Goal: Task Accomplishment & Management: Complete application form

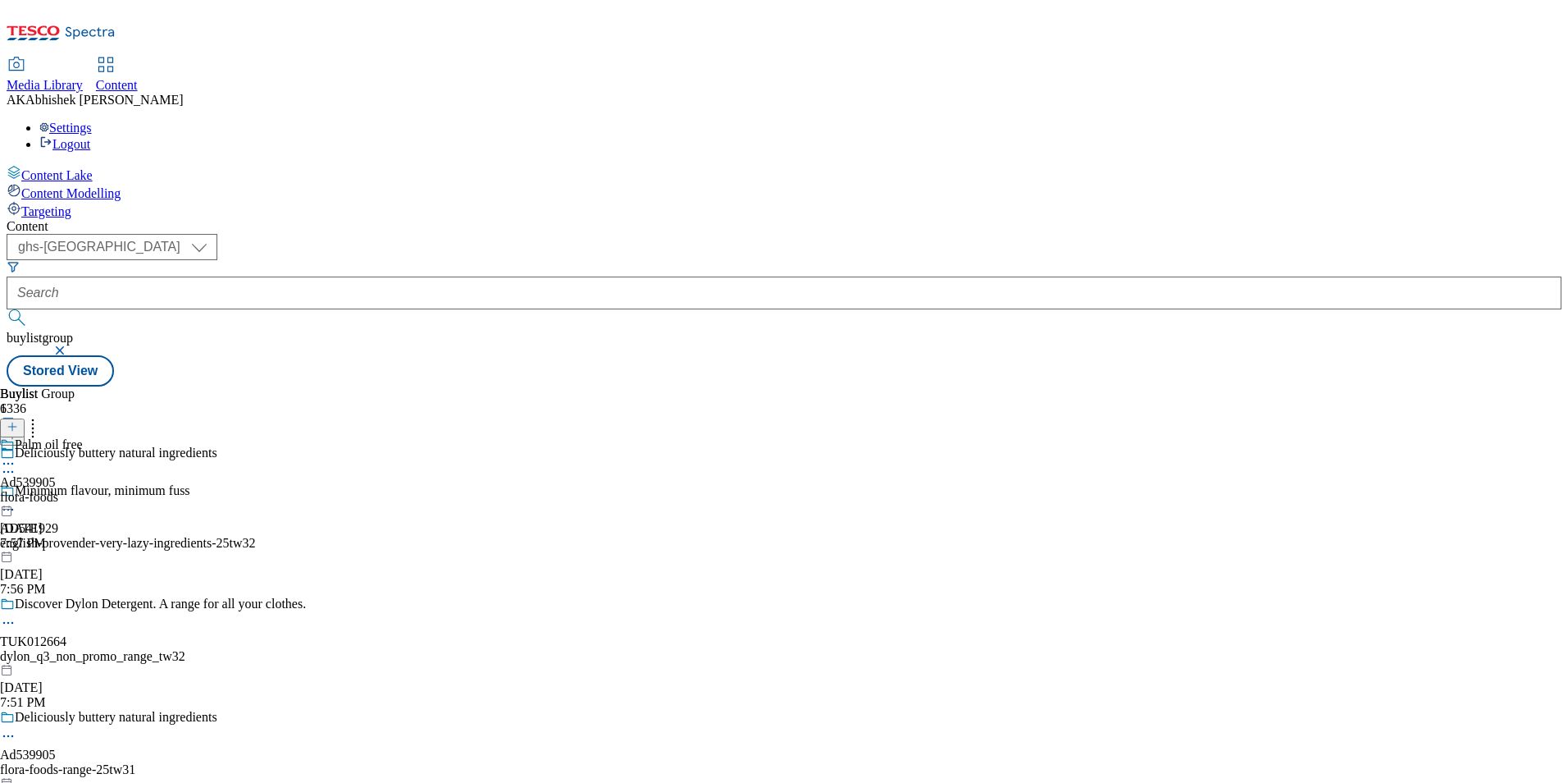
select select "ghs-uk"
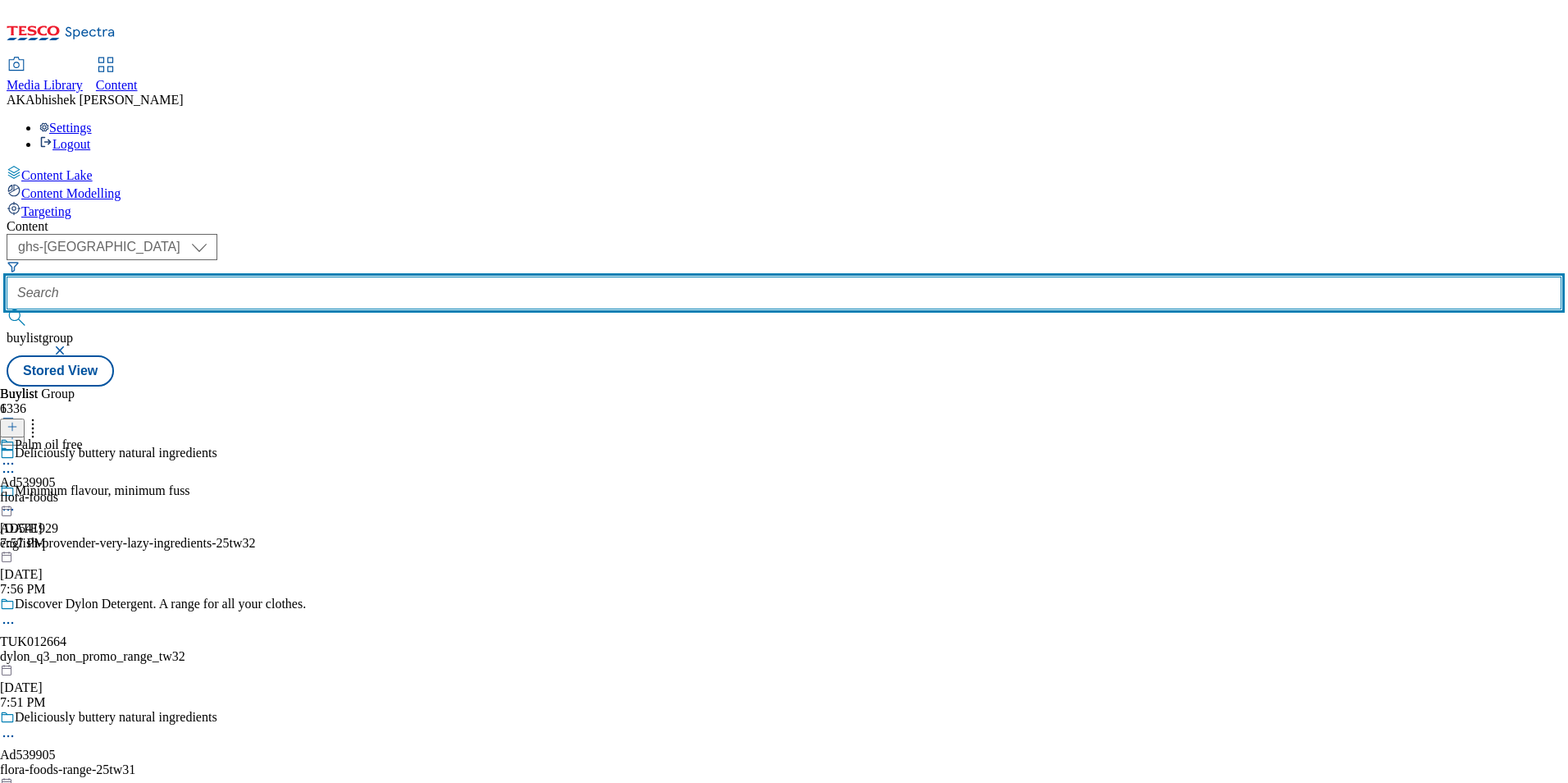
click at [418, 277] on input "text" at bounding box center [784, 293] width 1555 height 33
click at [6, 309] on button "submit" at bounding box center [18, 317] width 23 height 16
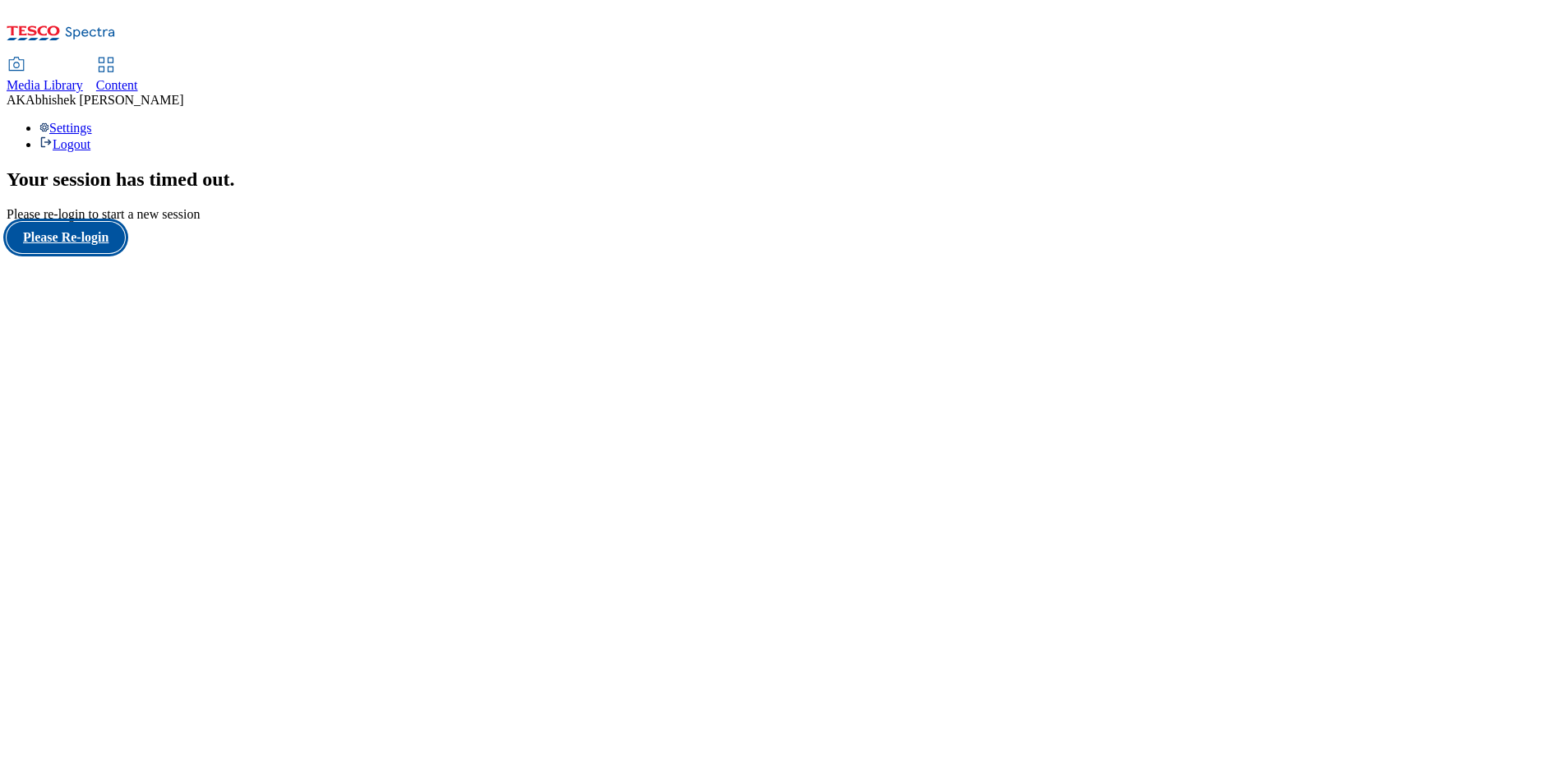
drag, startPoint x: 126, startPoint y: 485, endPoint x: 143, endPoint y: 480, distance: 17.7
click at [125, 253] on button "Please Re-login" at bounding box center [65, 237] width 118 height 32
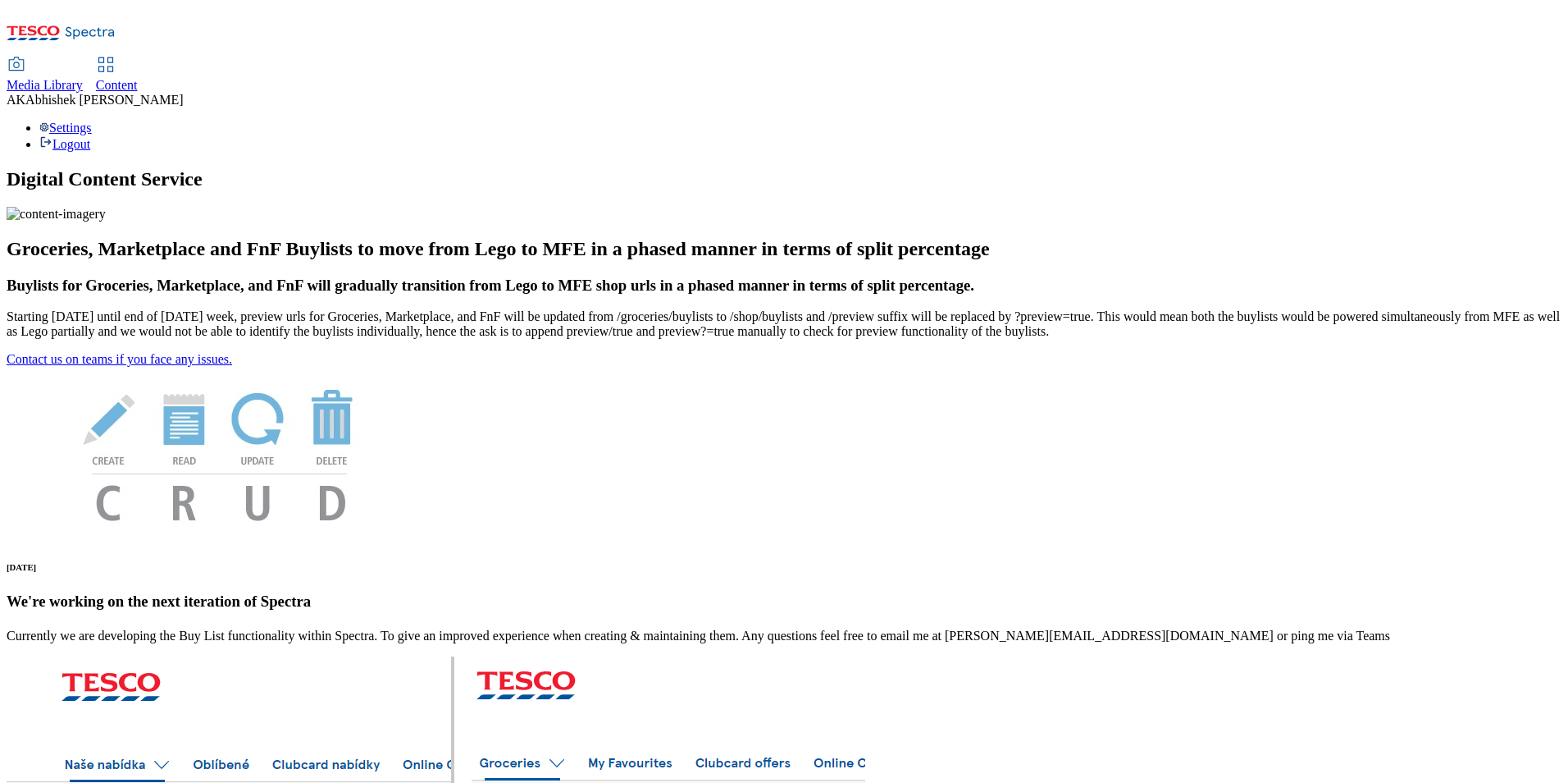
click at [137, 78] on span "Content" at bounding box center [117, 85] width 42 height 14
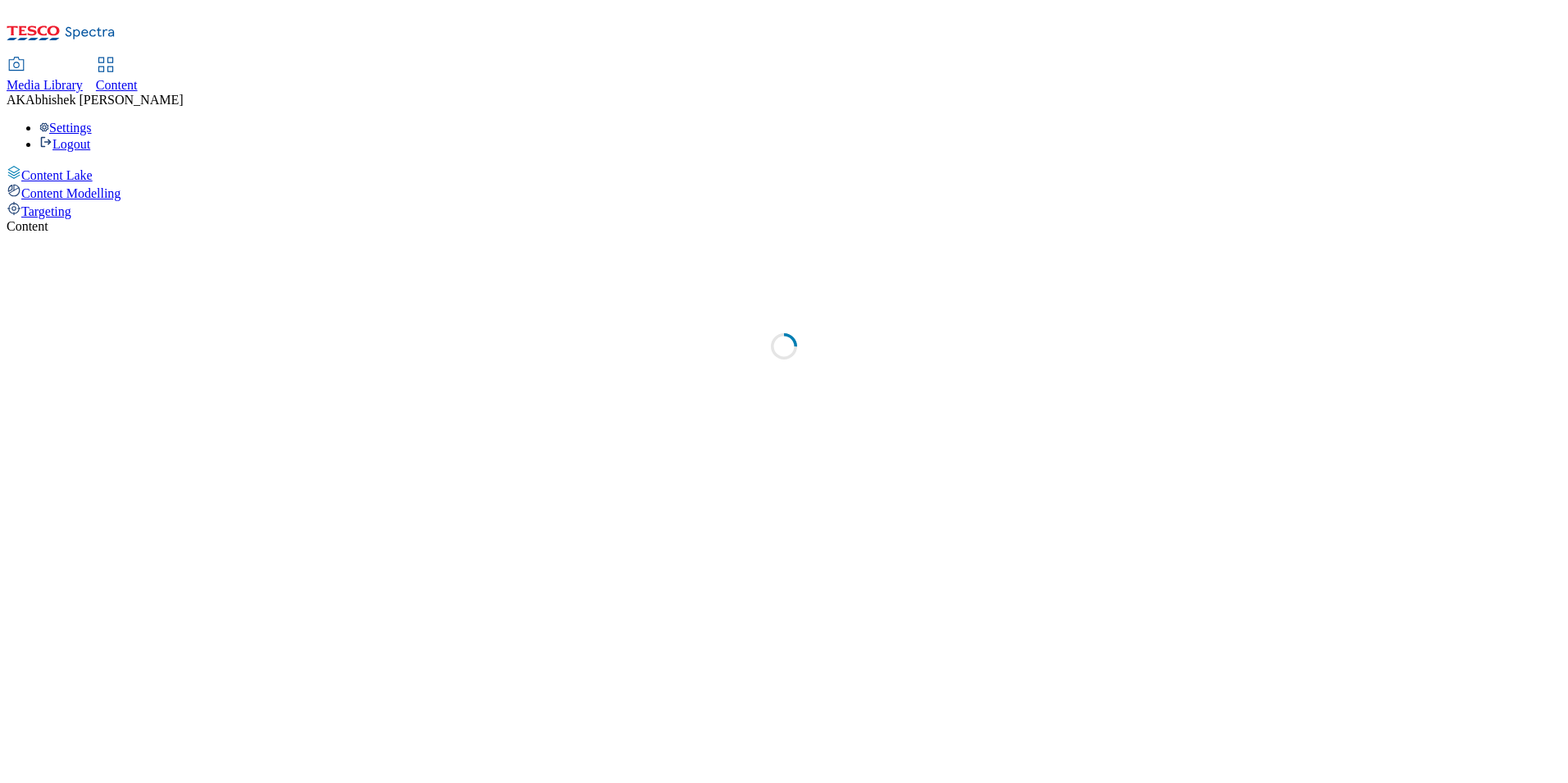
select select "ghs-[GEOGRAPHIC_DATA]"
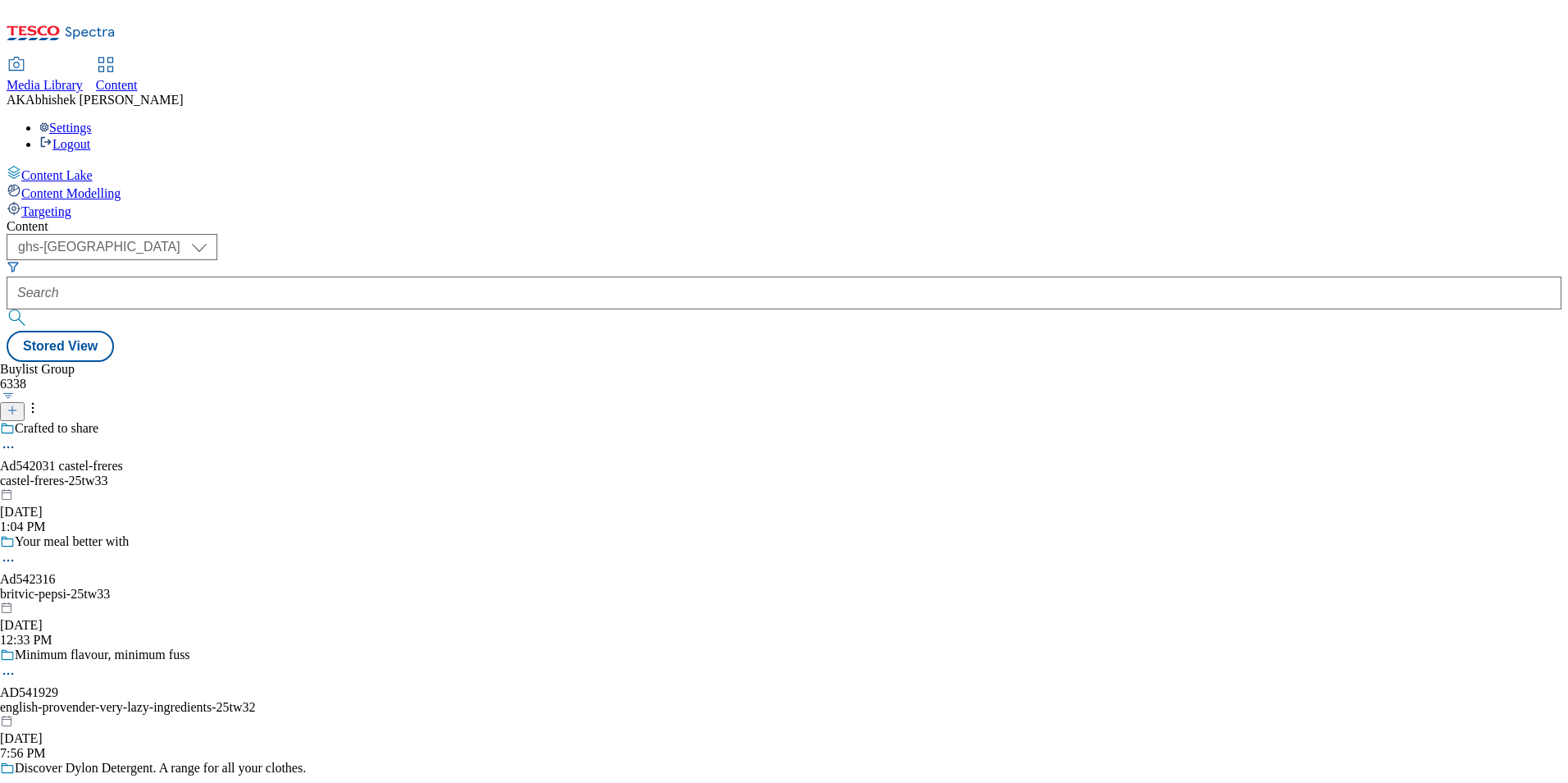
click at [18, 405] on icon at bounding box center [12, 410] width 12 height 12
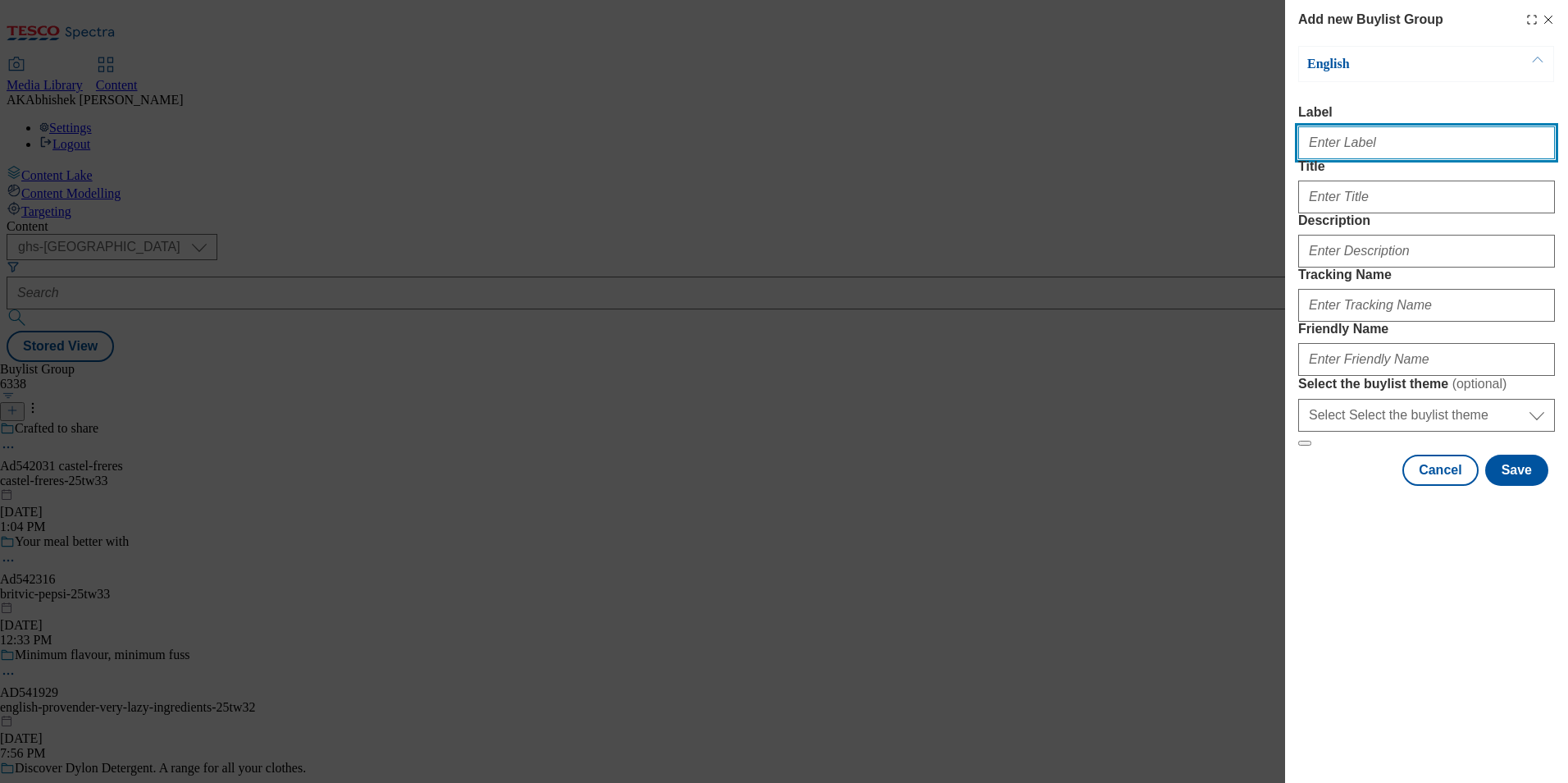
click at [1342, 141] on input "Label" at bounding box center [1427, 143] width 257 height 33
paste input "542024"
type input "Ad542024"
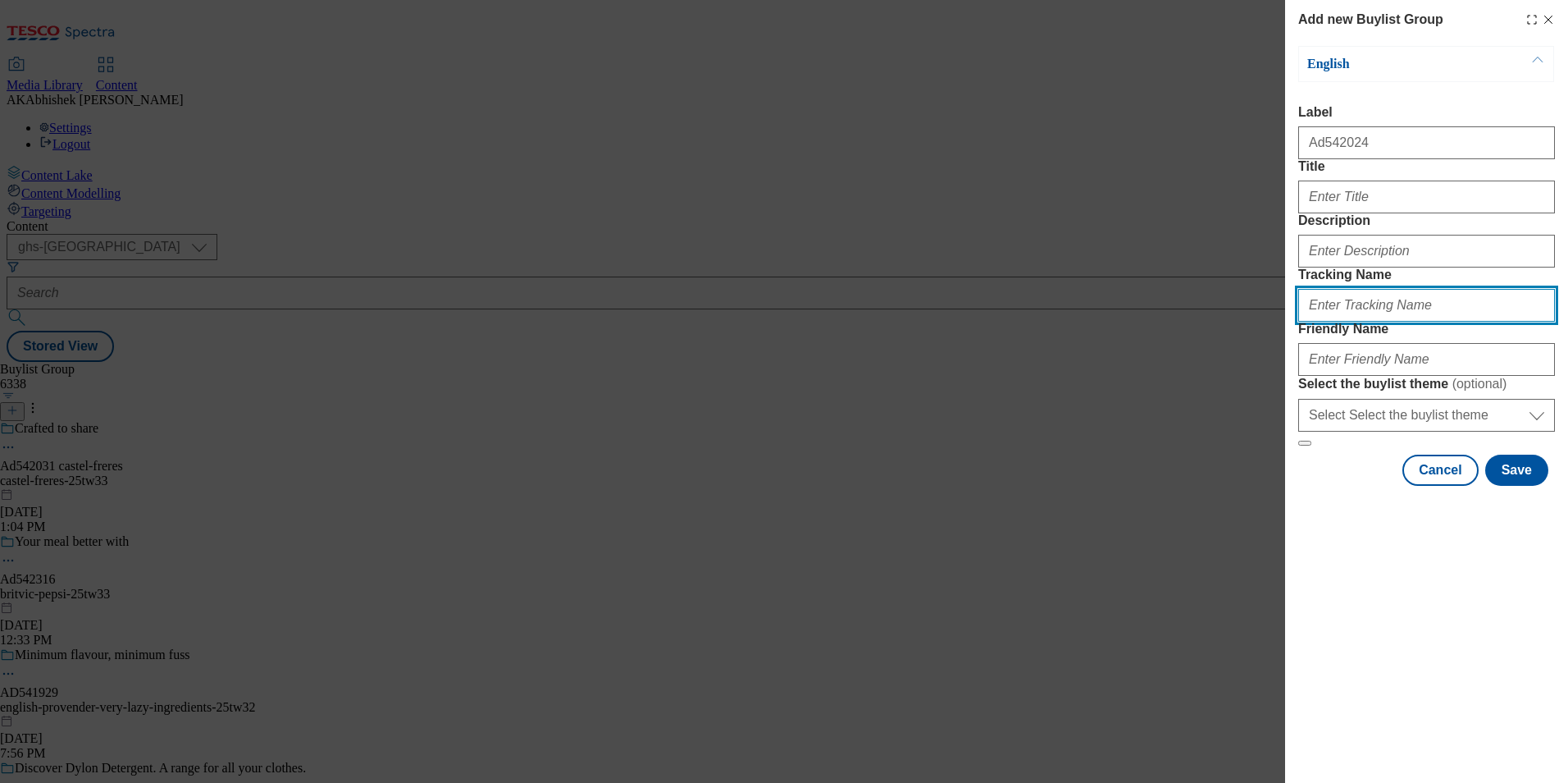
click at [1361, 322] on input "Tracking Name" at bounding box center [1427, 305] width 257 height 33
paste input "542024"
type input "DH_AD542024"
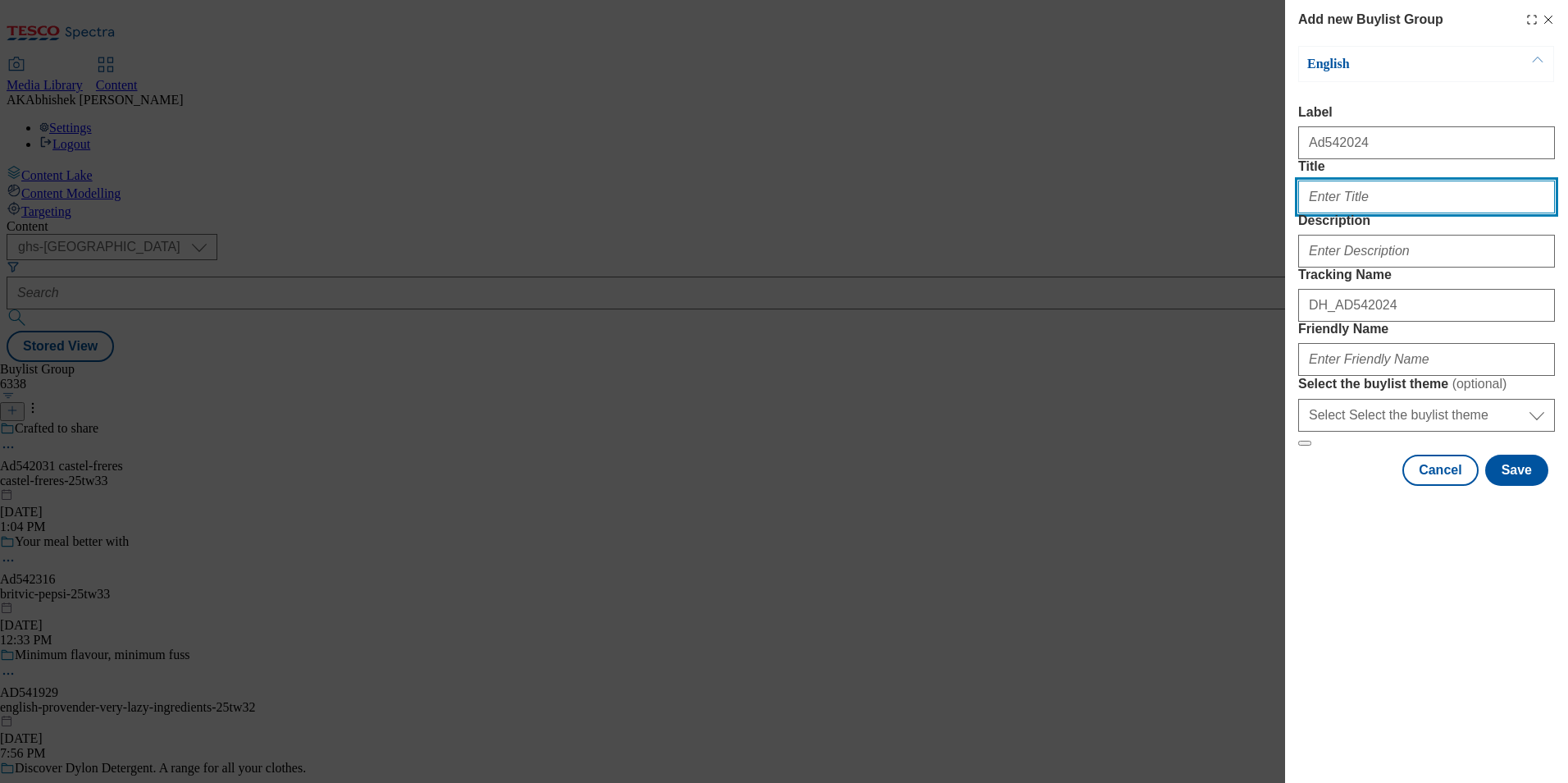
click at [1355, 213] on input "Title" at bounding box center [1427, 197] width 257 height 33
paste input "Discover Jura [DEMOGRAPHIC_DATA]"
type input "Discover Jura [DEMOGRAPHIC_DATA]"
drag, startPoint x: 1405, startPoint y: 233, endPoint x: 1480, endPoint y: 176, distance: 94.2
click at [1480, 175] on form "Label Ad542024 Title Discover Jura [DEMOGRAPHIC_DATA] Description Tracking Name…" at bounding box center [1427, 276] width 257 height 342
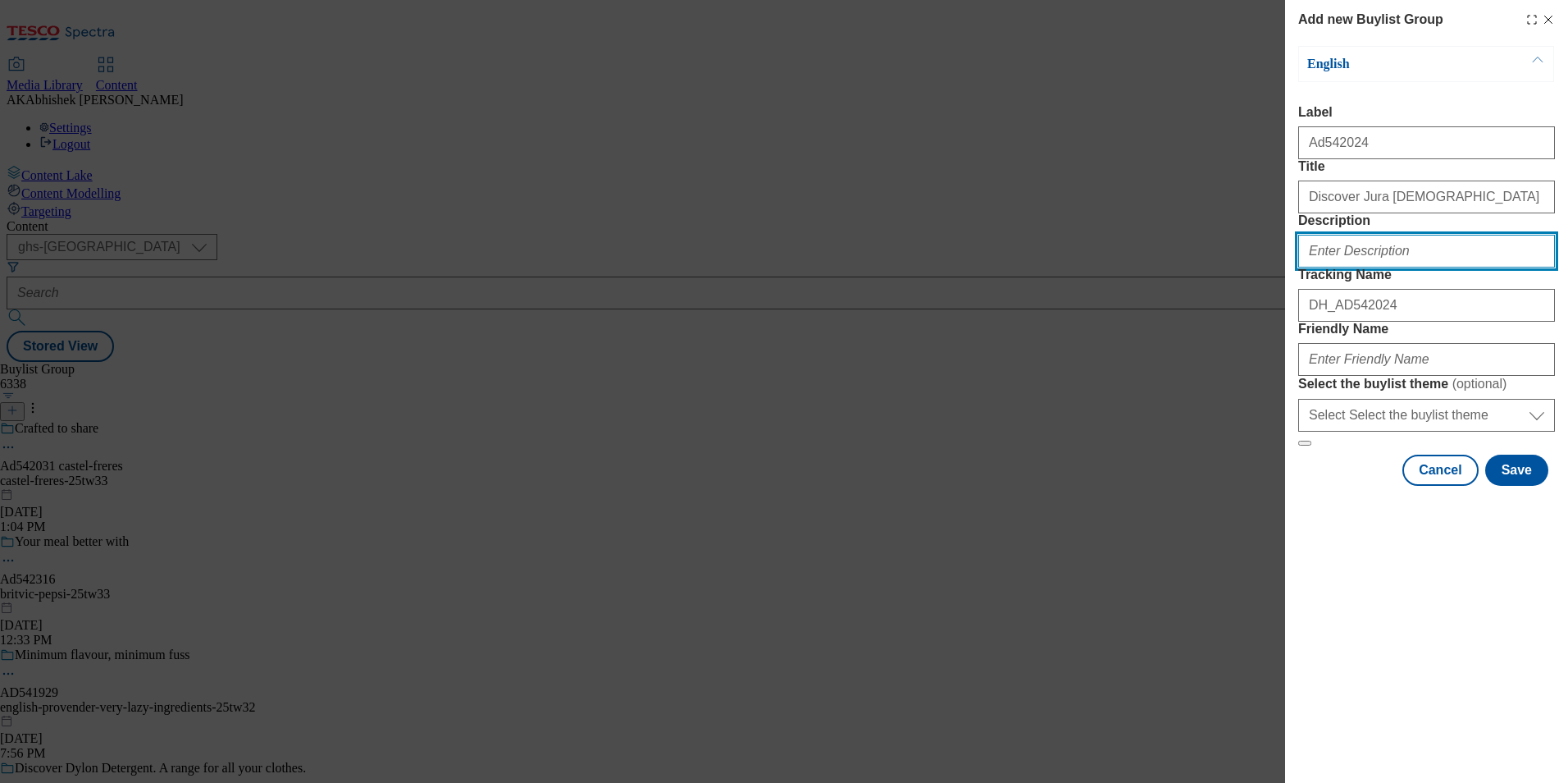
click at [1405, 268] on input "Description" at bounding box center [1427, 251] width 257 height 33
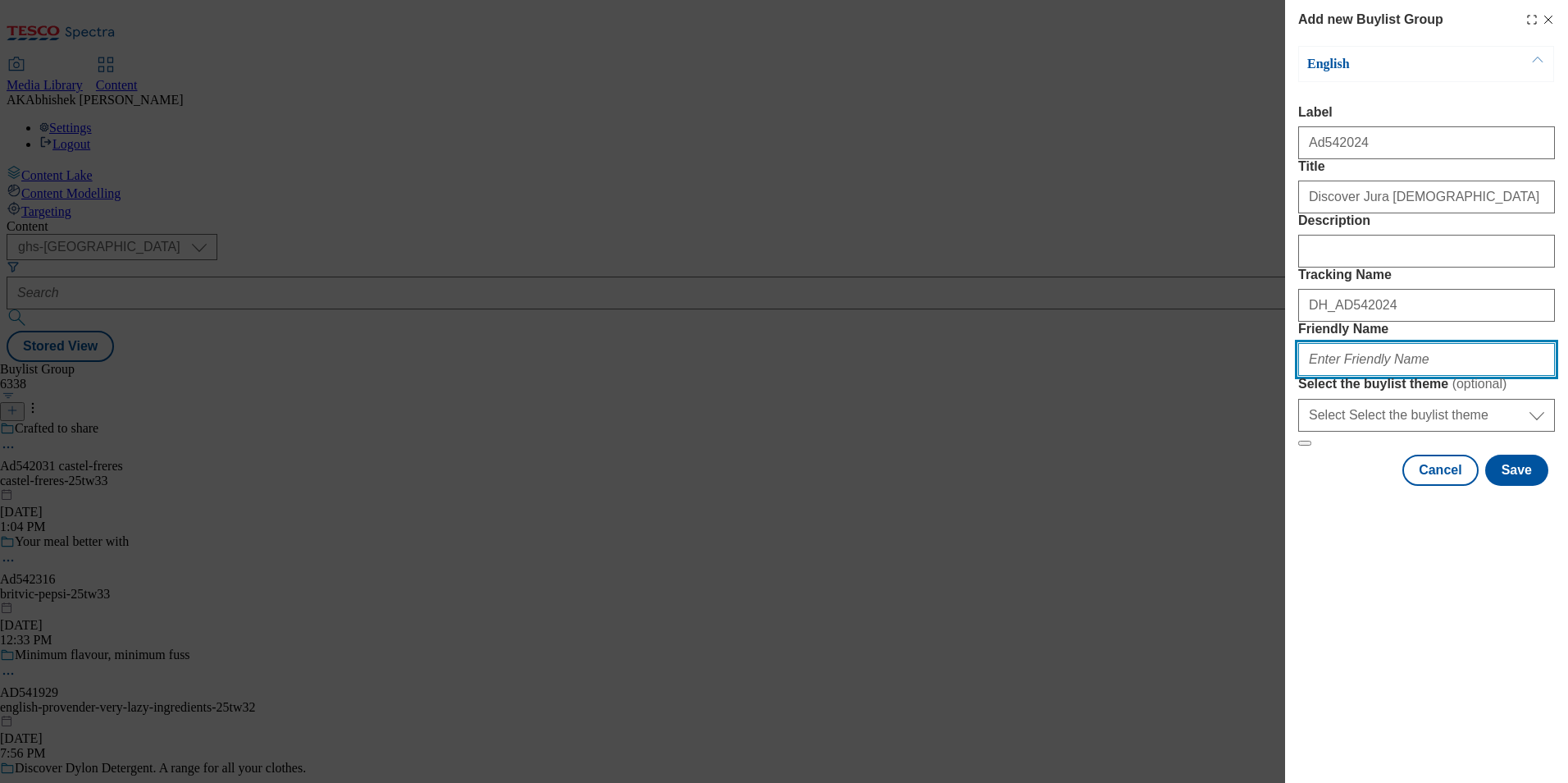
click at [1389, 376] on input "Friendly Name" at bounding box center [1427, 360] width 257 height 33
paste input "Discover Jura [DEMOGRAPHIC_DATA]"
type input "Discover Jura [DEMOGRAPHIC_DATA]"
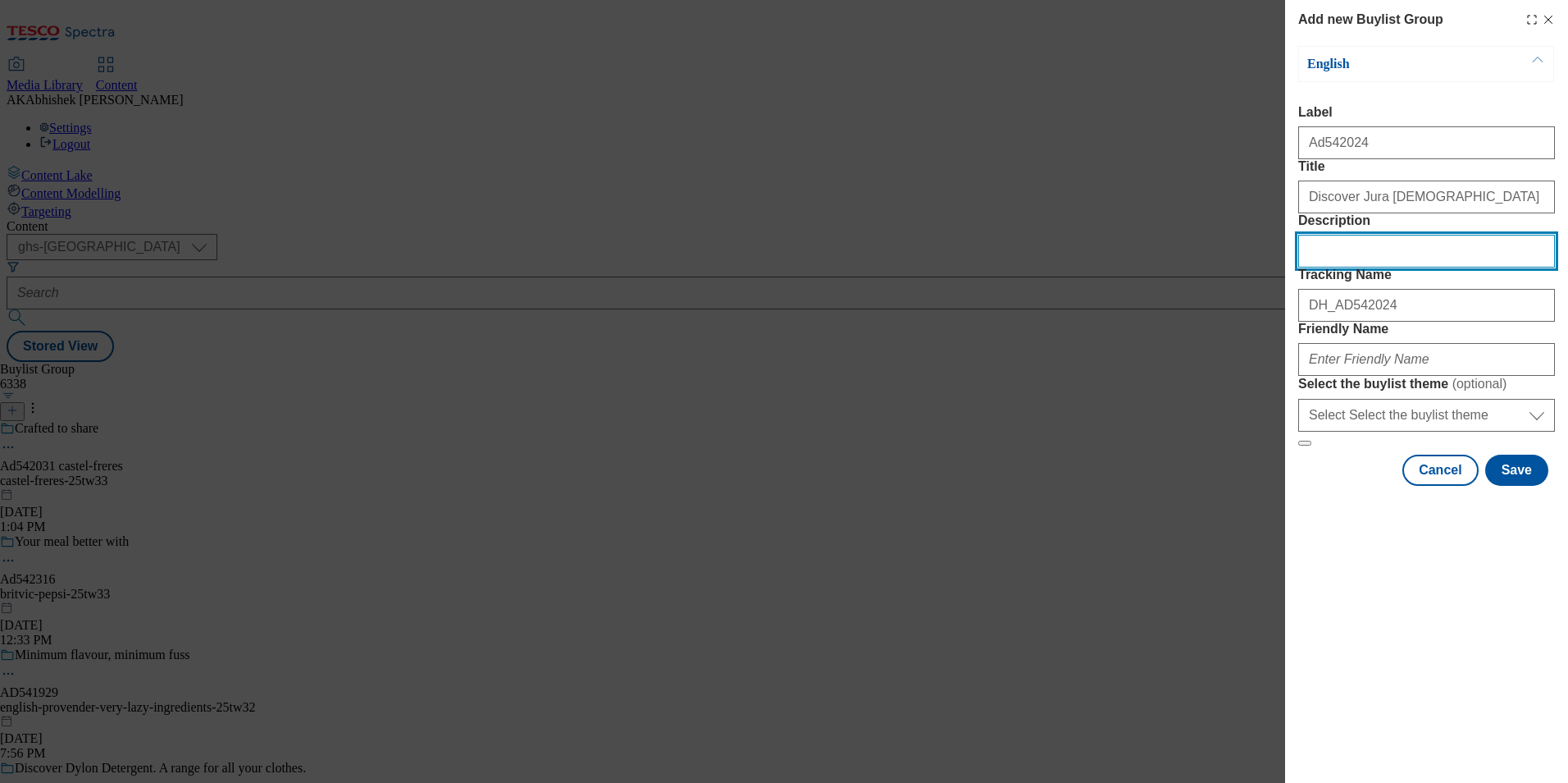
click at [1360, 268] on input "Description" at bounding box center [1427, 251] width 257 height 33
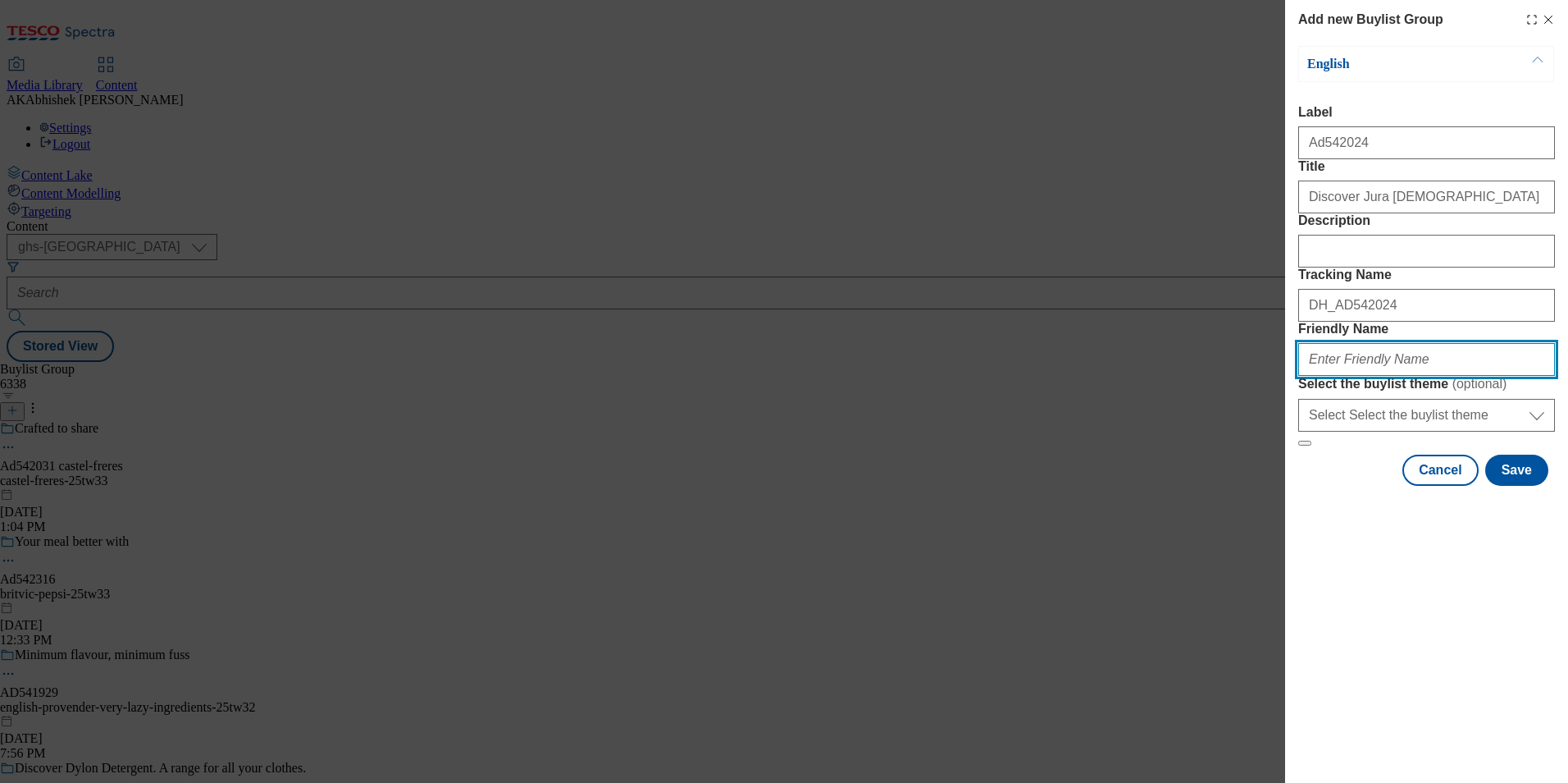
click at [1358, 376] on input "Friendly Name" at bounding box center [1427, 360] width 257 height 33
click at [1365, 376] on input "Friendly Name" at bounding box center [1427, 360] width 257 height 33
paste input "WhyteMackay"
type input "[PERSON_NAME]-jura-25tw33"
drag, startPoint x: 1466, startPoint y: 468, endPoint x: 902, endPoint y: 483, distance: 564.2
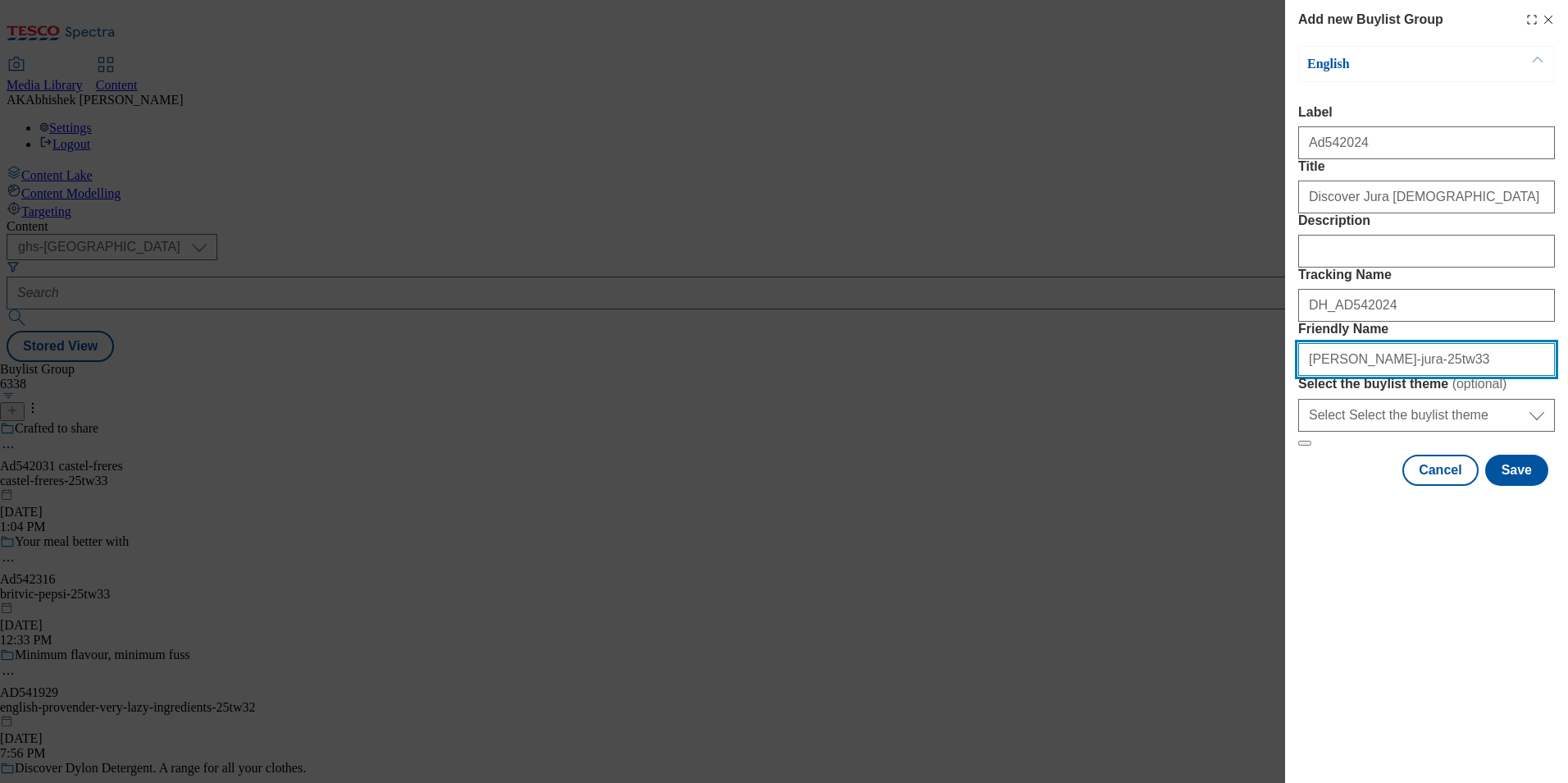
click at [911, 480] on div "Add new Buylist Group English Label Ad542024 Title Discover Jura [DEMOGRAPHIC_D…" at bounding box center [784, 391] width 1568 height 783
click at [1555, 478] on div "Add new Buylist Group English Label Ad542024 Title Discover Jura [DEMOGRAPHIC_D…" at bounding box center [1426, 245] width 283 height 489
drag, startPoint x: 1506, startPoint y: 469, endPoint x: 1020, endPoint y: 474, distance: 486.0
click at [1083, 469] on div "Add new Buylist Group English Label Ad542024 Title Discover Jura [DEMOGRAPHIC_D…" at bounding box center [784, 391] width 1568 height 783
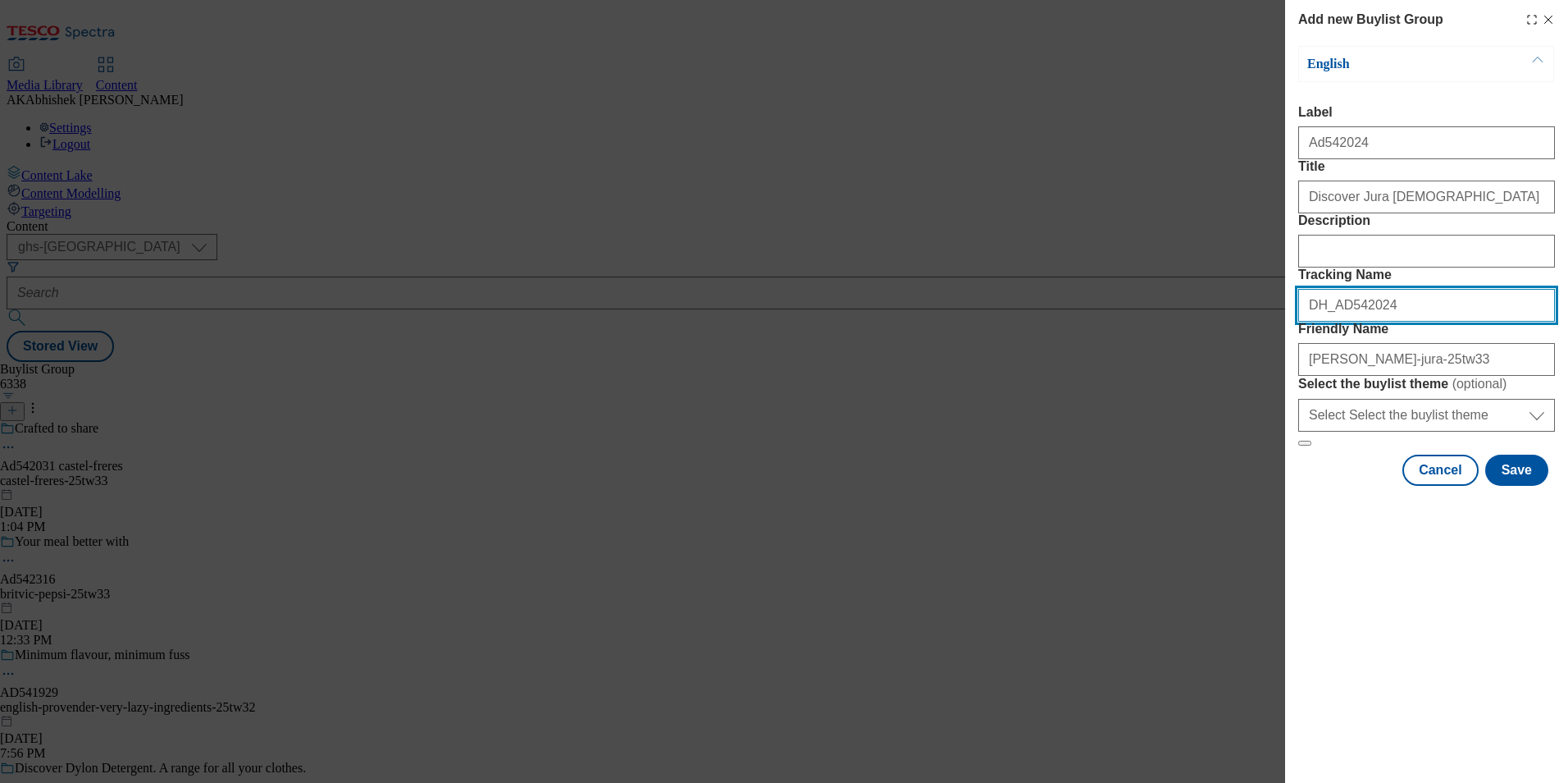
drag, startPoint x: 1256, startPoint y: 393, endPoint x: 1096, endPoint y: 393, distance: 160.0
click at [1104, 393] on div "Add new Buylist Group English Label Ad542024 Title Discover Jura [DEMOGRAPHIC_D…" at bounding box center [784, 391] width 1568 height 783
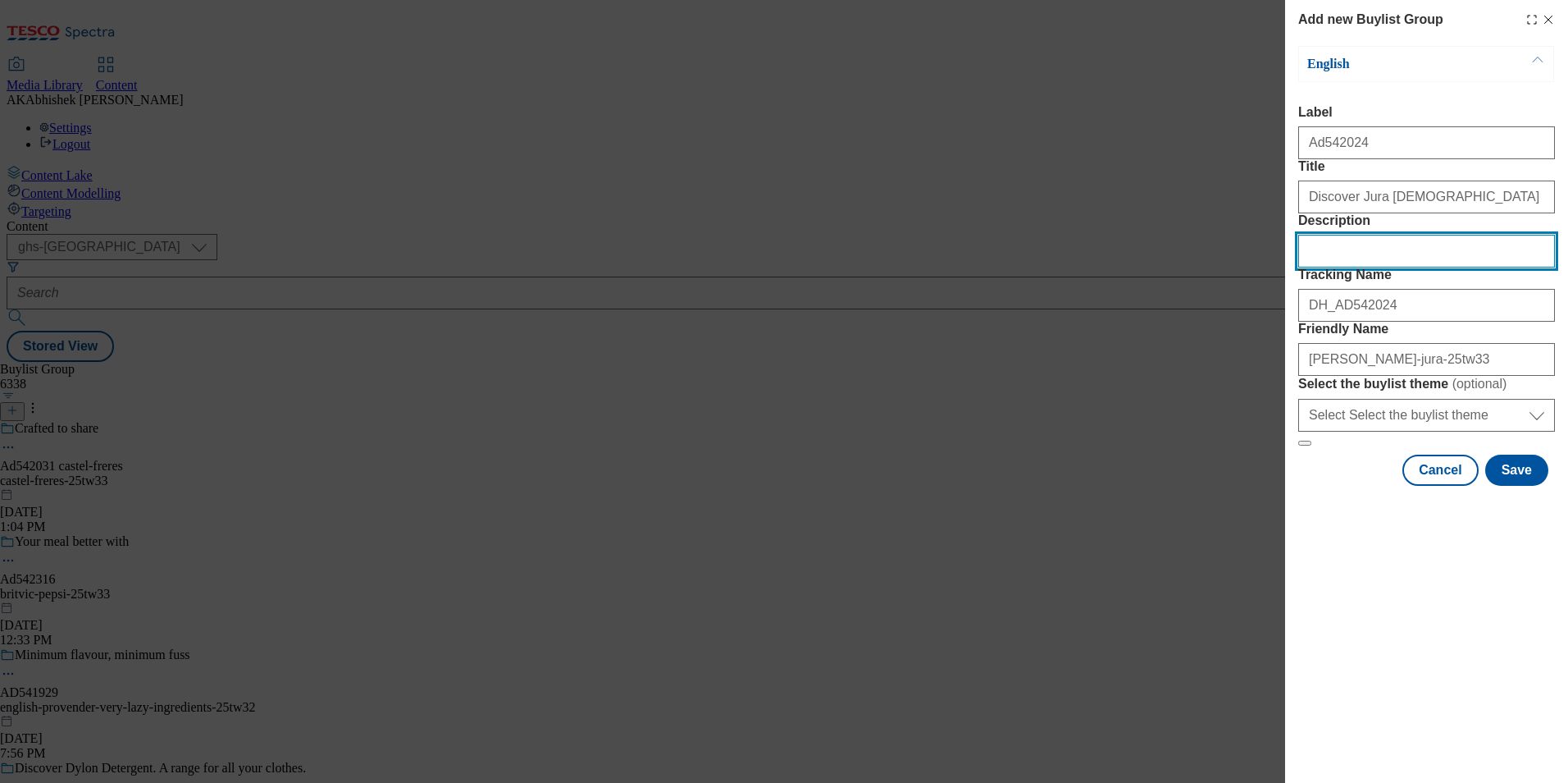
click at [1354, 268] on input "Description" at bounding box center [1427, 251] width 257 height 33
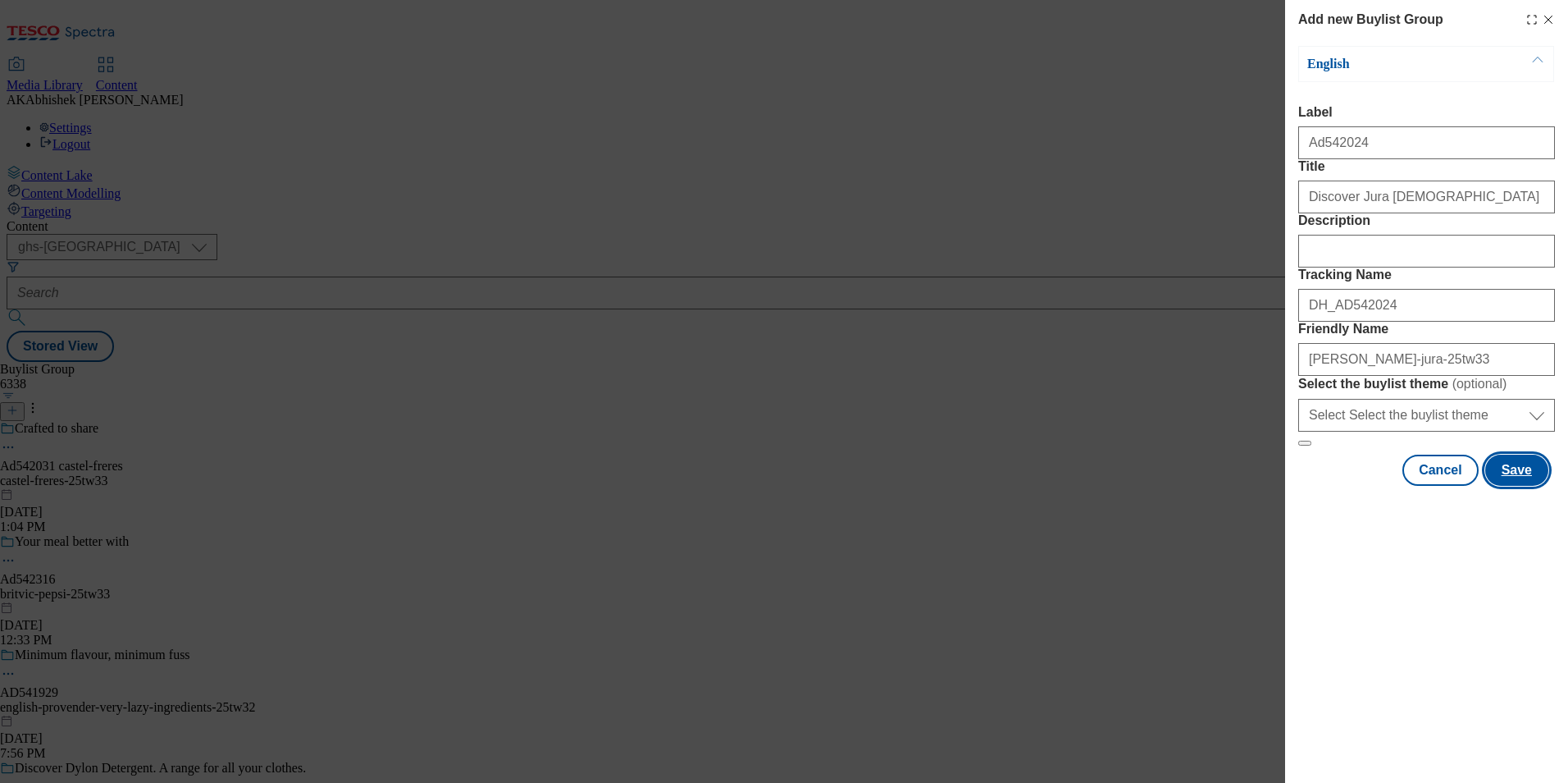
click at [1510, 485] on button "Save" at bounding box center [1517, 470] width 63 height 31
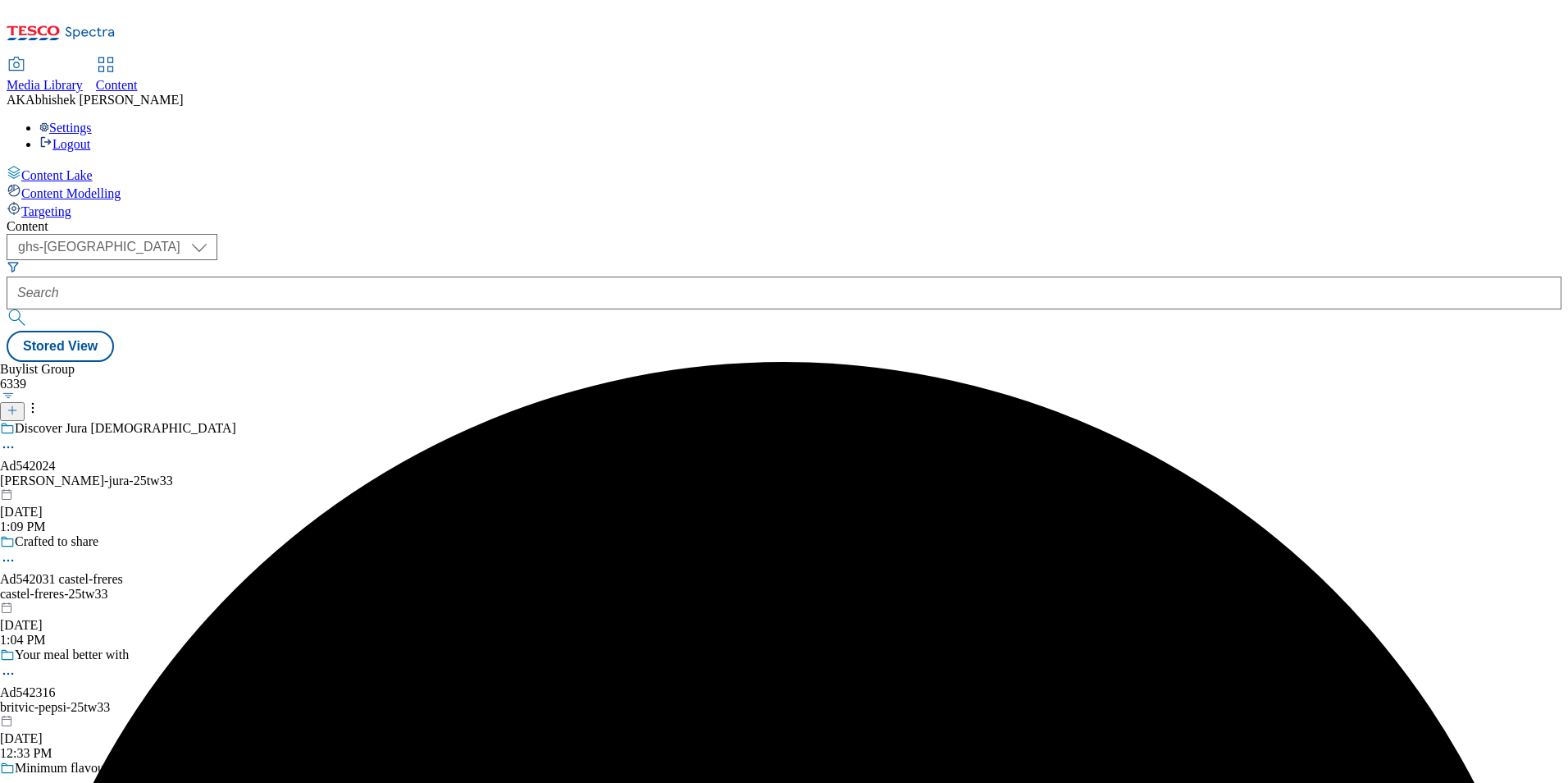
click at [306, 421] on div "Discover Jura [DEMOGRAPHIC_DATA] Ad542024 [PERSON_NAME]-jura-25tw33 [DATE] 1:09…" at bounding box center [153, 477] width 306 height 113
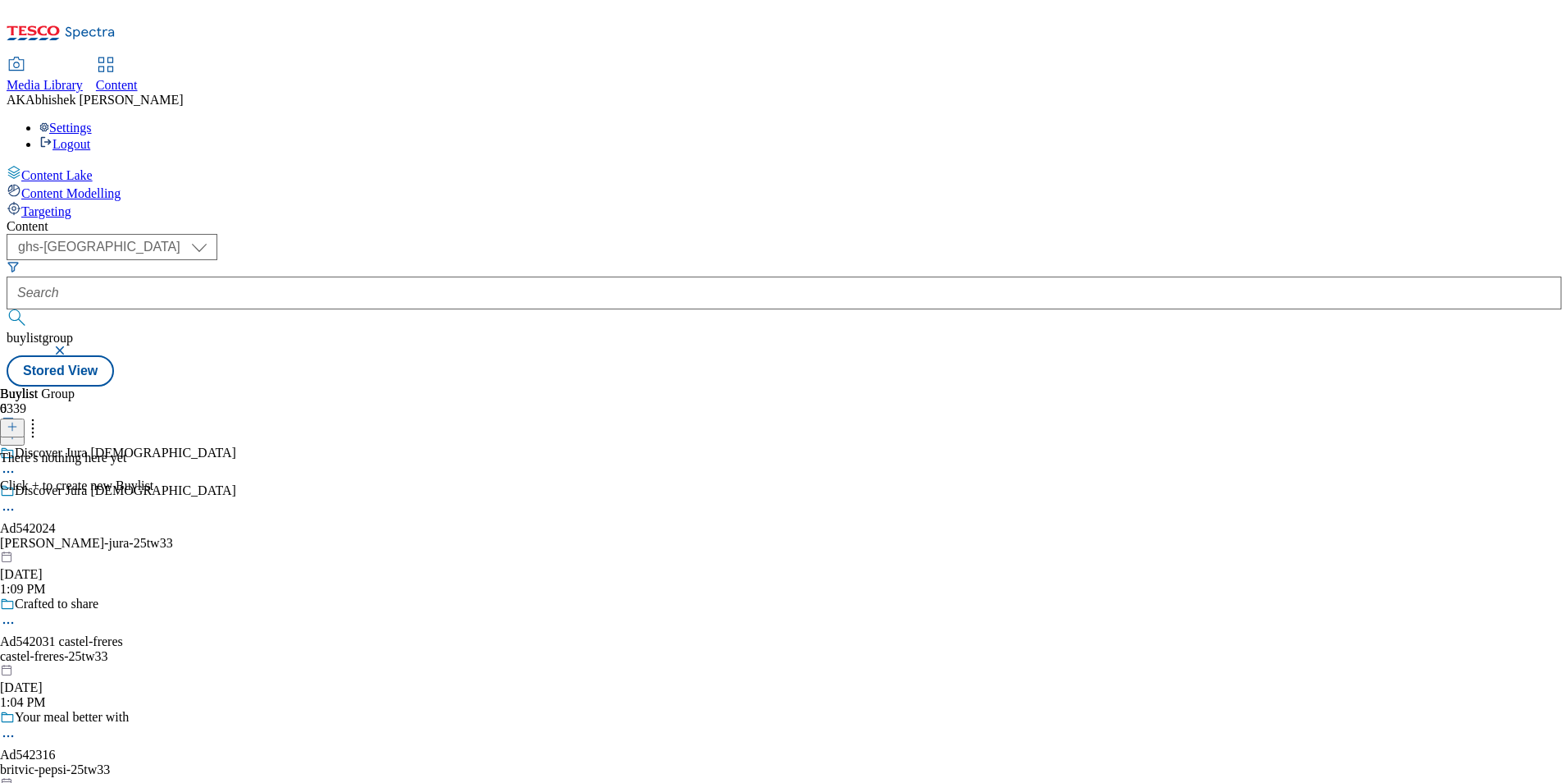
click at [18, 421] on icon at bounding box center [12, 426] width 12 height 12
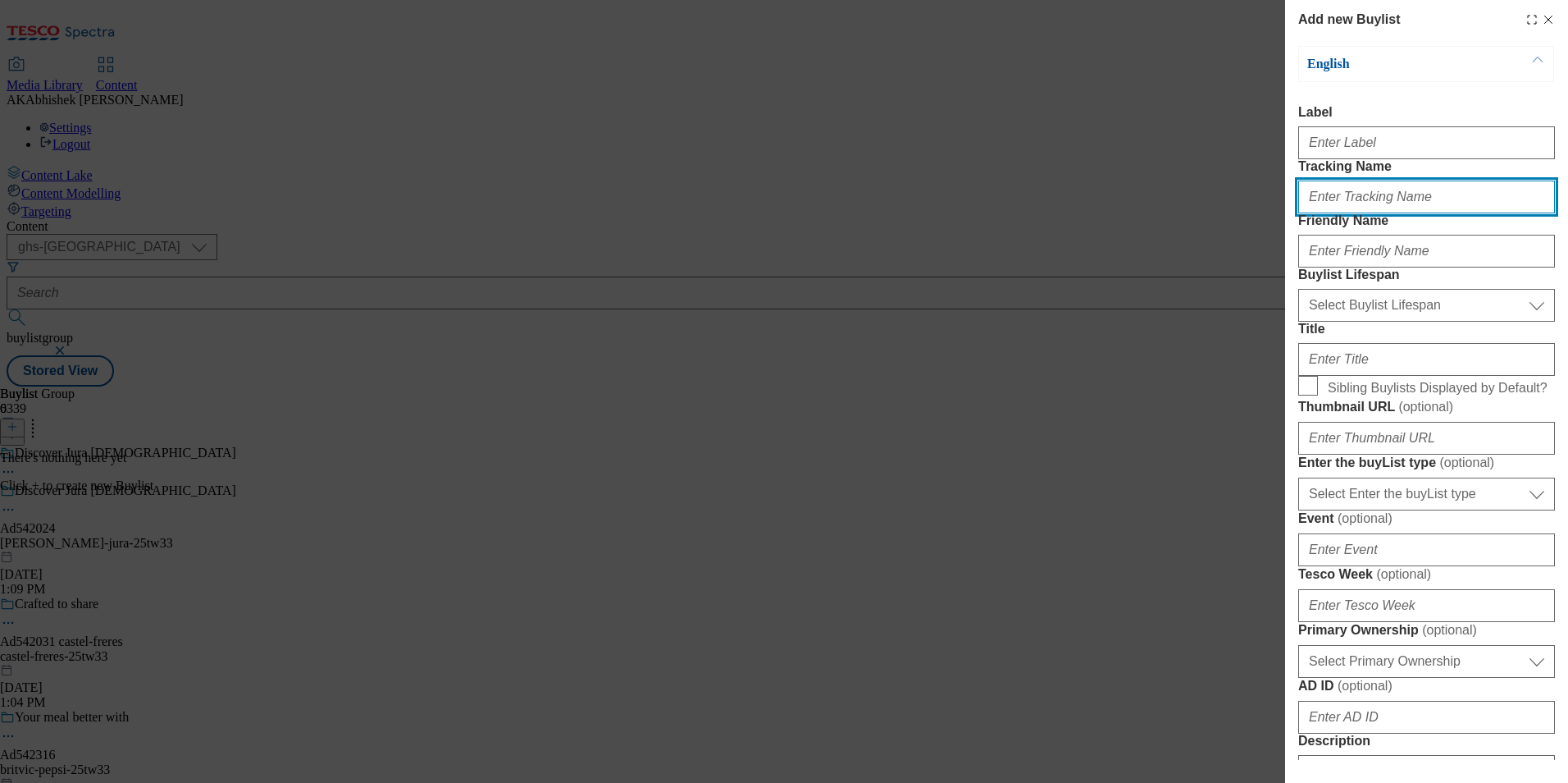
click at [1378, 213] on input "Tracking Name" at bounding box center [1427, 197] width 257 height 33
paste input "DH_AD542024"
click at [1336, 213] on input "DH_AD542024" at bounding box center [1427, 197] width 257 height 33
type input "DH_AD542024"
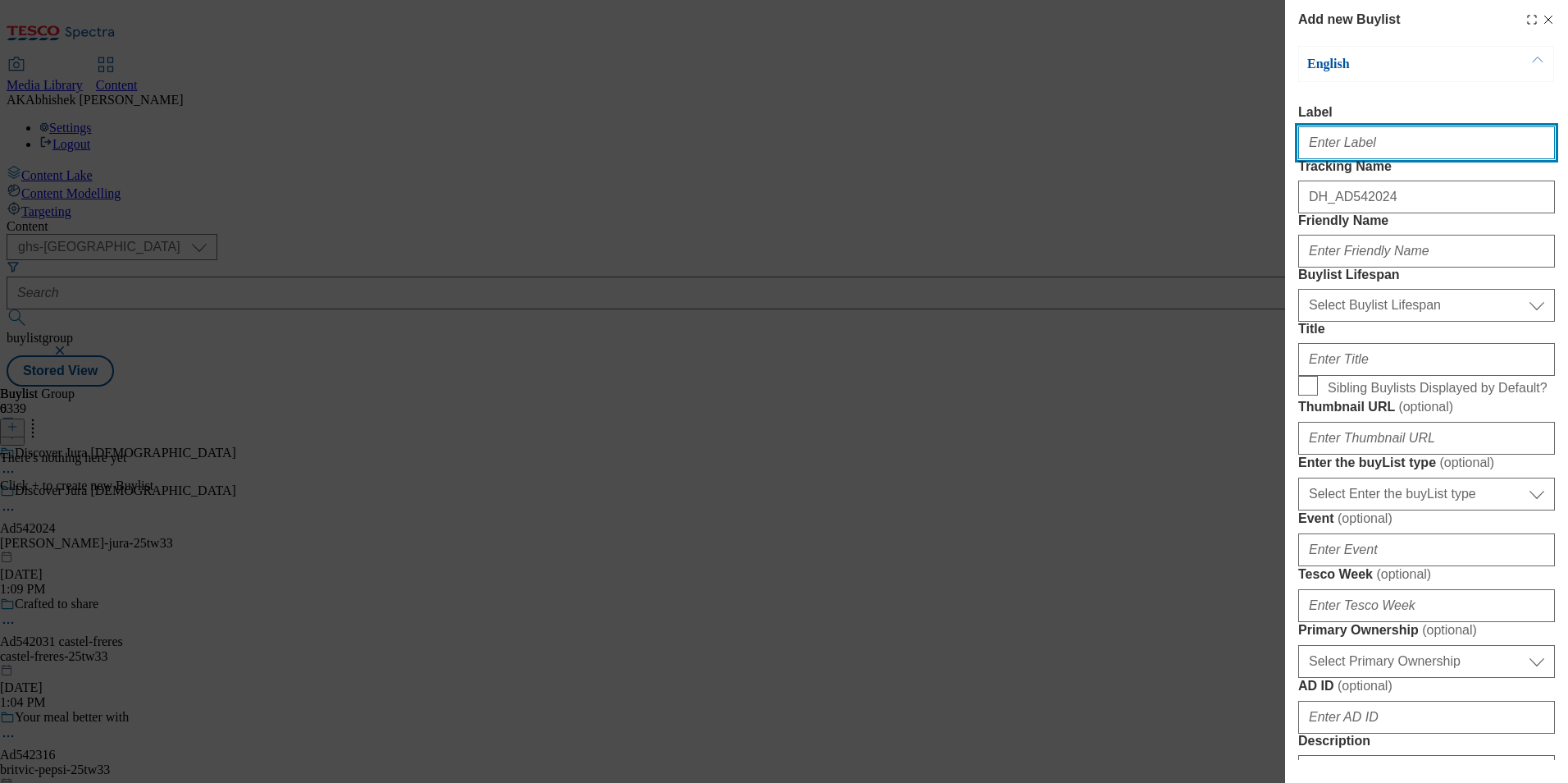
drag, startPoint x: 1330, startPoint y: 150, endPoint x: 1386, endPoint y: 165, distance: 58.0
click at [1330, 149] on input "Label" at bounding box center [1427, 143] width 257 height 33
paste input "542024"
type input "Ad542024"
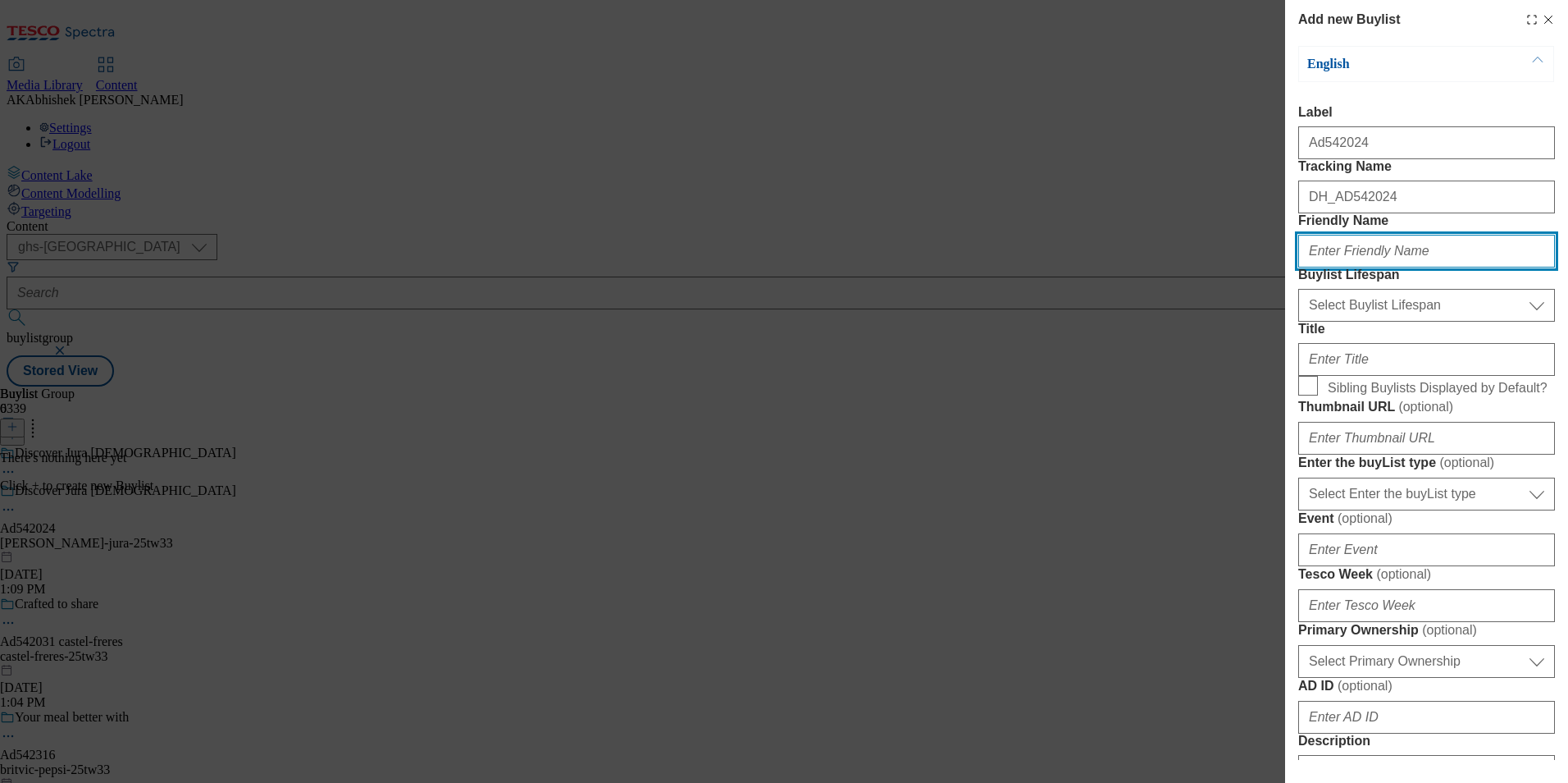
paste input "[PERSON_NAME]"
type input "[PERSON_NAME]"
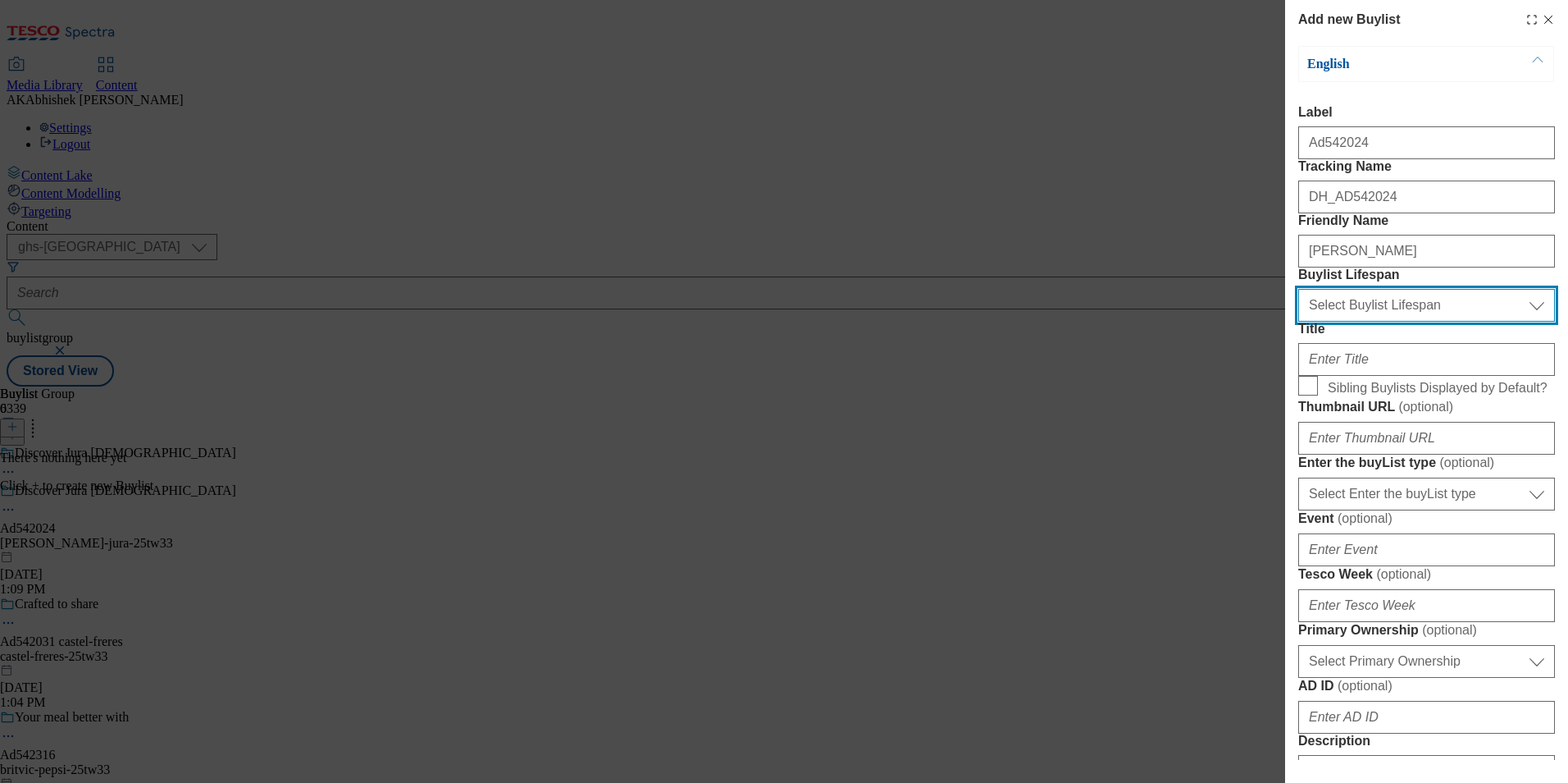
click at [1389, 322] on select "Select Buylist Lifespan evergreen seasonal tactical" at bounding box center [1427, 305] width 257 height 33
select select "tactical"
click at [1298, 322] on select "Select Buylist Lifespan evergreen seasonal tactical" at bounding box center [1427, 305] width 257 height 33
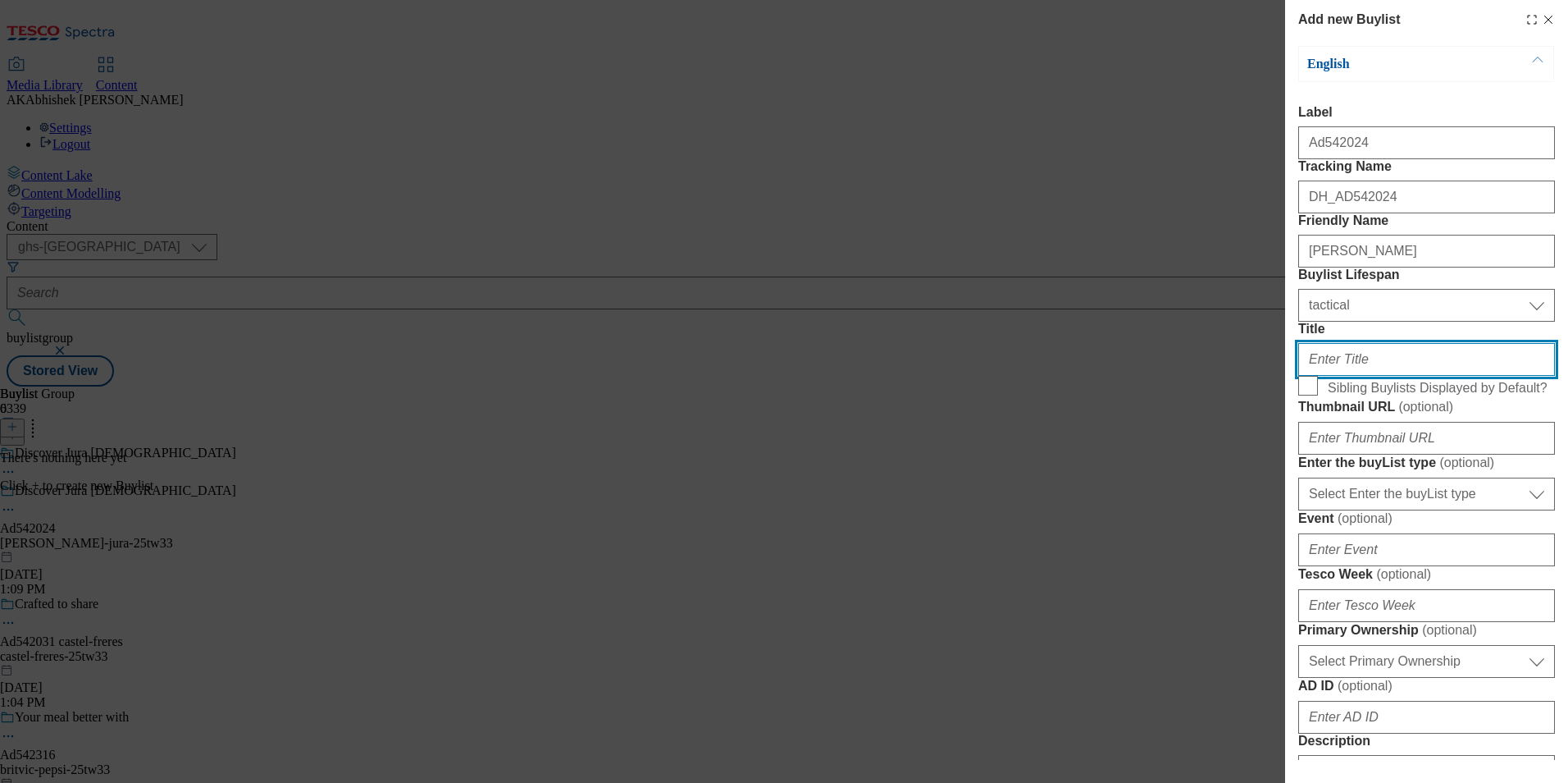
click at [1408, 376] on input "Title" at bounding box center [1427, 360] width 257 height 33
paste input "Made by a [DEMOGRAPHIC_DATA] Island community"
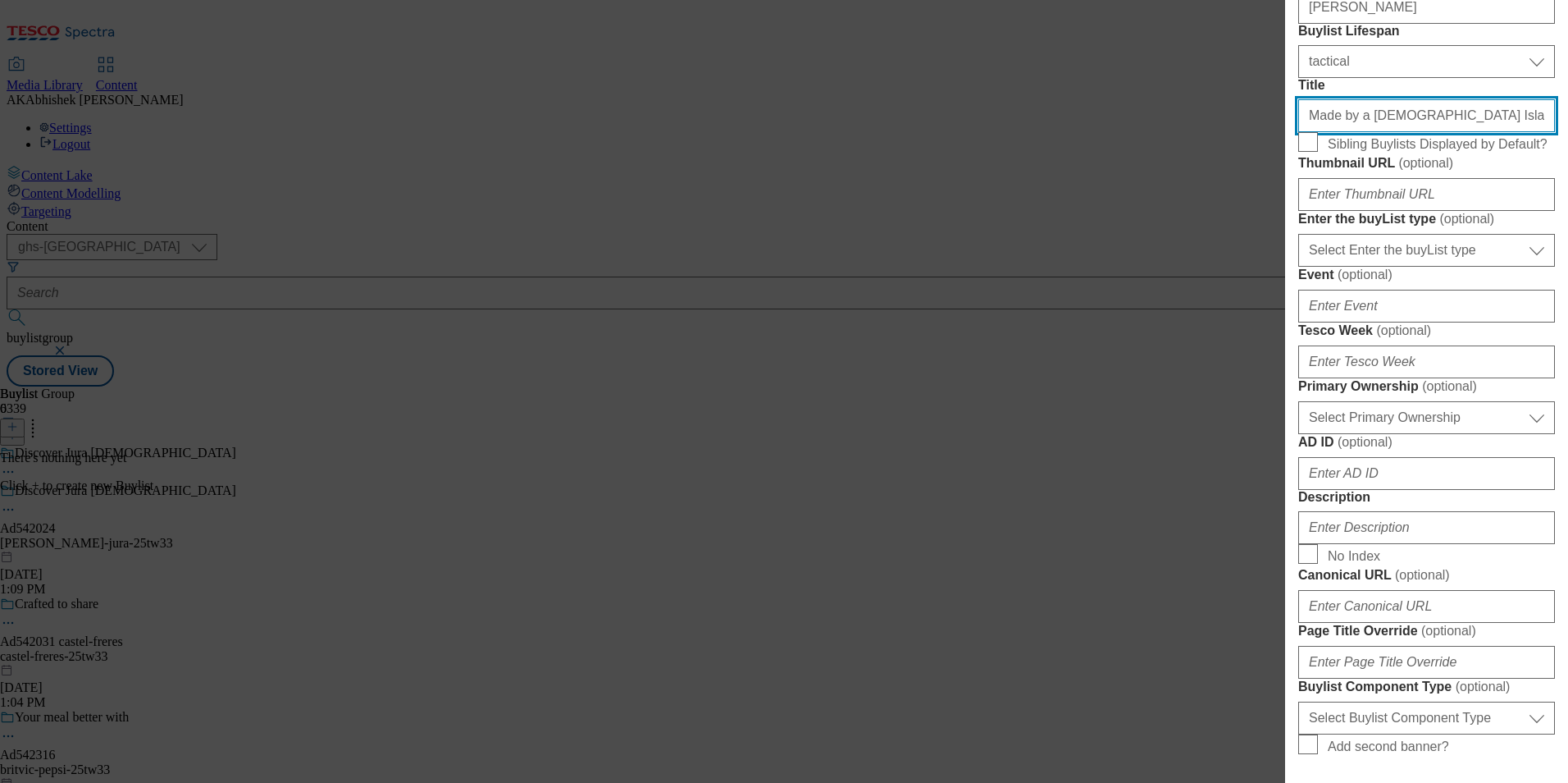
scroll to position [246, 0]
type input "Made by a [DEMOGRAPHIC_DATA] Island community"
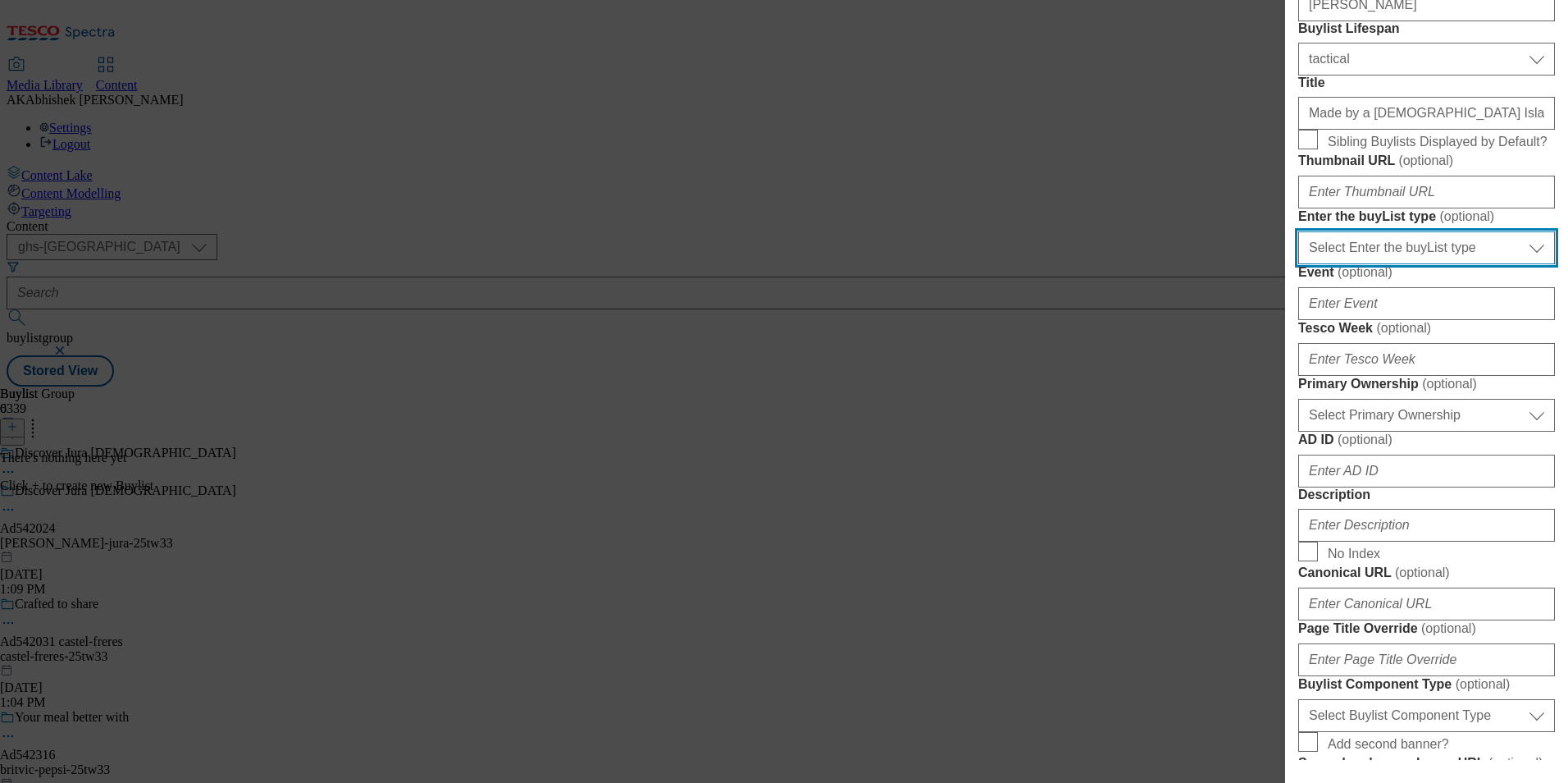
click at [1412, 264] on select "Select Enter the buyList type event supplier funded long term >4 weeks supplier…" at bounding box center [1427, 247] width 257 height 33
select select "supplier funded short term 1-3 weeks"
click at [1298, 264] on select "Select Enter the buyList type event supplier funded long term >4 weeks supplier…" at bounding box center [1427, 247] width 257 height 33
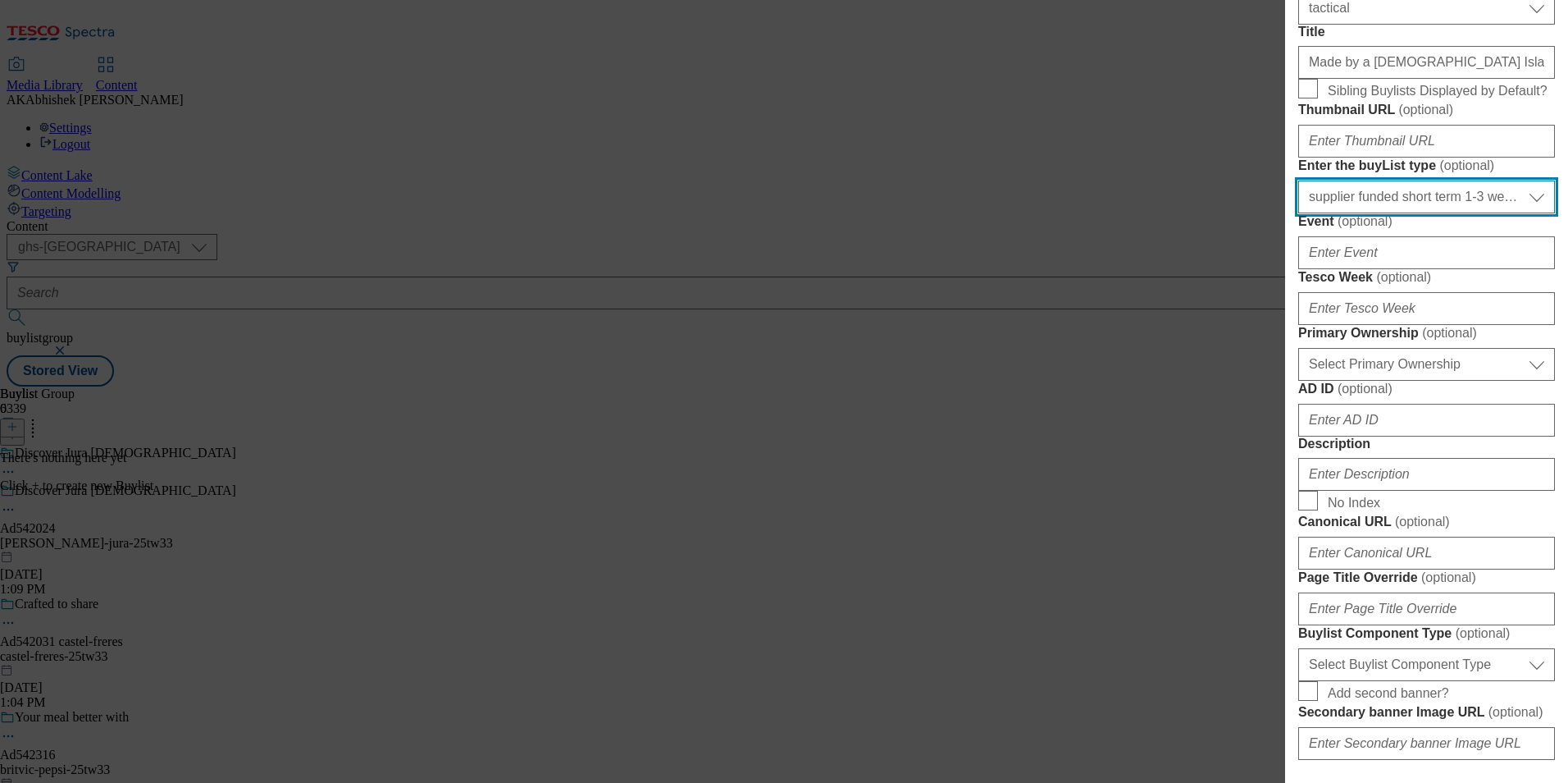
scroll to position [410, 0]
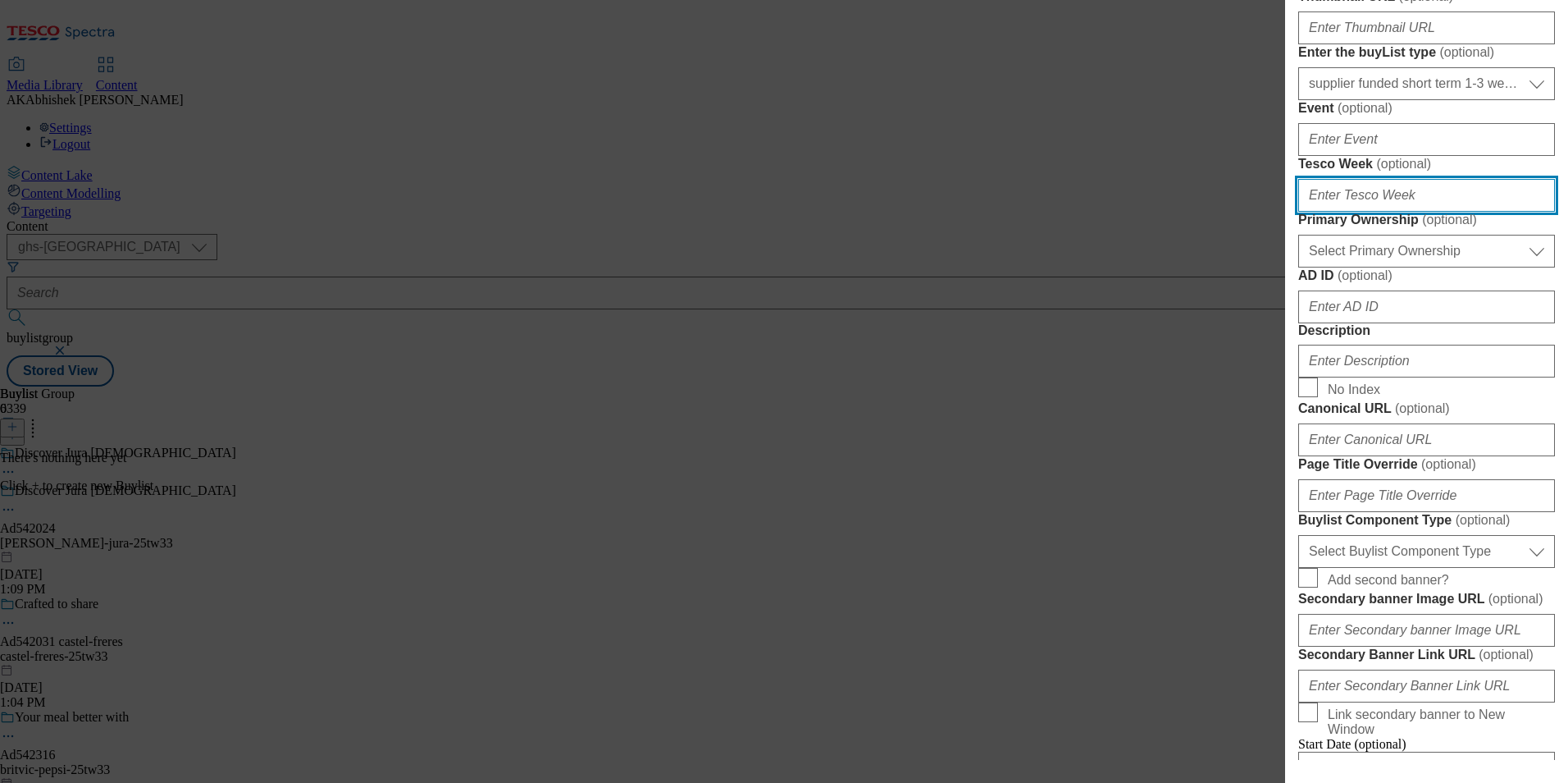
click at [1370, 211] on input "Tesco Week ( optional )" at bounding box center [1427, 195] width 257 height 33
type input "33"
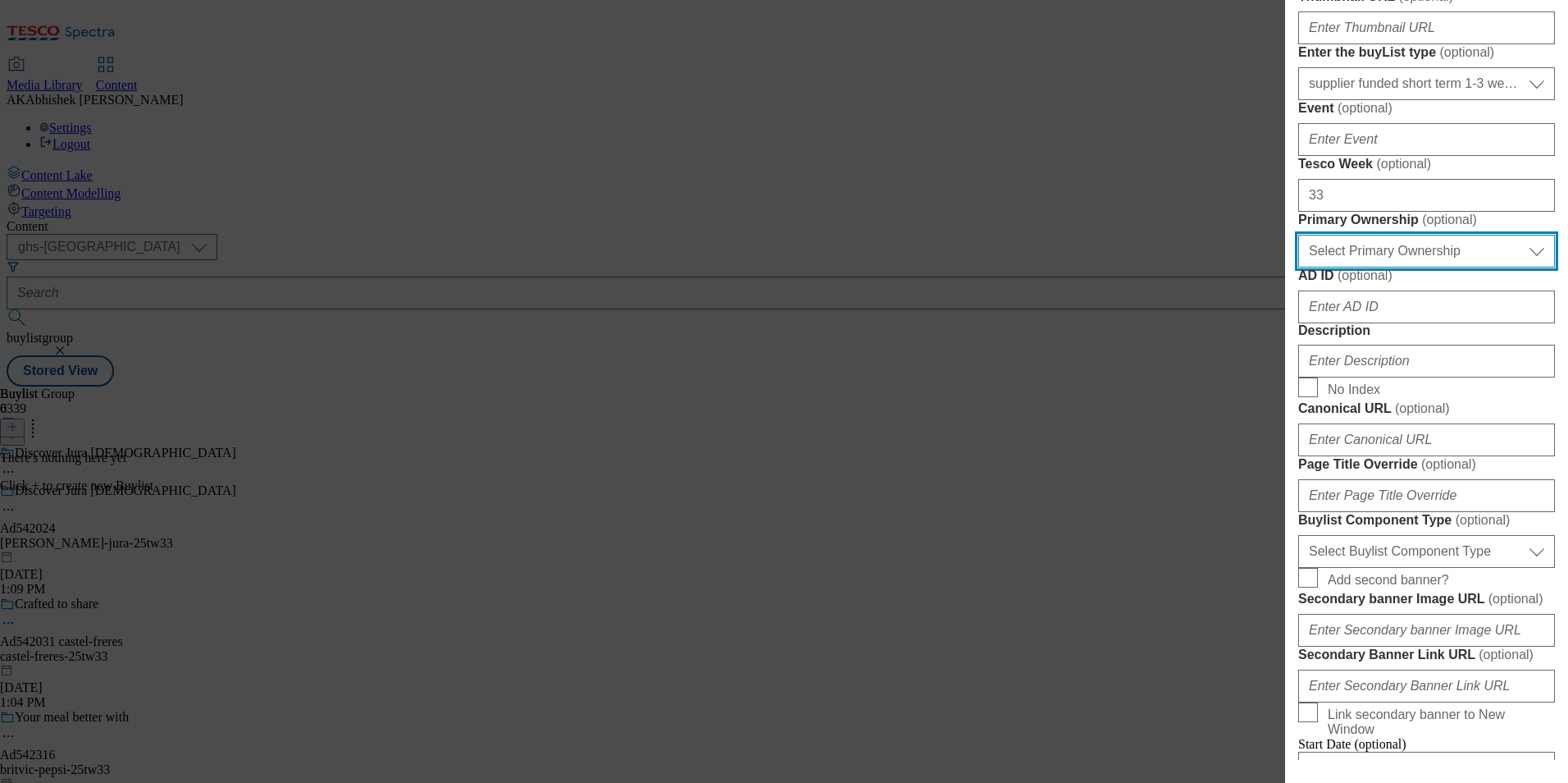
click at [1454, 268] on select "Select Primary Ownership [PERSON_NAME]" at bounding box center [1427, 251] width 257 height 33
select select "dunnhumby"
click at [1298, 268] on select "Select Primary Ownership [PERSON_NAME]" at bounding box center [1427, 251] width 257 height 33
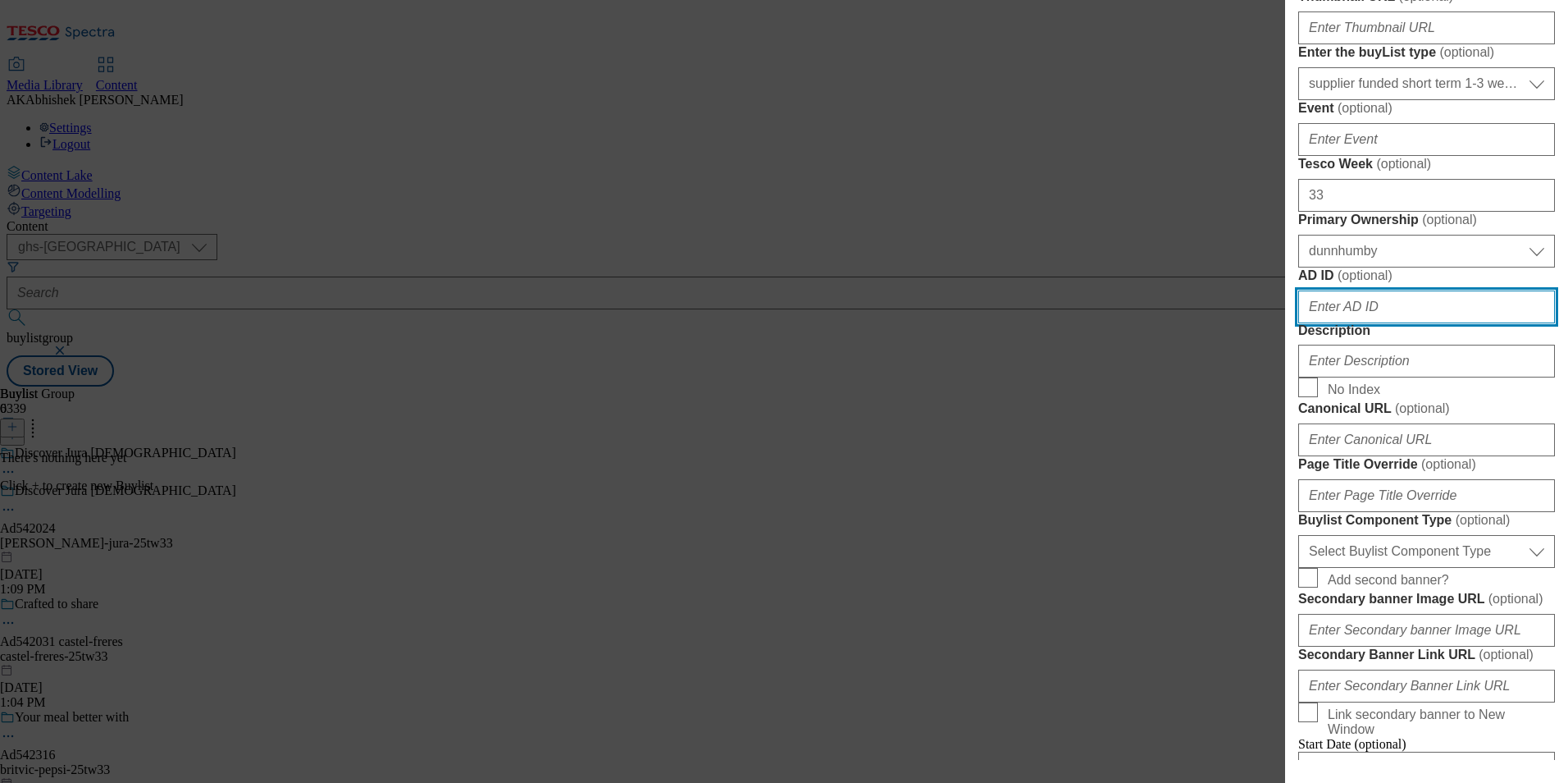
click at [1404, 324] on input "AD ID ( optional )" at bounding box center [1427, 307] width 257 height 33
paste input "542024"
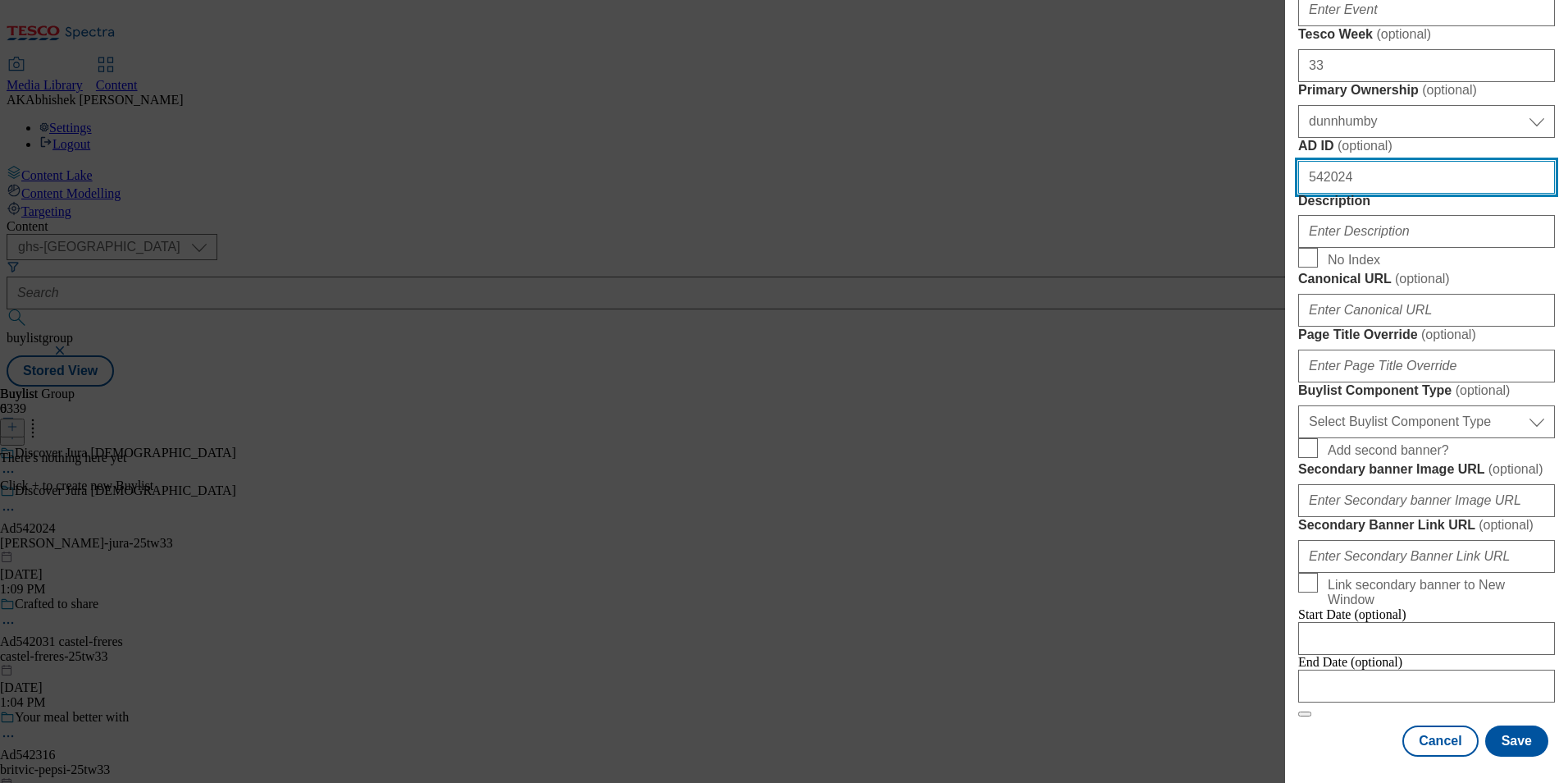
scroll to position [656, 0]
type input "542024"
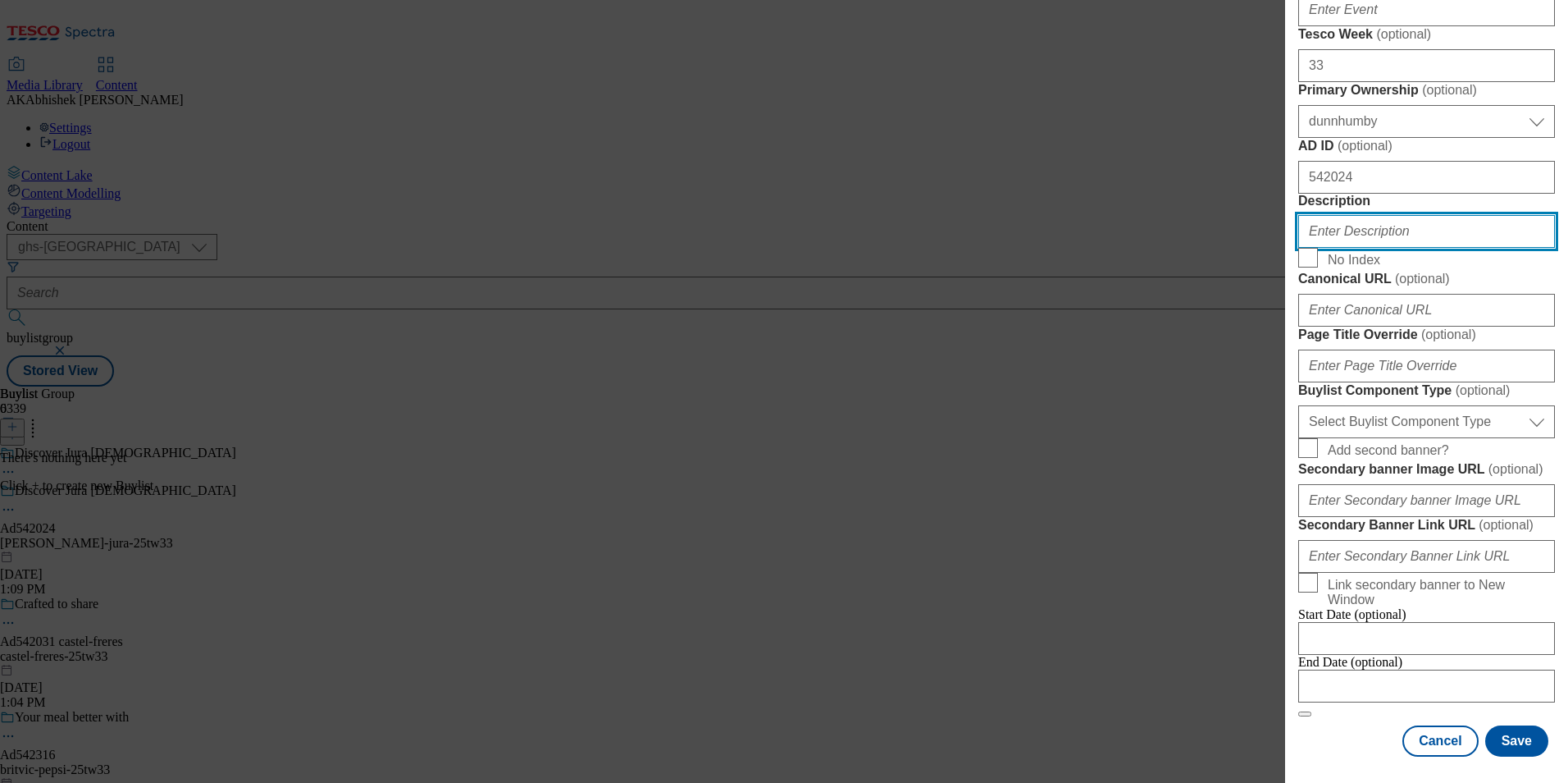
click at [1374, 248] on input "Description" at bounding box center [1427, 231] width 257 height 33
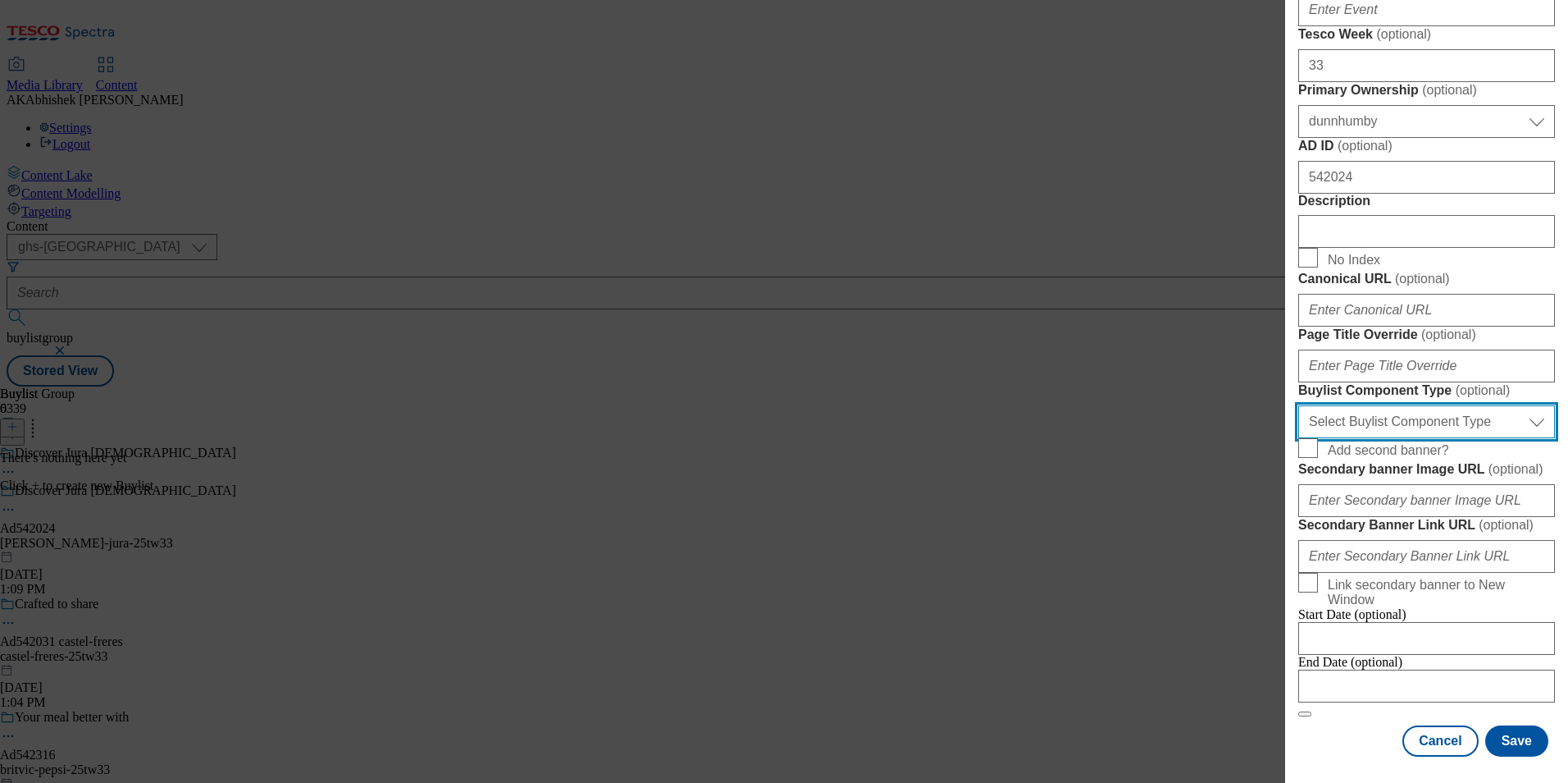
click at [1418, 438] on select "Select Buylist Component Type Banner Competition Header Meal" at bounding box center [1427, 422] width 257 height 33
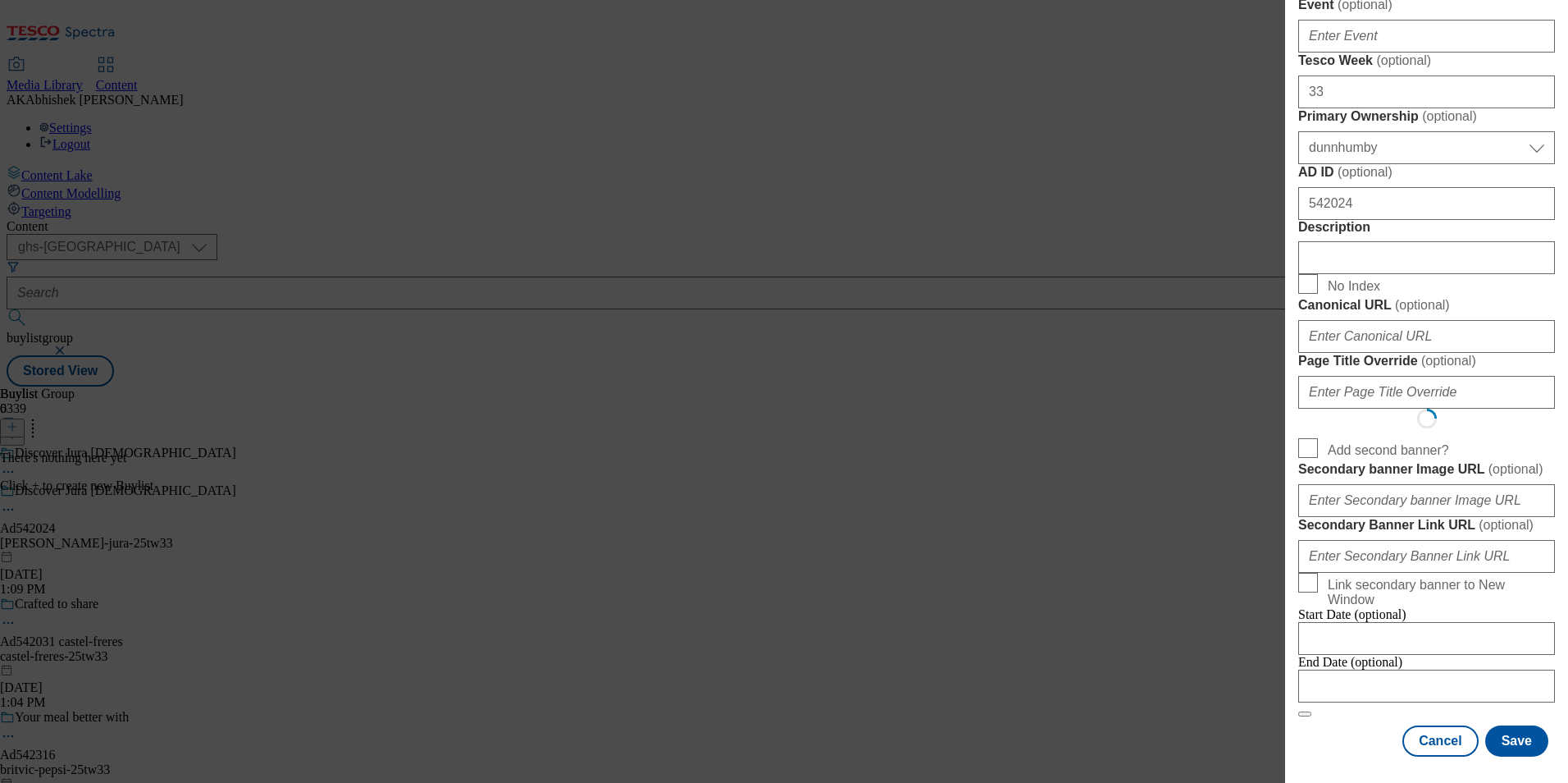
select select "Banner"
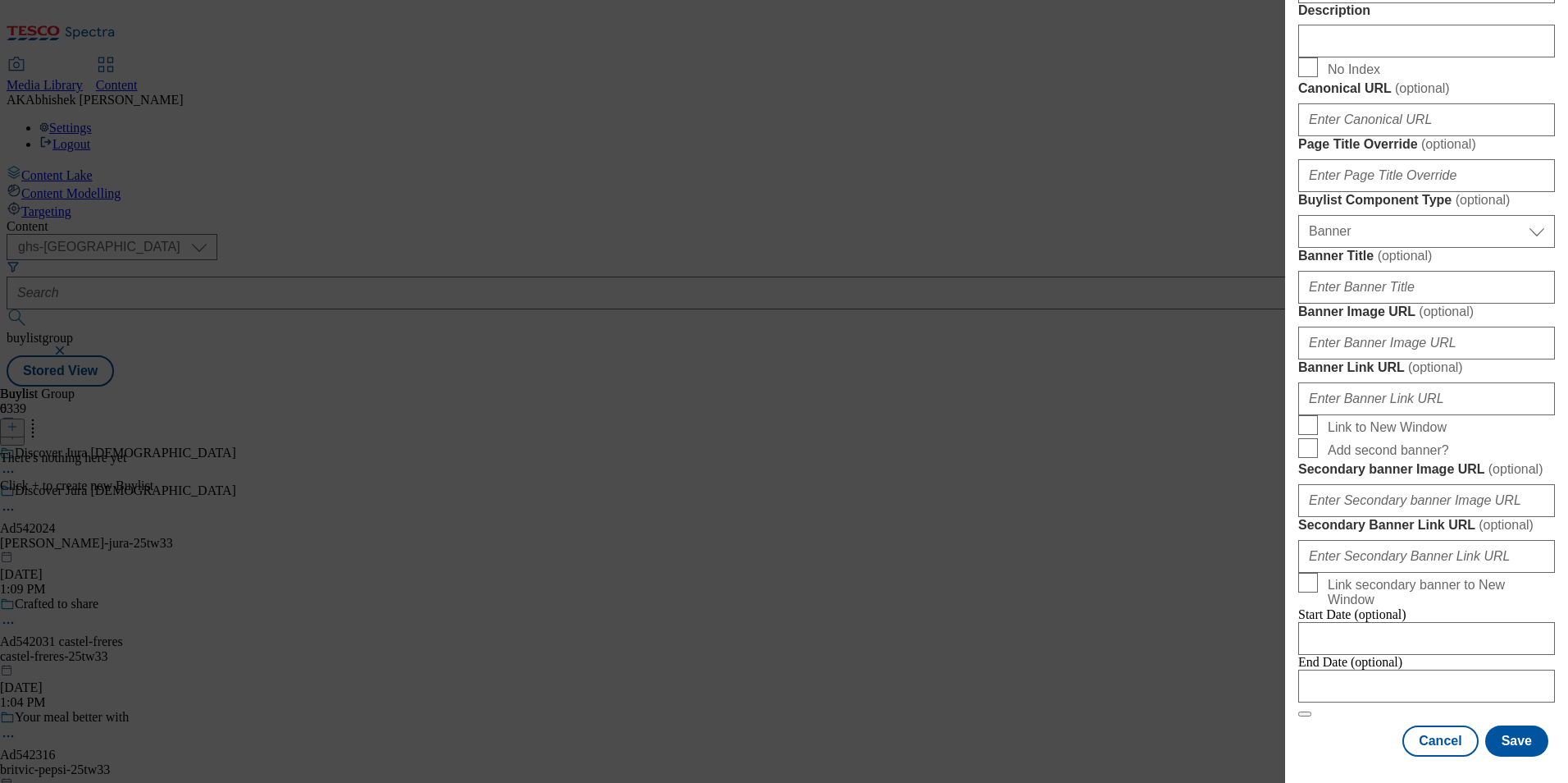
scroll to position [1431, 0]
click at [1441, 672] on input "Modal" at bounding box center [1427, 686] width 257 height 33
select select "2025"
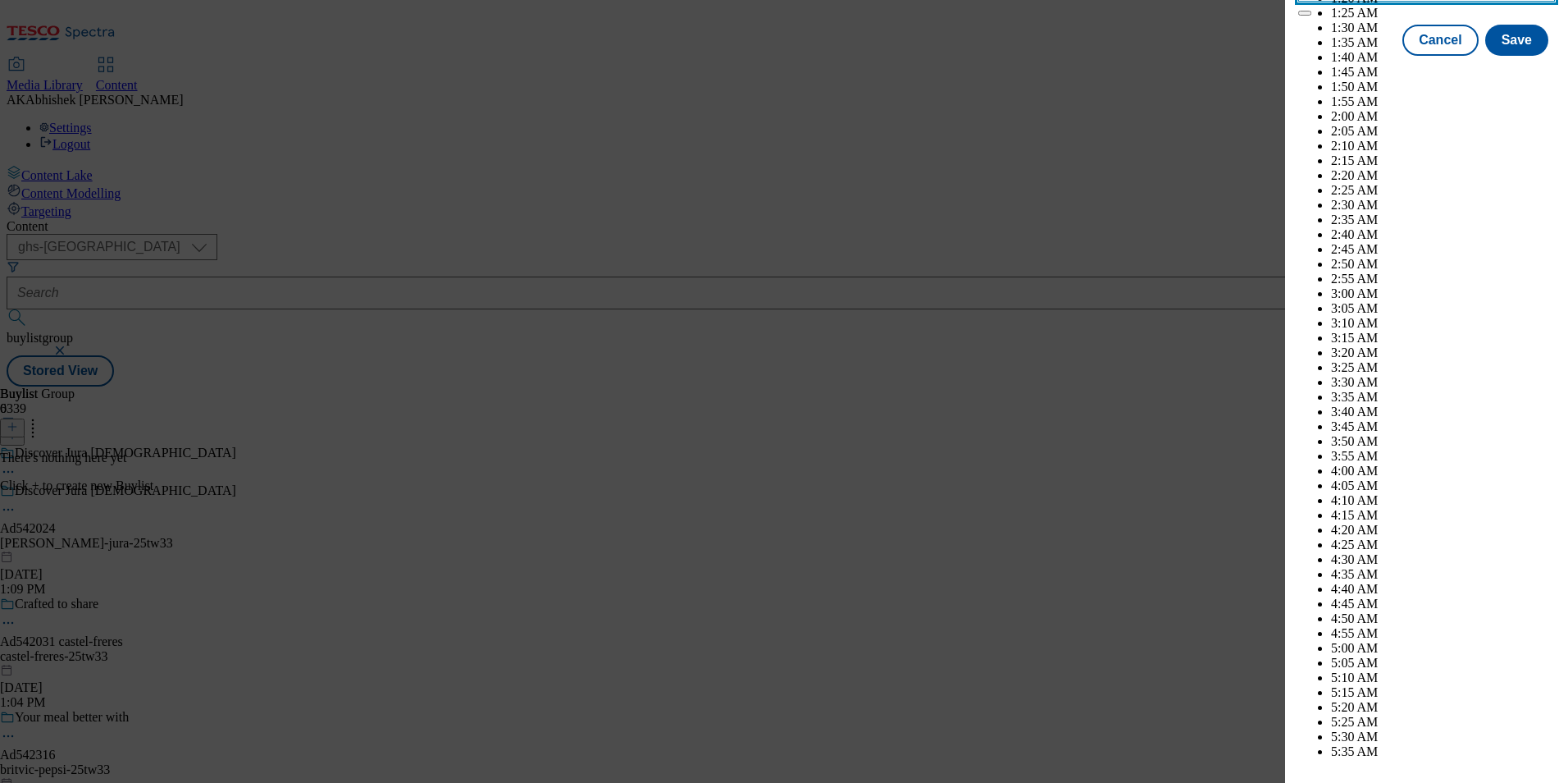
scroll to position [4783, 0]
drag, startPoint x: 1505, startPoint y: 218, endPoint x: 1509, endPoint y: 200, distance: 18.4
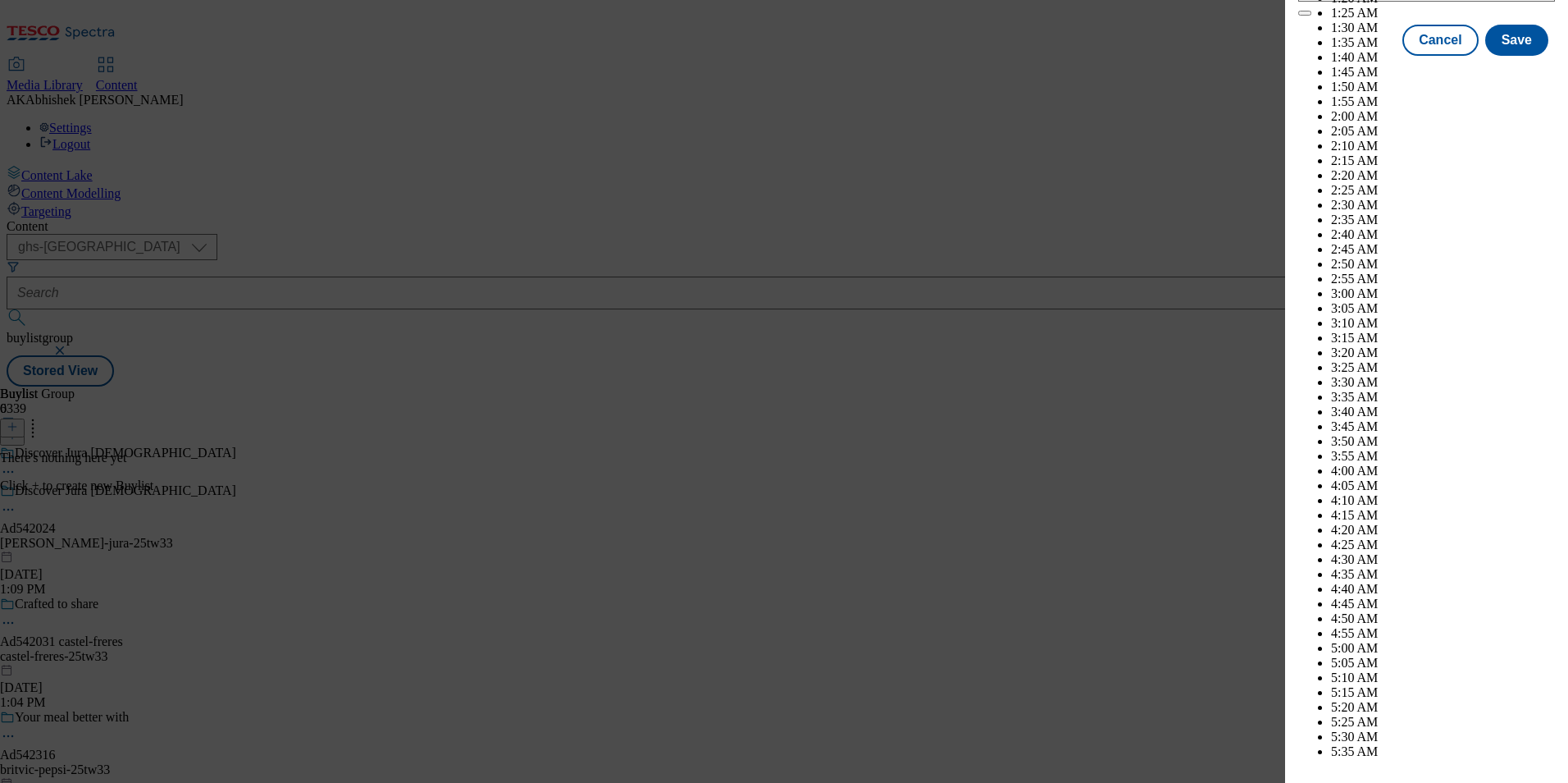
select select "December"
select select "2026"
select select "January"
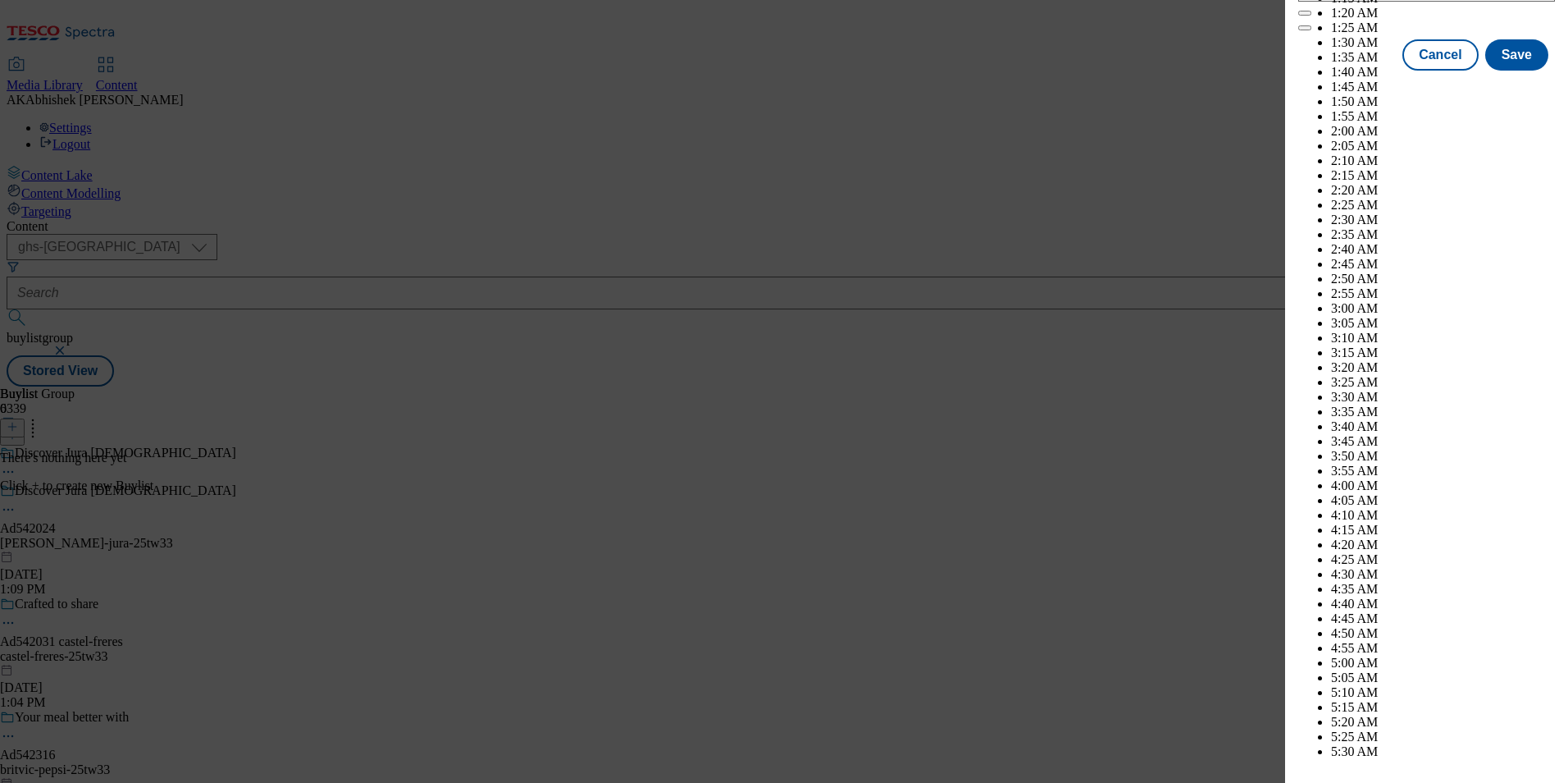
scroll to position [8424, 0]
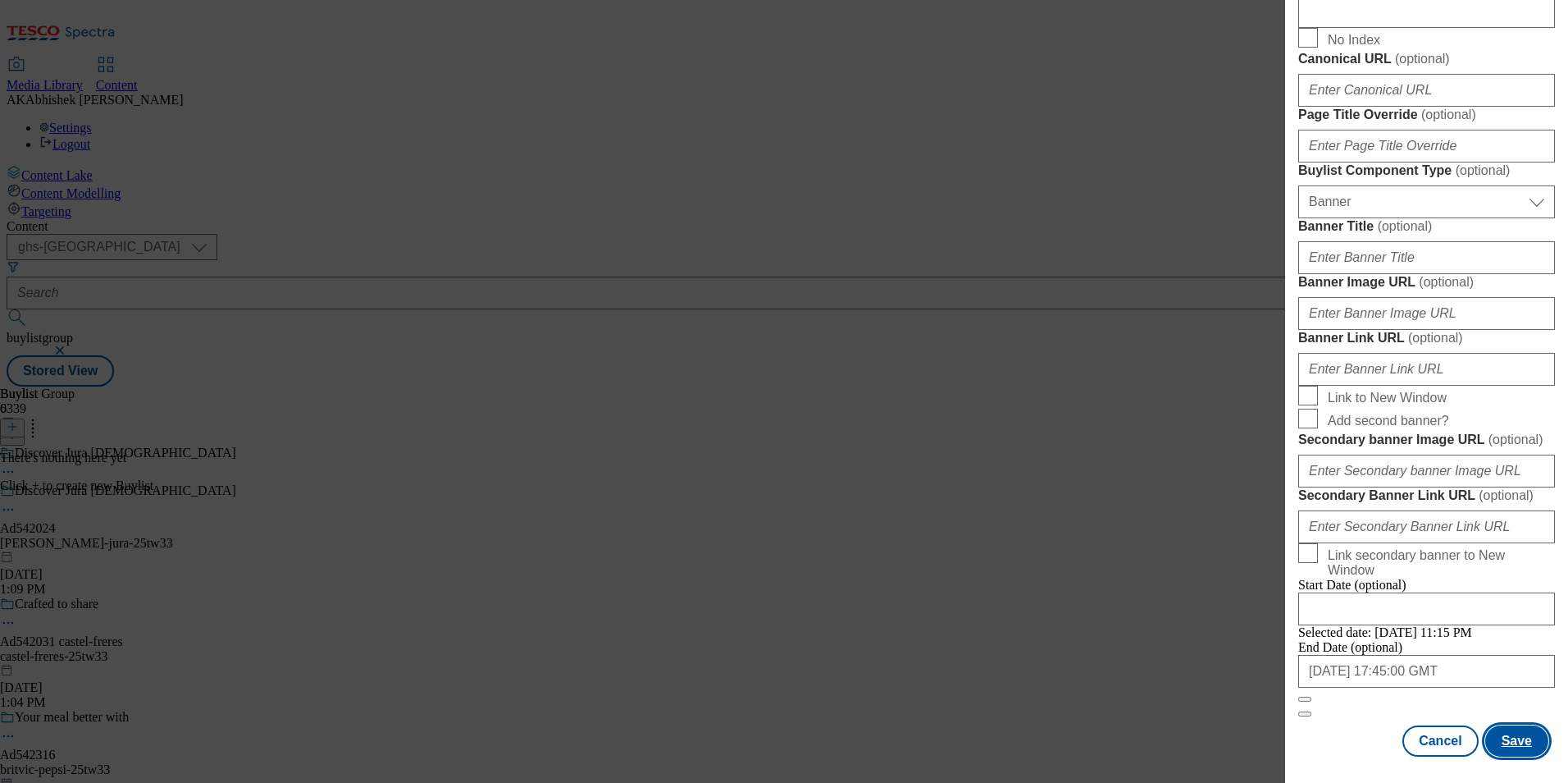
click at [1508, 750] on button "Save" at bounding box center [1517, 741] width 63 height 31
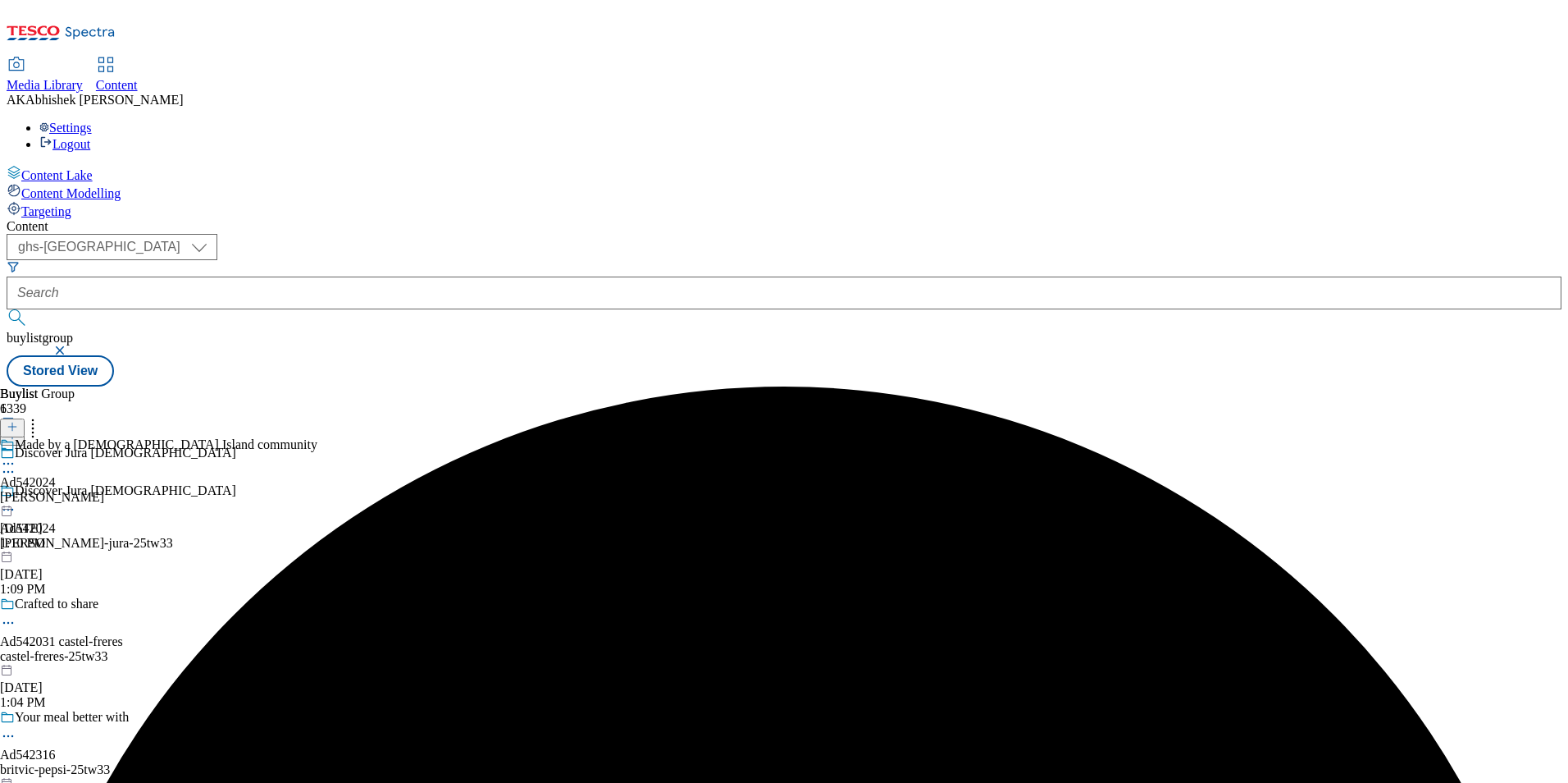
click at [317, 490] on div "[PERSON_NAME]" at bounding box center [158, 497] width 317 height 14
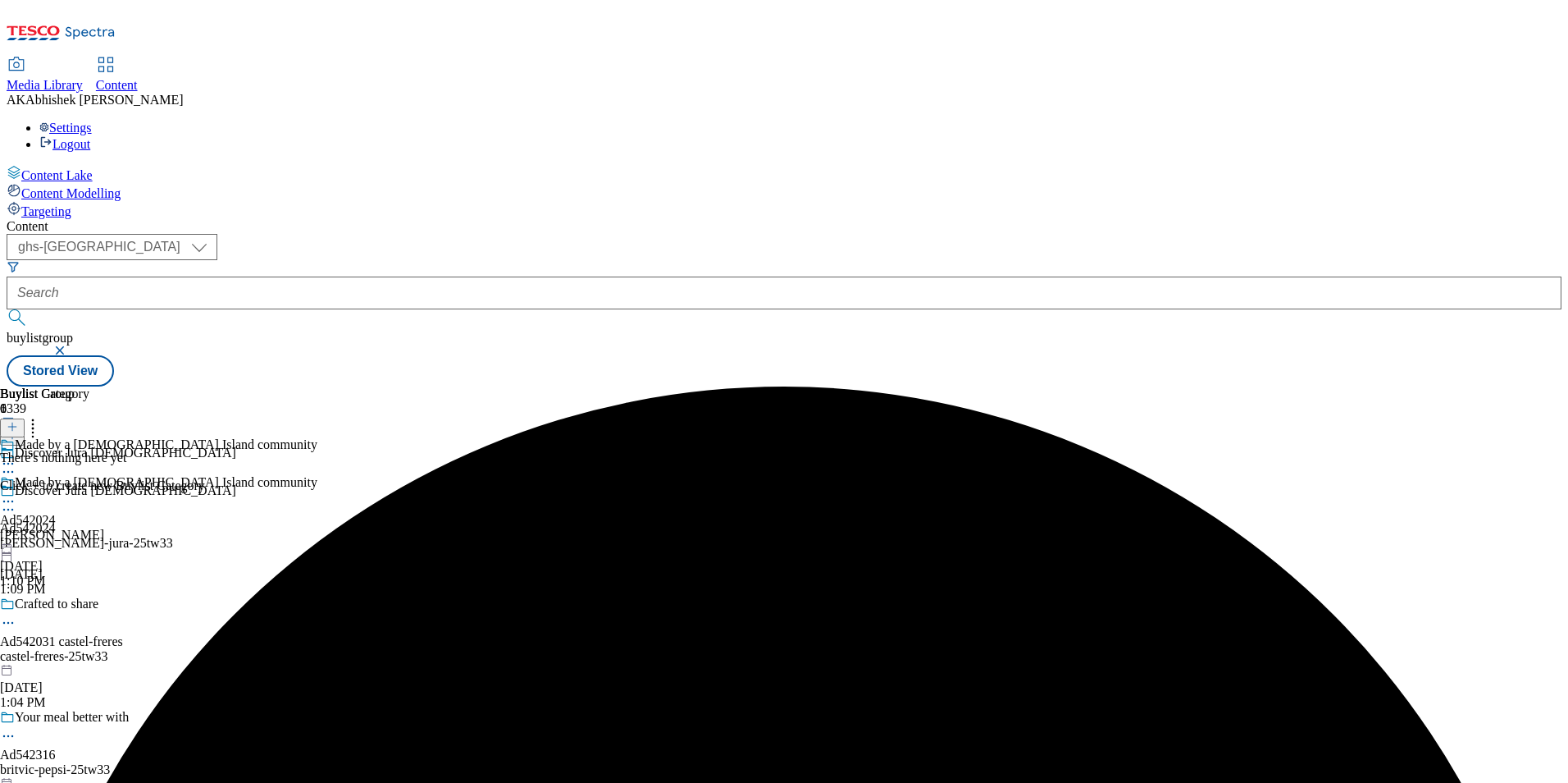
click at [16, 427] on line at bounding box center [12, 427] width 8 height 0
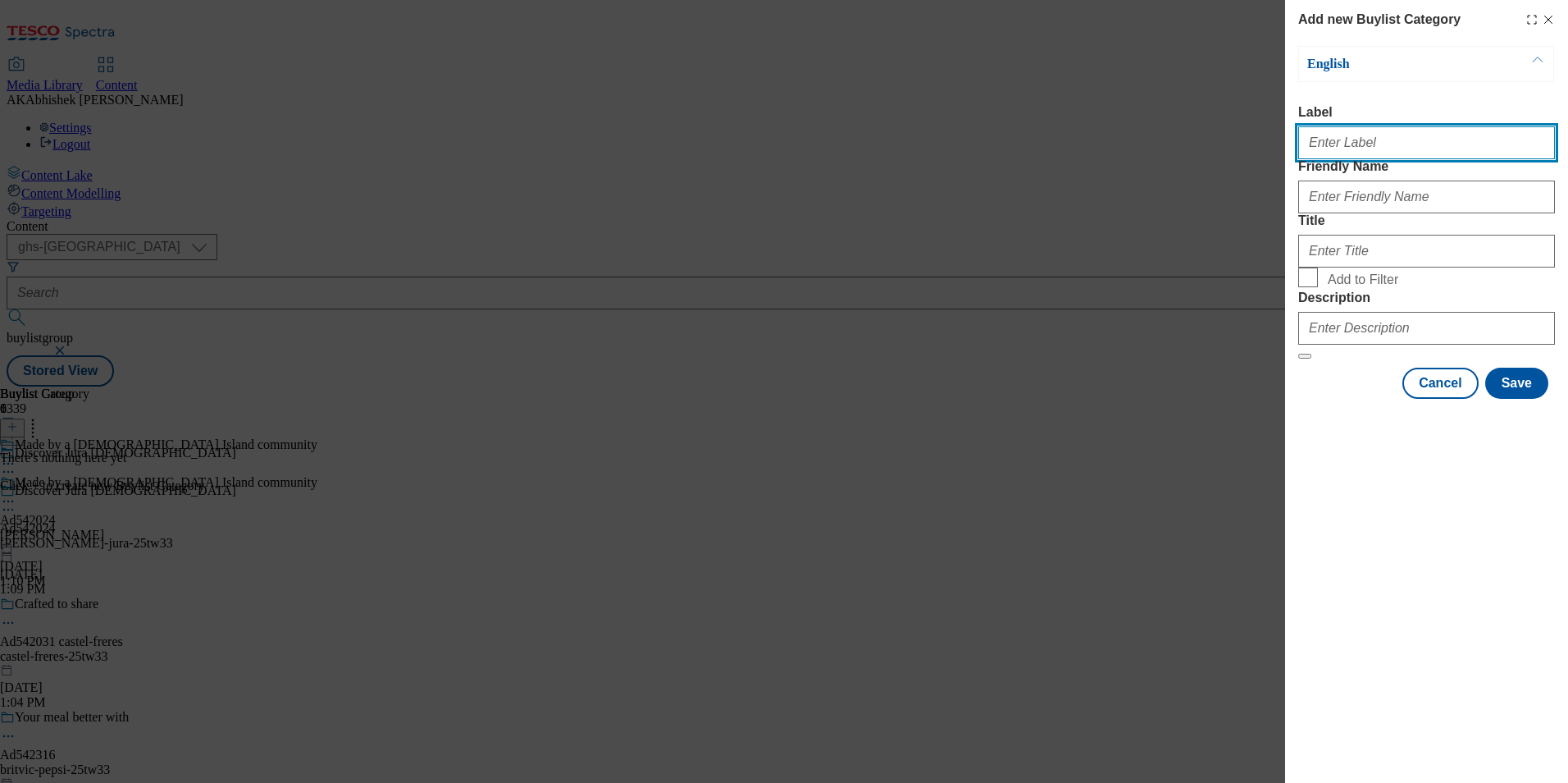
click at [1369, 159] on input "Label" at bounding box center [1427, 143] width 257 height 33
click at [1363, 148] on input "Label" at bounding box center [1427, 143] width 257 height 33
paste input "542024"
type input "Ad542024"
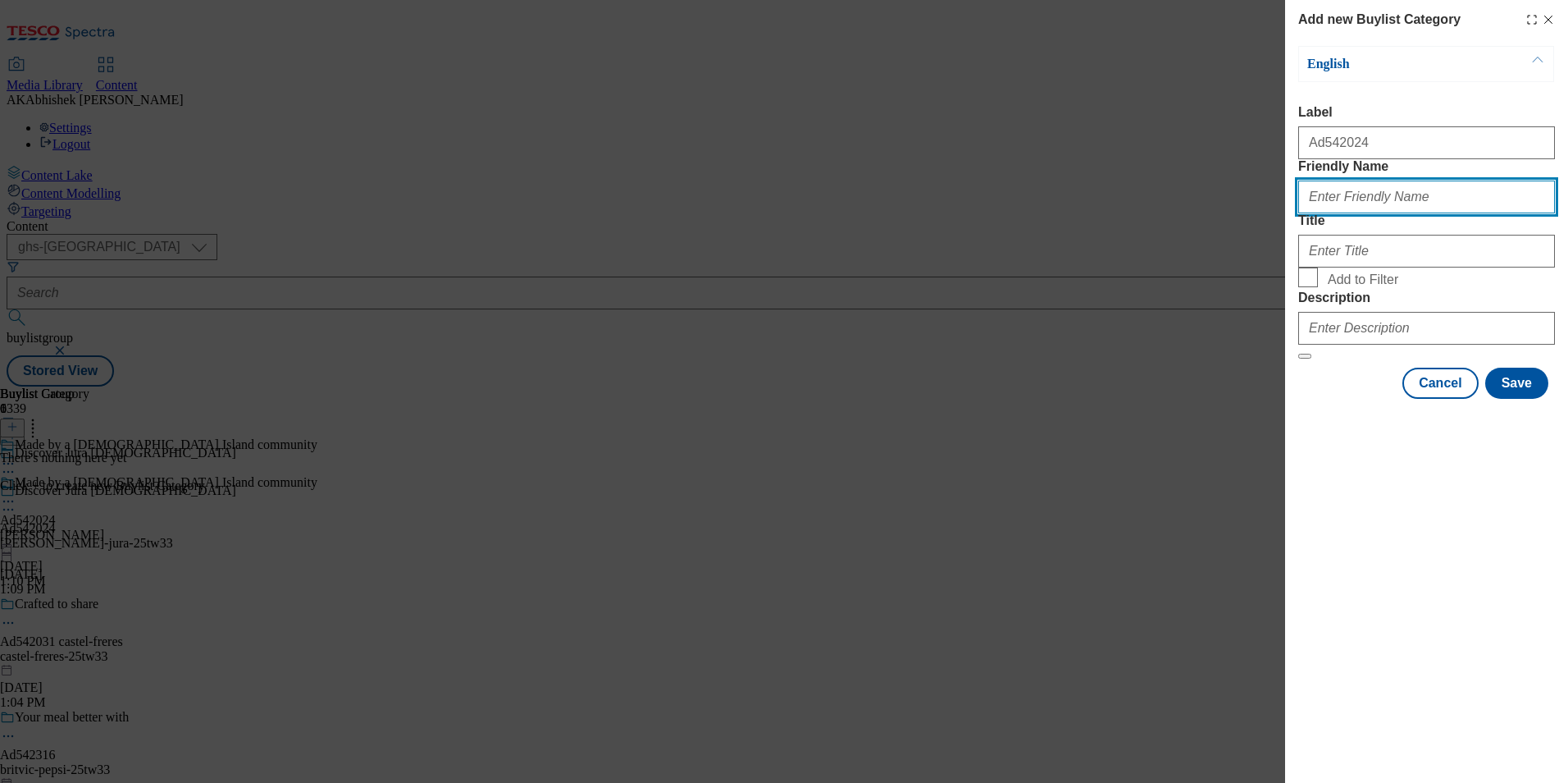
click at [1505, 213] on input "Friendly Name" at bounding box center [1427, 197] width 257 height 33
paste input "[PERSON_NAME]-jura"
type input "[PERSON_NAME]-jura"
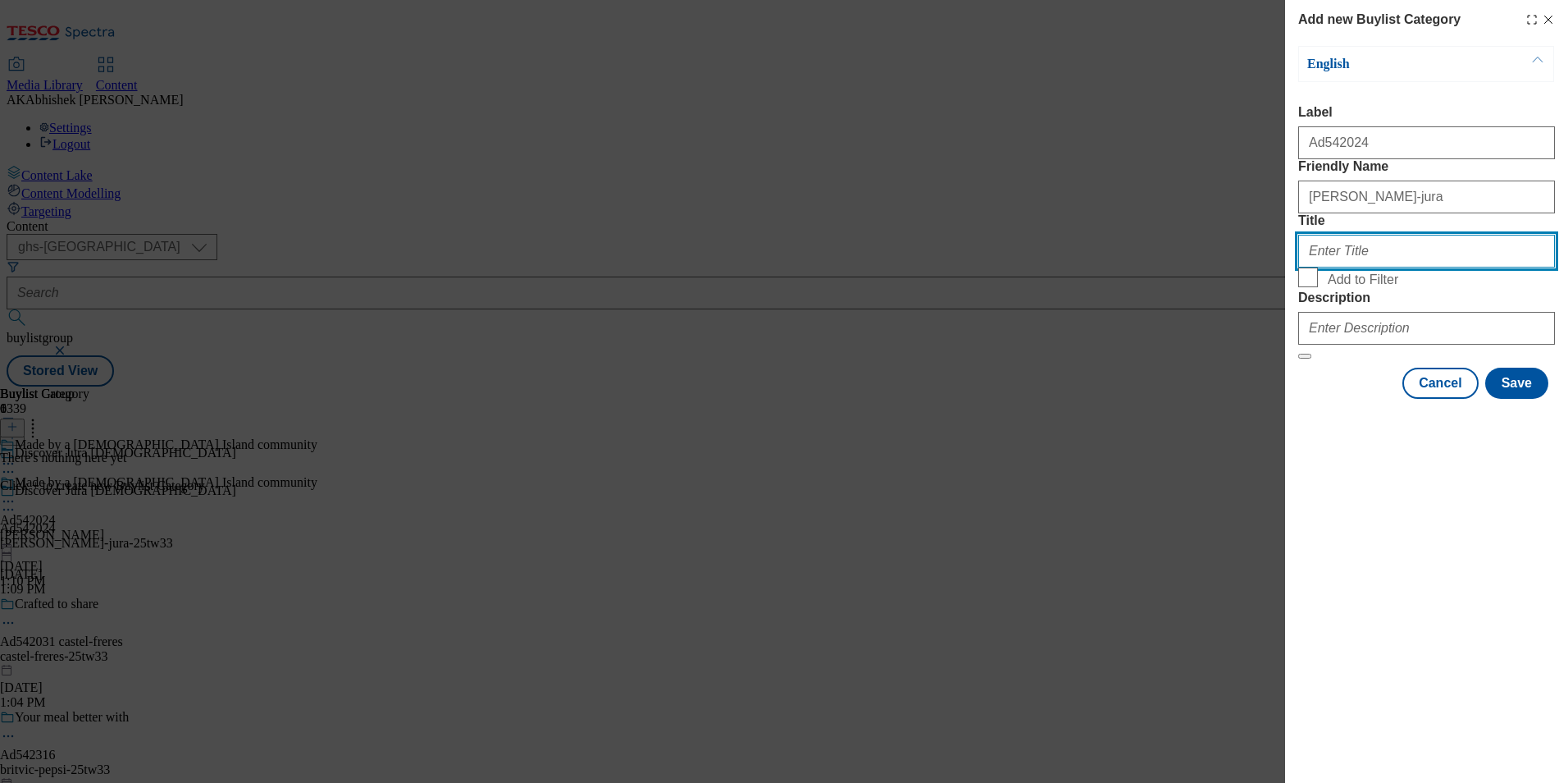
click at [1408, 268] on input "Title" at bounding box center [1427, 251] width 257 height 33
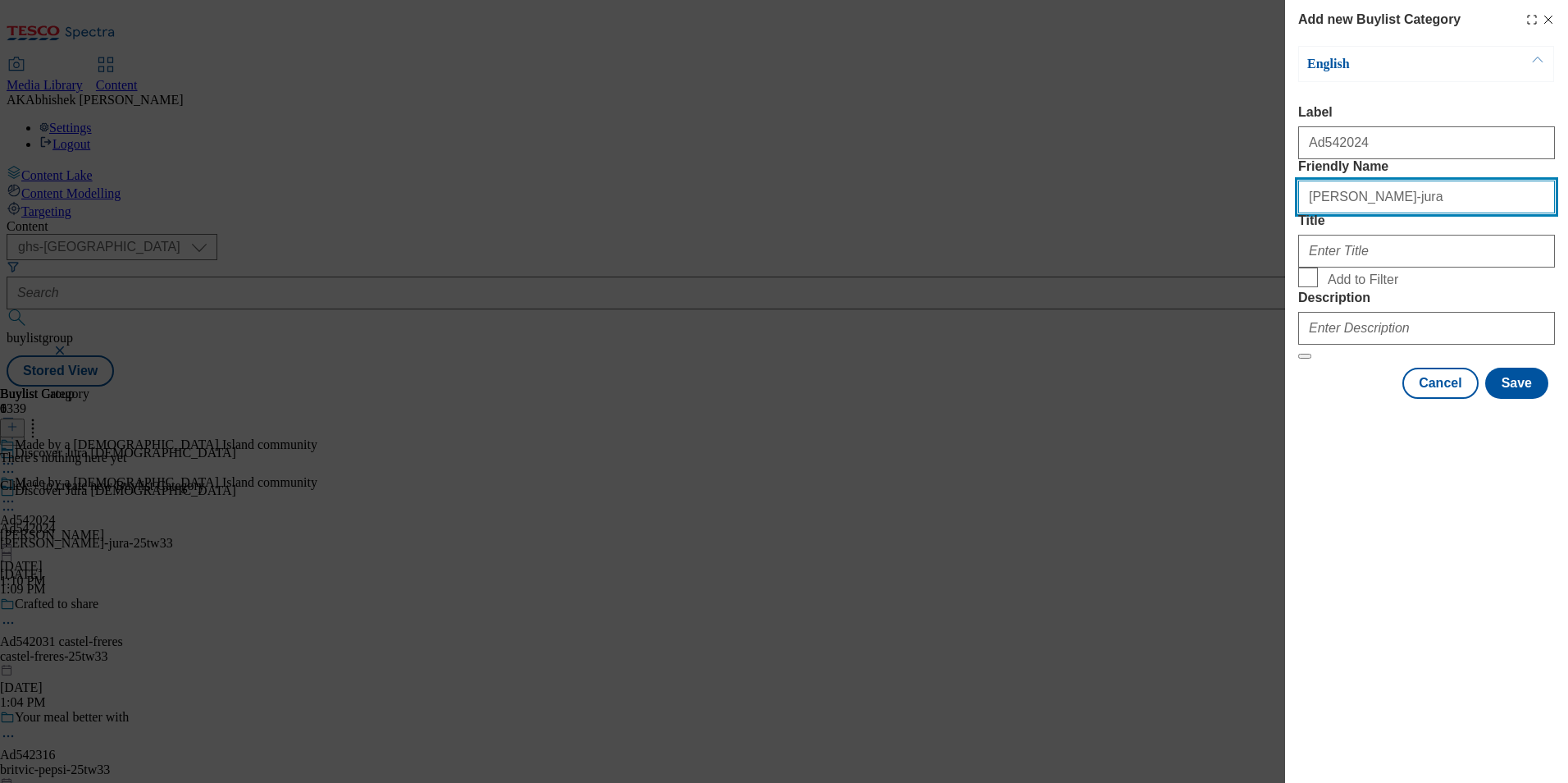
click at [1370, 213] on input "[PERSON_NAME]-jura" at bounding box center [1427, 197] width 257 height 33
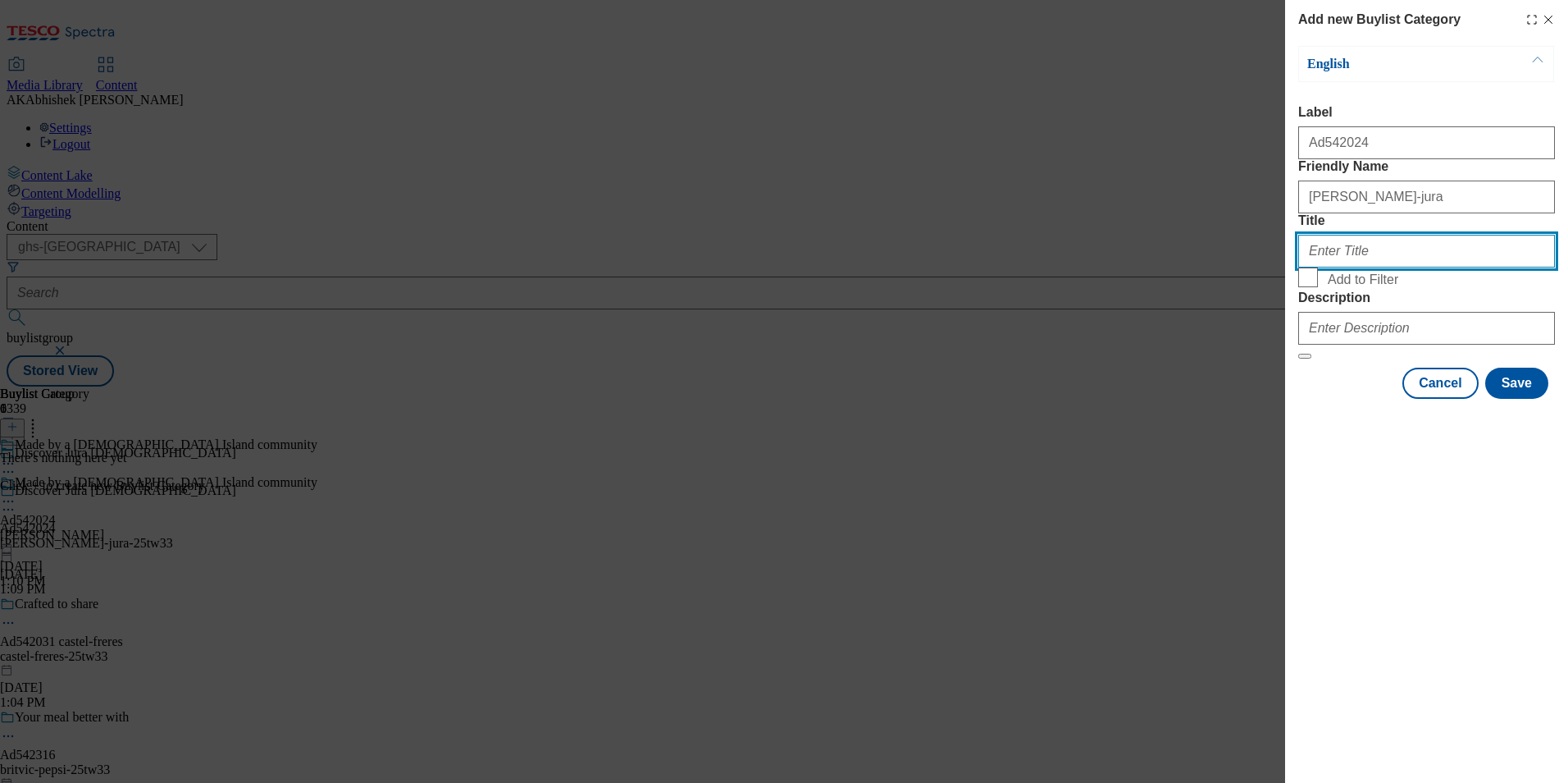
click at [1334, 268] on input "Title" at bounding box center [1427, 251] width 257 height 33
paste input "WhyteMackay"
type input "[PERSON_NAME] [PERSON_NAME]"
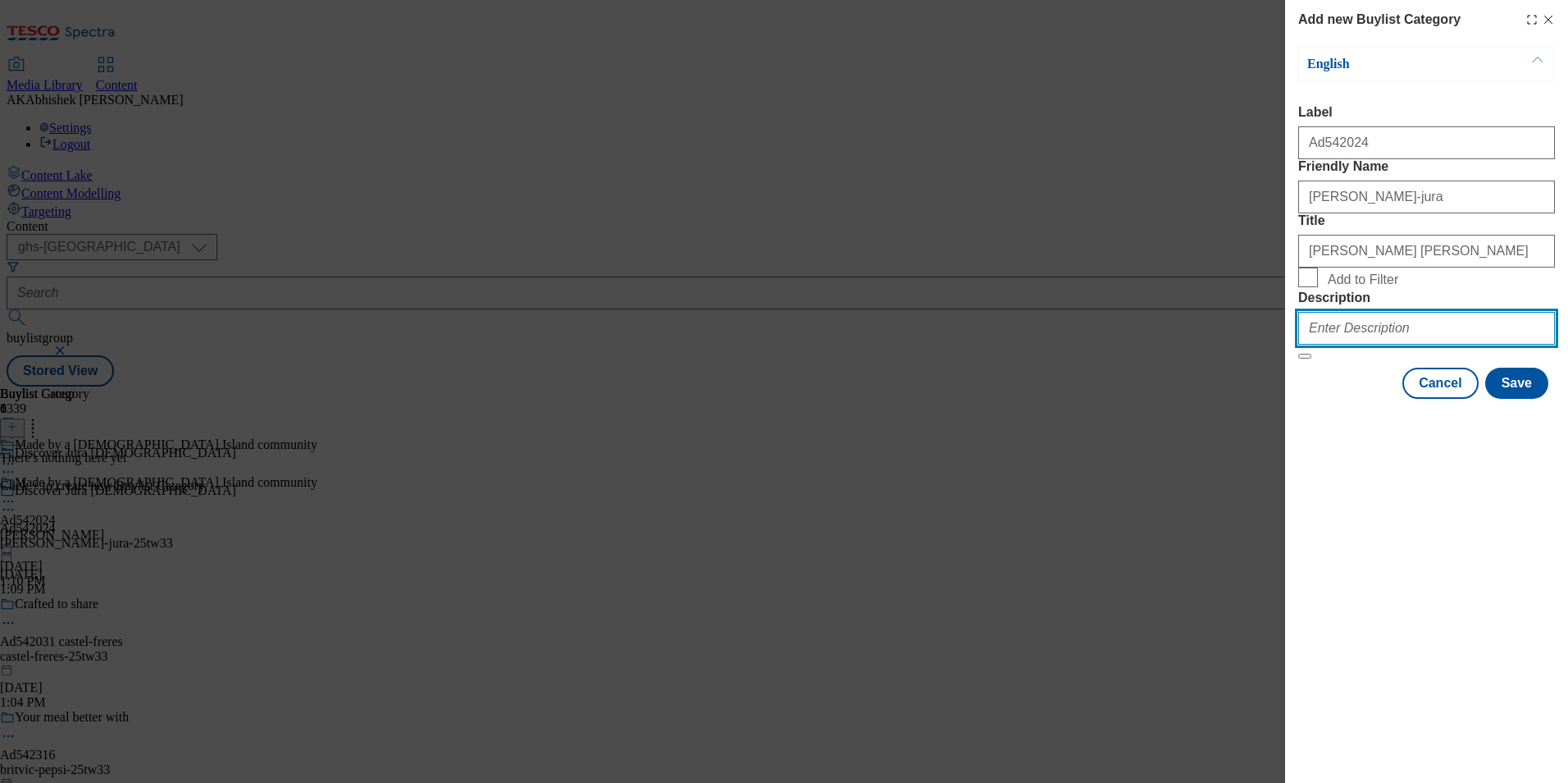
click at [1374, 344] on input "Description" at bounding box center [1427, 328] width 257 height 33
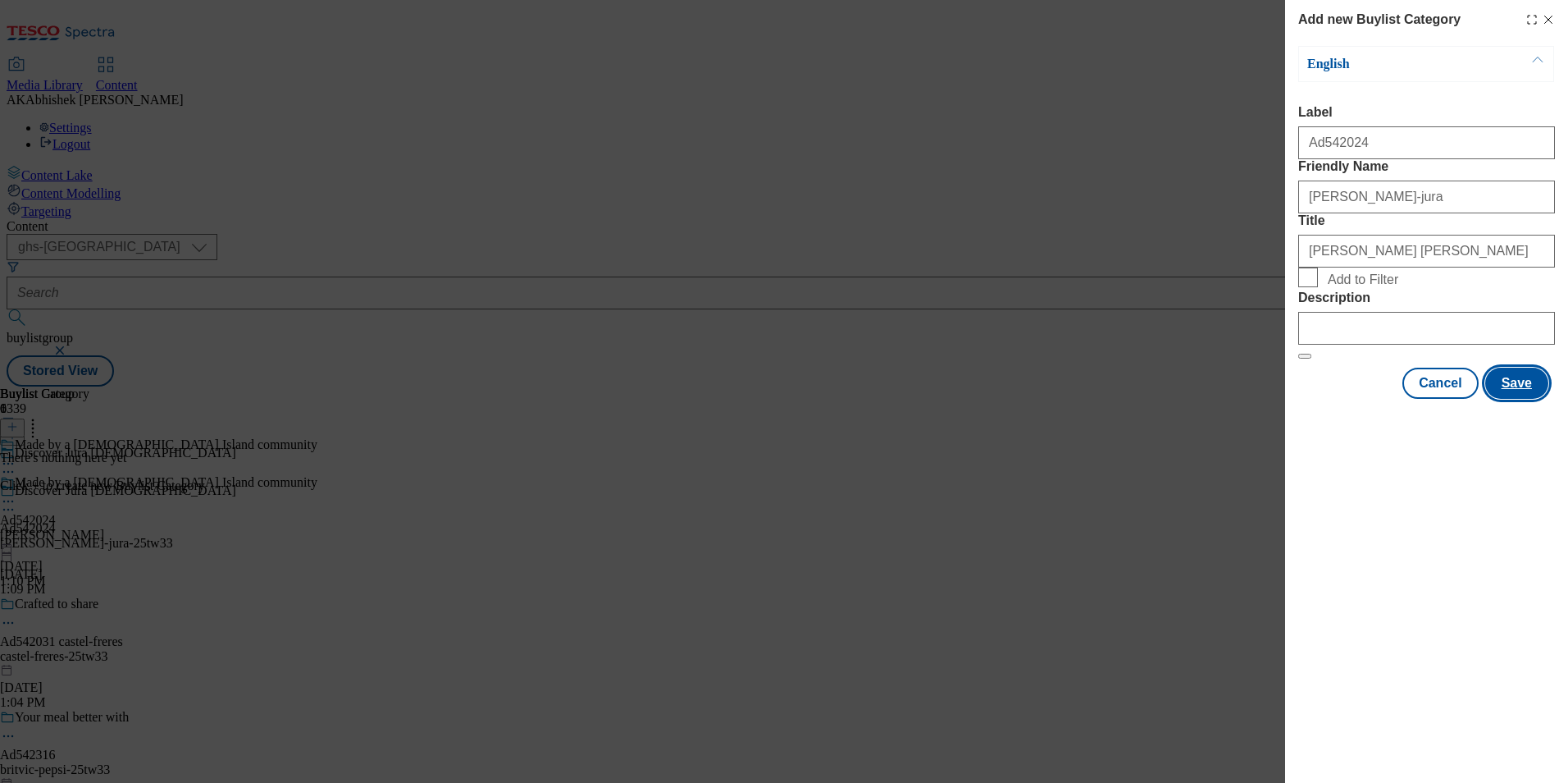
click at [1527, 399] on button "Save" at bounding box center [1517, 383] width 63 height 31
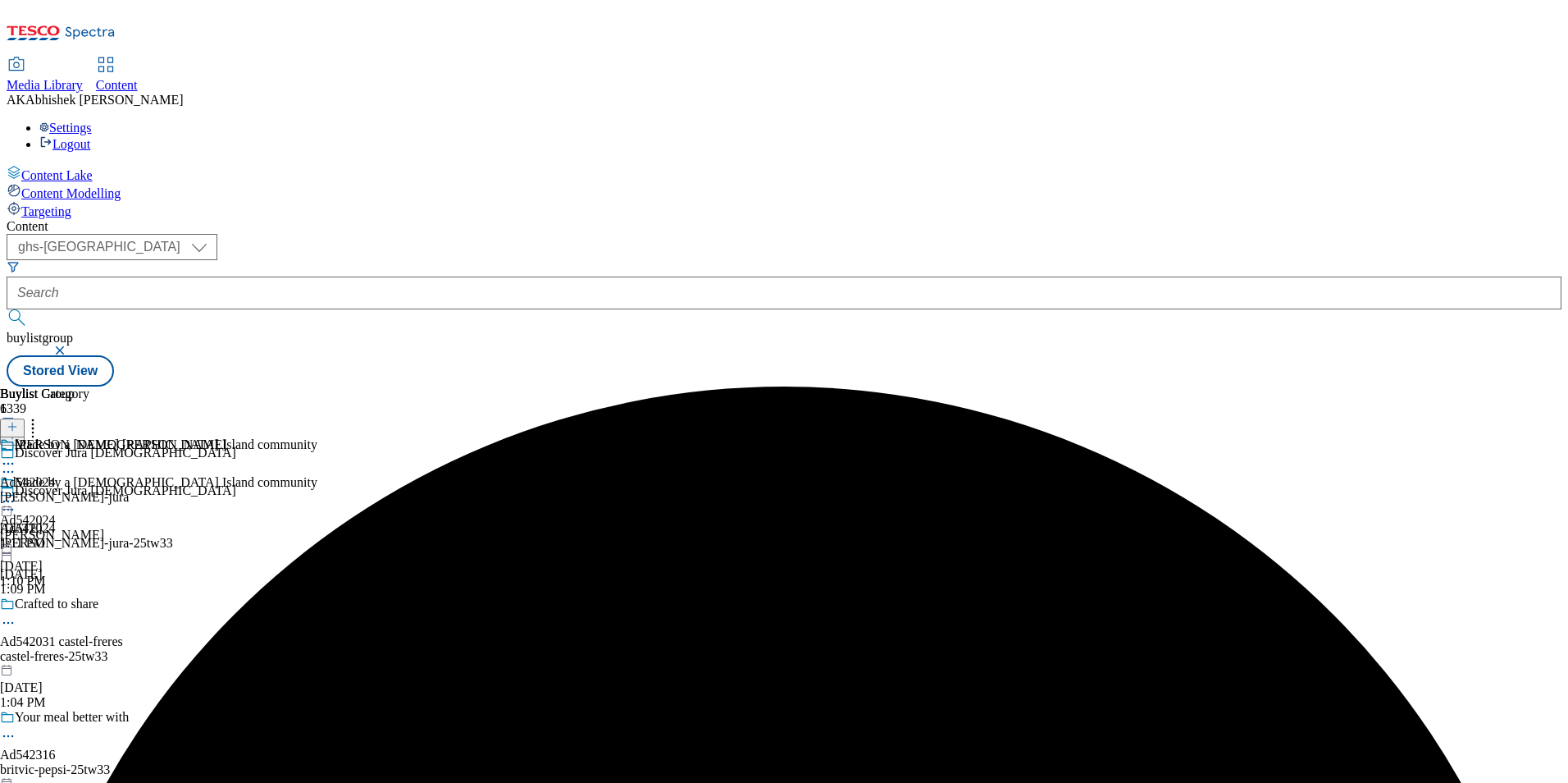
click at [226, 437] on div "[PERSON_NAME] [PERSON_NAME] Ad542024 [PERSON_NAME]-jura [DATE] 1:11 PM" at bounding box center [113, 494] width 226 height 113
click at [226, 528] on div "[PERSON_NAME]-jura" at bounding box center [113, 535] width 226 height 14
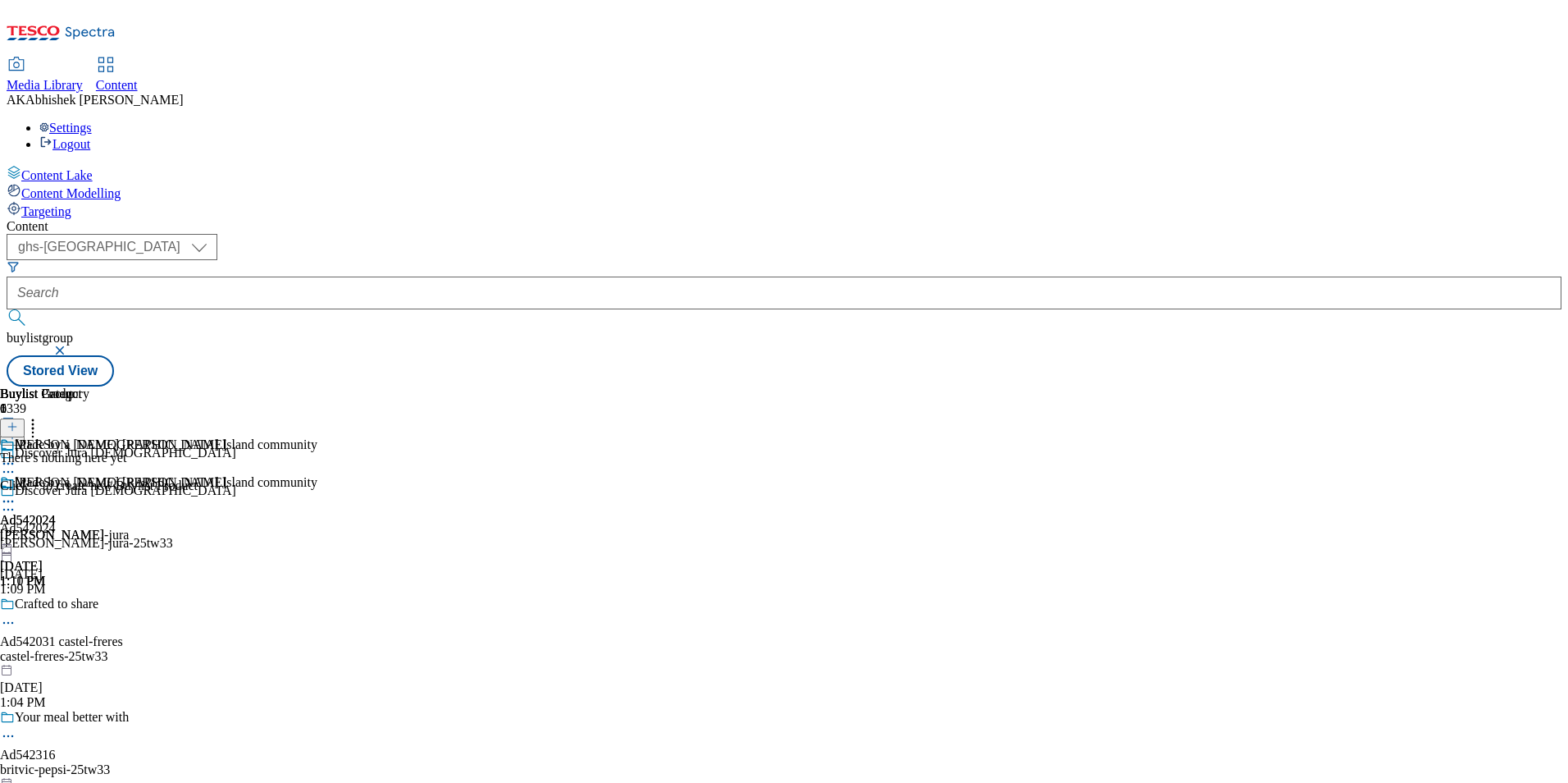
click at [18, 421] on icon at bounding box center [12, 426] width 12 height 12
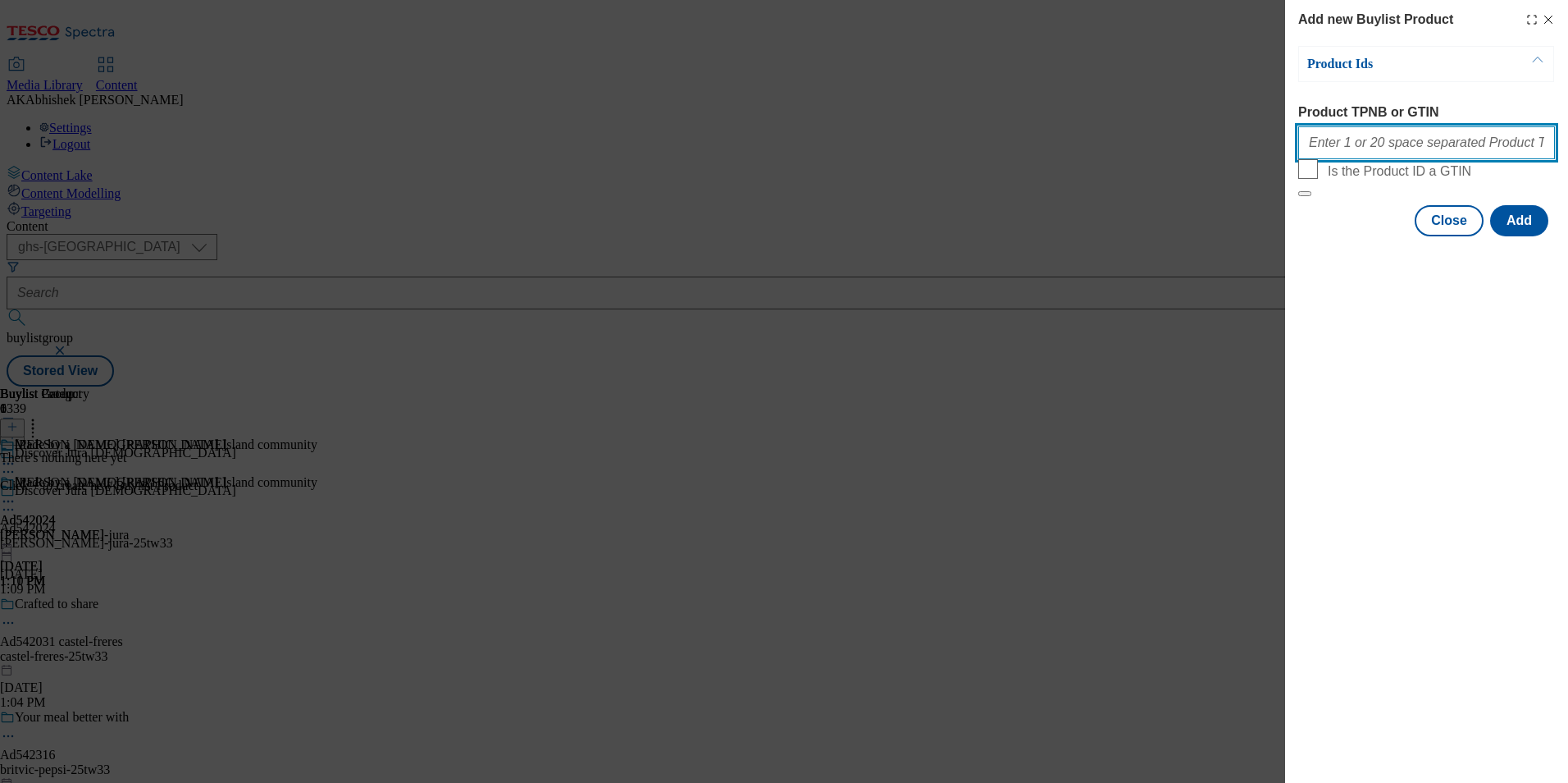
click at [1371, 151] on input "Product TPNB or GTIN" at bounding box center [1427, 143] width 257 height 33
paste input "97276809"
type input "97276809"
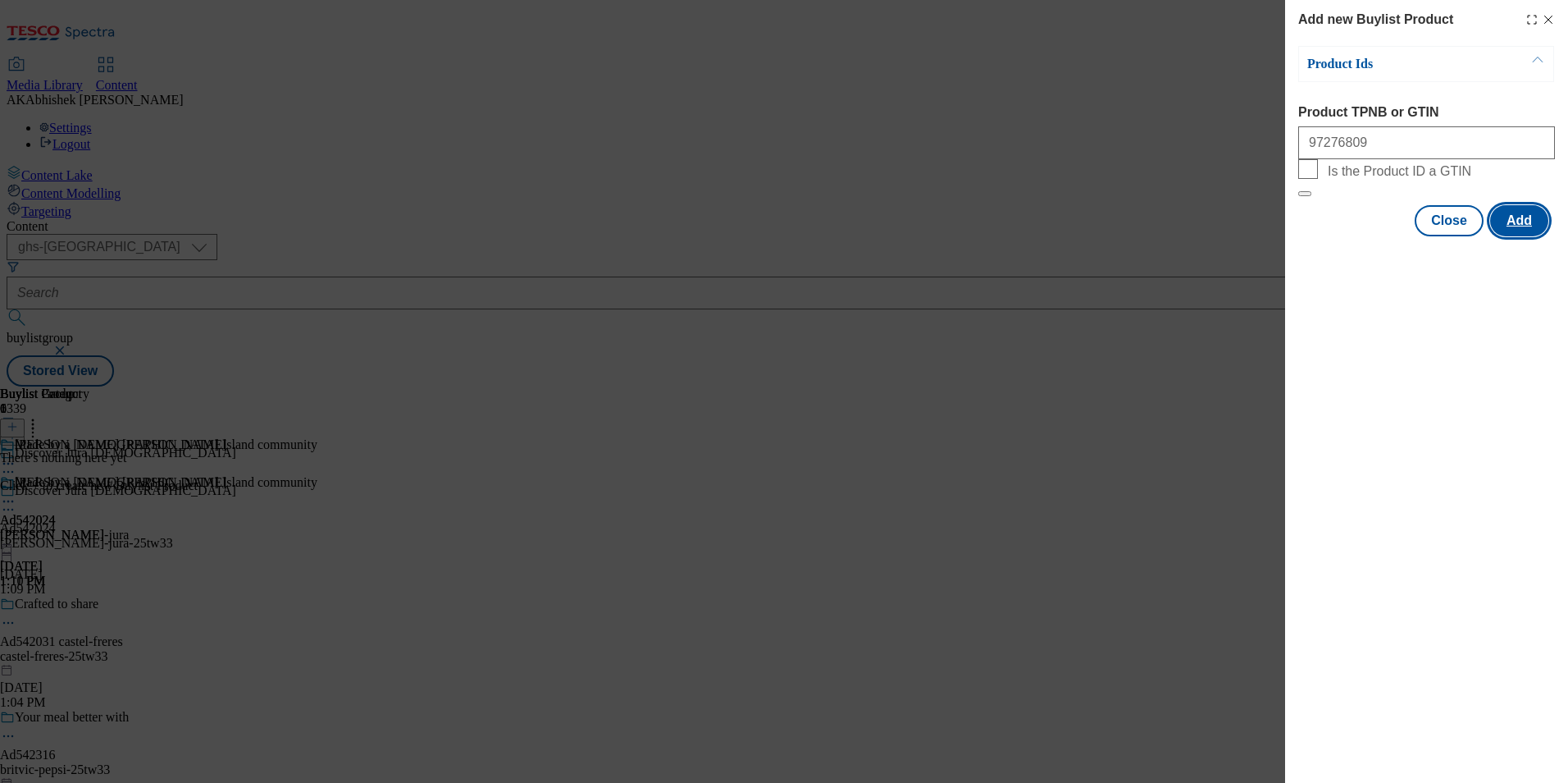
click at [1529, 236] on button "Add" at bounding box center [1519, 220] width 58 height 31
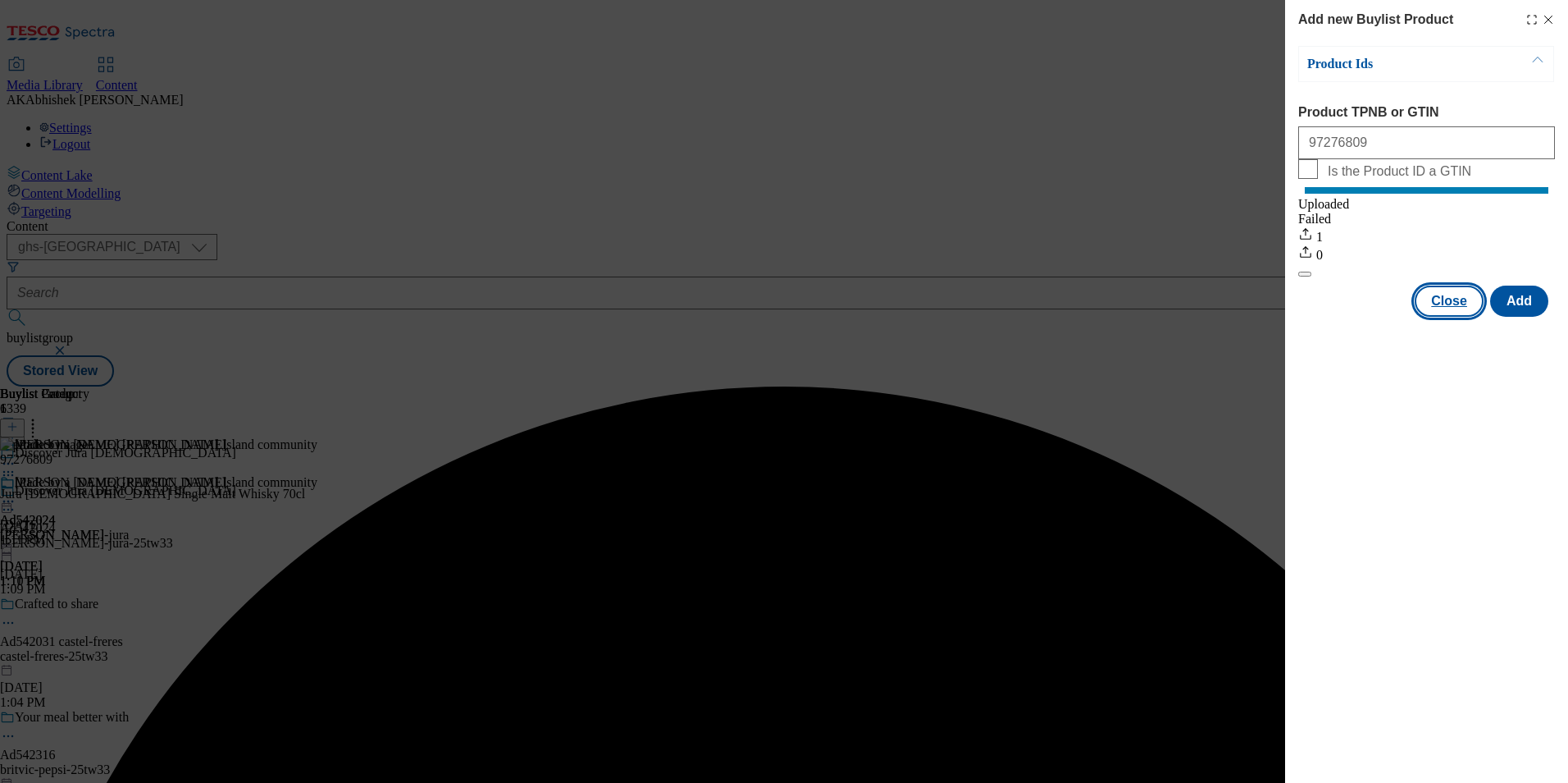
click at [1435, 316] on button "Close" at bounding box center [1448, 301] width 69 height 31
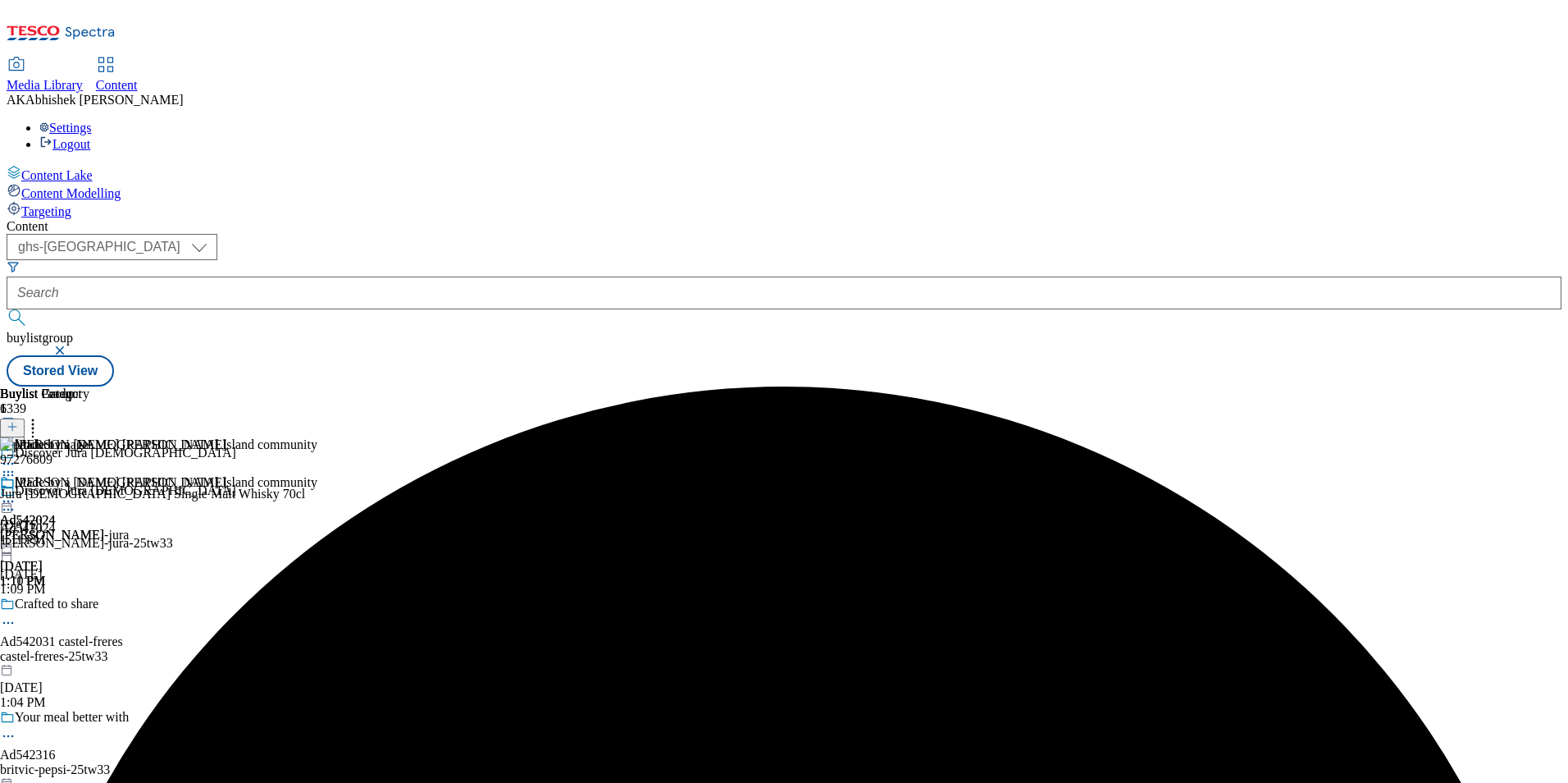
click at [16, 494] on icon at bounding box center [8, 502] width 16 height 16
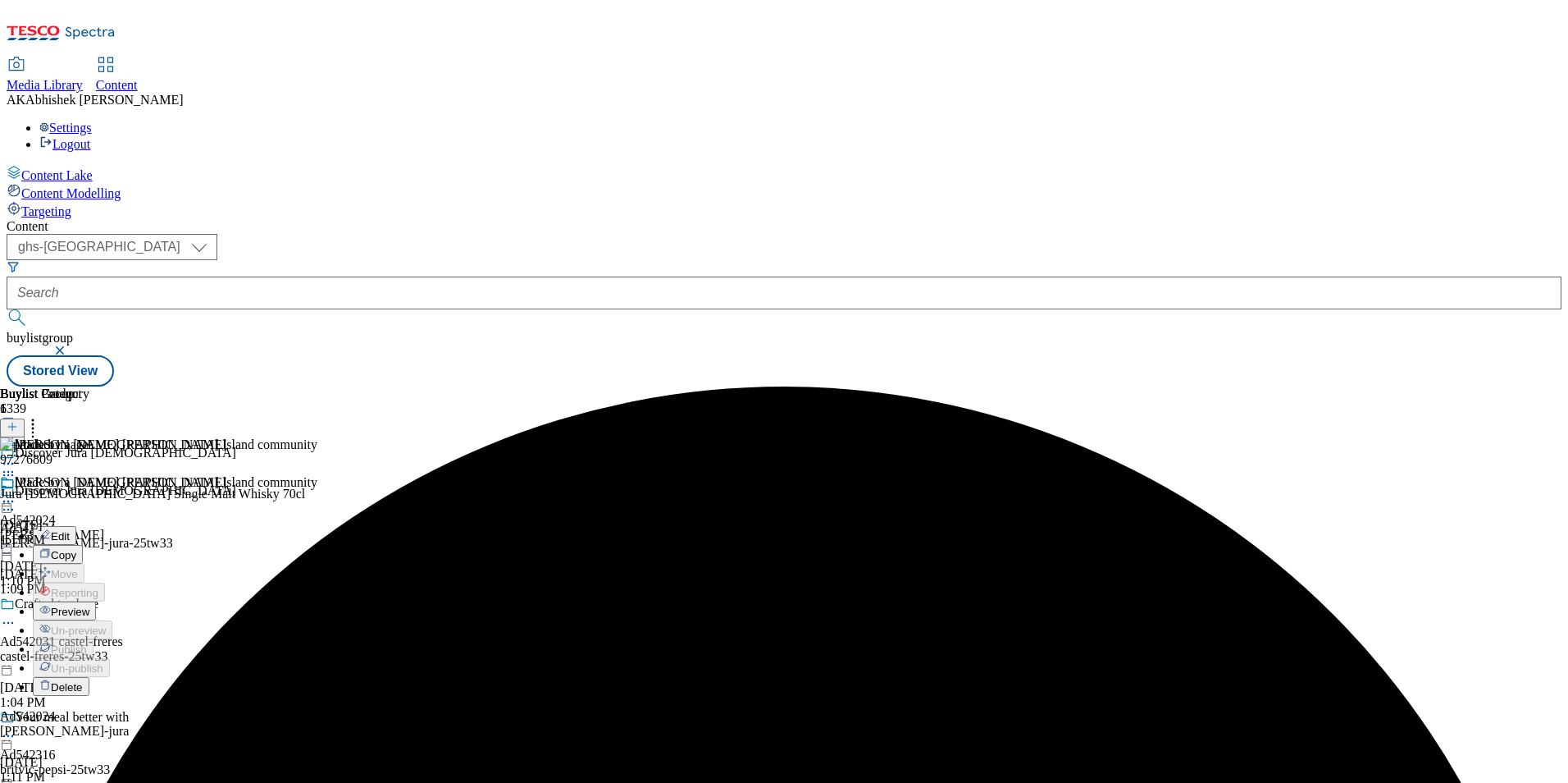
click at [96, 601] on button "Preview" at bounding box center [65, 610] width 63 height 19
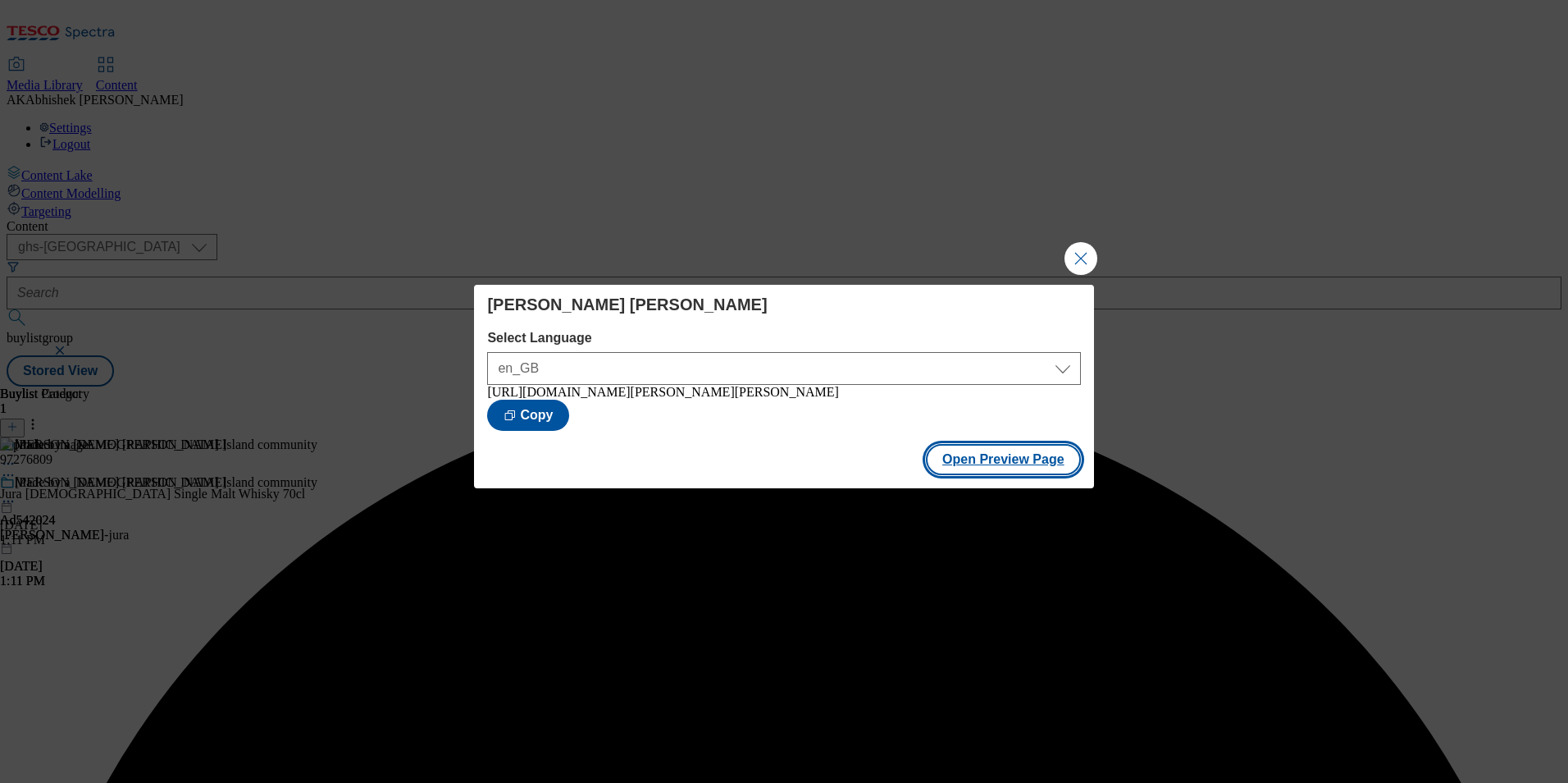
click at [963, 463] on button "Open Preview Page" at bounding box center [1003, 459] width 155 height 31
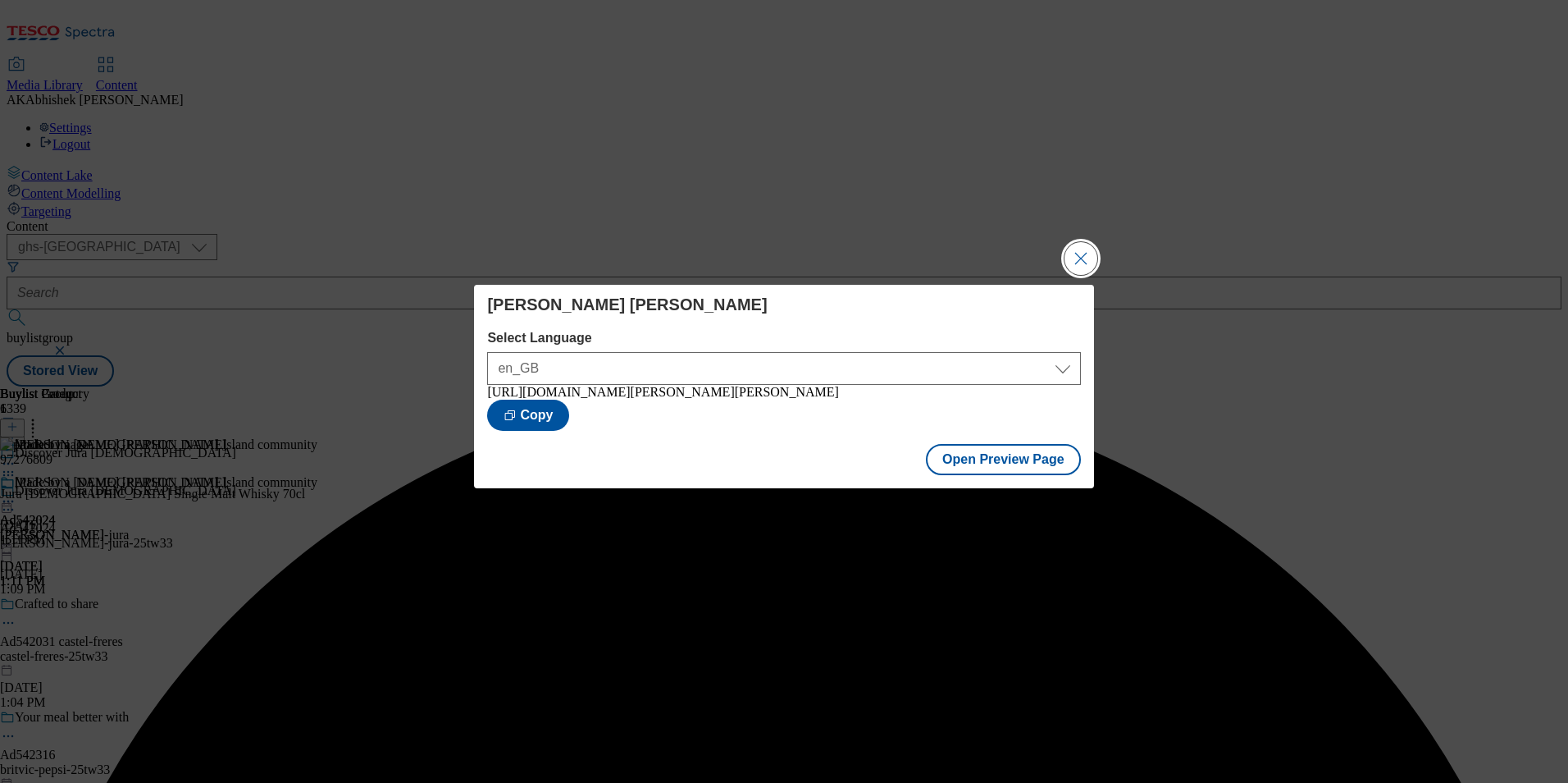
click at [1079, 244] on button "Close Modal" at bounding box center [1081, 258] width 33 height 33
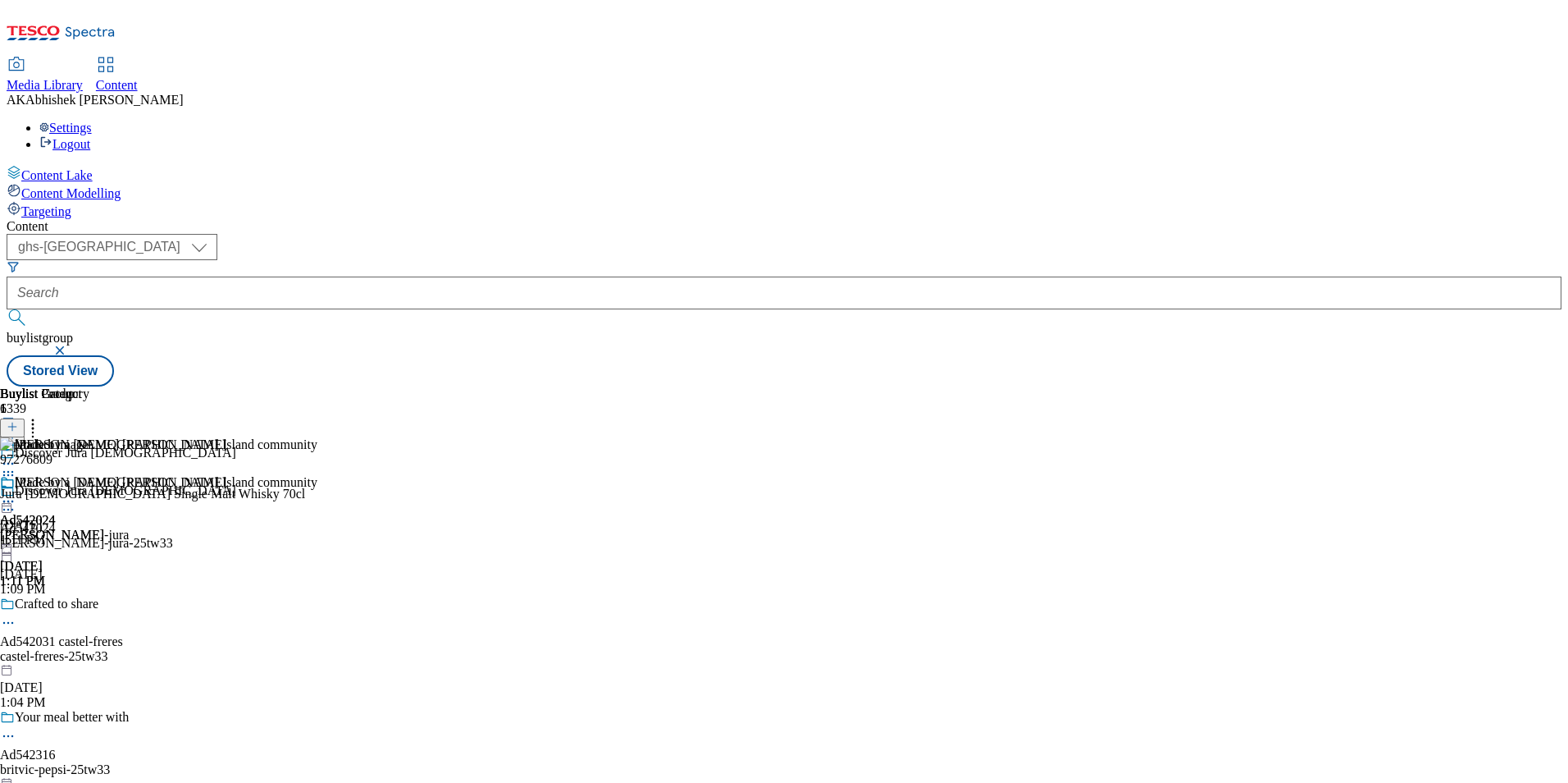
click at [16, 502] on icon at bounding box center [8, 510] width 16 height 16
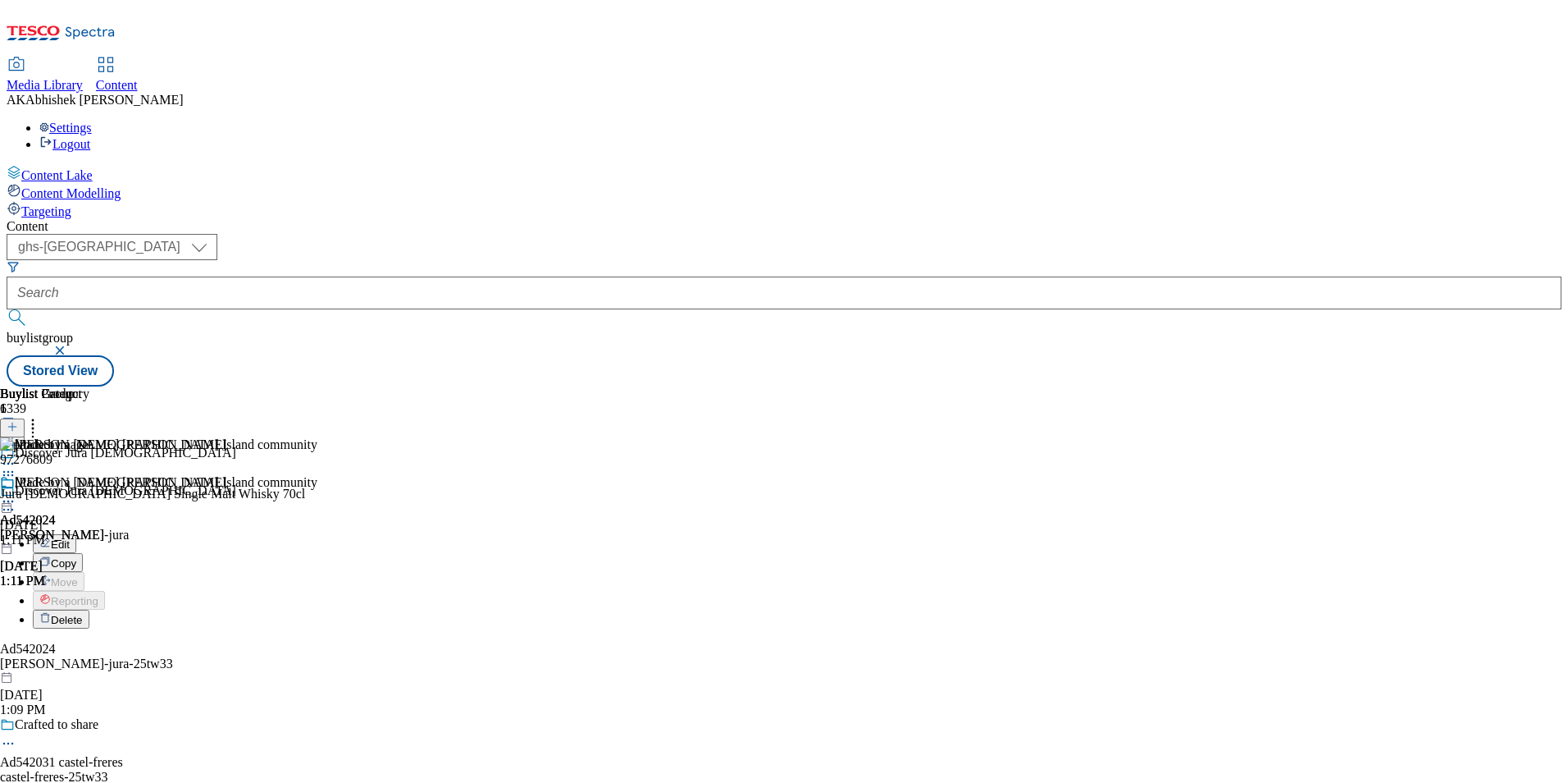
click at [70, 538] on span "Edit" at bounding box center [60, 545] width 19 height 13
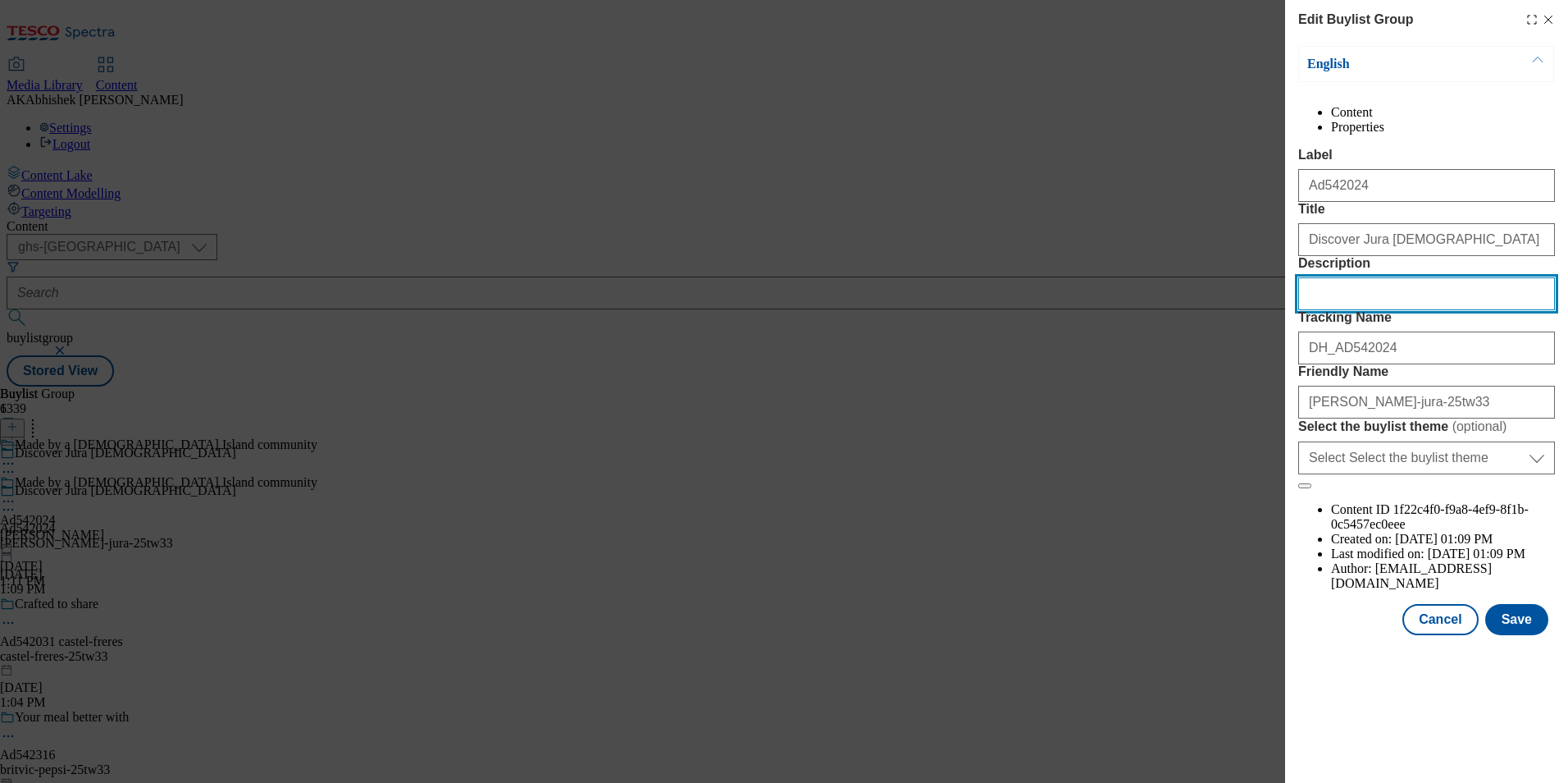
click at [1350, 310] on input "Description" at bounding box center [1427, 294] width 257 height 33
paste input "Jura [DEMOGRAPHIC_DATA] Single Malt Whisky 70cl"
type input "Jura [DEMOGRAPHIC_DATA] Single Malt Whisky 70cl"
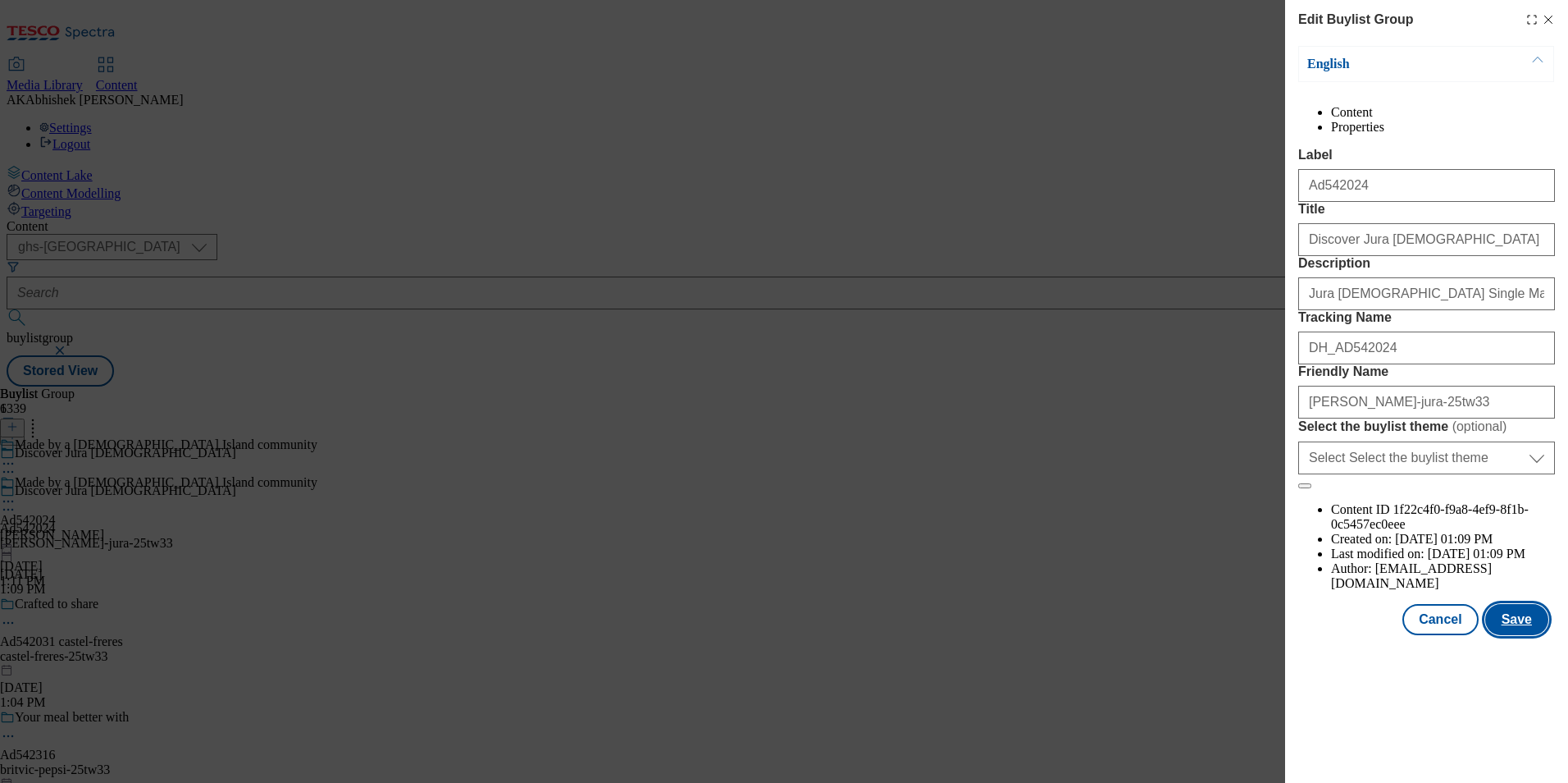
click at [1534, 635] on button "Save" at bounding box center [1517, 619] width 63 height 31
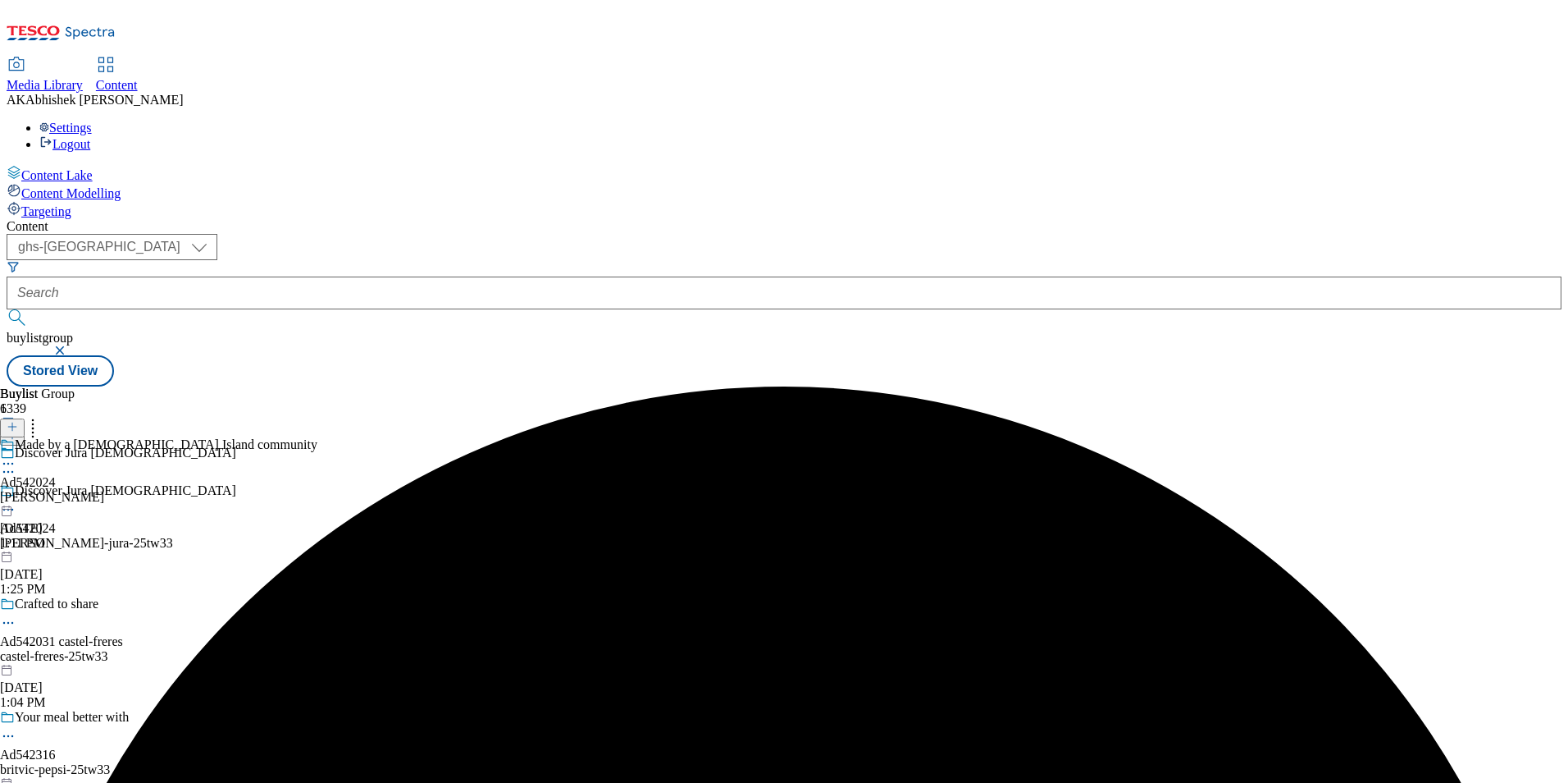
click at [16, 456] on icon at bounding box center [8, 464] width 16 height 16
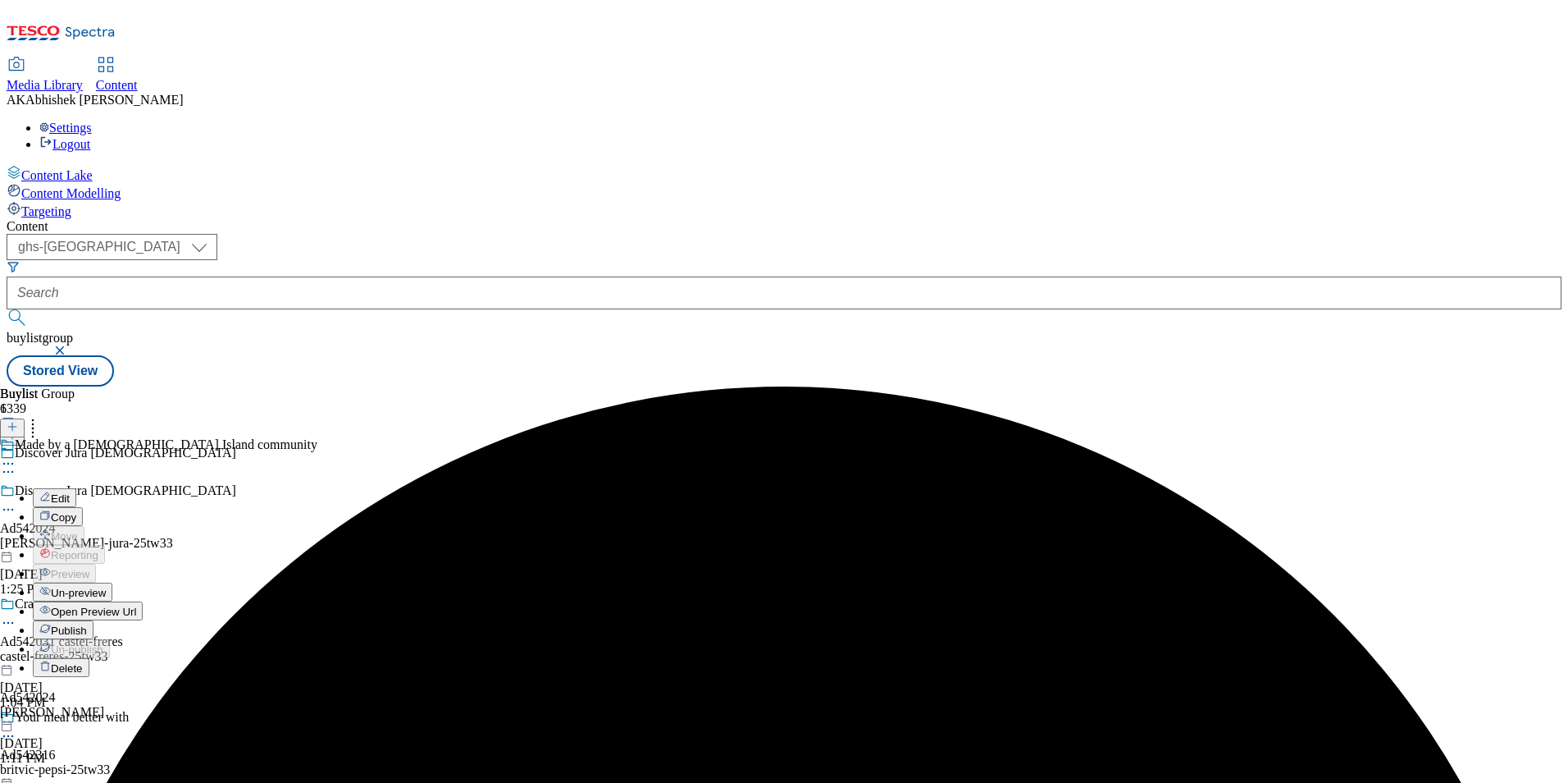
click at [70, 493] on span "Edit" at bounding box center [60, 499] width 19 height 13
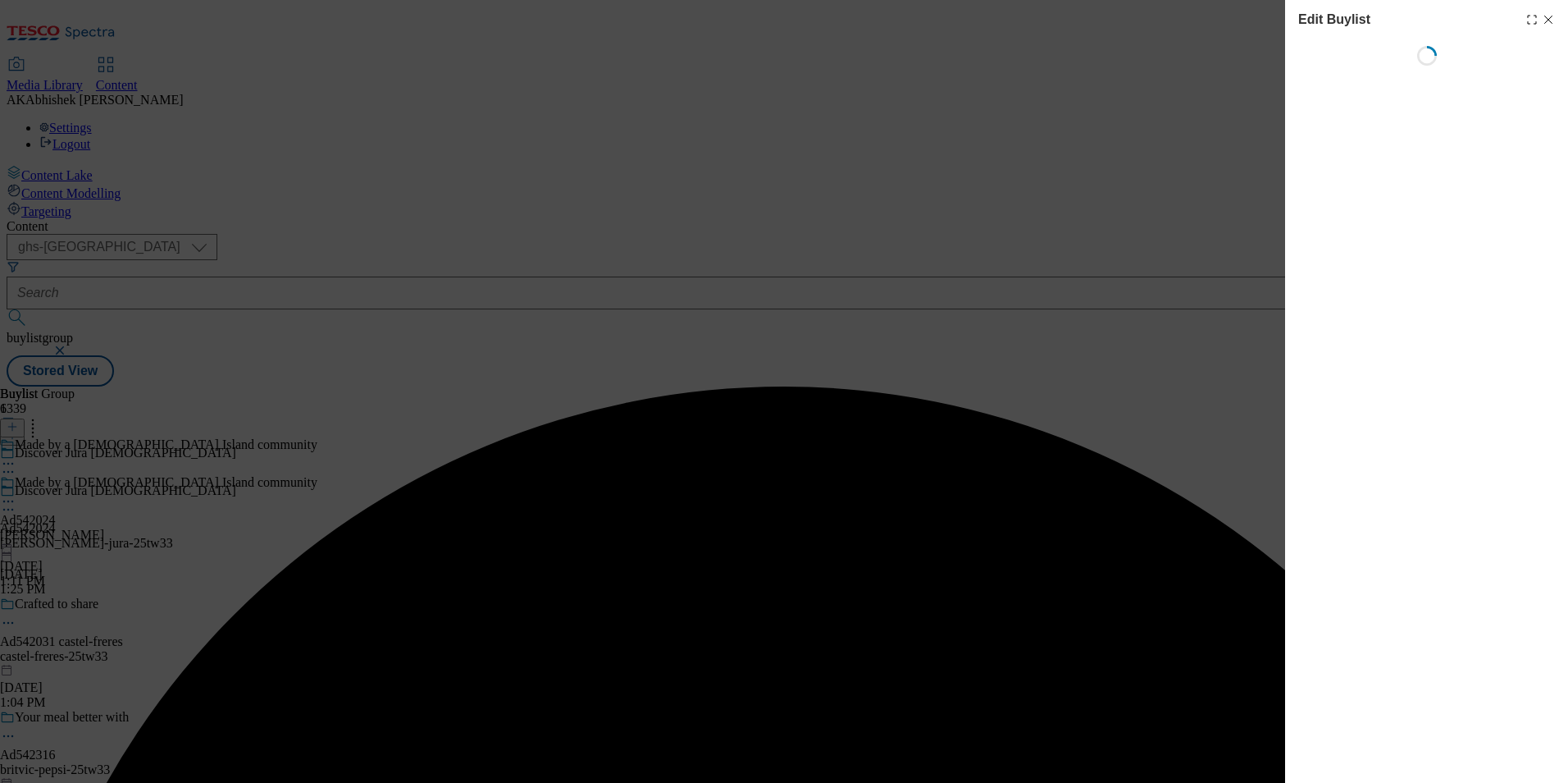
select select "tactical"
select select "supplier funded short term 1-3 weeks"
select select "dunnhumby"
select select "Banner"
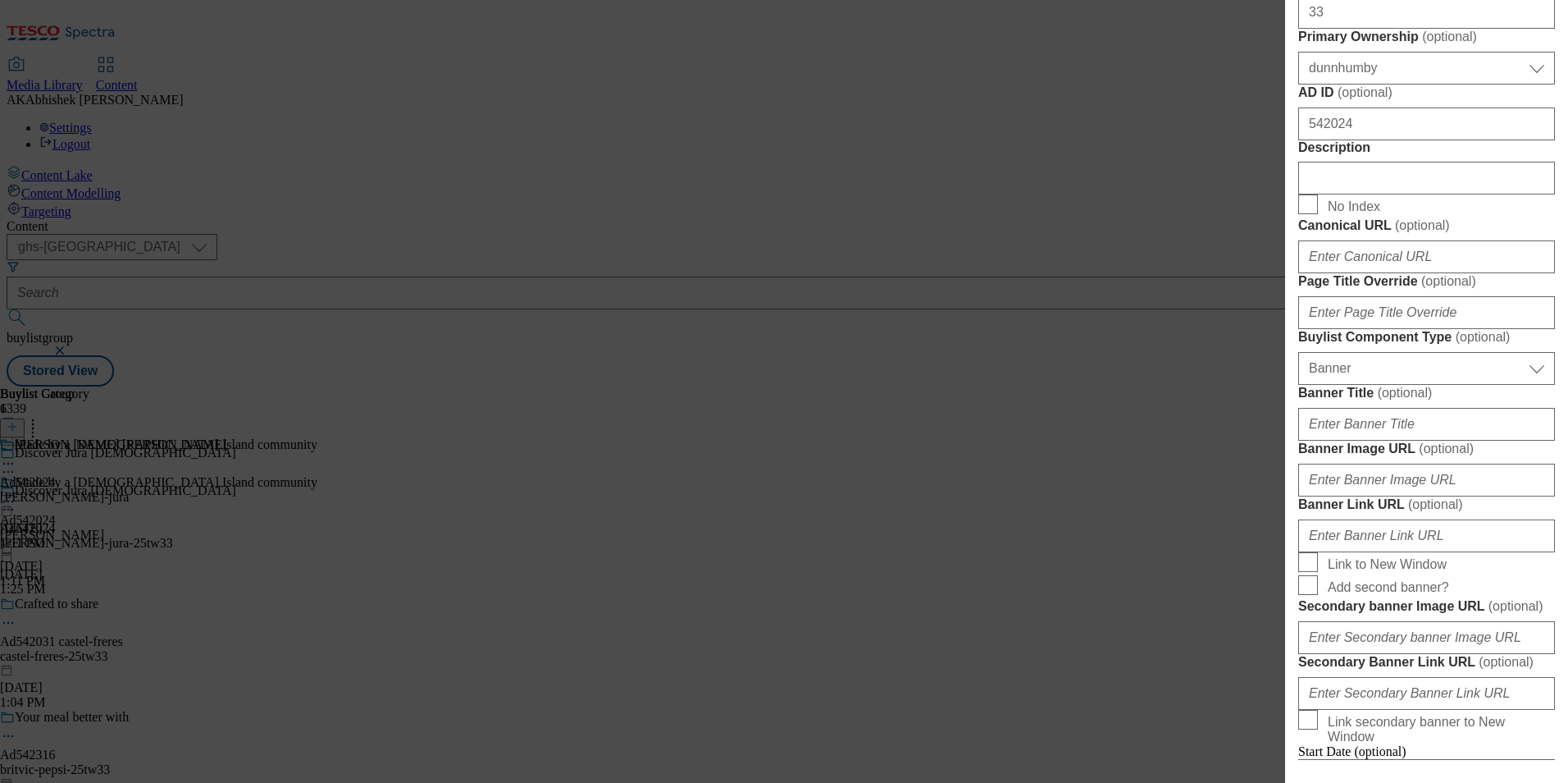
scroll to position [738, 0]
click at [1385, 192] on input "Description" at bounding box center [1427, 175] width 257 height 33
paste input "Jura [DEMOGRAPHIC_DATA] Single Malt Whisky 70cl"
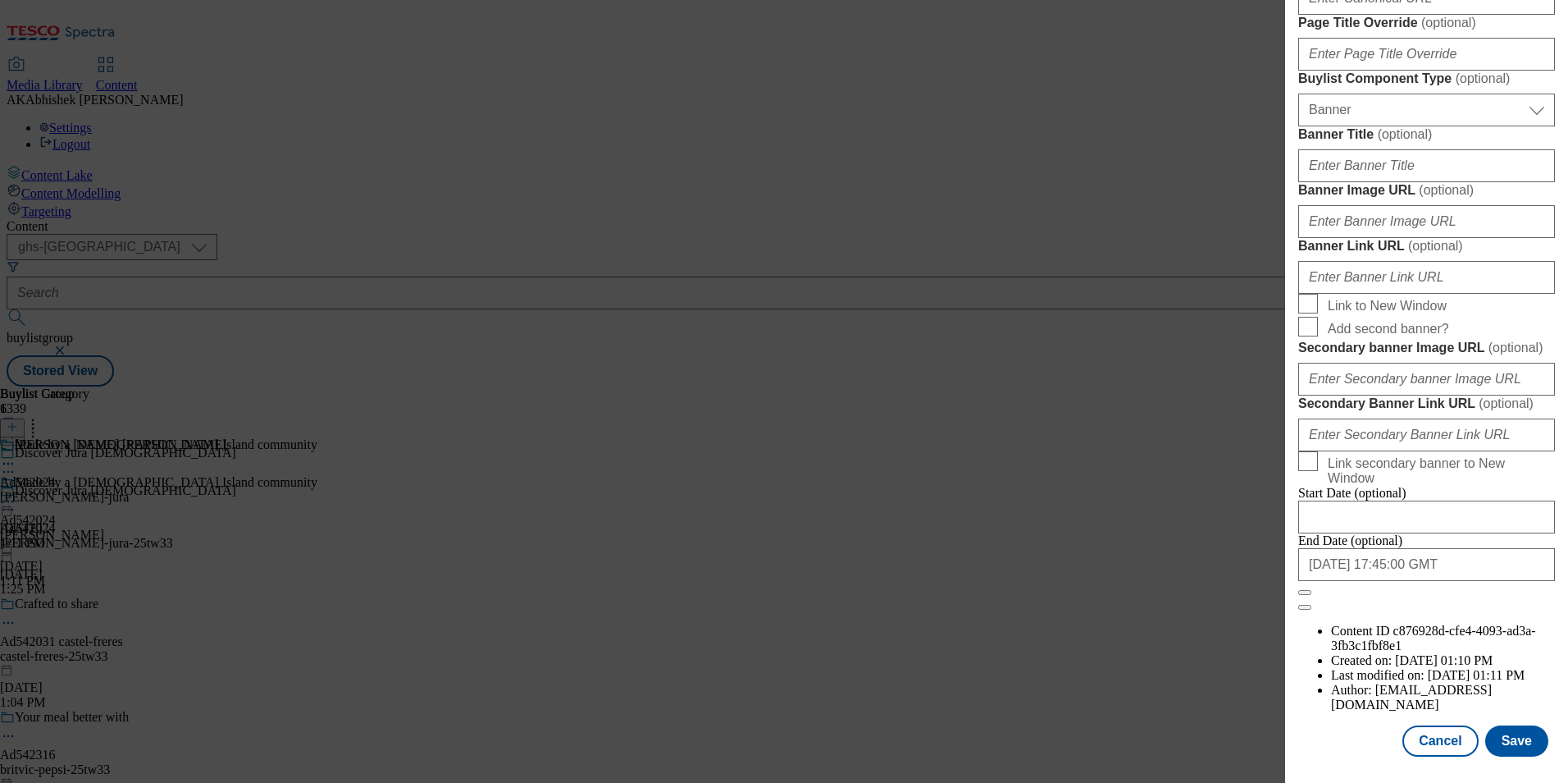
scroll to position [1604, 0]
type input "Jura [DEMOGRAPHIC_DATA] Single Malt Whisky 70cl"
click at [1522, 733] on button "Save" at bounding box center [1517, 741] width 63 height 31
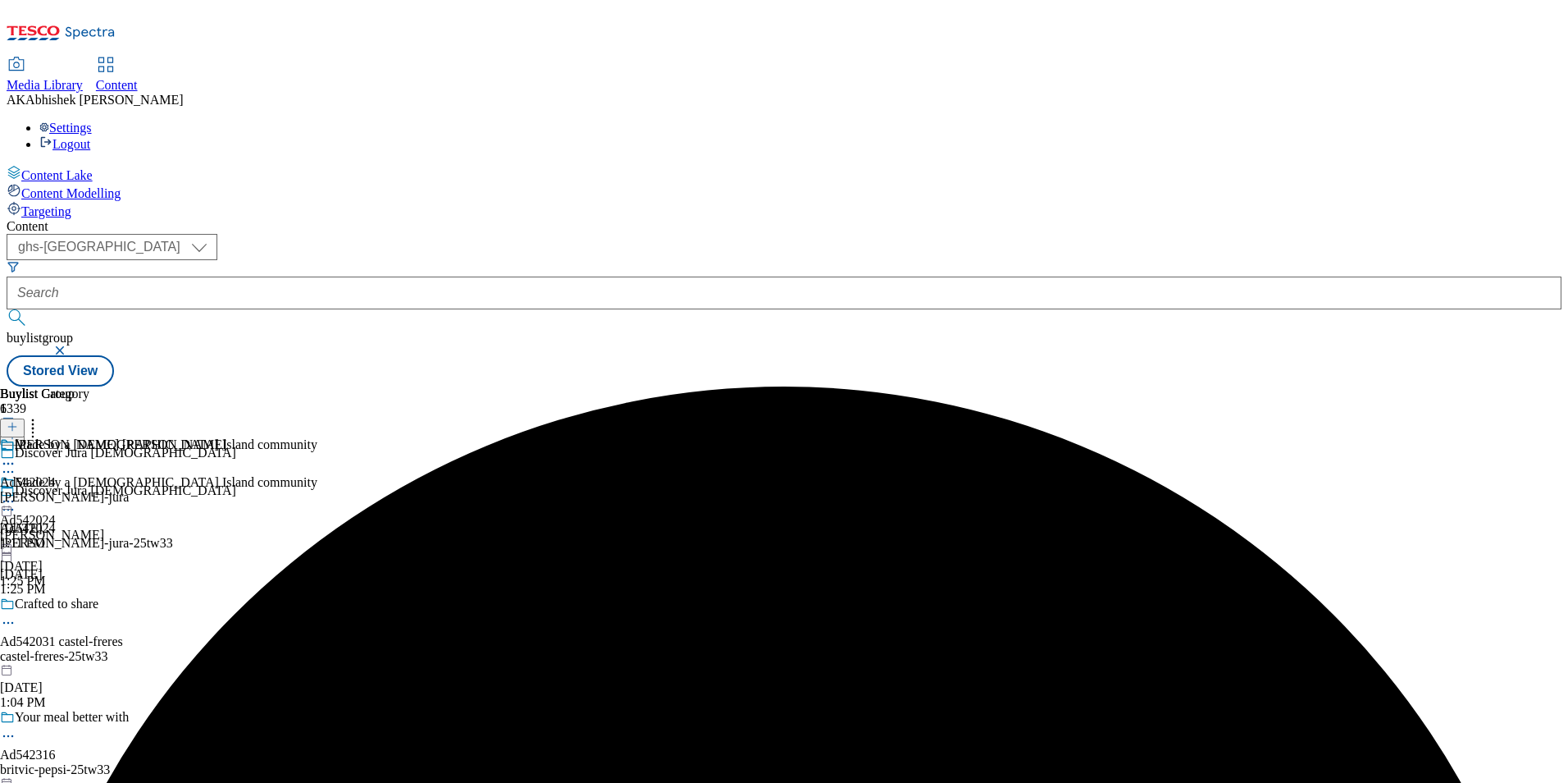
click at [16, 456] on icon at bounding box center [8, 464] width 16 height 16
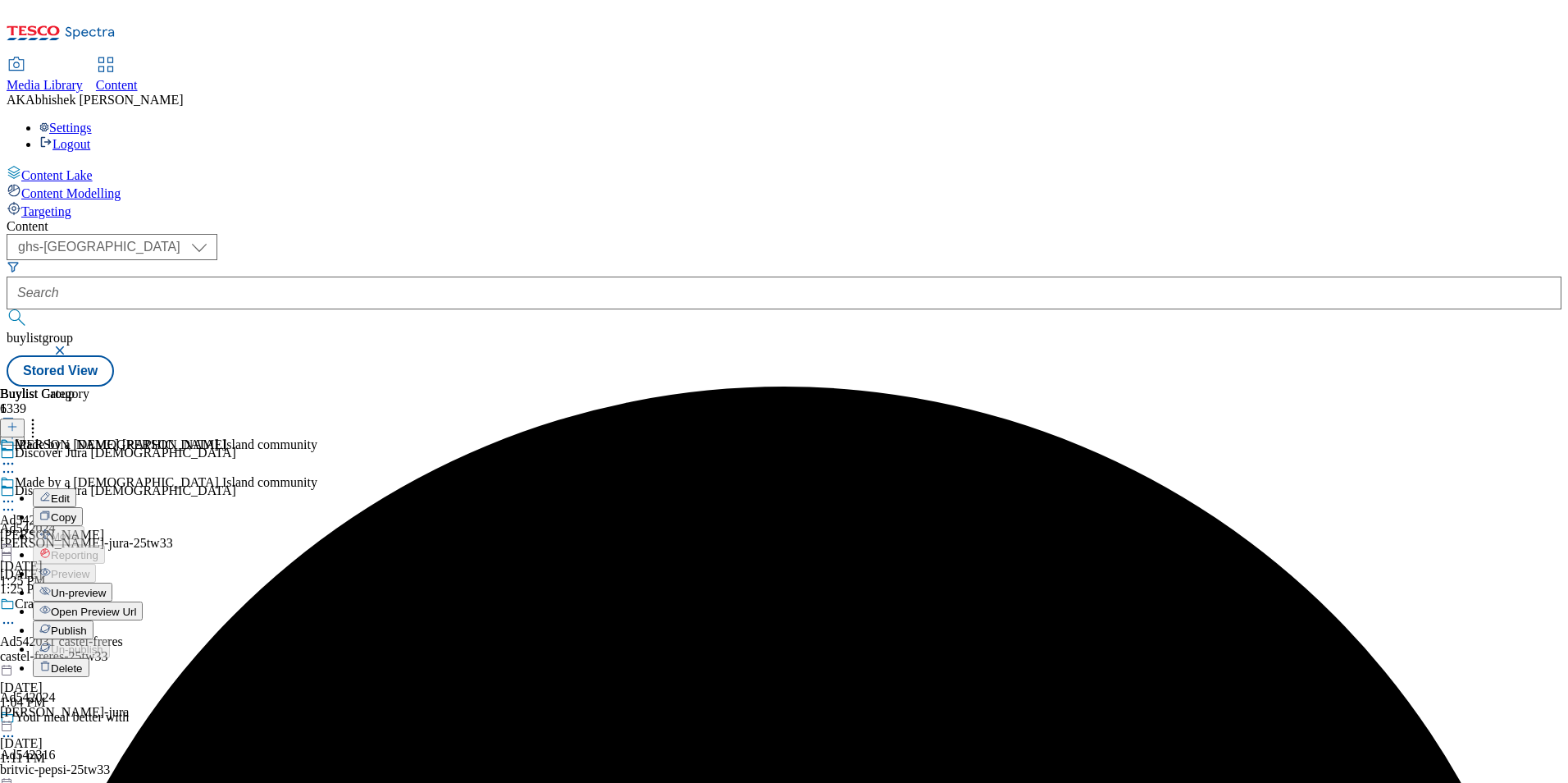
click at [70, 493] on span "Edit" at bounding box center [60, 499] width 19 height 13
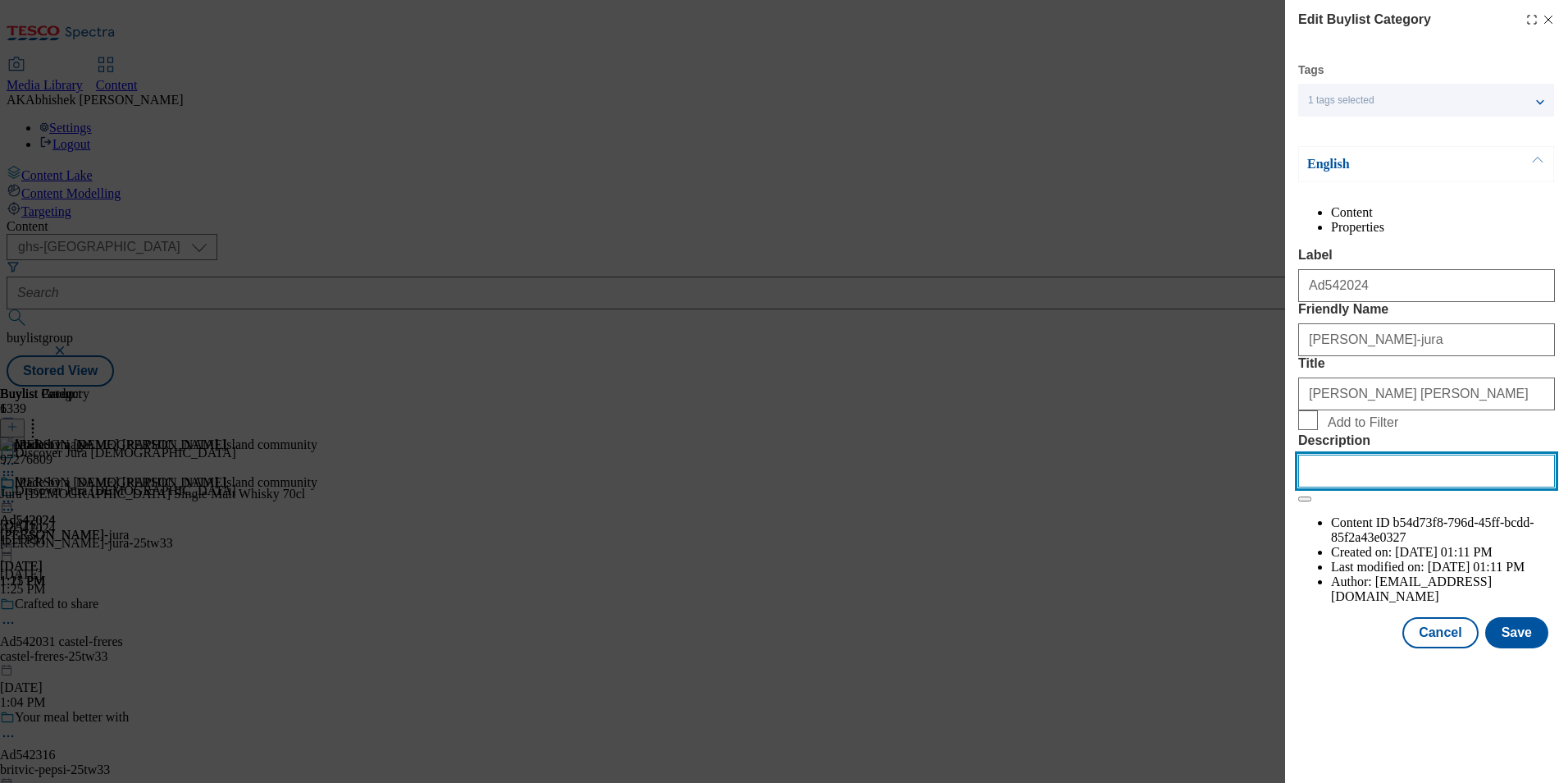
drag, startPoint x: 1458, startPoint y: 611, endPoint x: 1501, endPoint y: 610, distance: 43.0
click at [1457, 487] on input "Description" at bounding box center [1427, 471] width 257 height 33
paste input "Jura [DEMOGRAPHIC_DATA] Single Malt Whisky 70cl"
type input "Jura [DEMOGRAPHIC_DATA] Single Malt Whisky 70cl"
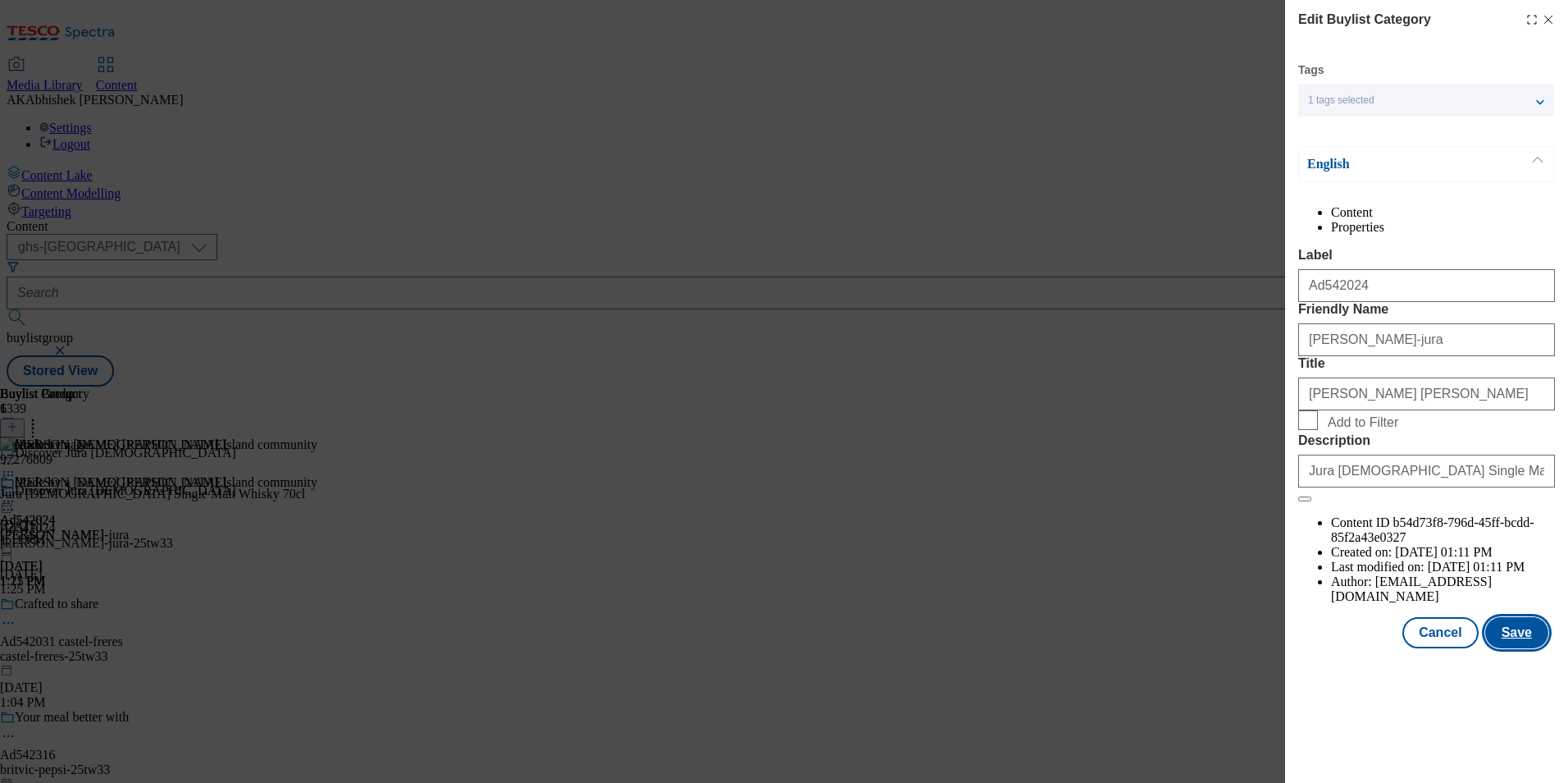
click at [1526, 648] on button "Save" at bounding box center [1517, 632] width 63 height 31
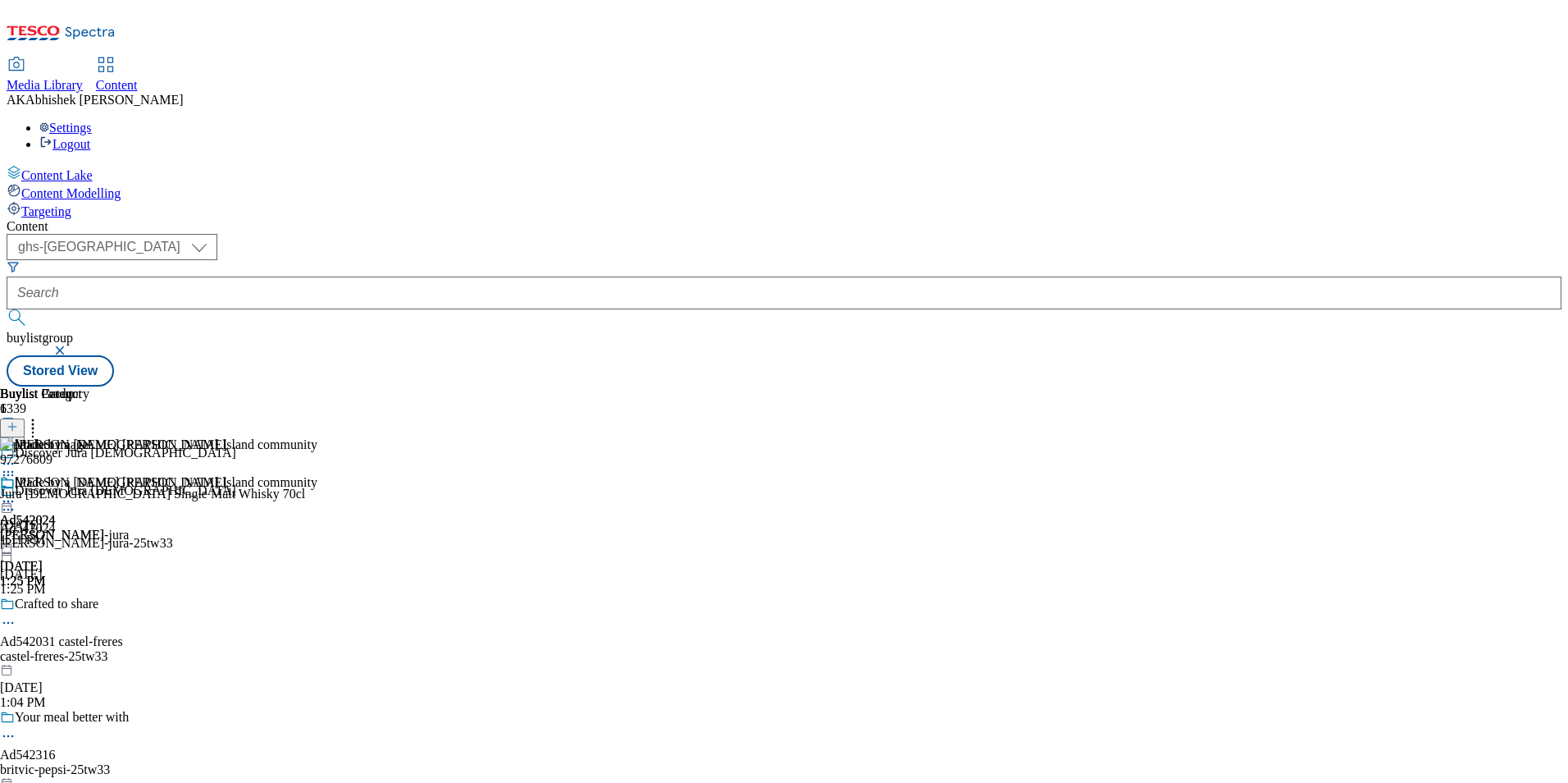
click at [16, 502] on icon at bounding box center [8, 510] width 16 height 16
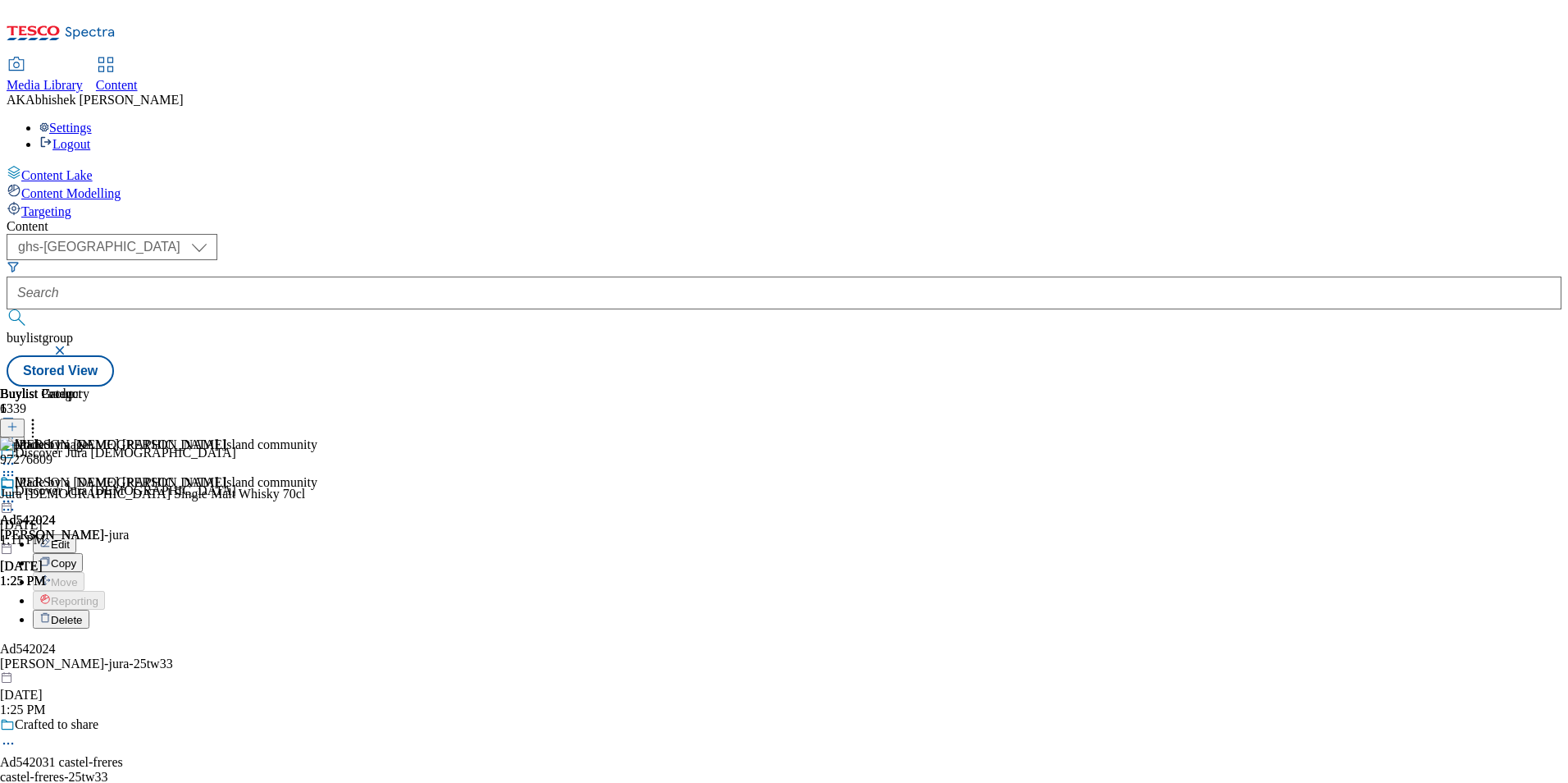
click at [70, 538] on span "Edit" at bounding box center [60, 545] width 19 height 13
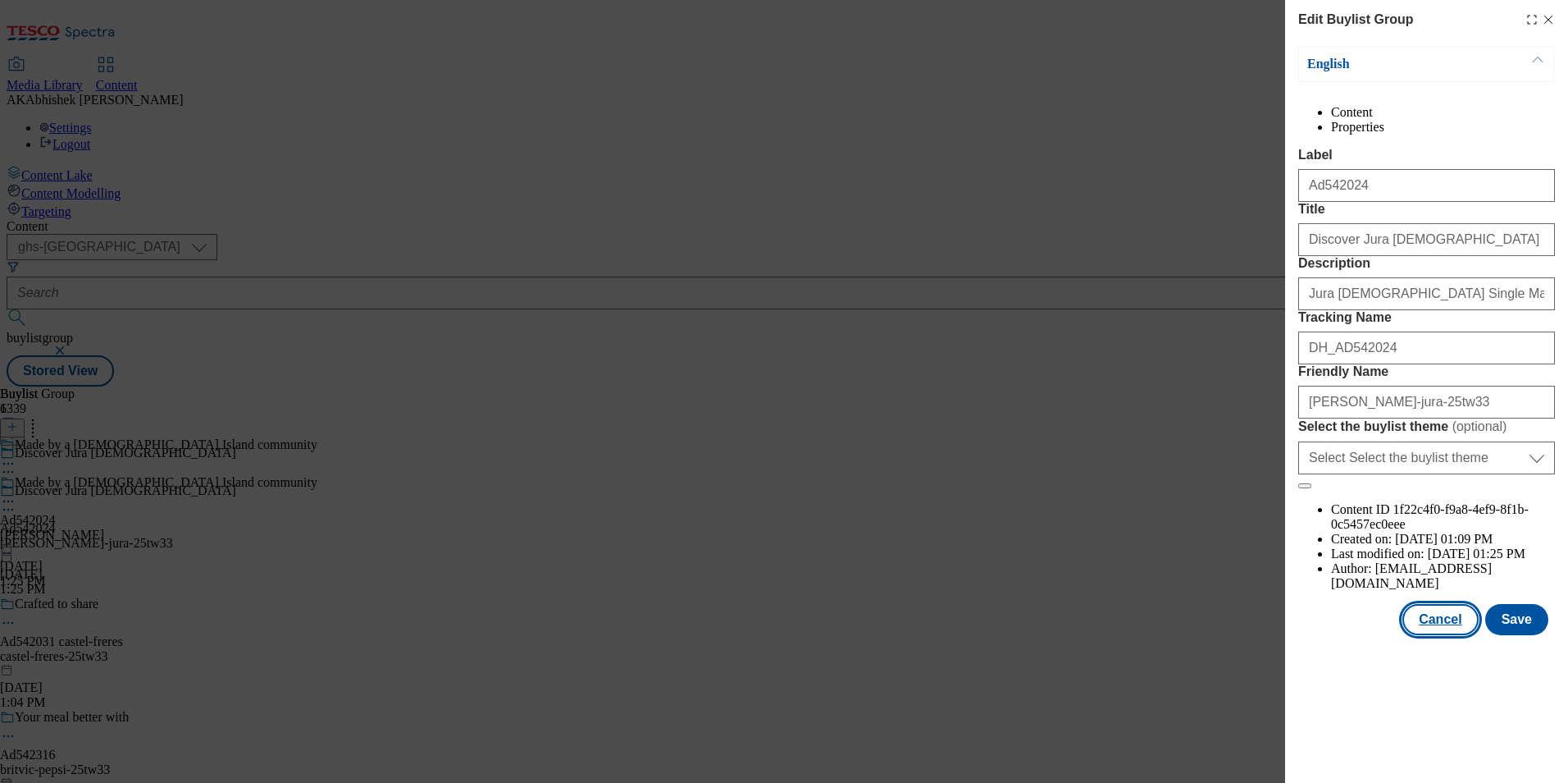
click at [1440, 635] on button "Cancel" at bounding box center [1440, 619] width 75 height 31
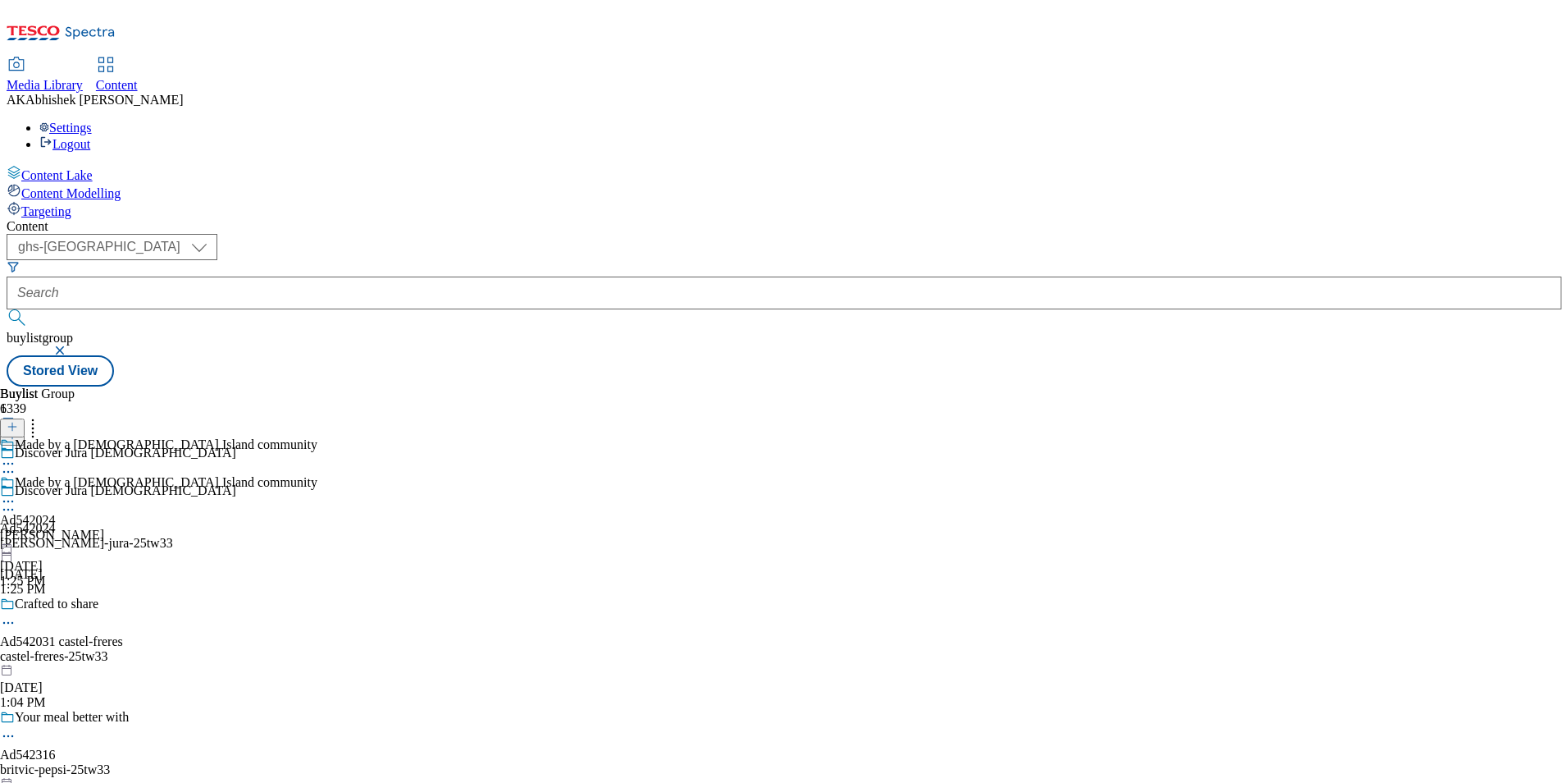
click at [317, 475] on div "Made by a [DEMOGRAPHIC_DATA] Island community Ad542024 [PERSON_NAME] [DATE] 1:2…" at bounding box center [158, 531] width 317 height 113
click at [16, 456] on icon at bounding box center [8, 464] width 16 height 16
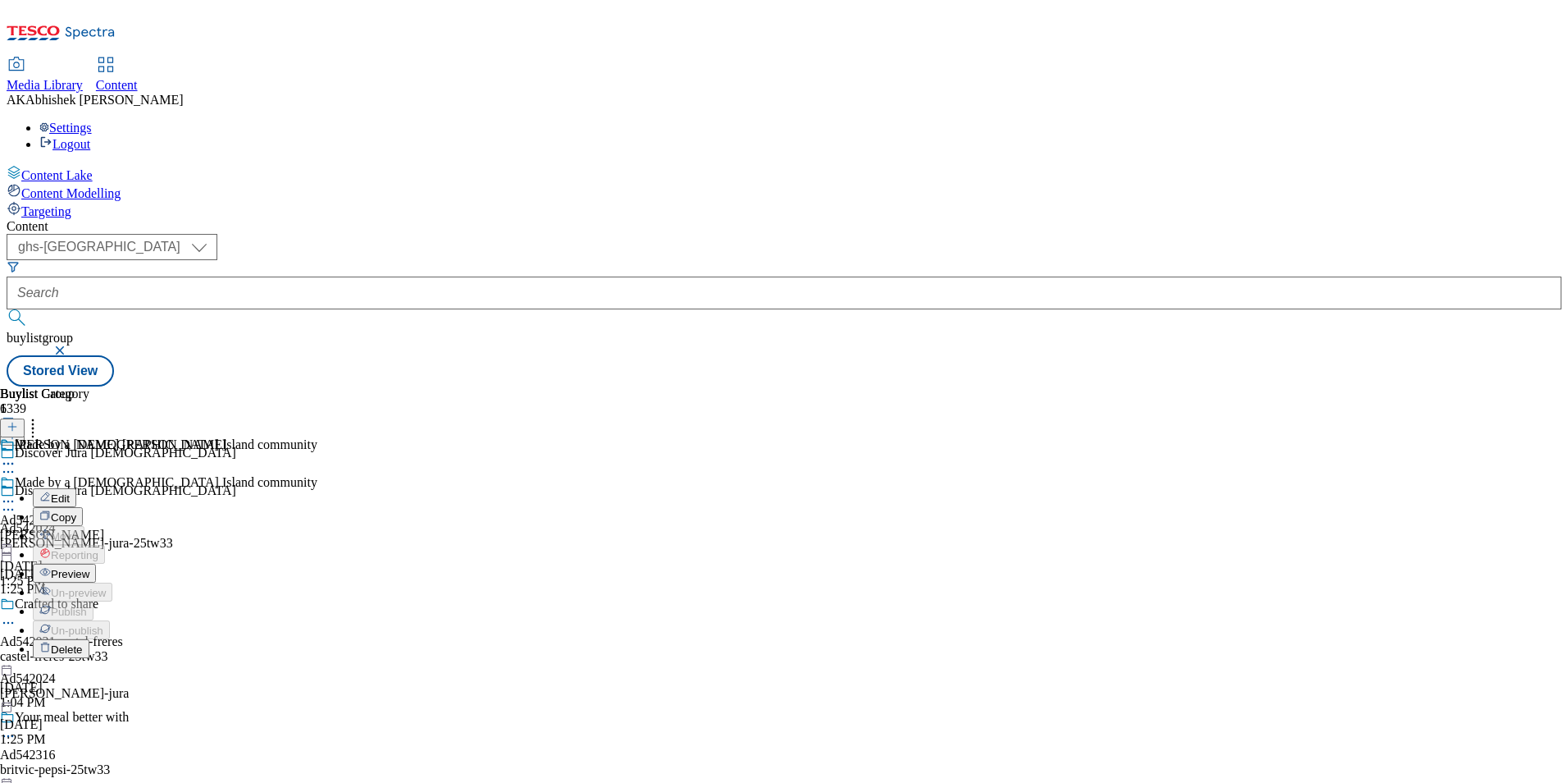
click at [70, 493] on span "Edit" at bounding box center [60, 499] width 19 height 13
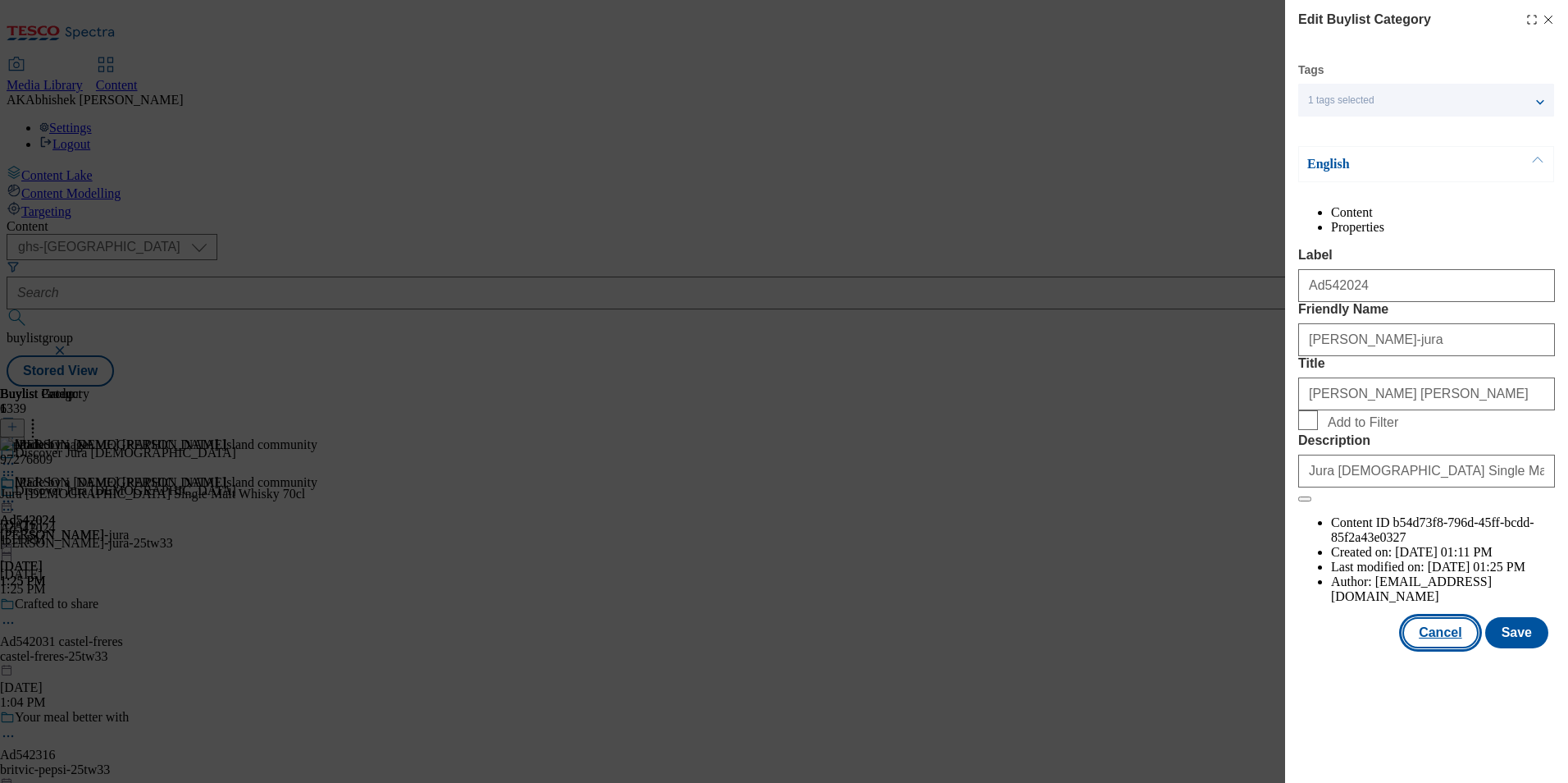
click at [1464, 648] on button "Cancel" at bounding box center [1440, 632] width 75 height 31
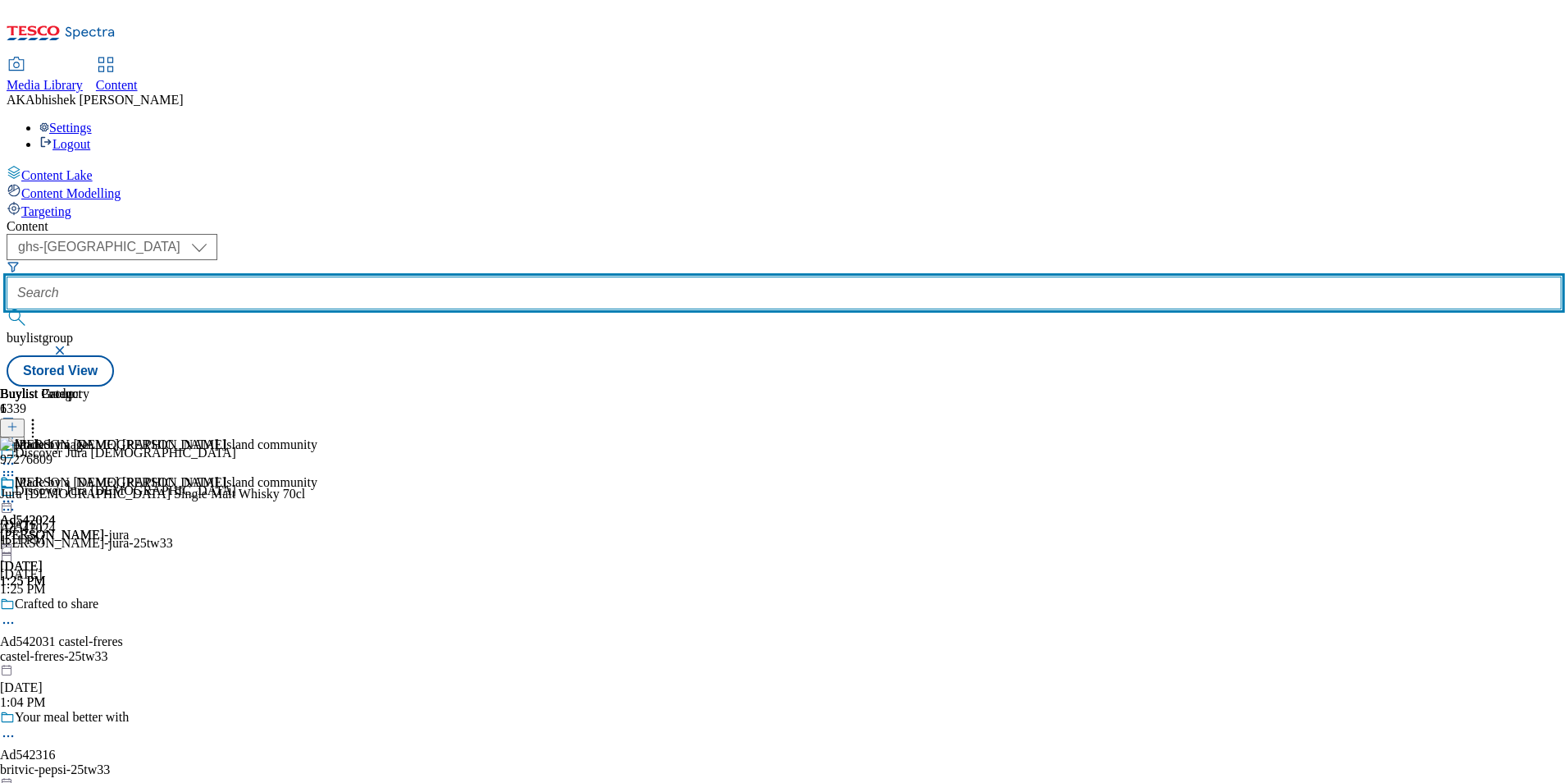
drag, startPoint x: 413, startPoint y: 130, endPoint x: 423, endPoint y: 130, distance: 10.0
click at [413, 277] on input "text" at bounding box center [784, 293] width 1555 height 33
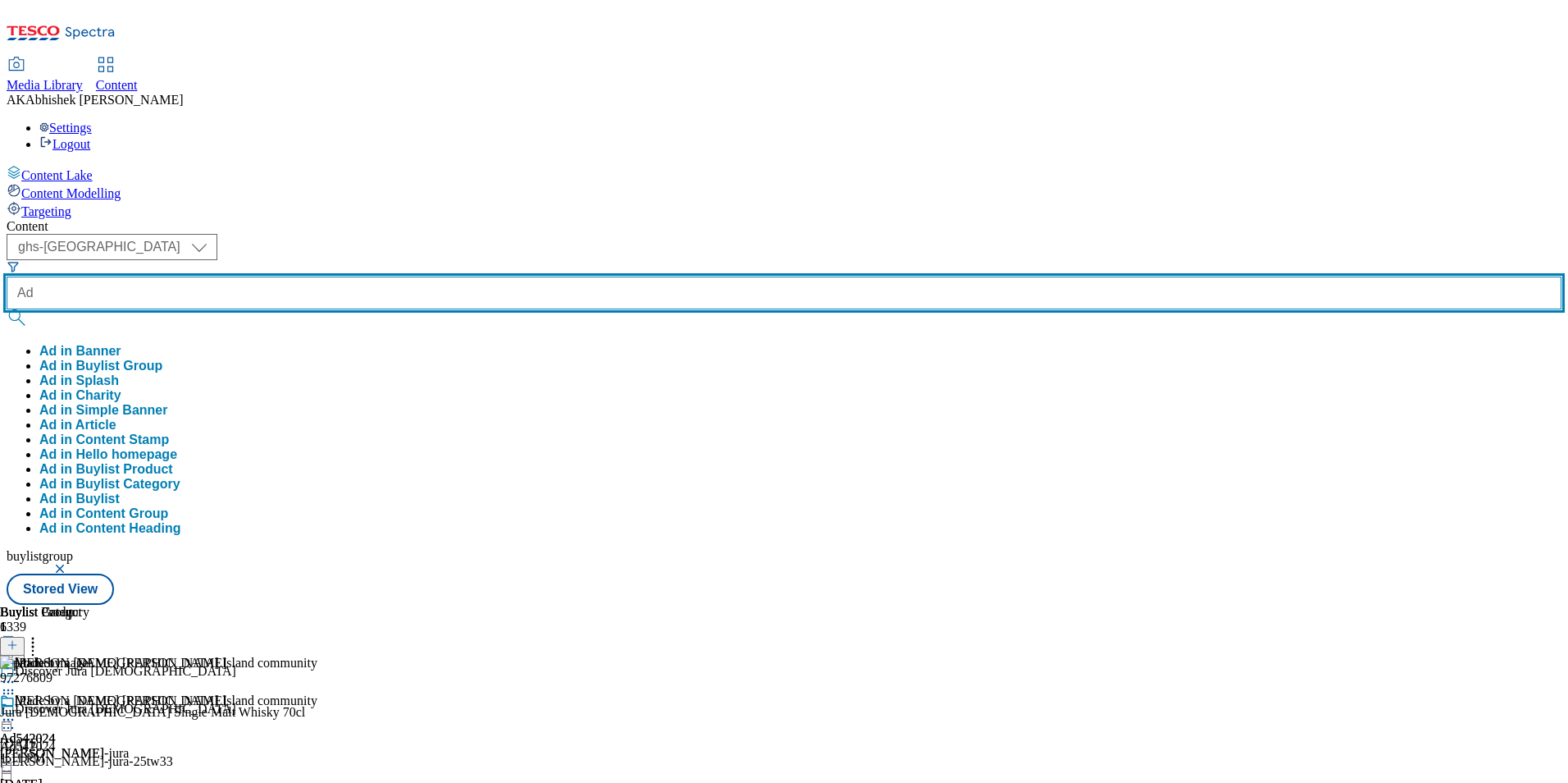
paste input "542316"
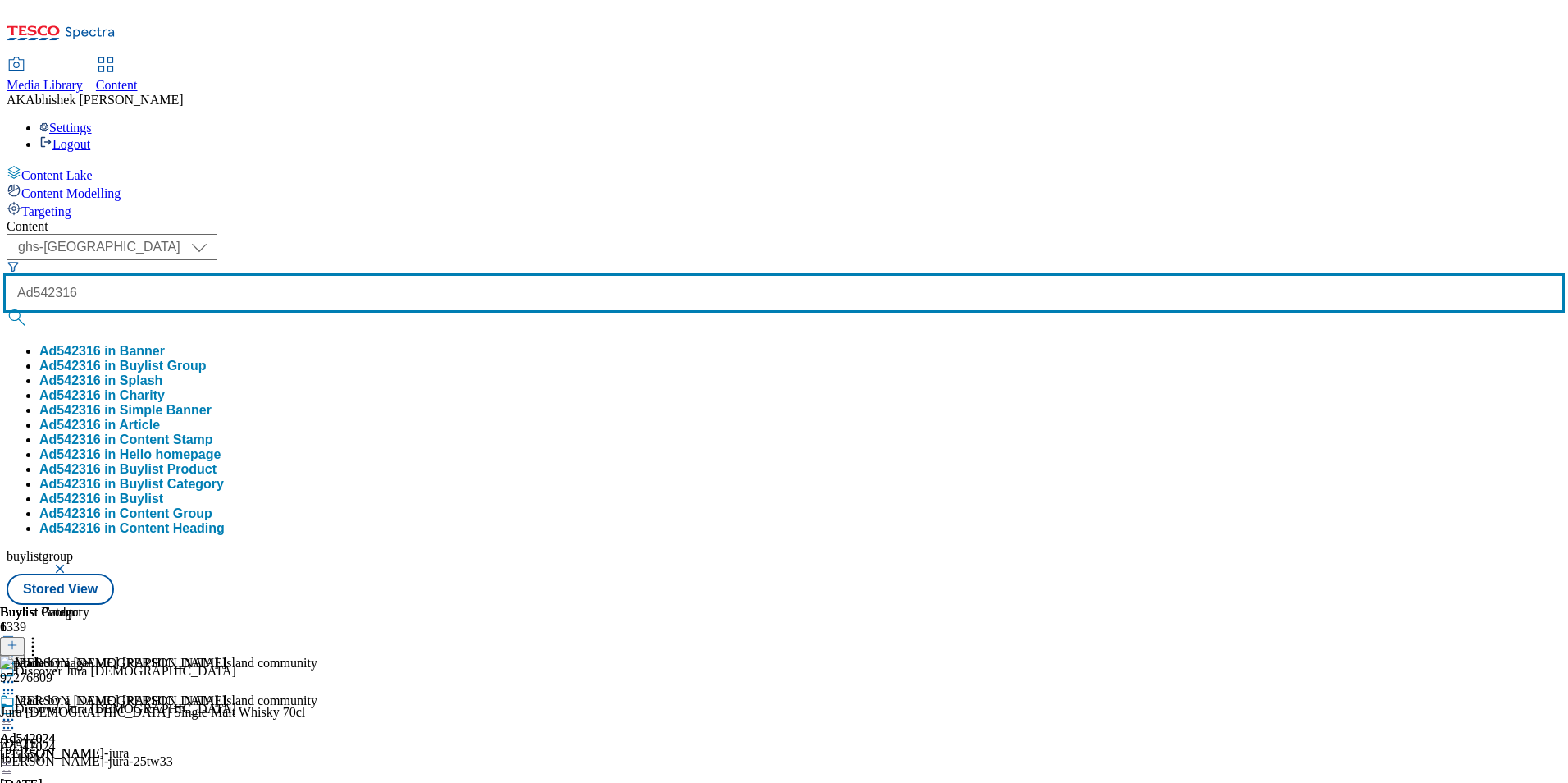
type input "Ad542316"
click at [6, 309] on button "submit" at bounding box center [18, 317] width 23 height 16
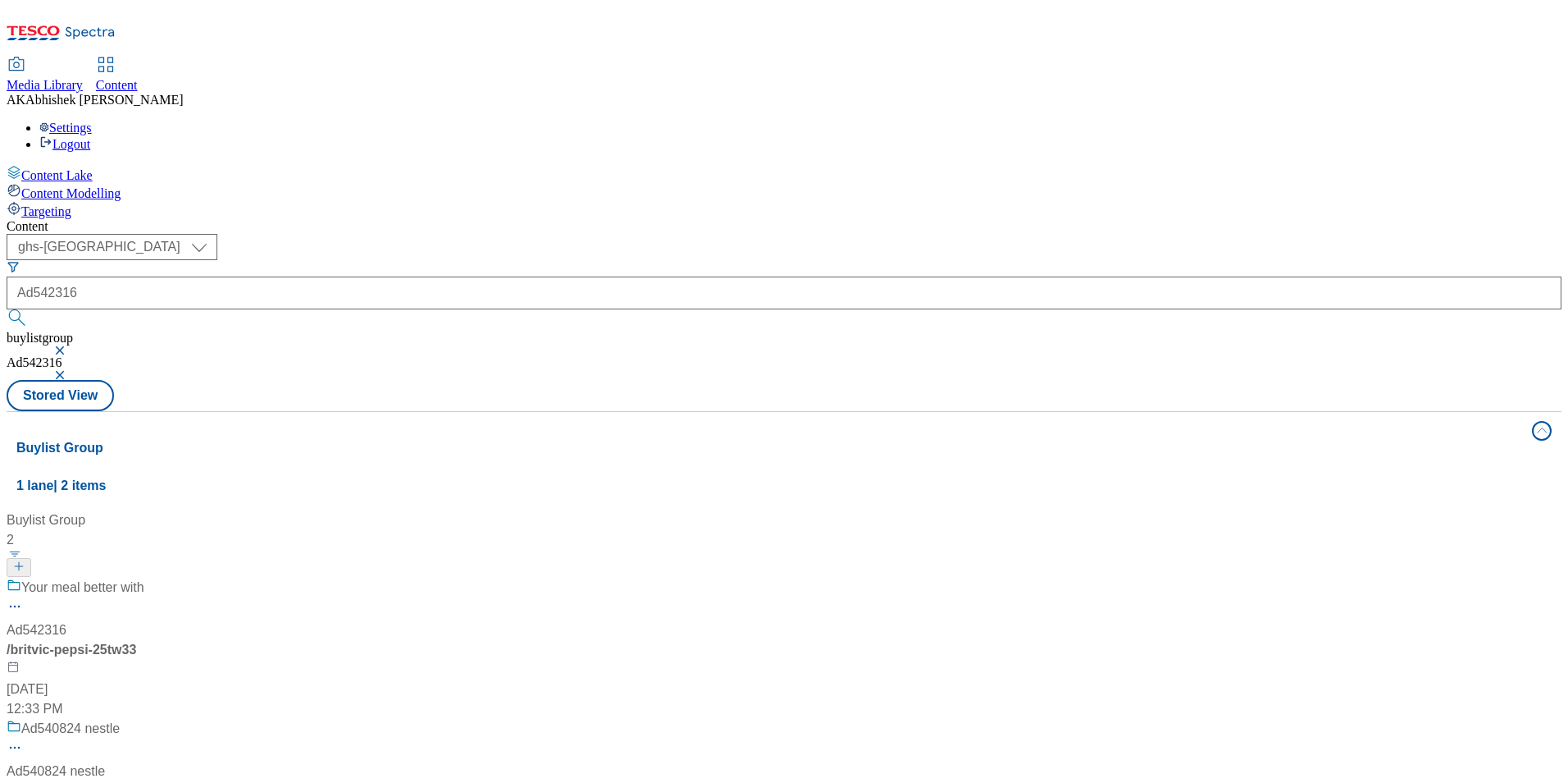
click at [211, 578] on div "Your meal better with Ad542316 / britvic-pepsi-25tw33 [DATE] 12:33 PM" at bounding box center [109, 648] width 205 height 141
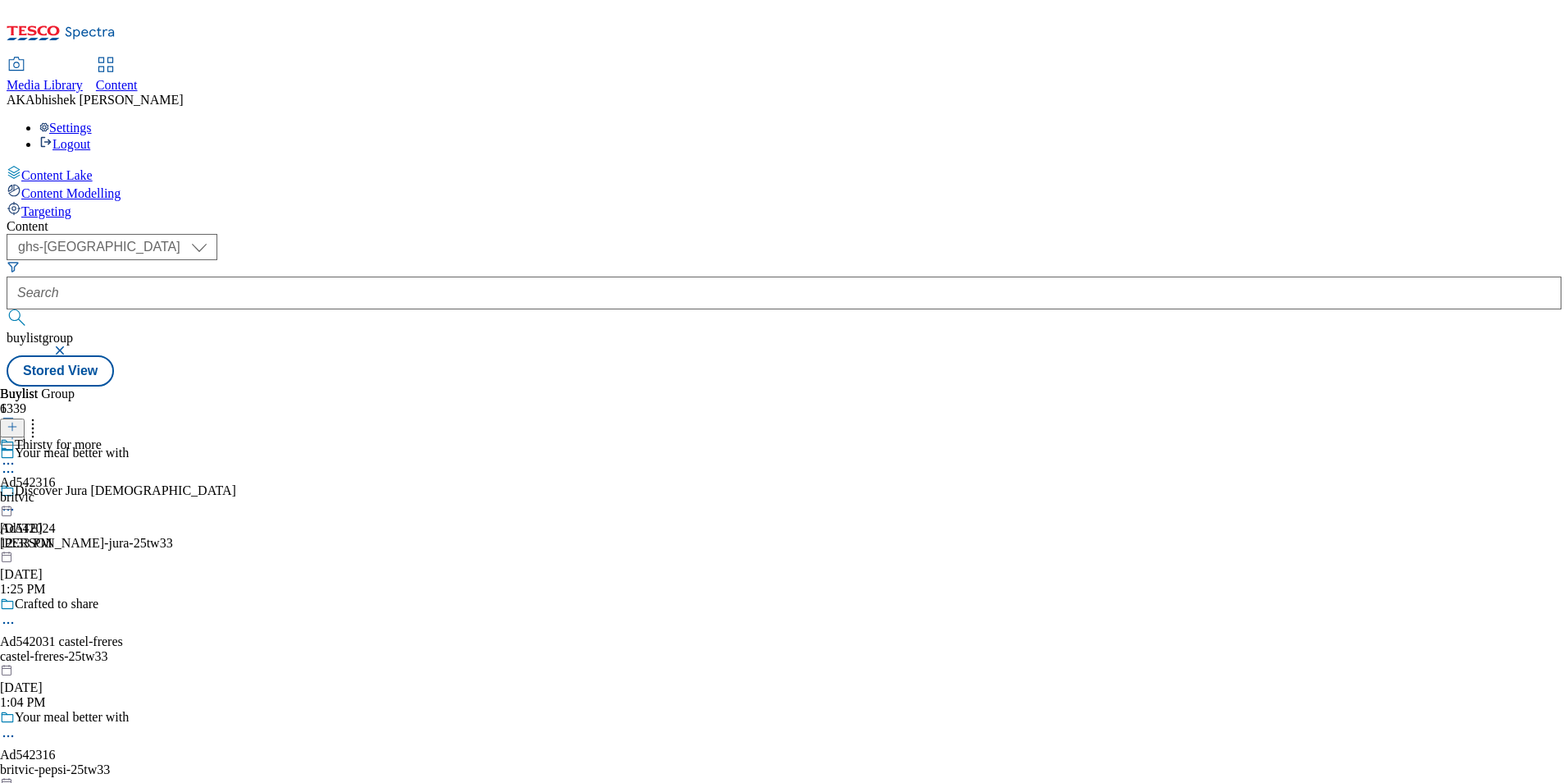
click at [16, 728] on icon at bounding box center [8, 736] width 16 height 16
click at [76, 761] on button "Edit" at bounding box center [55, 770] width 43 height 19
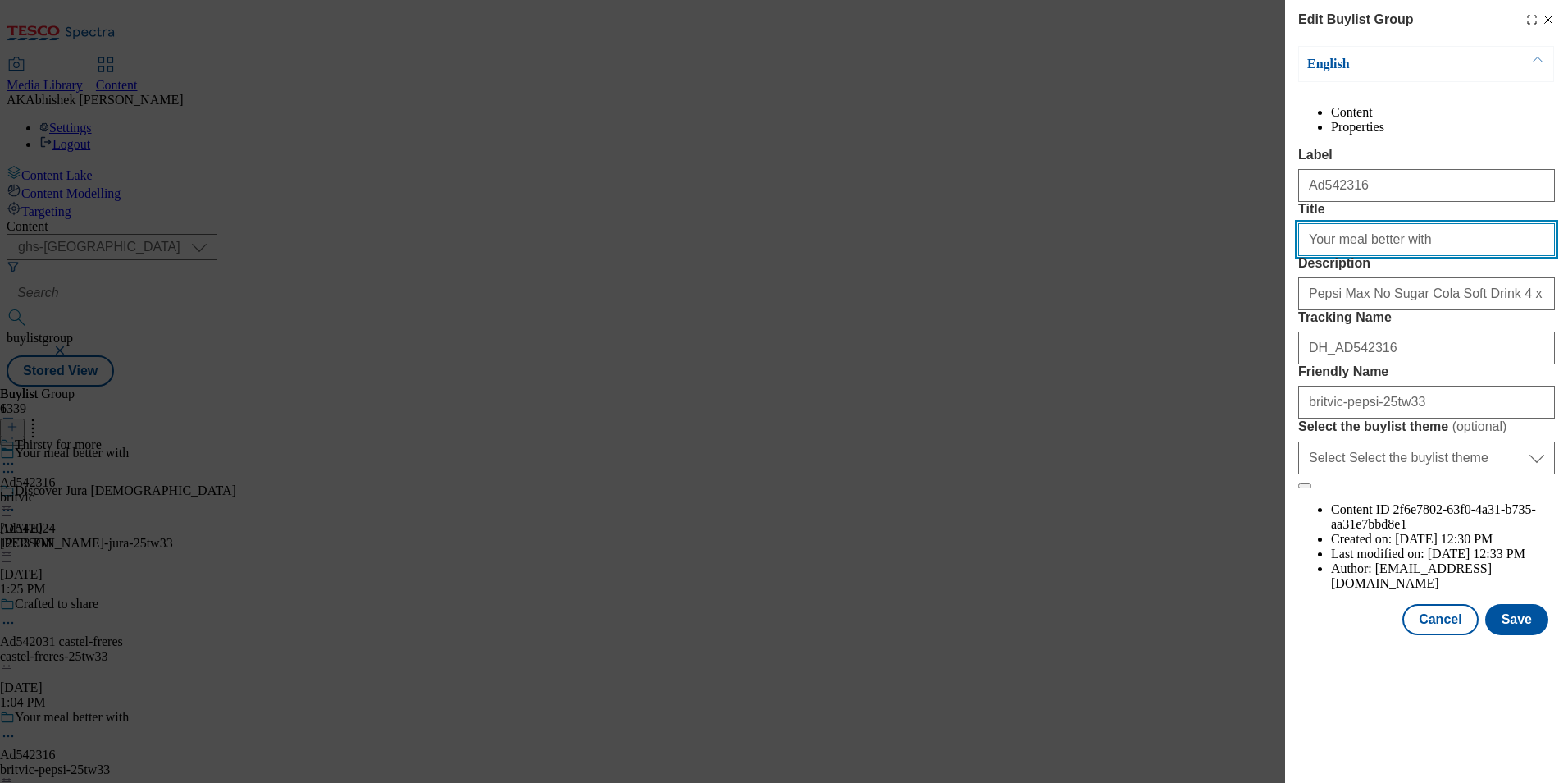
drag, startPoint x: 1442, startPoint y: 306, endPoint x: 1454, endPoint y: 306, distance: 12.0
click at [1442, 256] on input "Your meal better with" at bounding box center [1427, 239] width 257 height 33
type input "Your meal better with Pepsi"
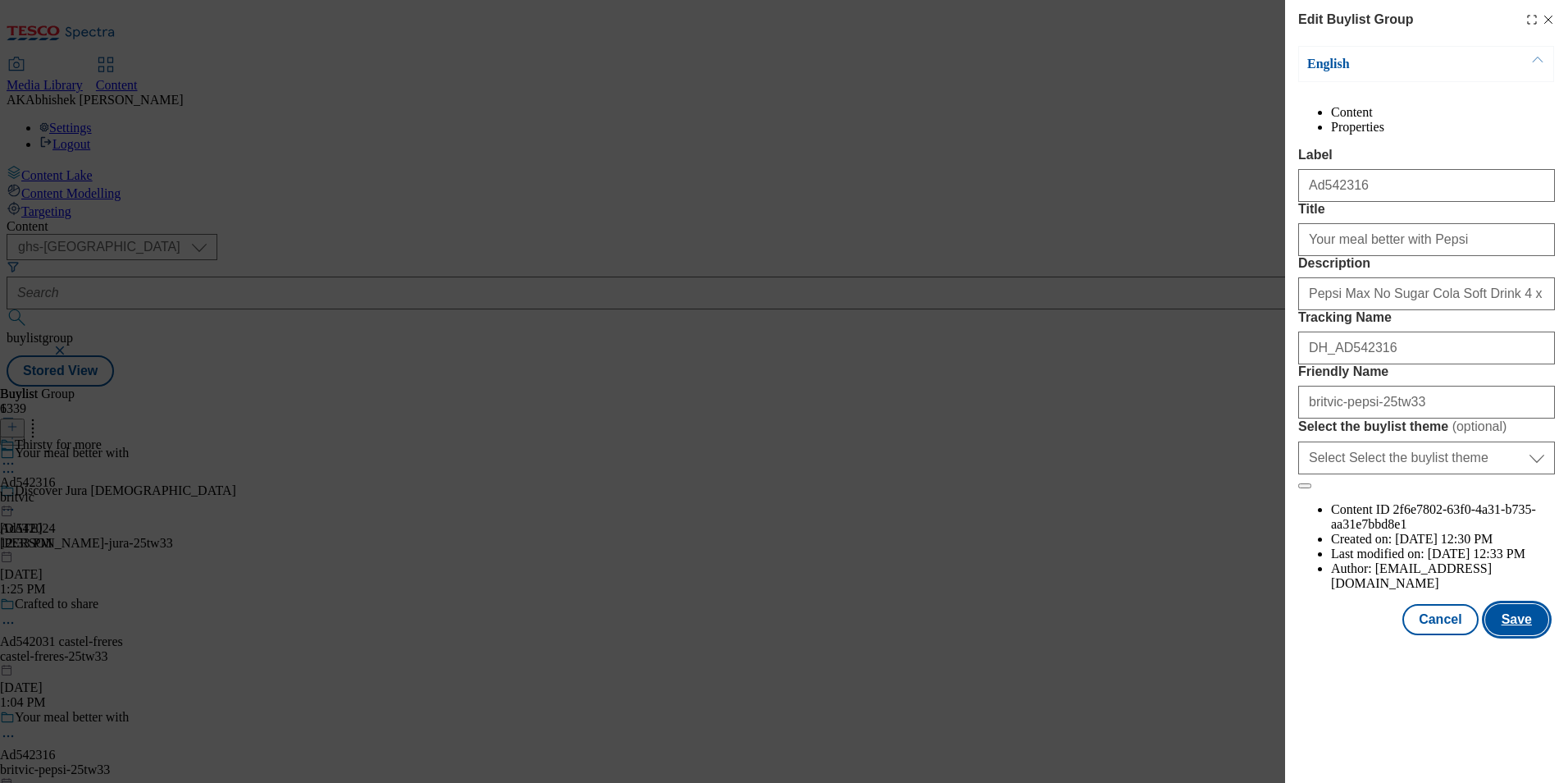
click at [1519, 635] on button "Save" at bounding box center [1517, 619] width 63 height 31
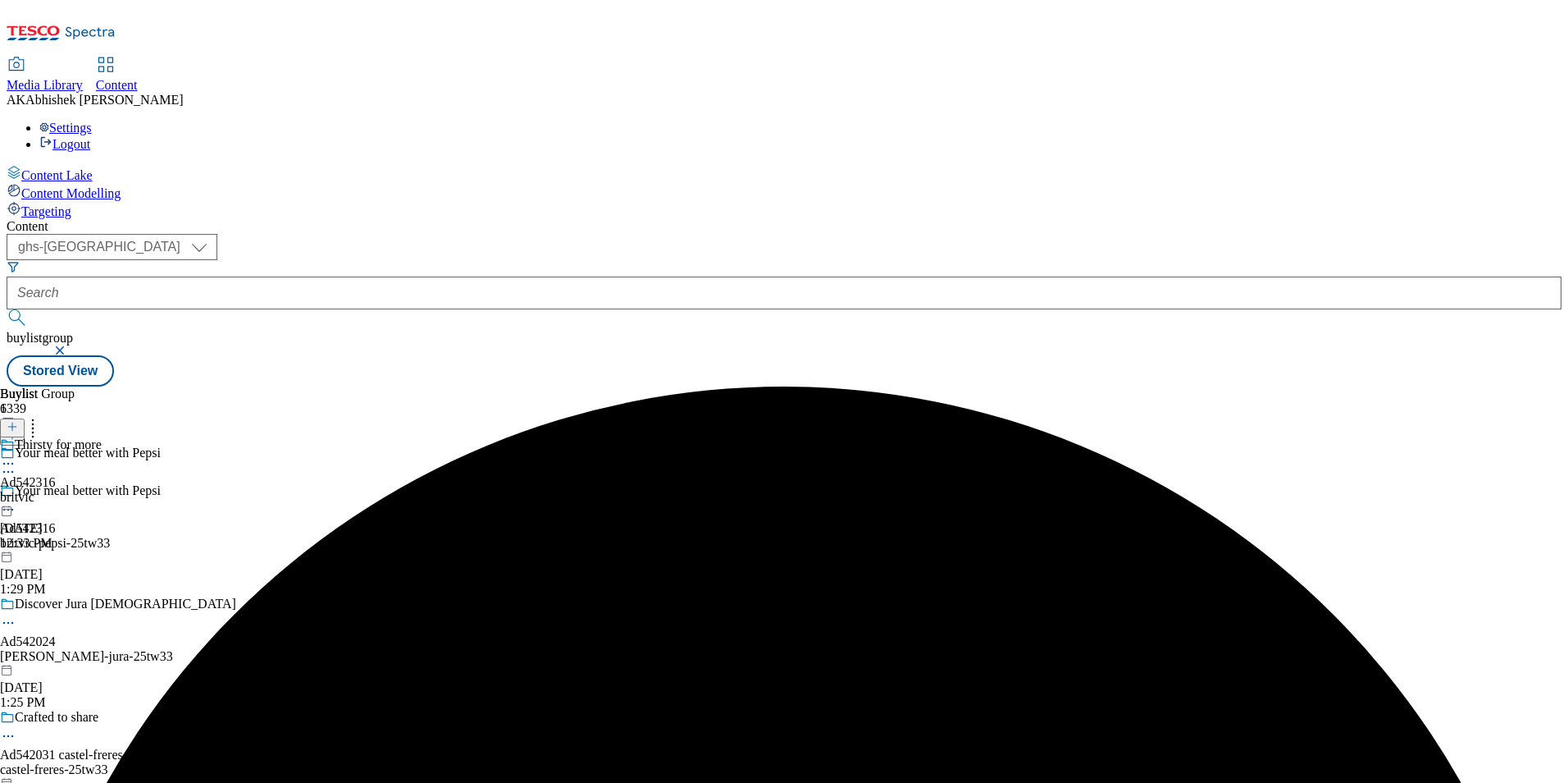
click at [16, 456] on icon at bounding box center [8, 464] width 16 height 16
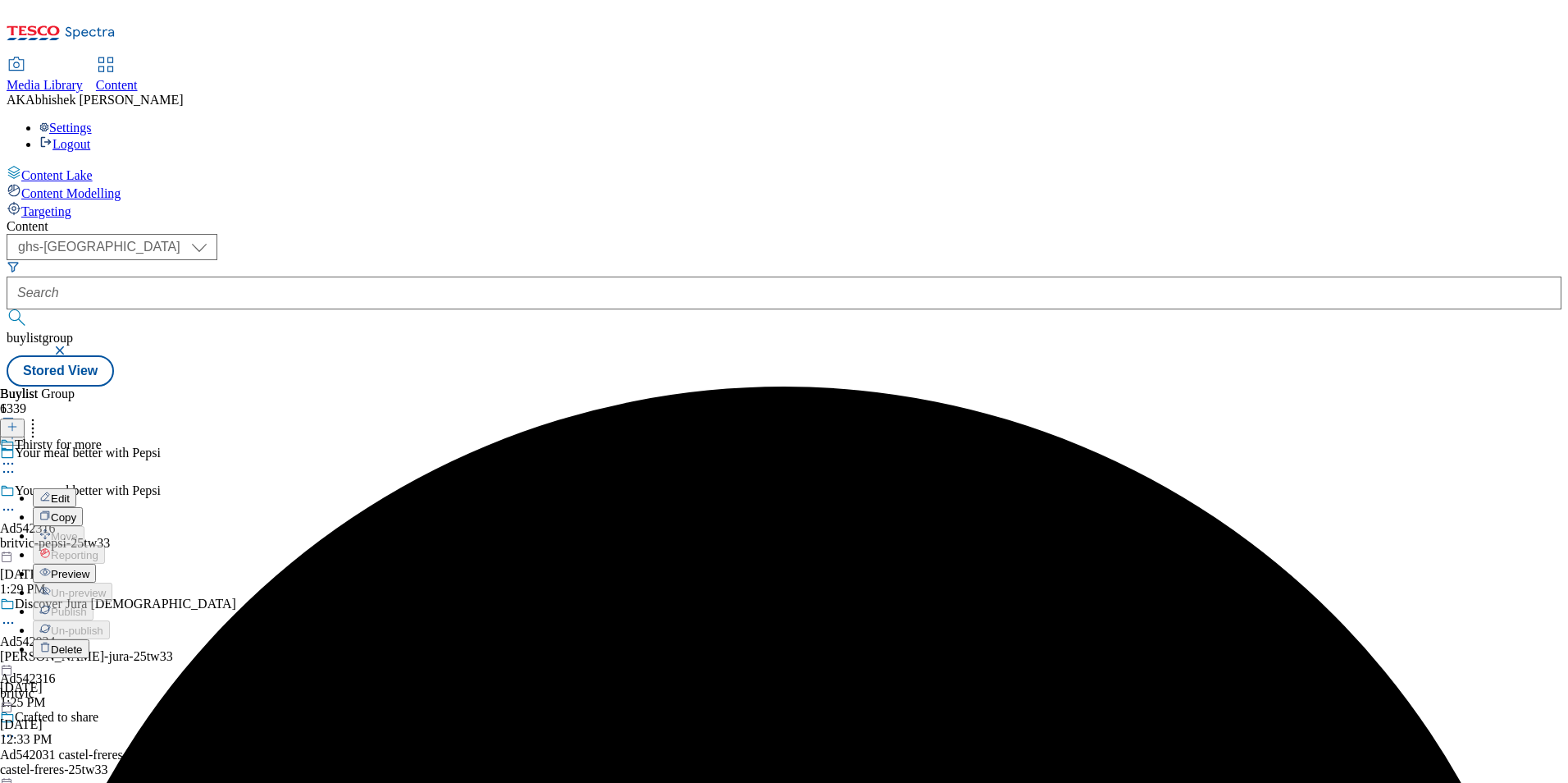
click at [76, 488] on button "Edit" at bounding box center [55, 497] width 43 height 19
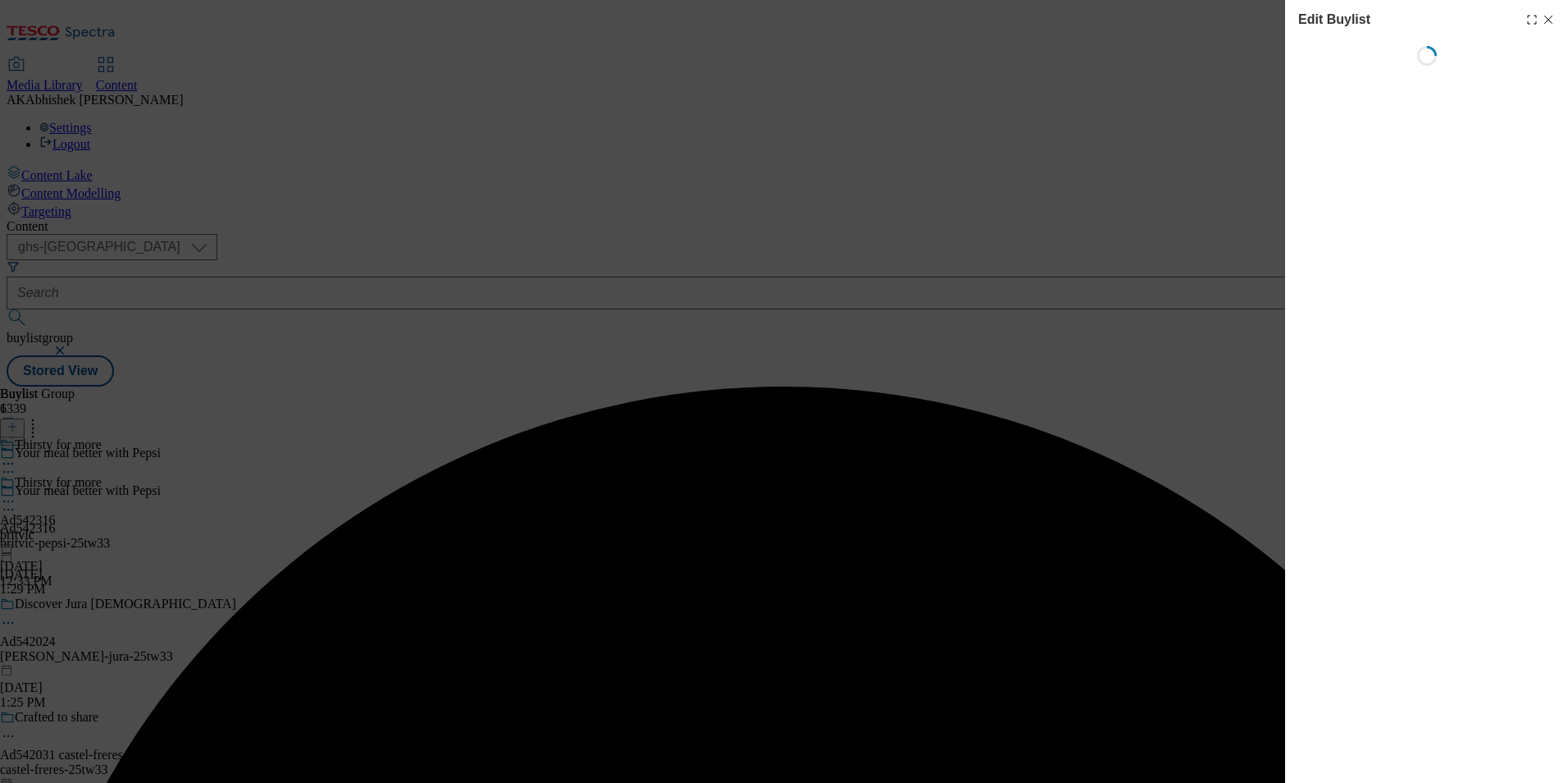
select select "tactical"
select select "supplier funded short term 1-3 weeks"
select select "dunnhumby"
select select "Banner"
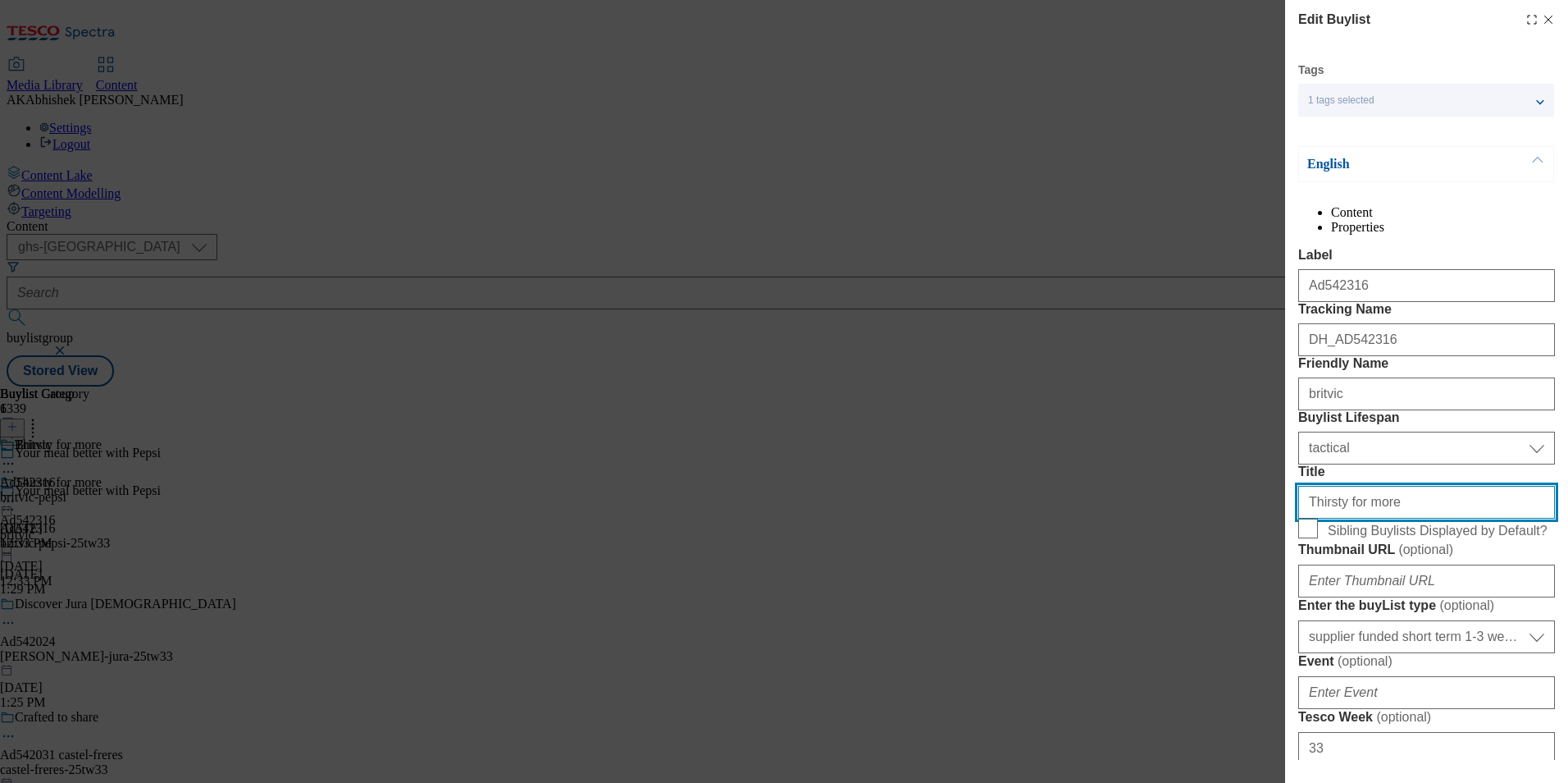
drag, startPoint x: 1072, startPoint y: 637, endPoint x: 1047, endPoint y: 637, distance: 25.0
click at [1047, 637] on div "Edit Buylist Tags 1 tags selected buylist English Content Properties Label Ad54…" at bounding box center [784, 391] width 1568 height 783
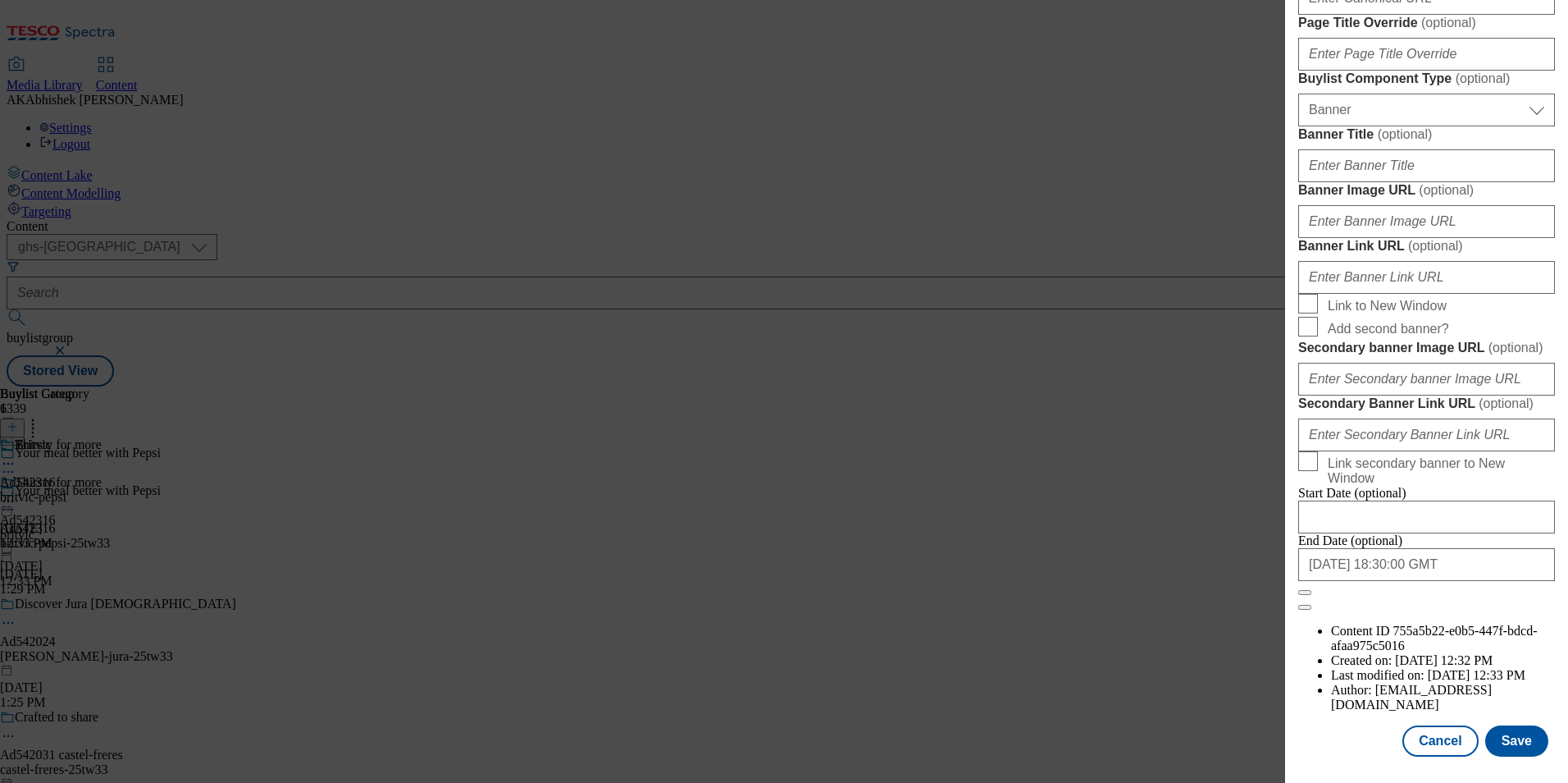
scroll to position [1604, 0]
click at [1526, 738] on button "Save" at bounding box center [1517, 741] width 63 height 31
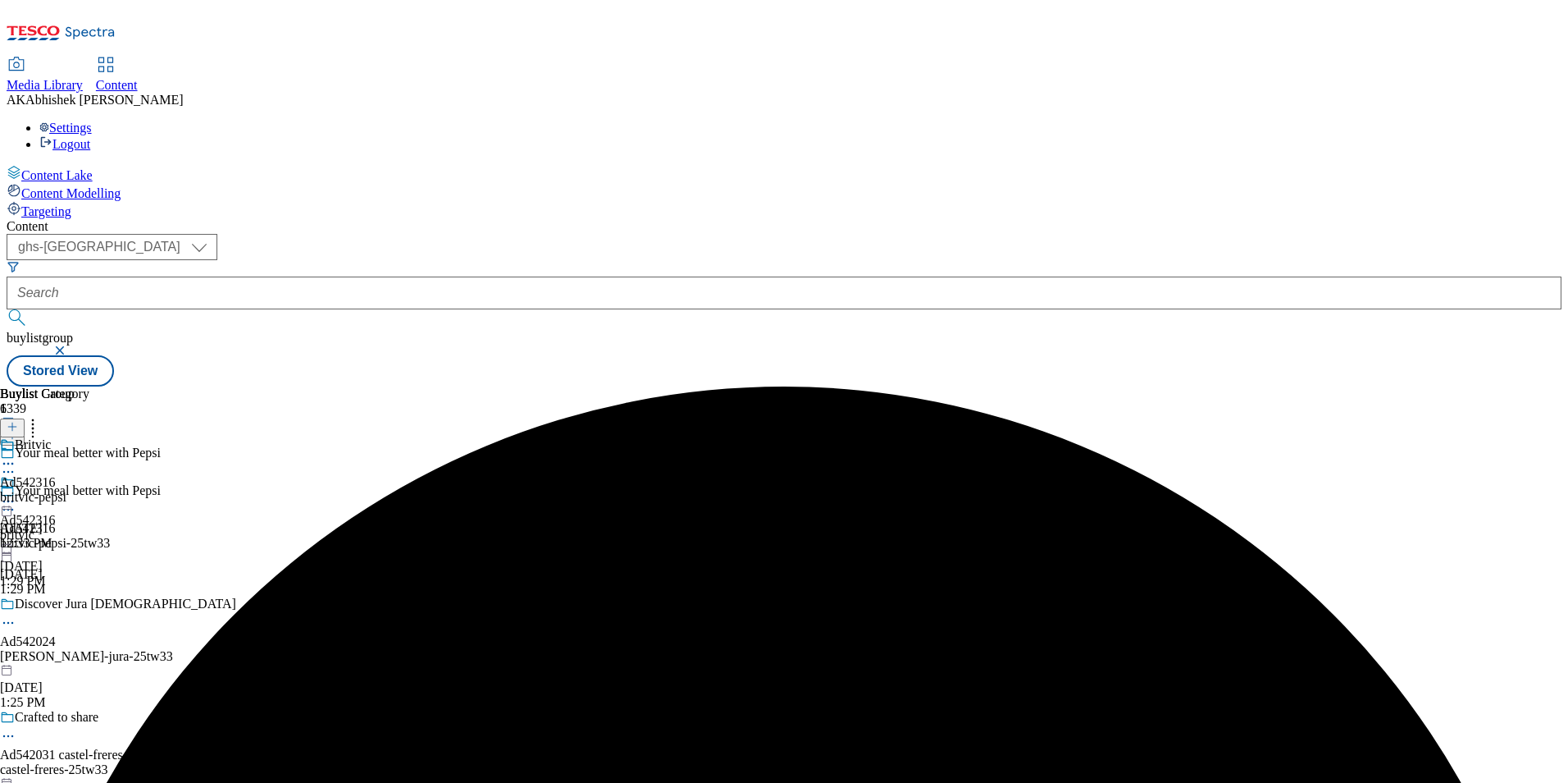
click at [16, 494] on icon at bounding box center [8, 502] width 16 height 16
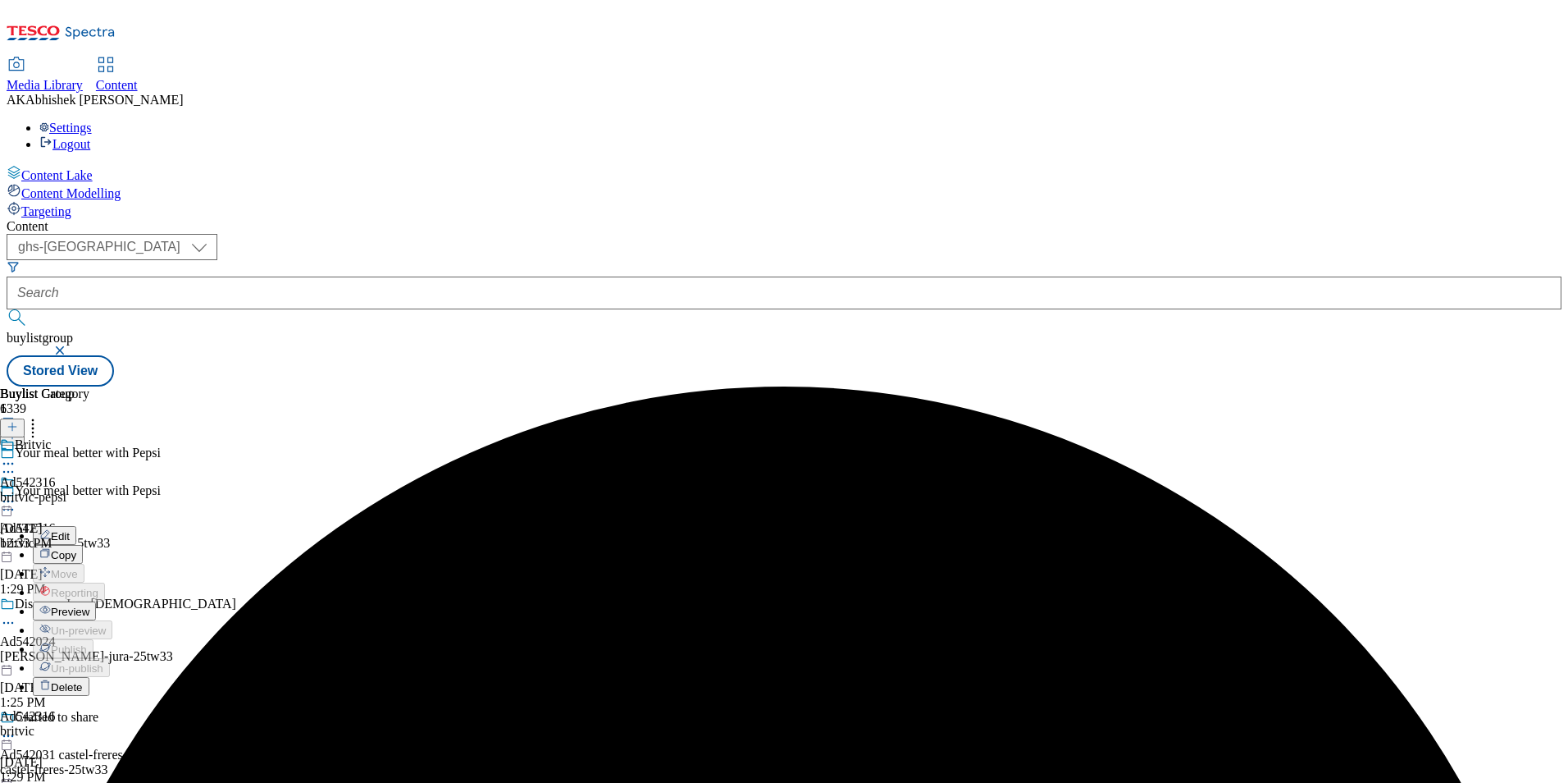
click at [76, 526] on button "Edit" at bounding box center [55, 535] width 43 height 19
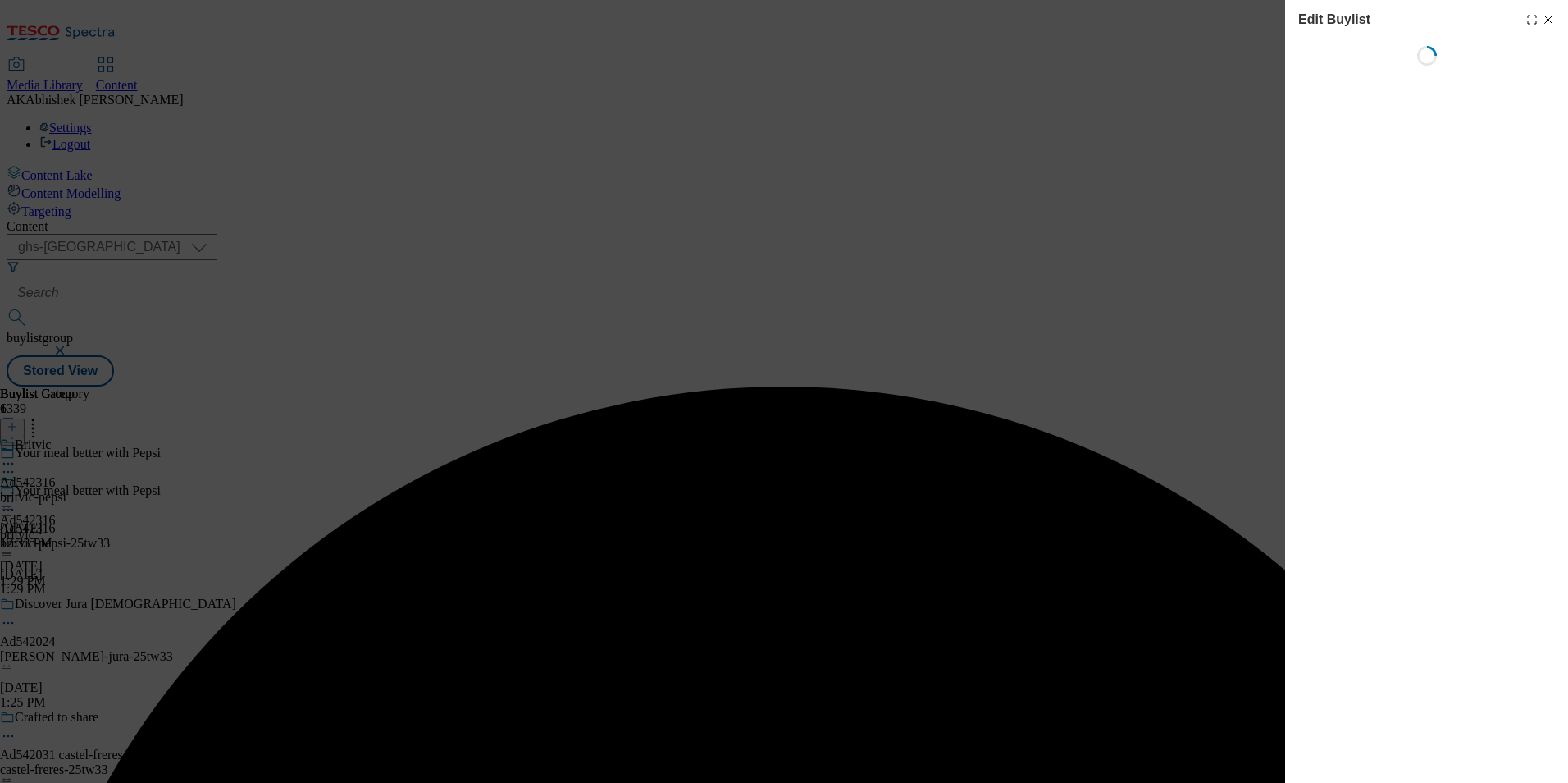
select select "tactical"
select select "supplier funded short term 1-3 weeks"
select select "dunnhumby"
select select "Banner"
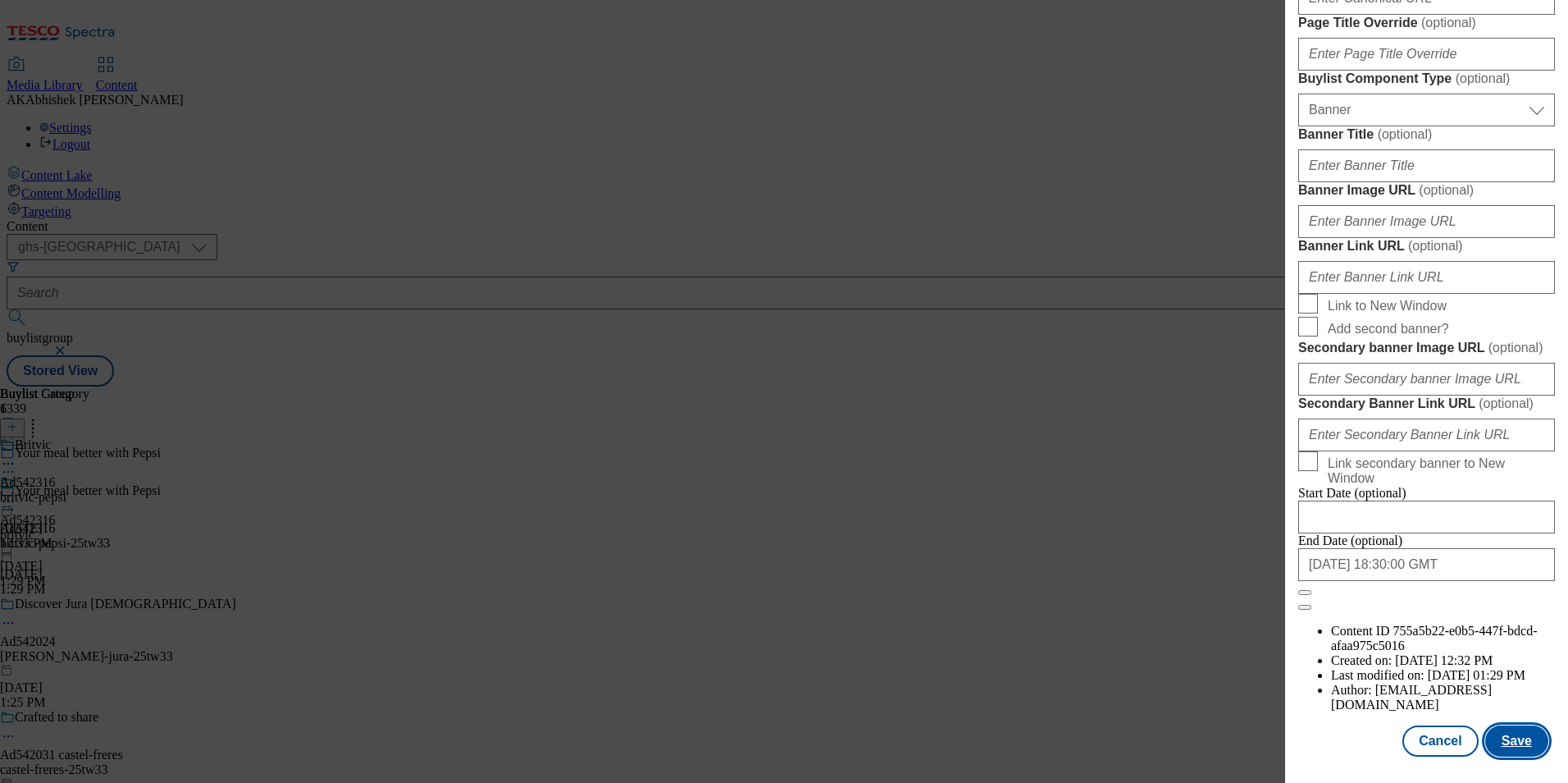
click at [1510, 753] on button "Save" at bounding box center [1517, 741] width 63 height 31
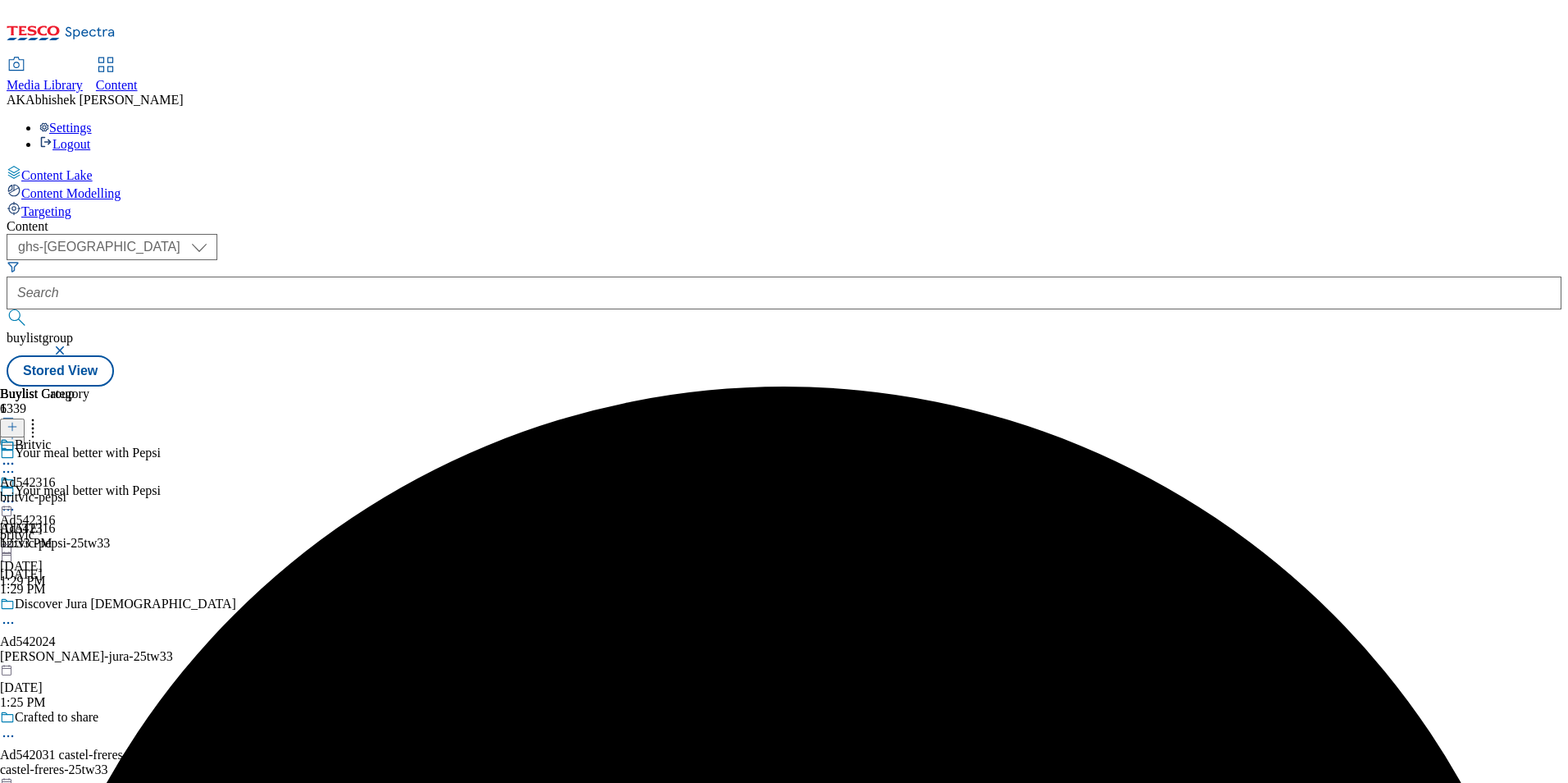
click at [89, 437] on div "Britvic" at bounding box center [44, 456] width 89 height 38
click at [16, 494] on icon at bounding box center [8, 502] width 16 height 16
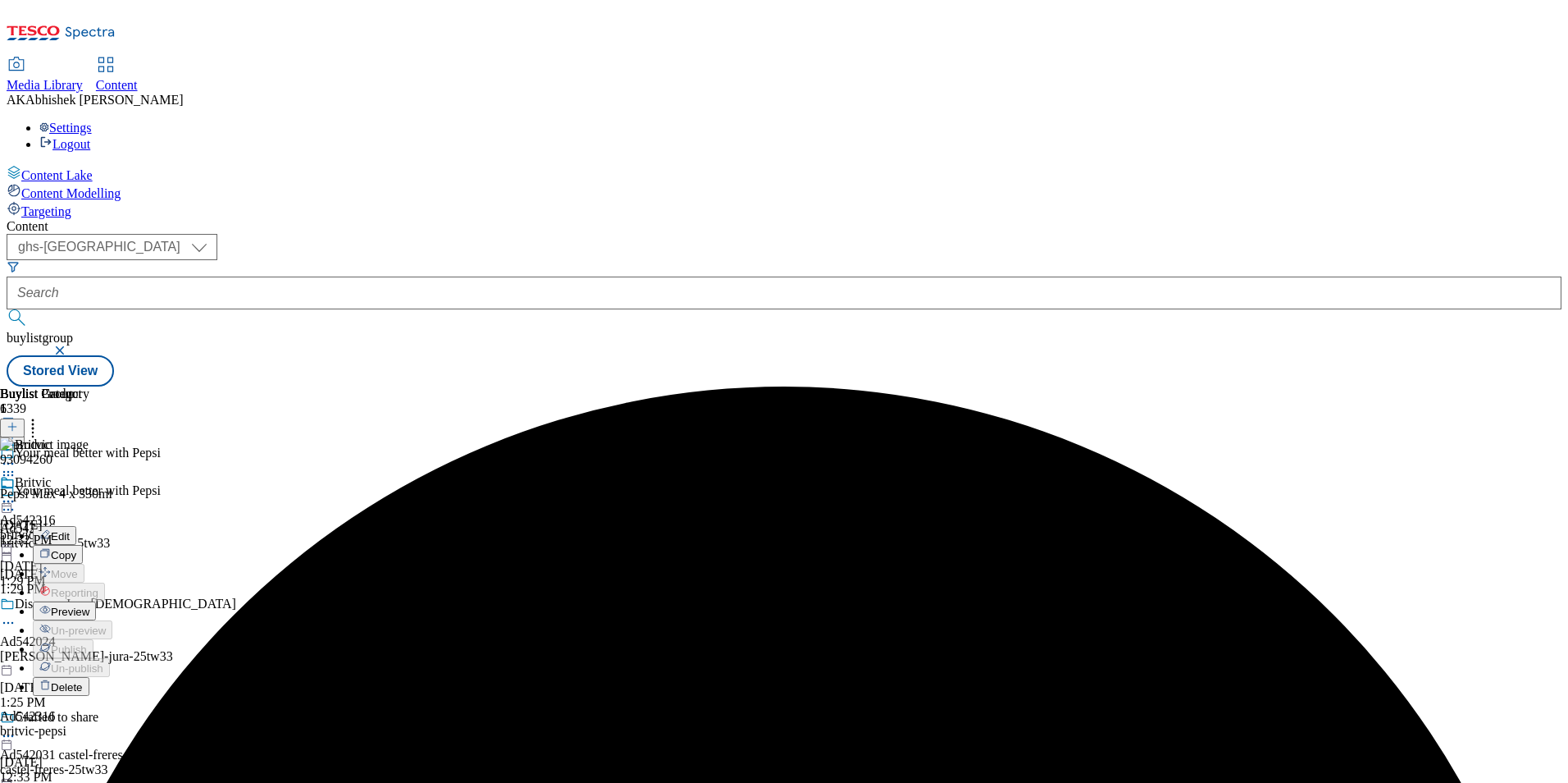
click at [70, 530] on span "Edit" at bounding box center [60, 537] width 19 height 13
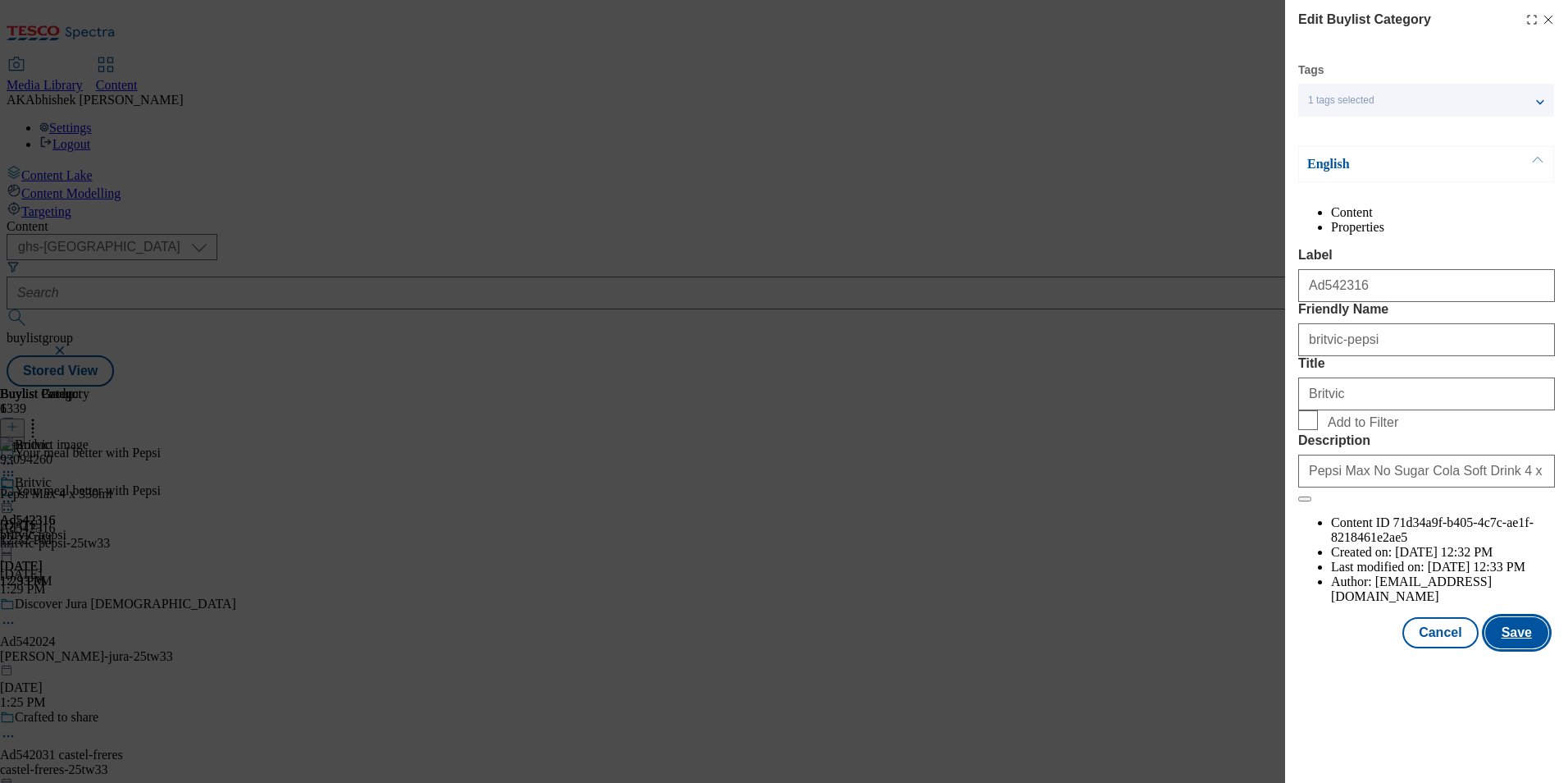
click at [1521, 648] on button "Save" at bounding box center [1517, 632] width 63 height 31
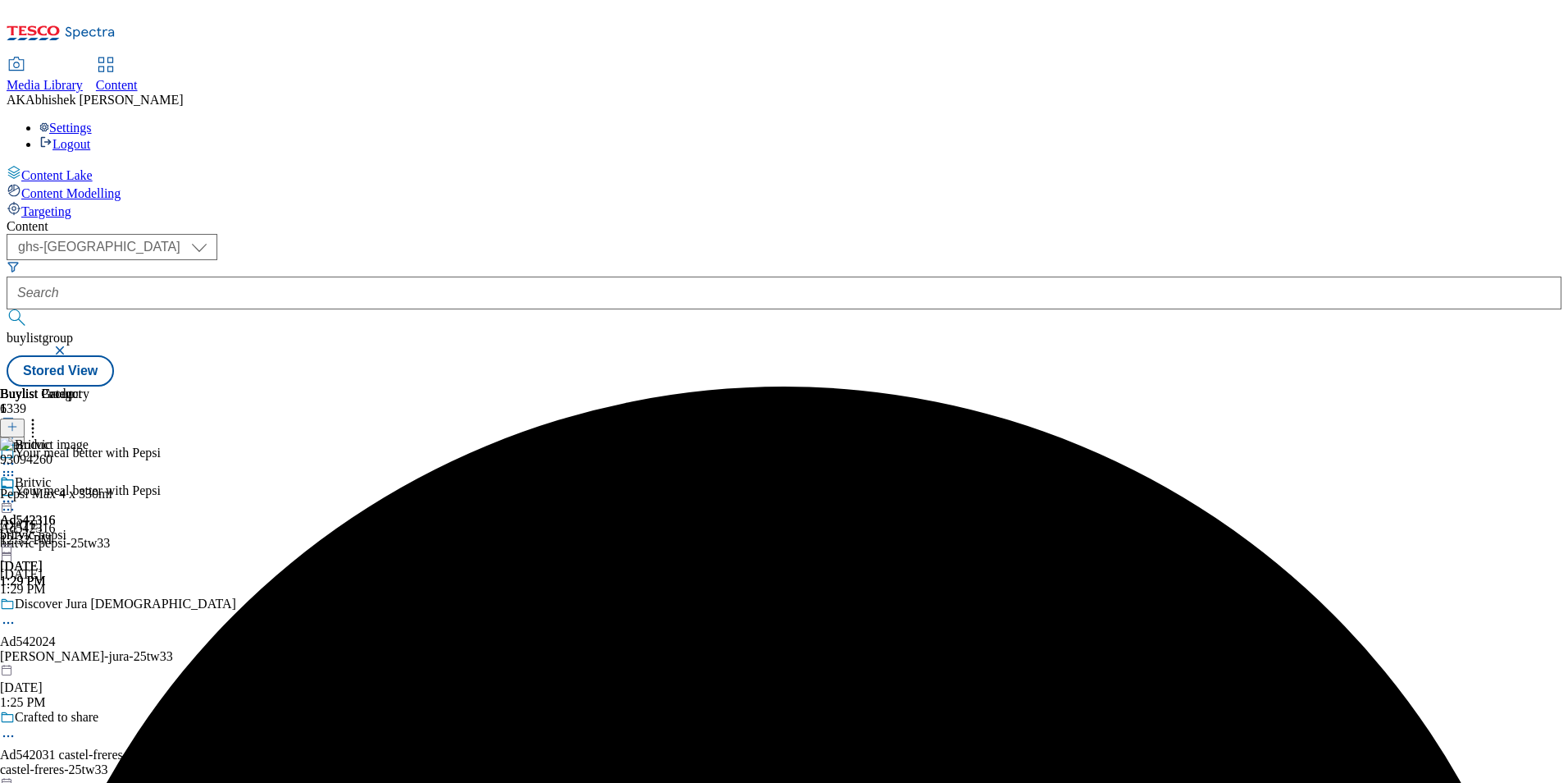
click at [16, 494] on icon at bounding box center [8, 502] width 16 height 16
click at [89, 606] on span "Preview" at bounding box center [70, 612] width 39 height 13
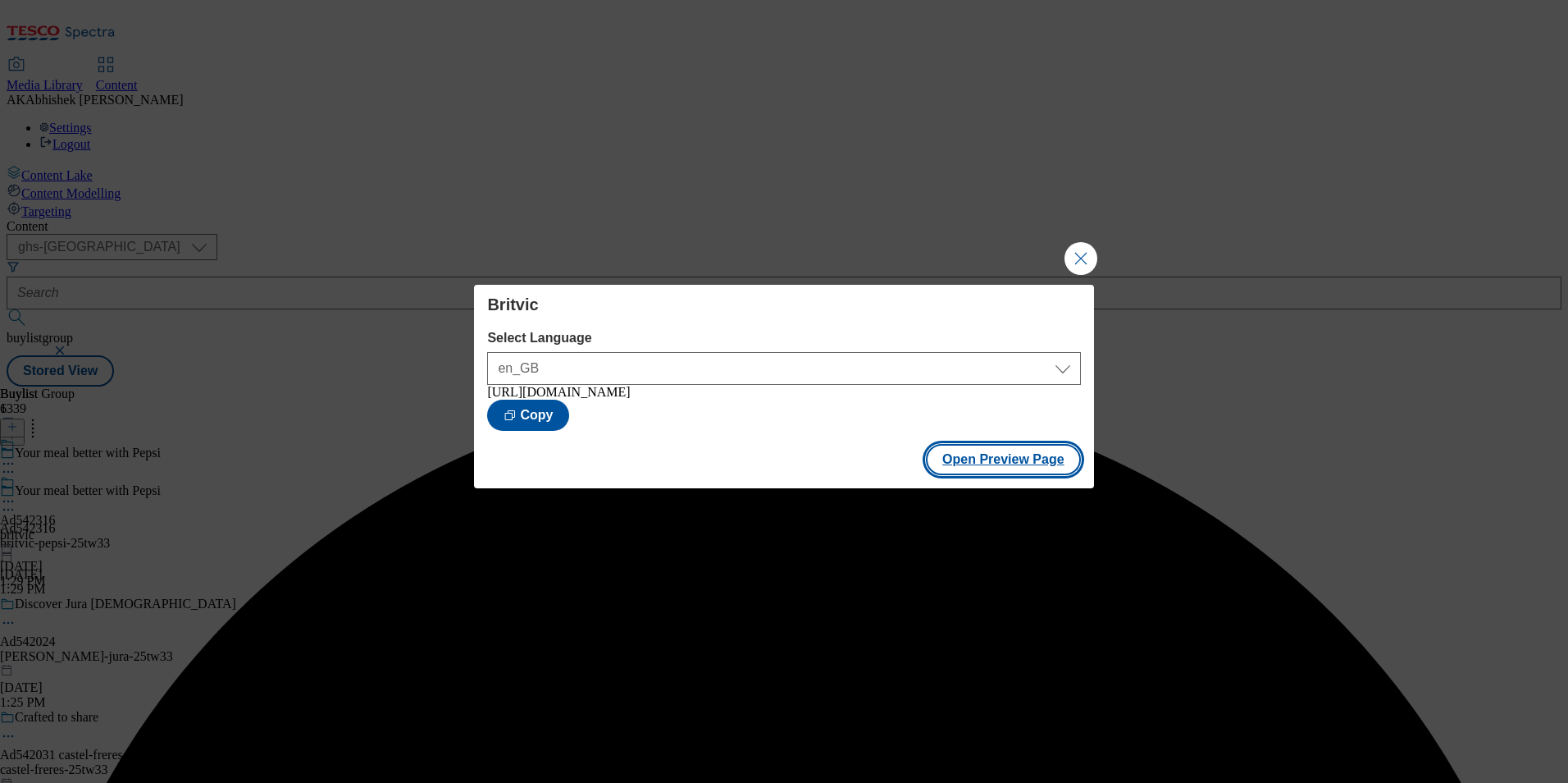
click at [985, 475] on button "Open Preview Page" at bounding box center [1003, 459] width 155 height 31
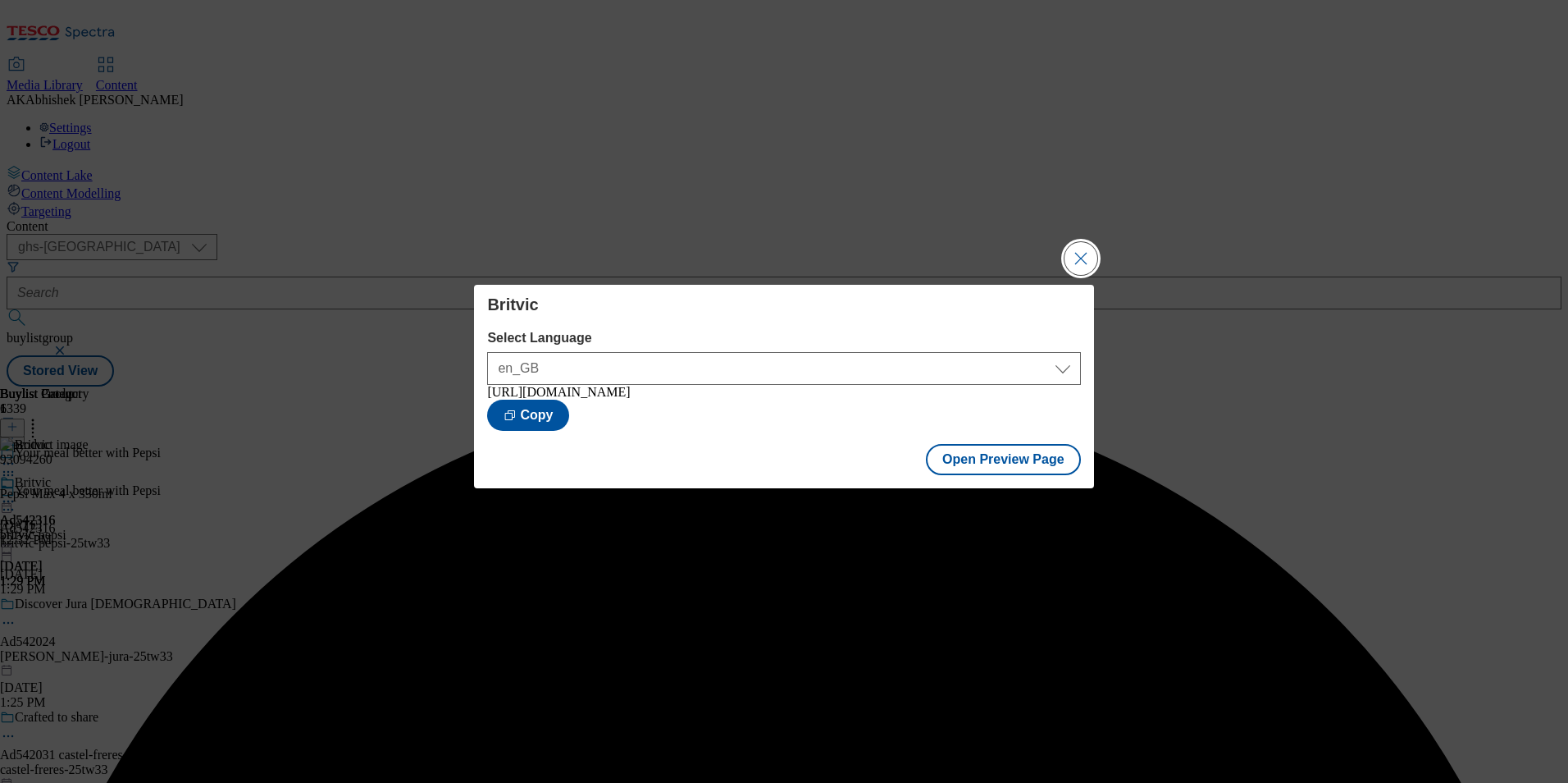
click at [1070, 247] on button "Close Modal" at bounding box center [1081, 258] width 33 height 33
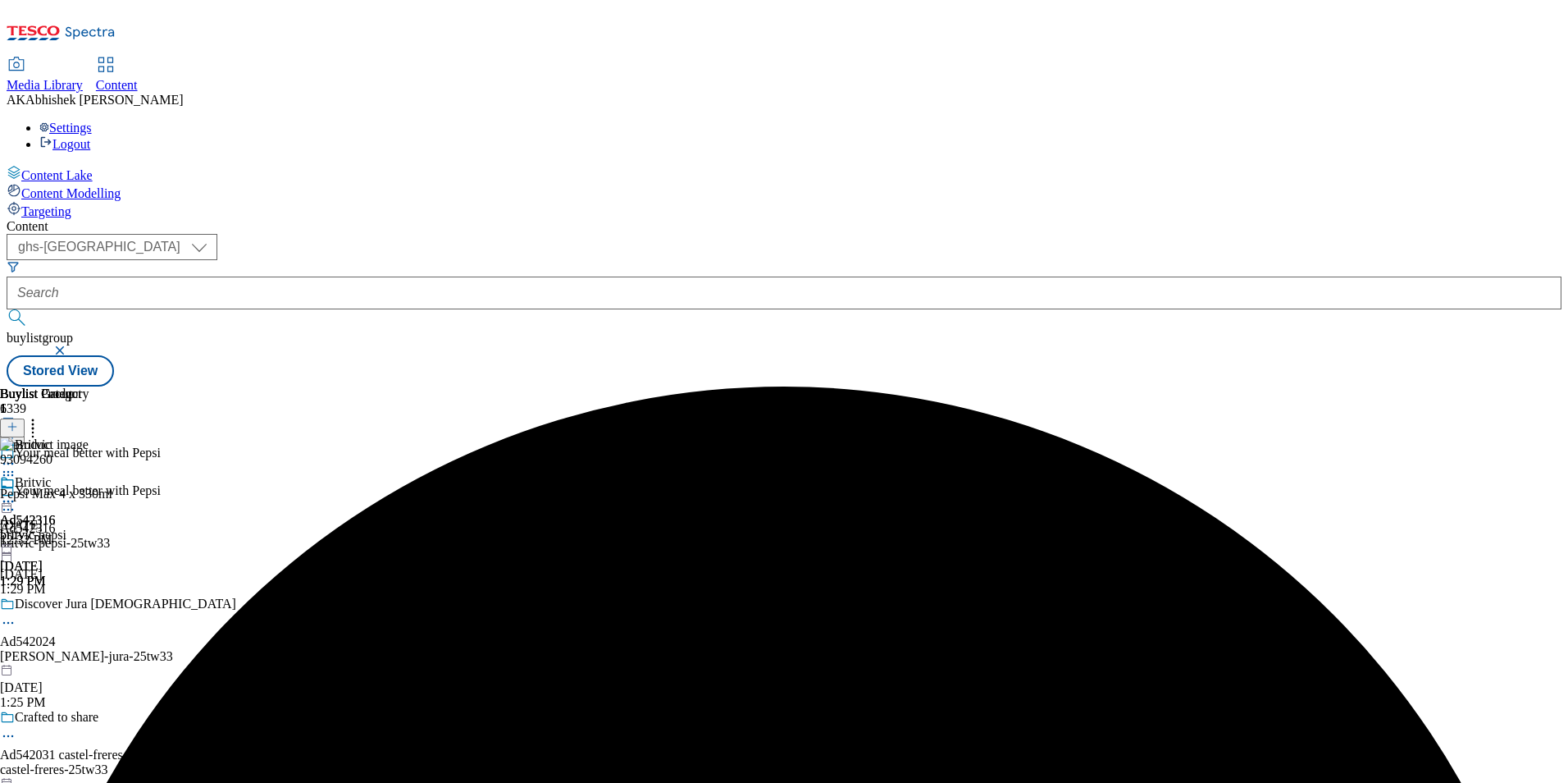
click at [16, 494] on icon at bounding box center [8, 502] width 16 height 16
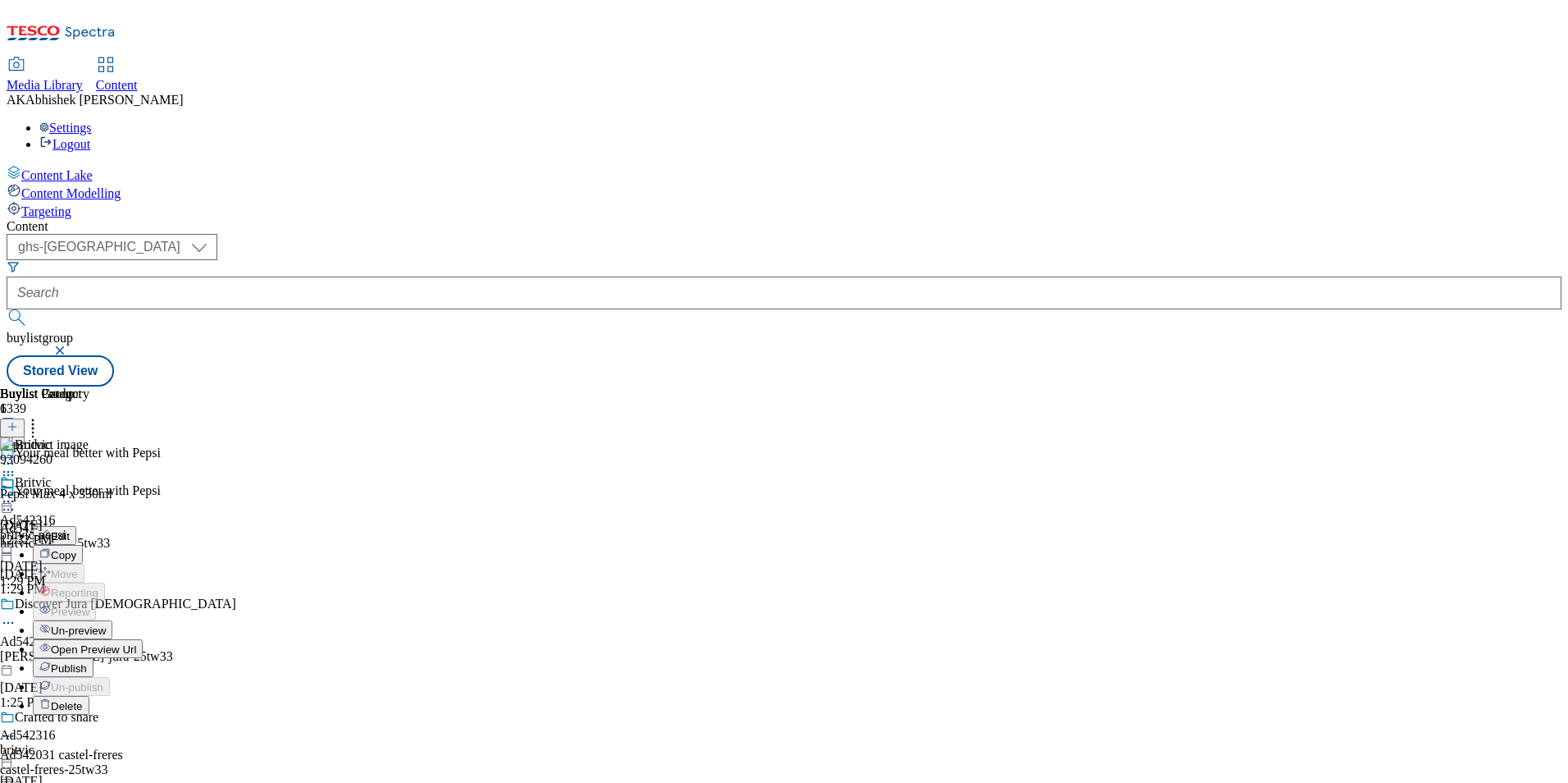
click at [87, 663] on span "Publish" at bounding box center [69, 669] width 36 height 13
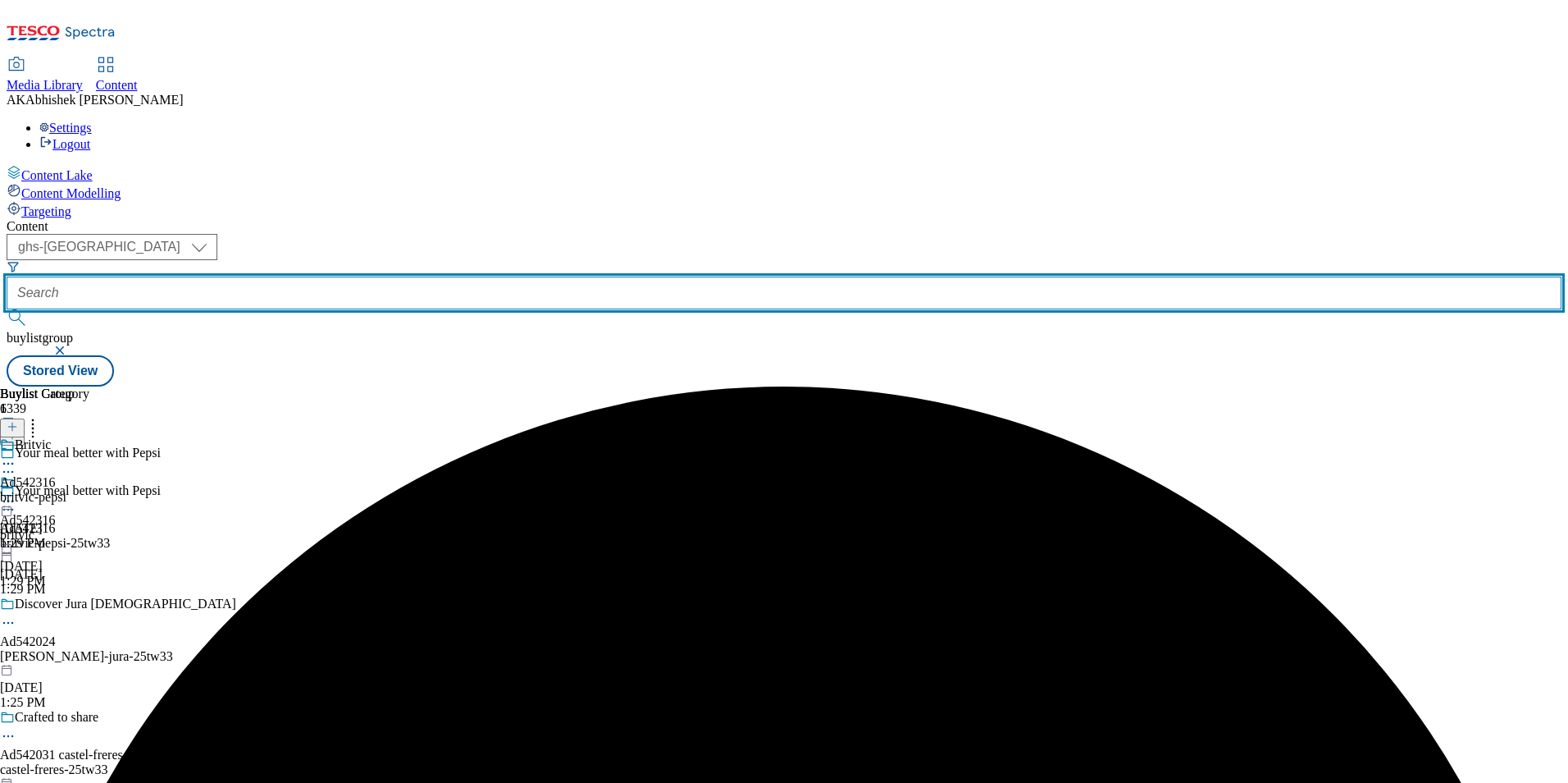
click at [453, 277] on input "text" at bounding box center [784, 293] width 1555 height 33
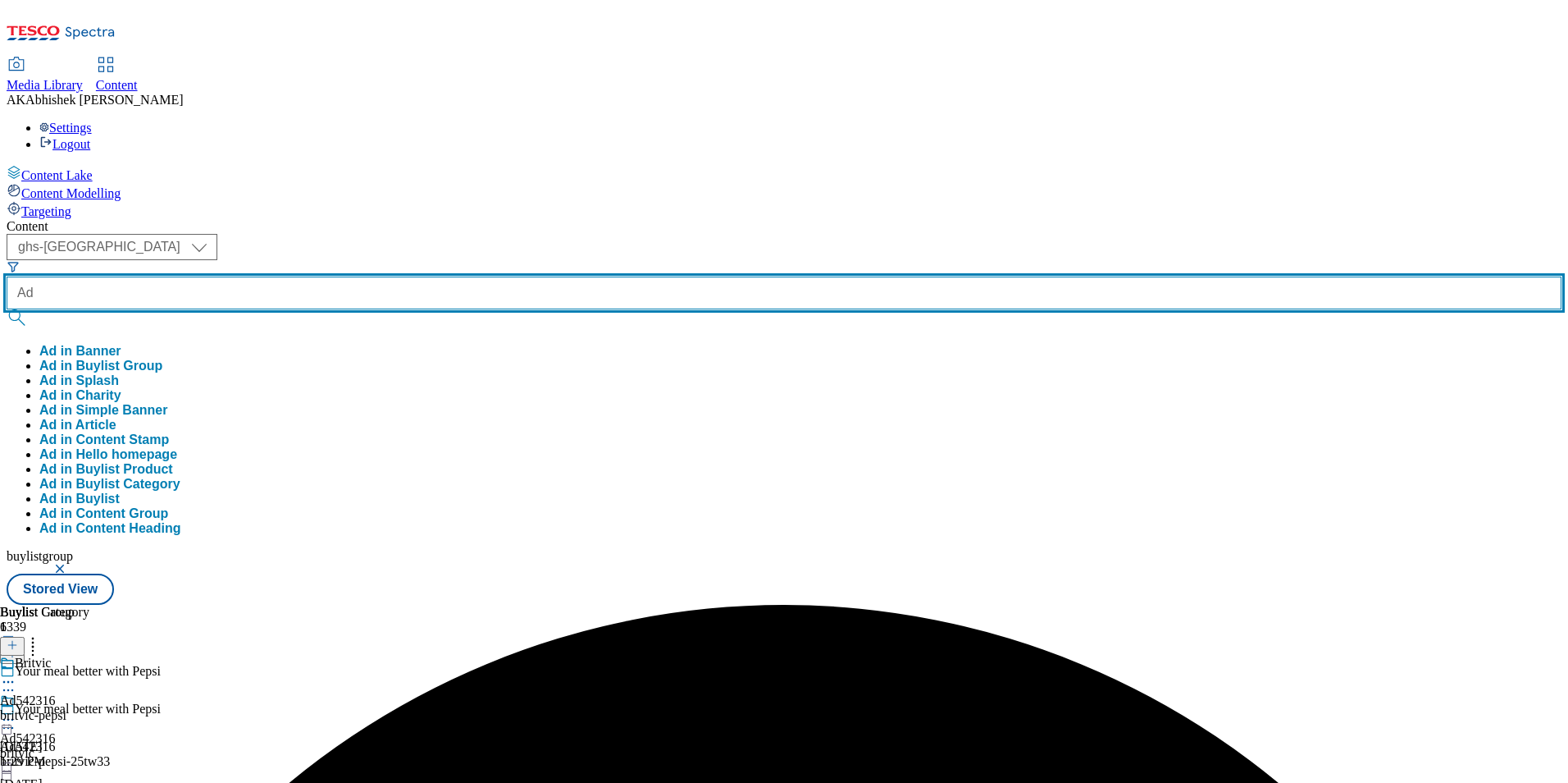
paste input "542031"
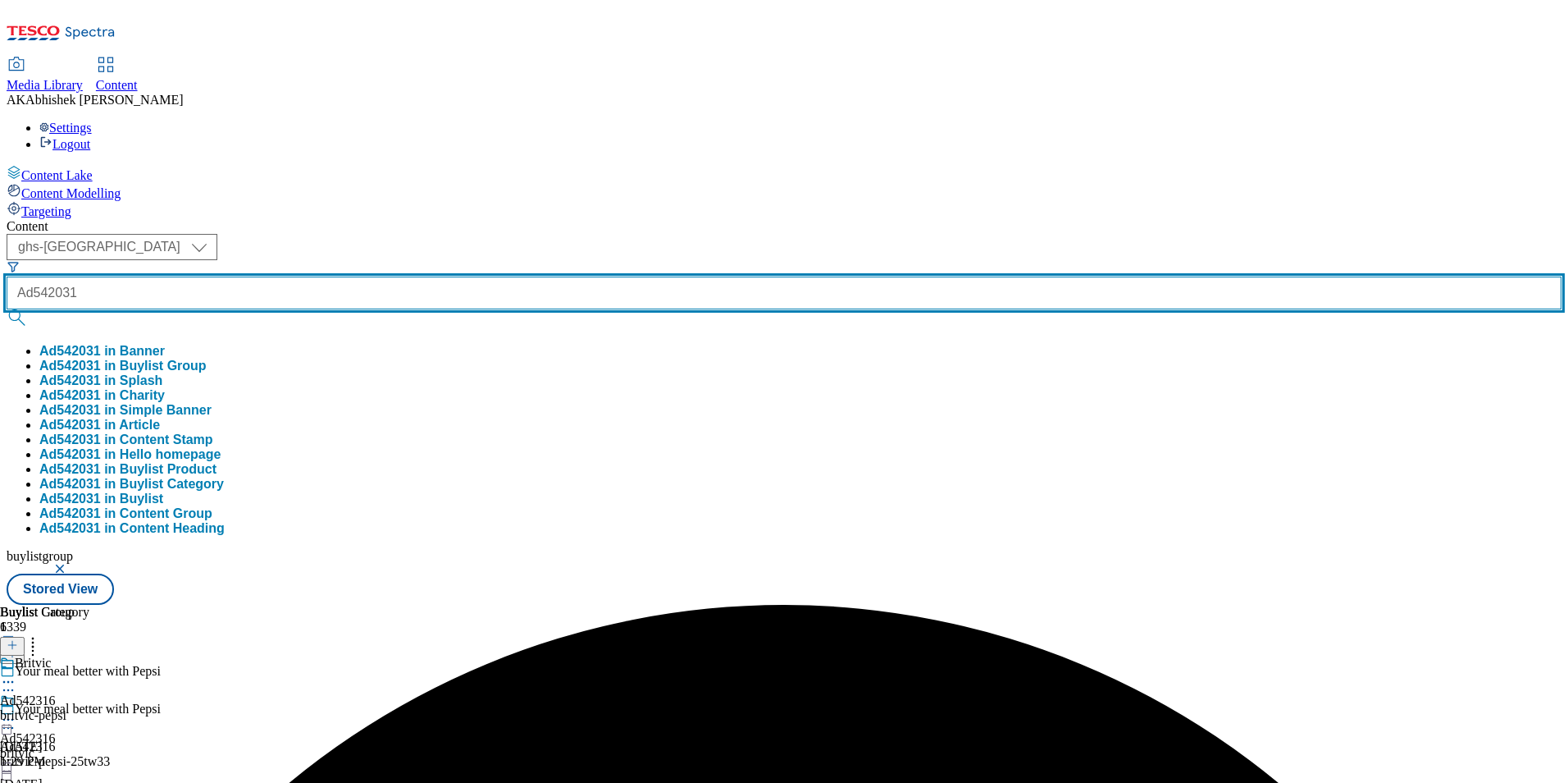
type input "Ad542031"
click at [6, 309] on button "submit" at bounding box center [18, 317] width 23 height 16
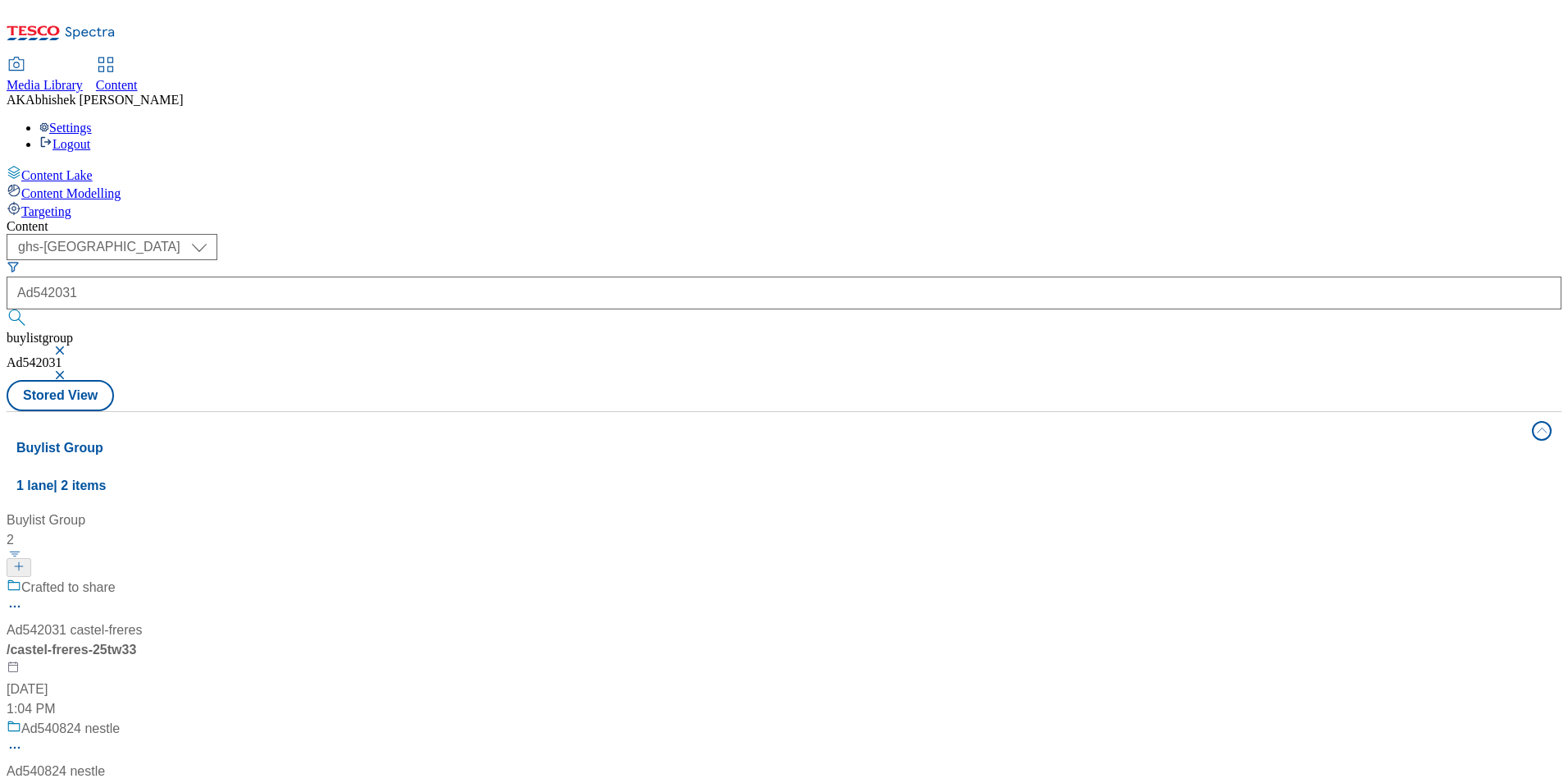
click at [211, 578] on div "Crafted to share" at bounding box center [109, 599] width 205 height 42
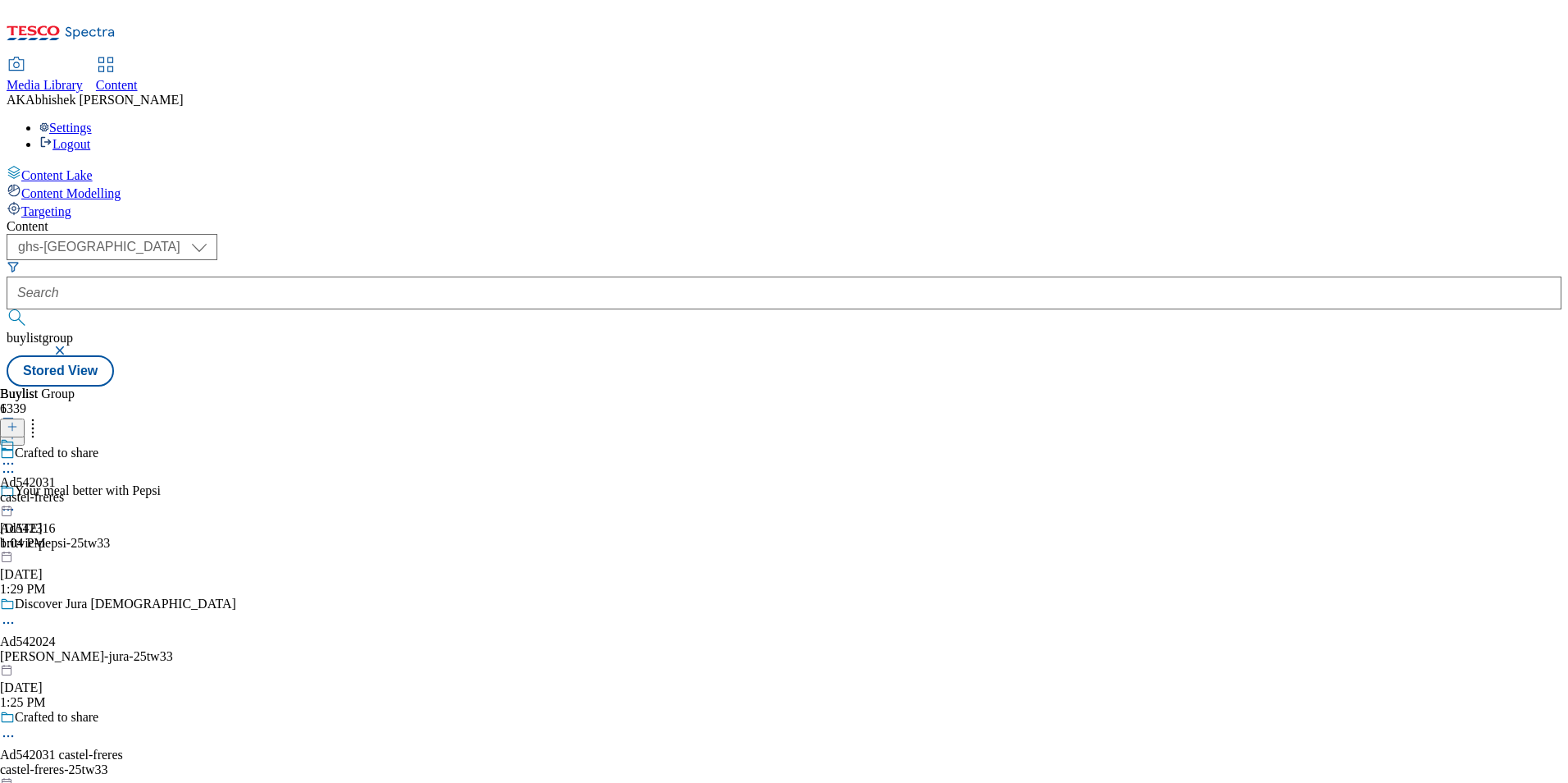
click at [16, 728] on icon at bounding box center [8, 736] width 16 height 16
click at [70, 765] on span "Edit" at bounding box center [60, 771] width 19 height 13
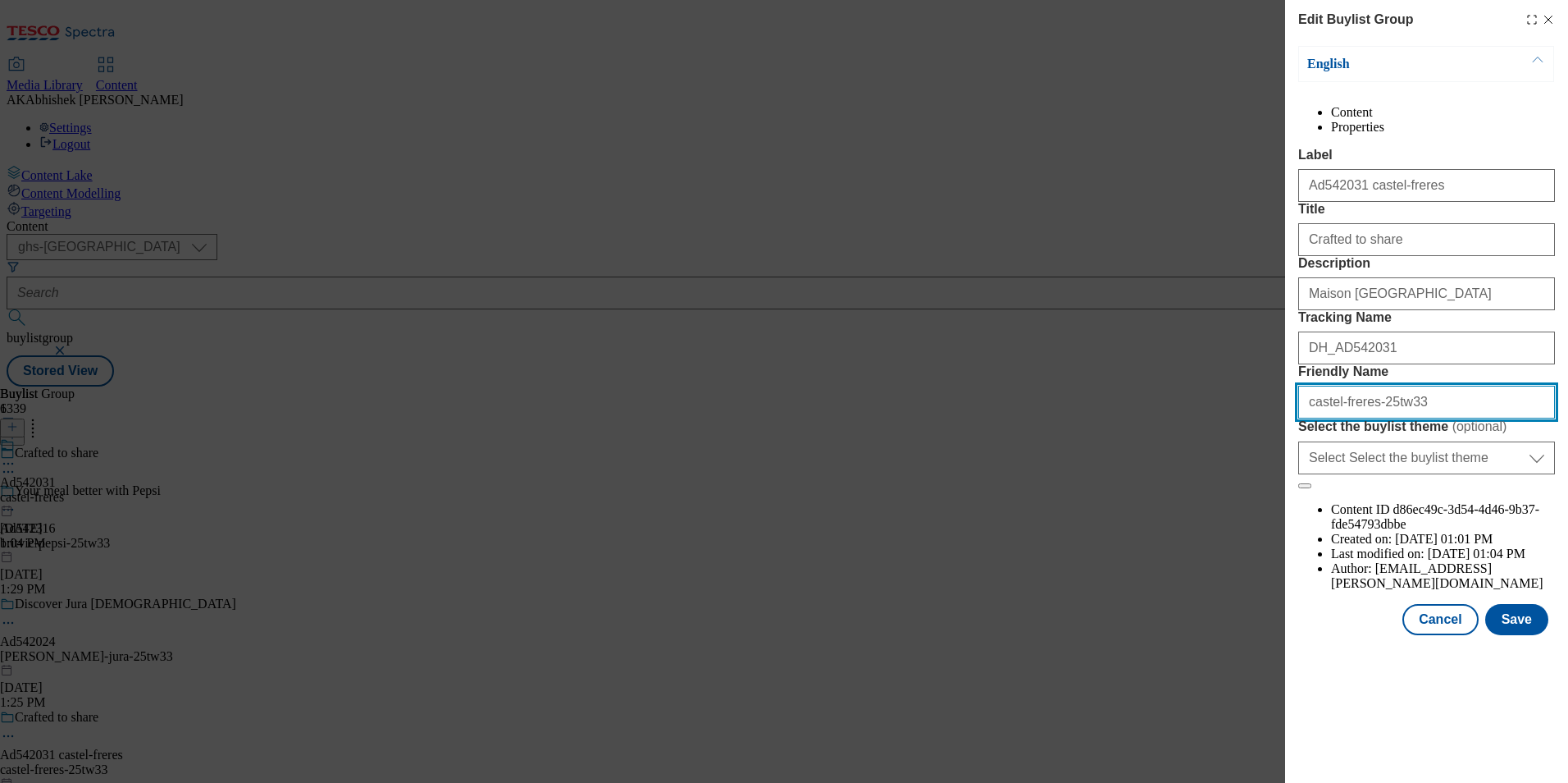
drag, startPoint x: 1365, startPoint y: 549, endPoint x: 1442, endPoint y: 556, distance: 77.3
click at [1365, 418] on input "castel-freres-25tw33" at bounding box center [1427, 402] width 257 height 33
paste input "Côtes du Rhône"
drag, startPoint x: 1508, startPoint y: 553, endPoint x: 1031, endPoint y: 540, distance: 477.2
click at [1032, 540] on div "Edit Buylist Group English Content Properties Label Ad542031 castel-freres Titl…" at bounding box center [784, 391] width 1568 height 783
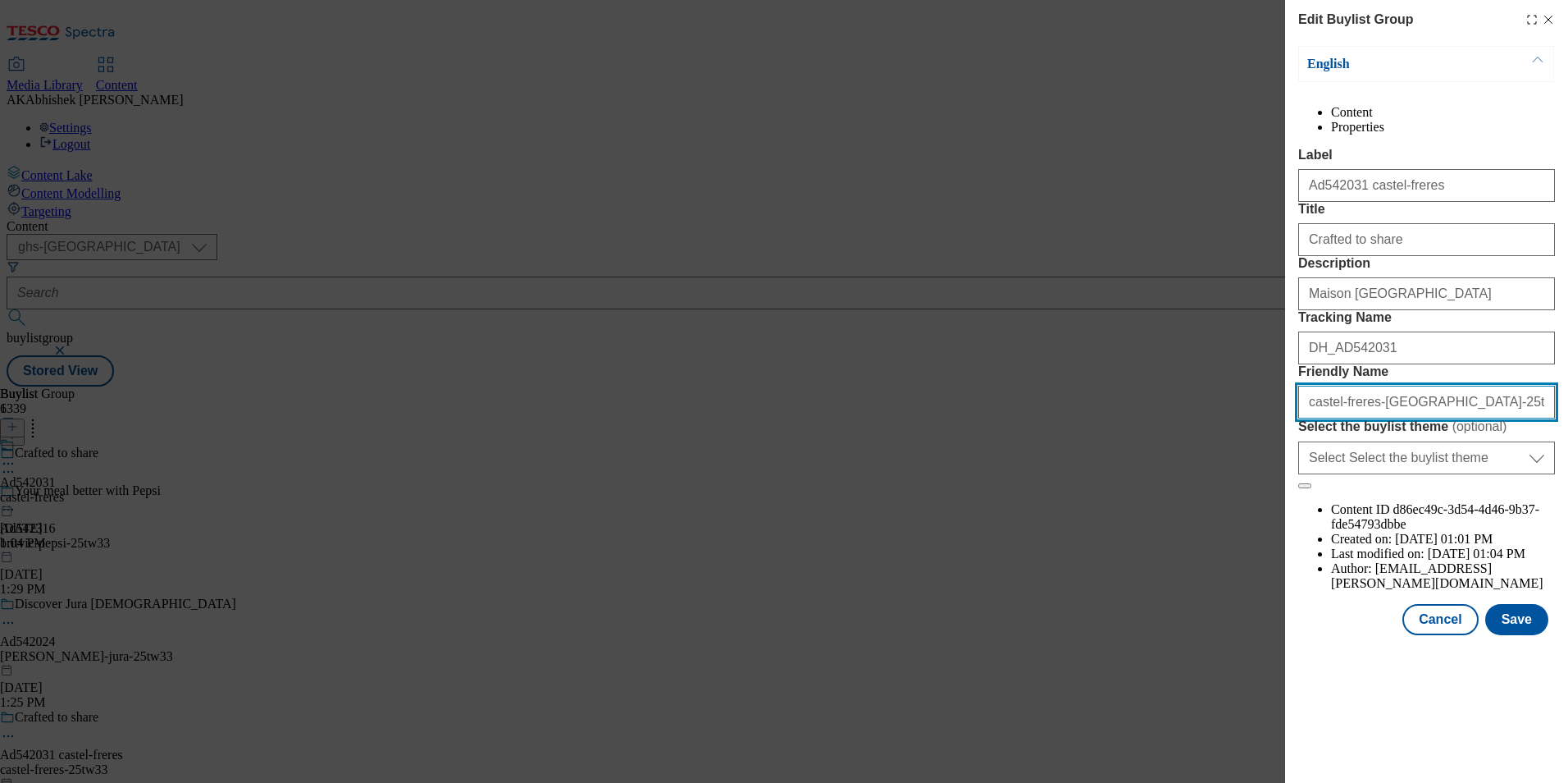
type input "castel-freres-[GEOGRAPHIC_DATA]-25tw33"
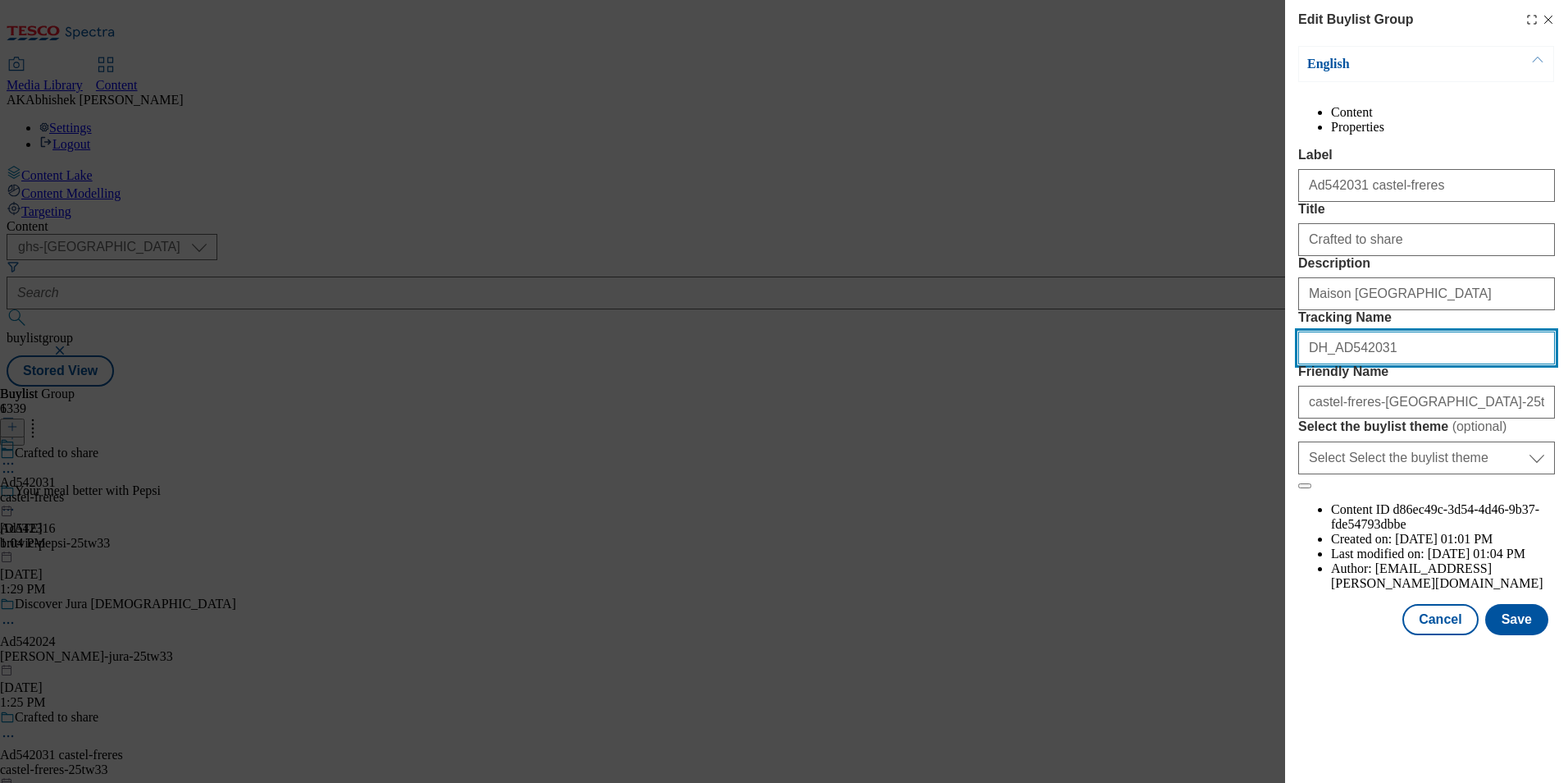
drag, startPoint x: 1431, startPoint y: 469, endPoint x: 993, endPoint y: 449, distance: 438.5
click at [993, 449] on div "Edit Buylist Group English Content Properties Label Ad542031 castel-freres Titl…" at bounding box center [784, 391] width 1568 height 783
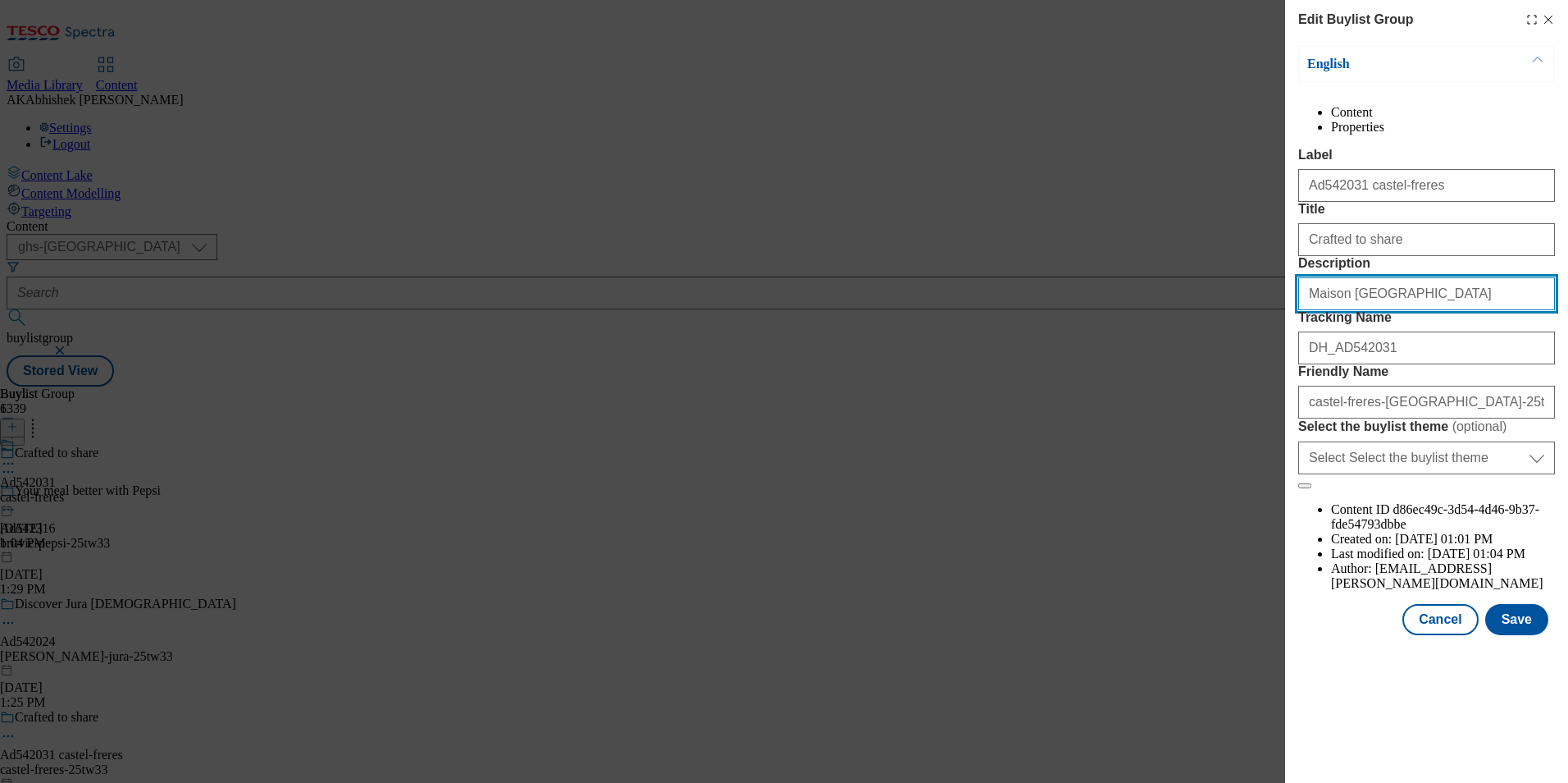
click at [1485, 310] on input "Maison [GEOGRAPHIC_DATA]" at bounding box center [1427, 294] width 257 height 33
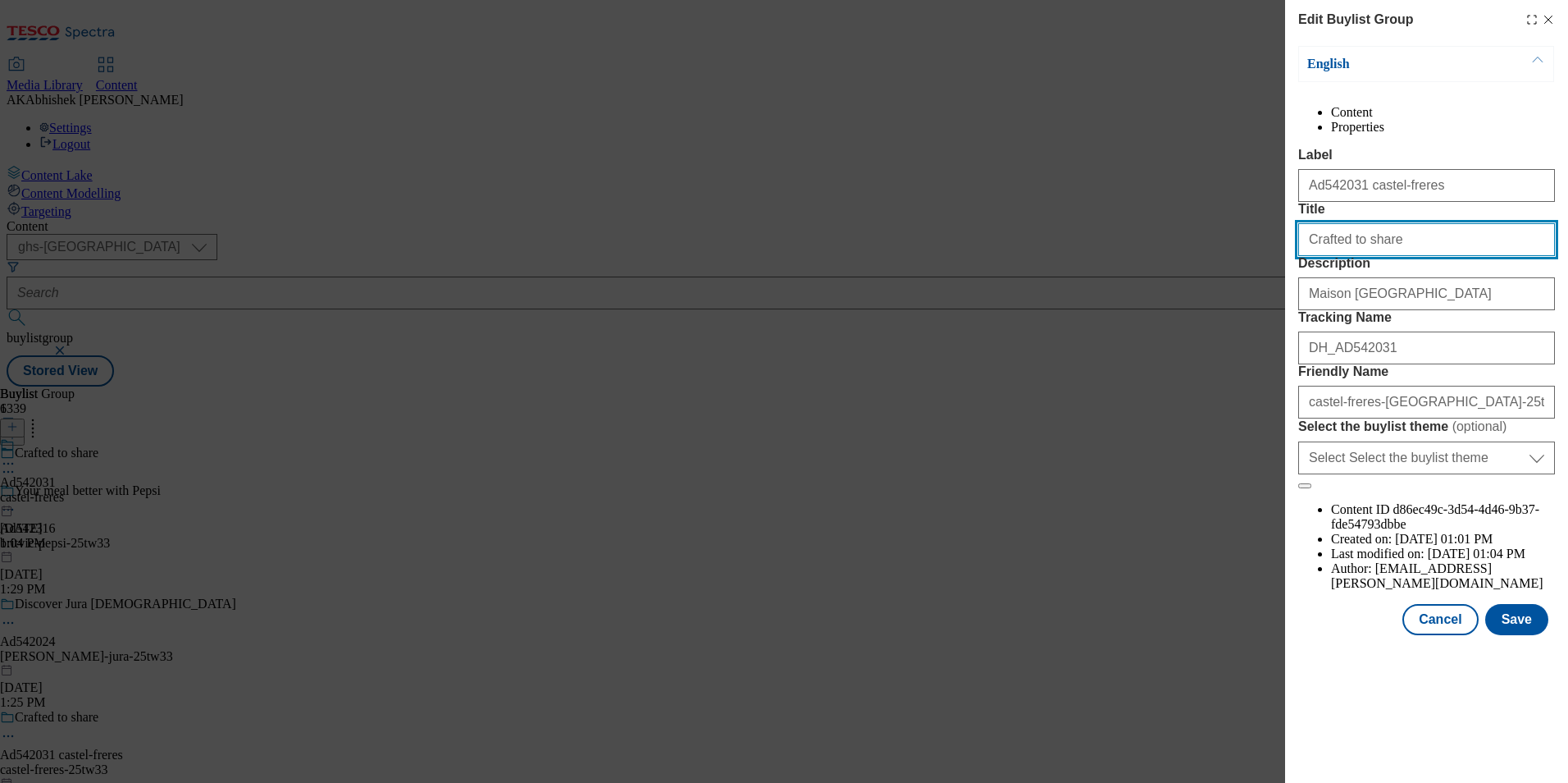
click at [1395, 256] on input "Crafted to share" at bounding box center [1427, 239] width 257 height 33
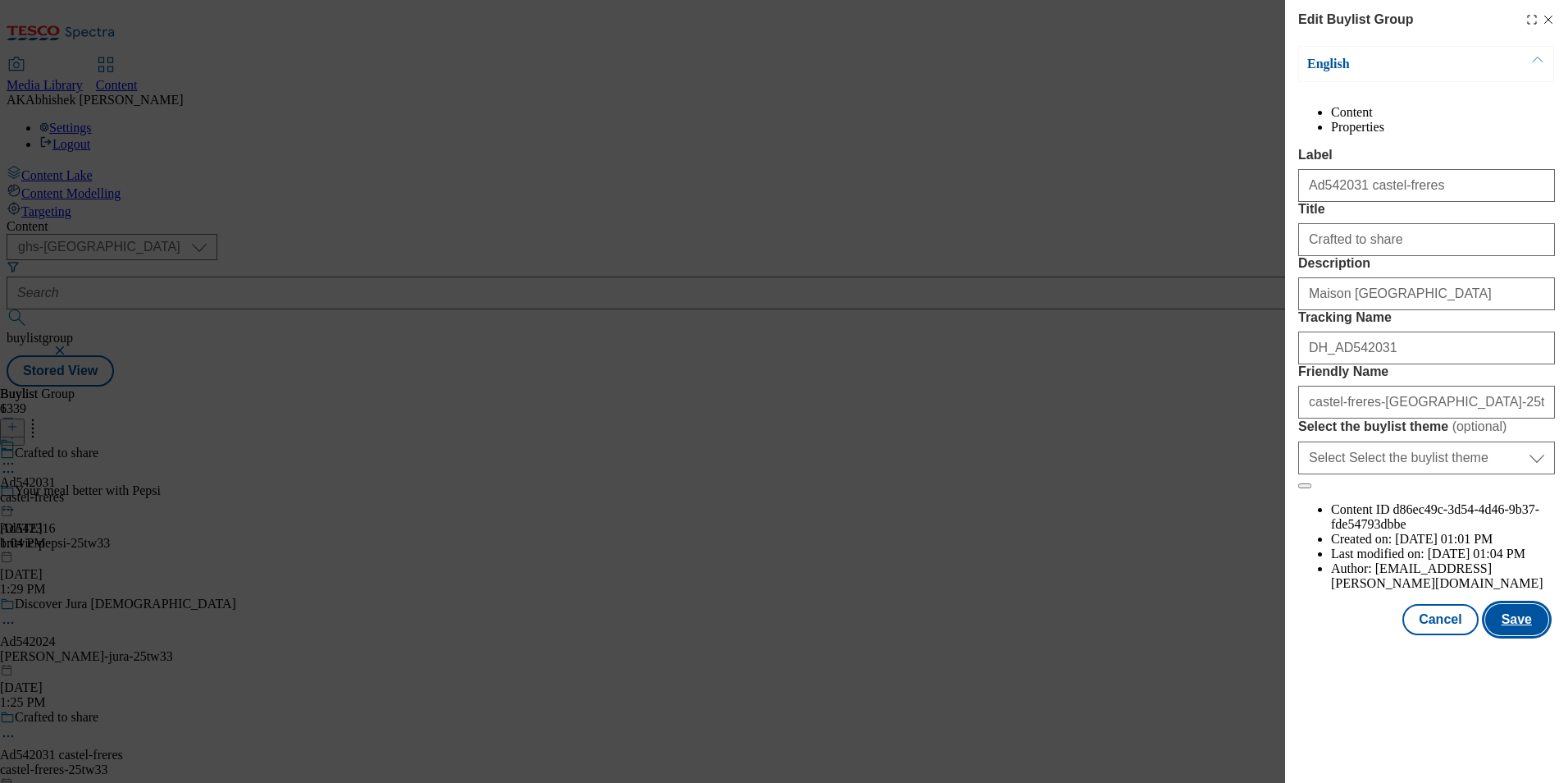
click at [1522, 635] on button "Save" at bounding box center [1517, 619] width 63 height 31
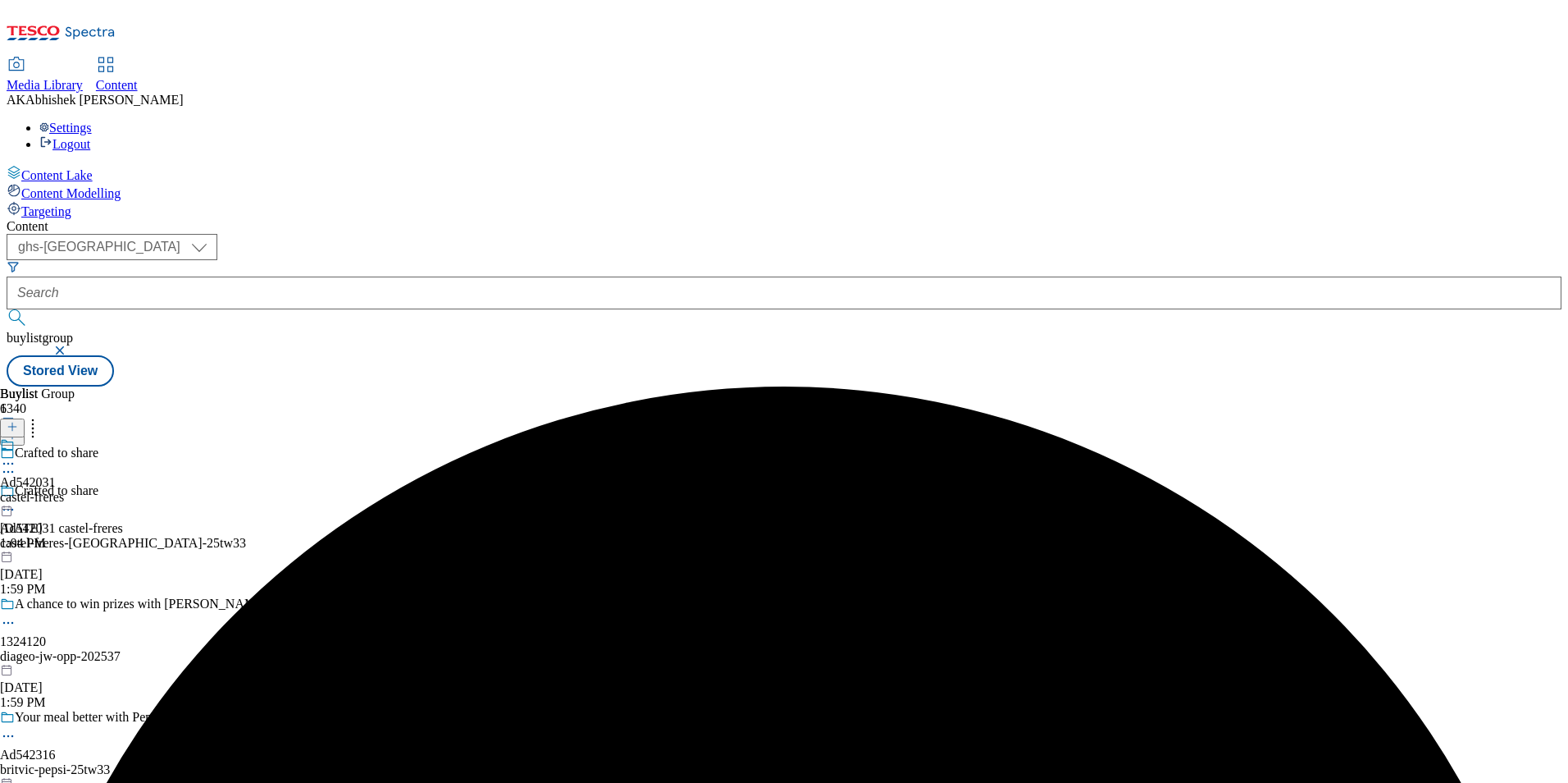
click at [64, 437] on div "Ad542031 castel-freres [DATE] 1:04 PM" at bounding box center [31, 494] width 64 height 113
click at [16, 494] on icon at bounding box center [8, 502] width 16 height 16
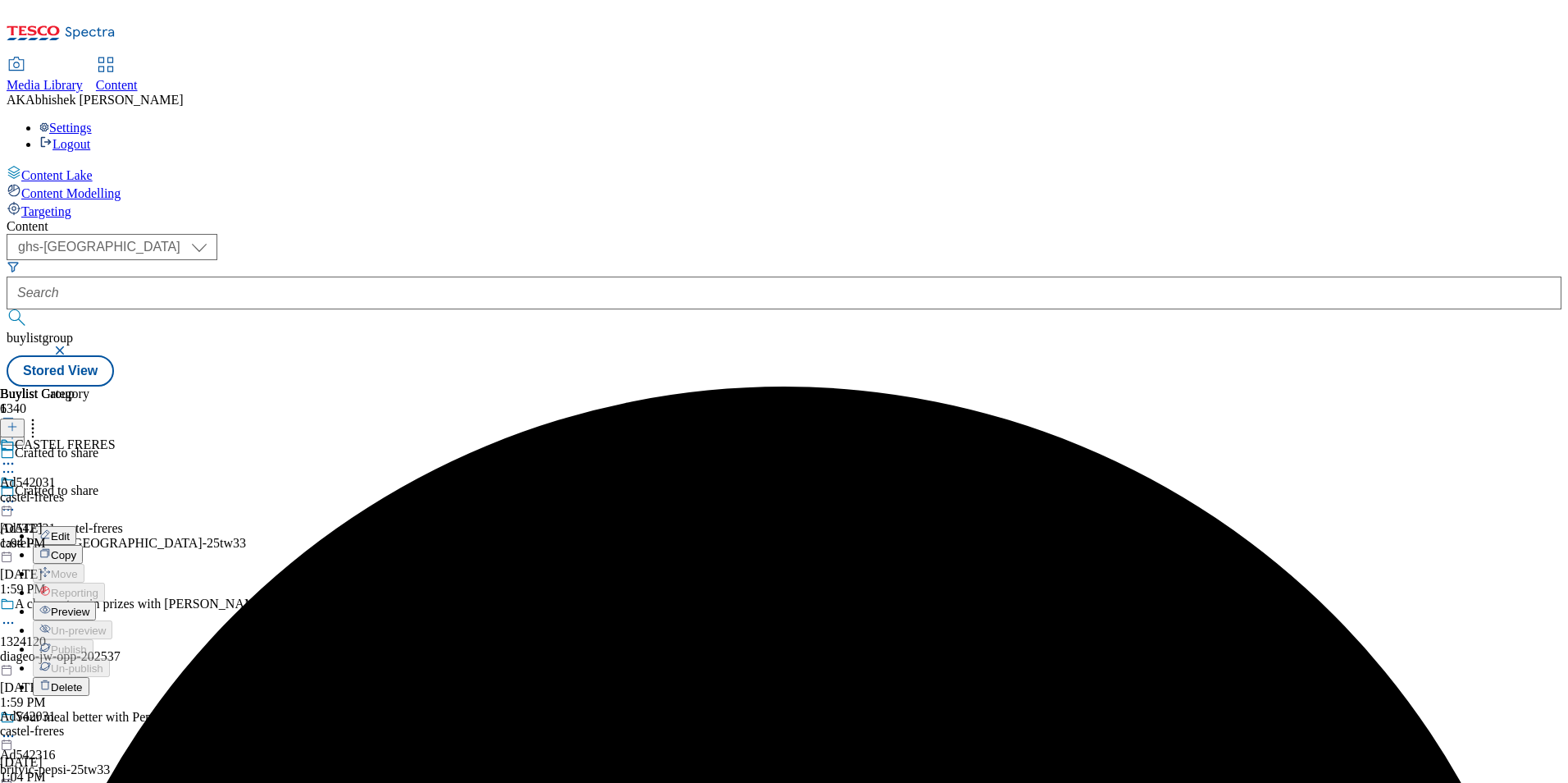
click at [76, 526] on button "Edit" at bounding box center [55, 535] width 43 height 19
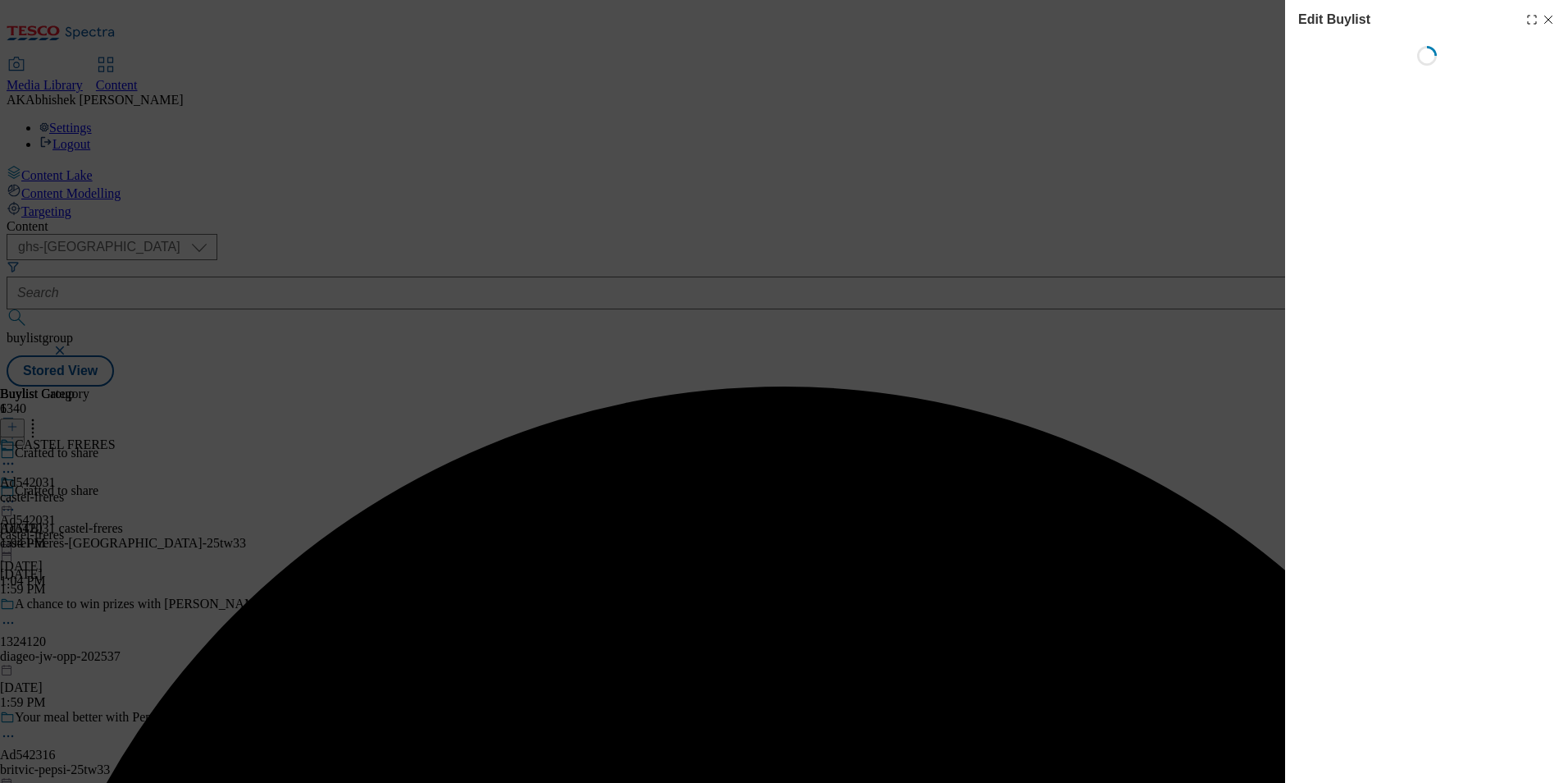
select select "tactical"
select select "supplier funded short term 1-3 weeks"
select select "dunnhumby"
select select "Banner"
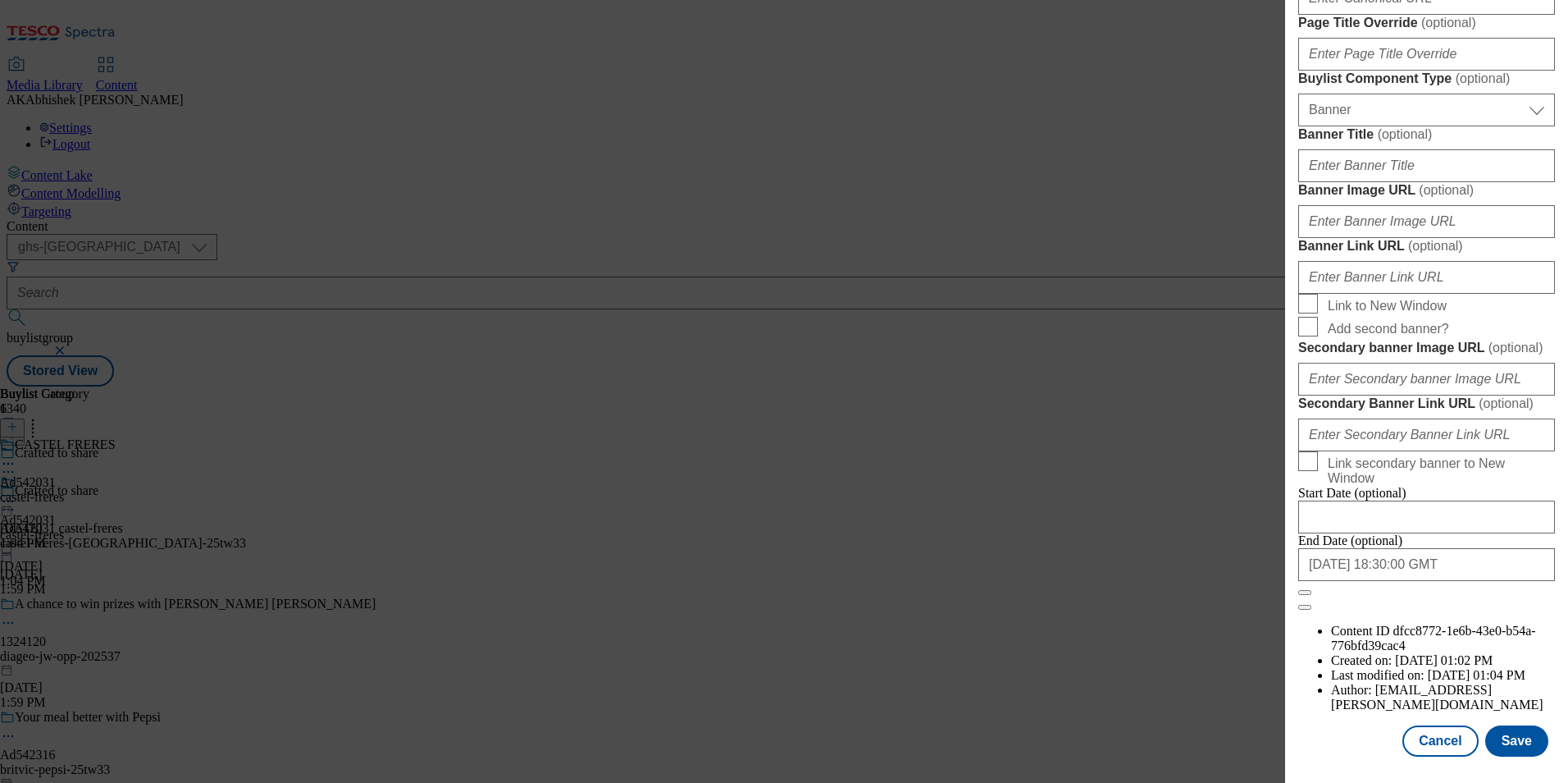
scroll to position [1604, 0]
click at [1464, 581] on input "[DATE] 18:30:00 GMT" at bounding box center [1427, 565] width 257 height 33
select select "2026"
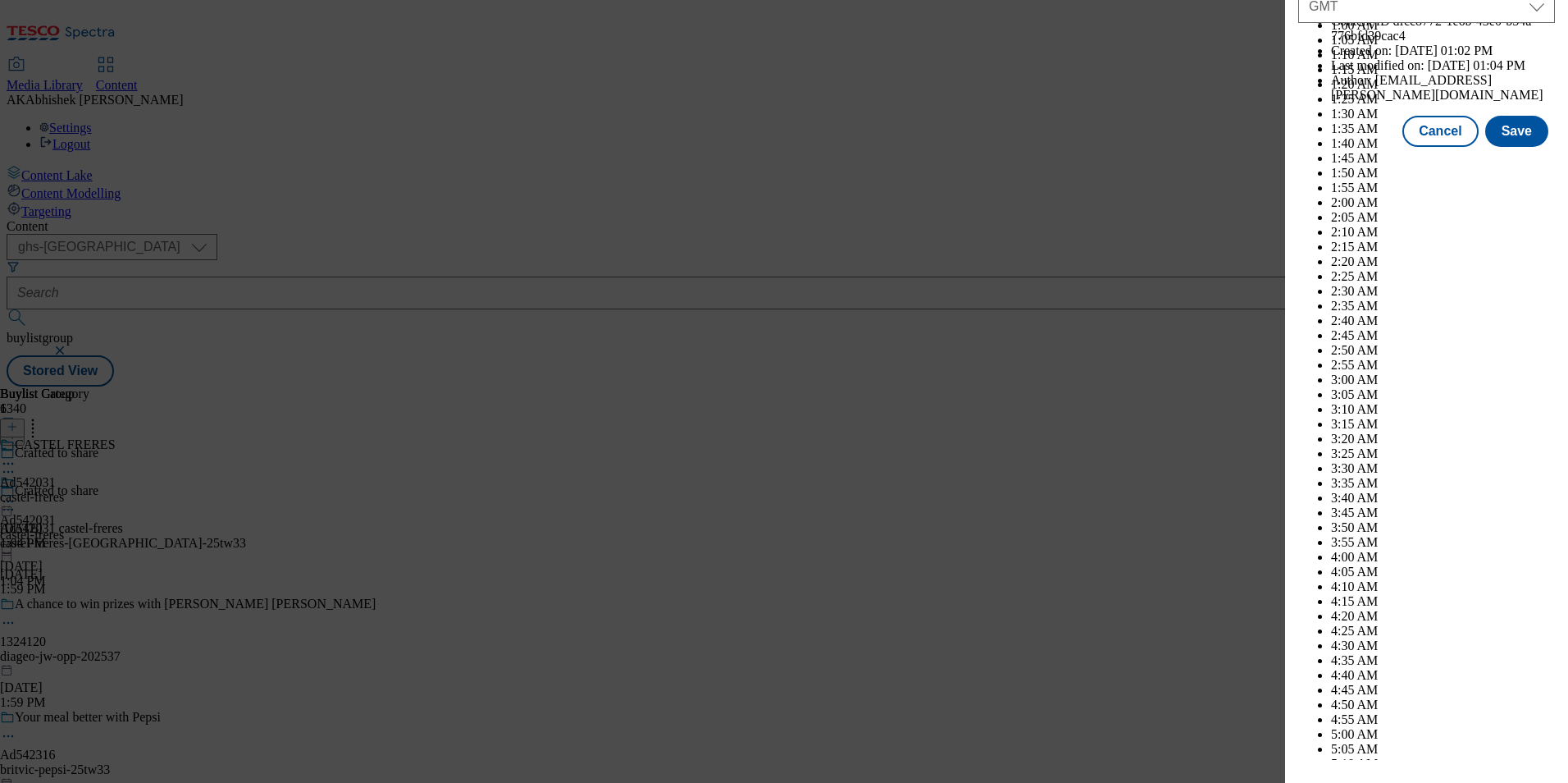
scroll to position [6731, 0]
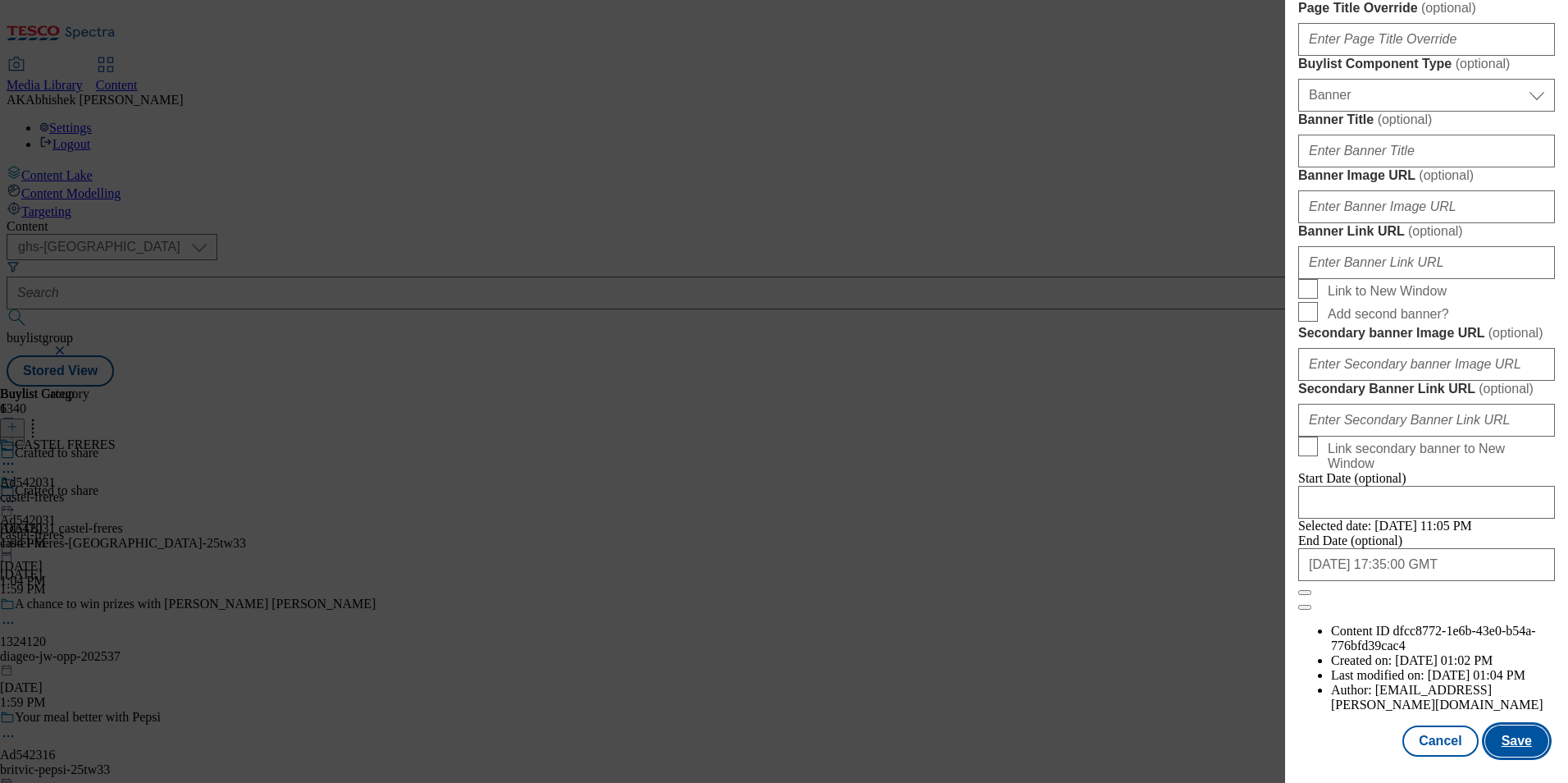
click at [1502, 742] on button "Save" at bounding box center [1517, 741] width 63 height 31
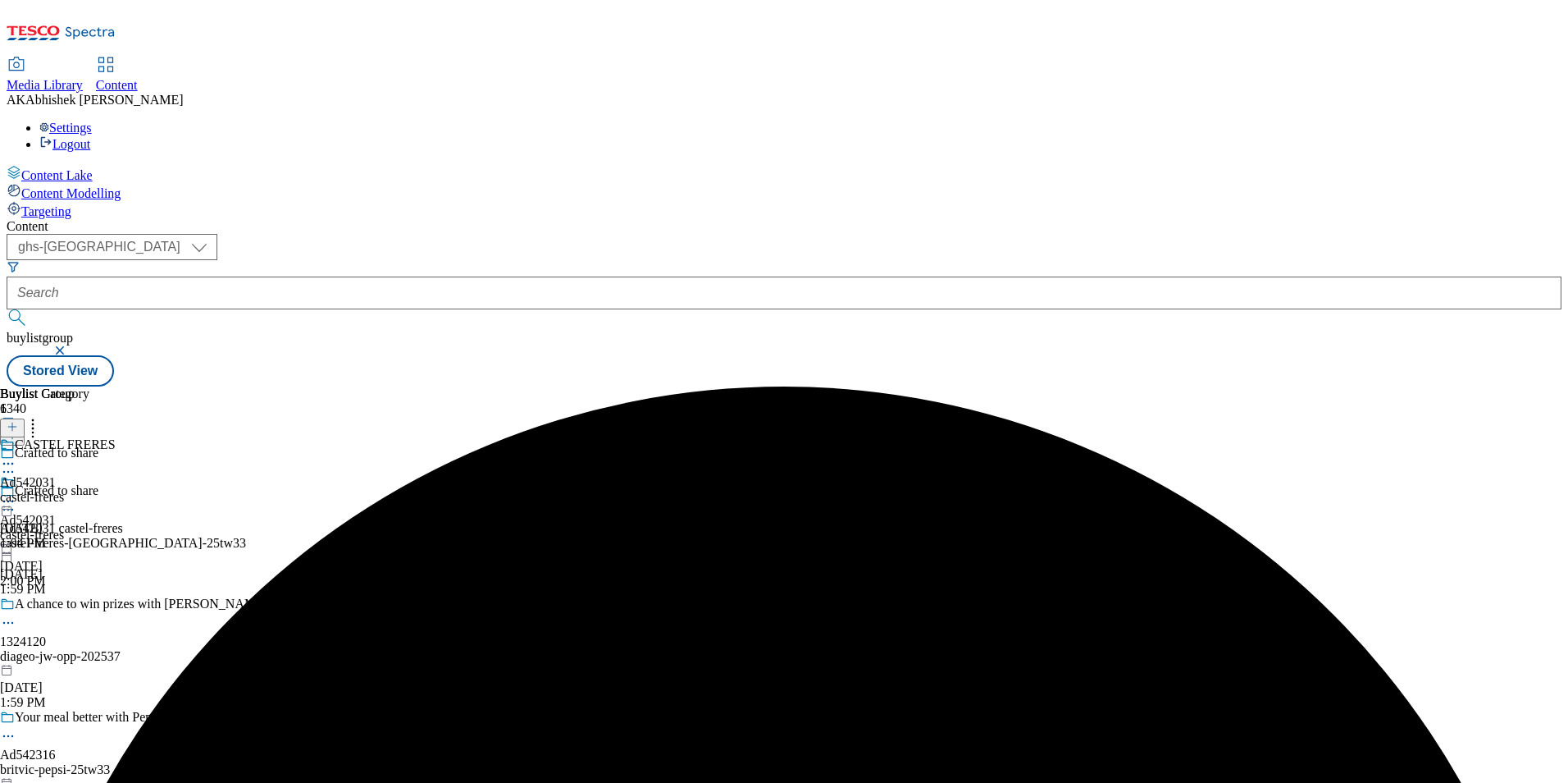
click at [16, 456] on icon at bounding box center [8, 464] width 16 height 16
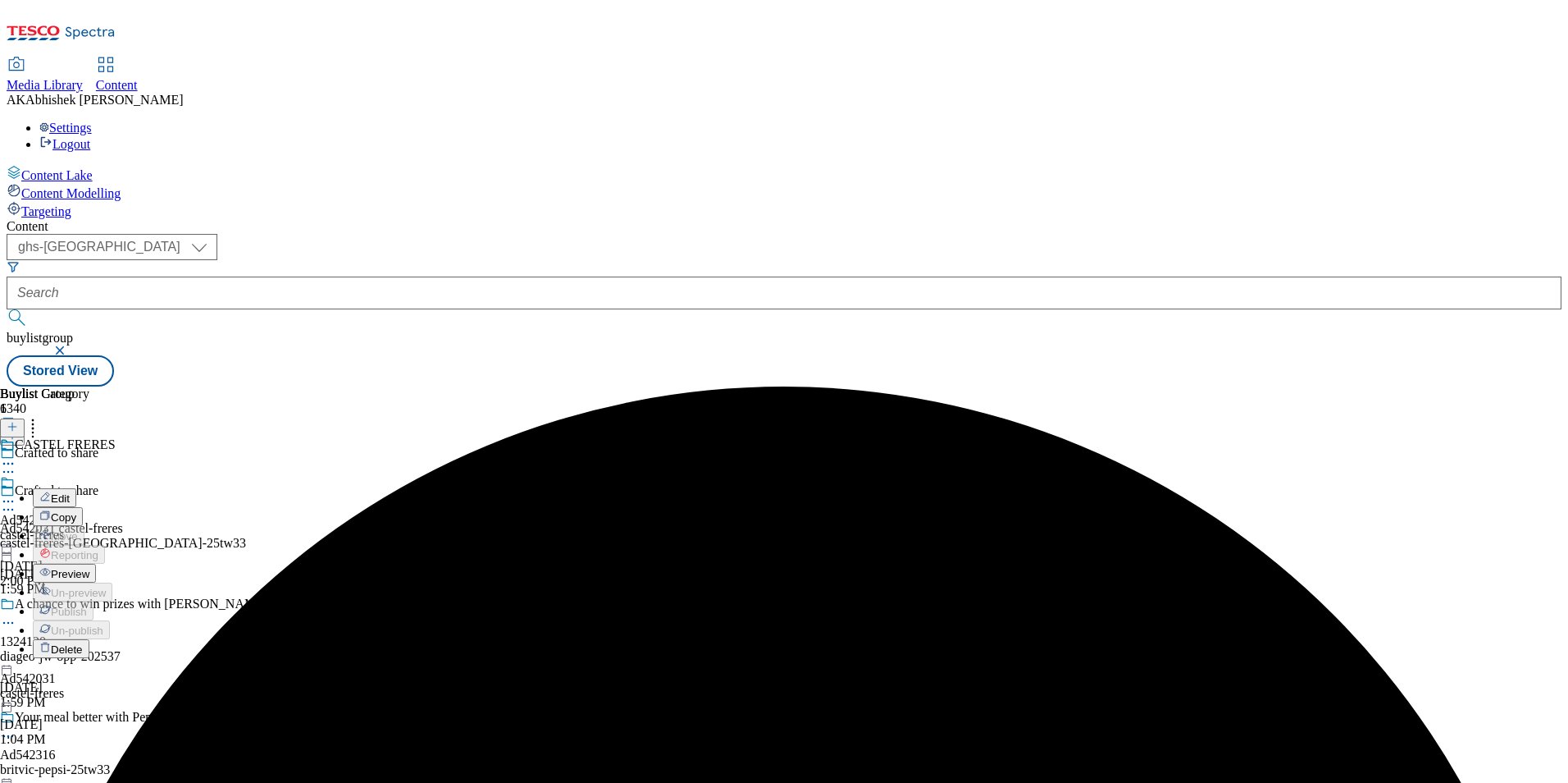
click at [70, 493] on span "Edit" at bounding box center [60, 499] width 19 height 13
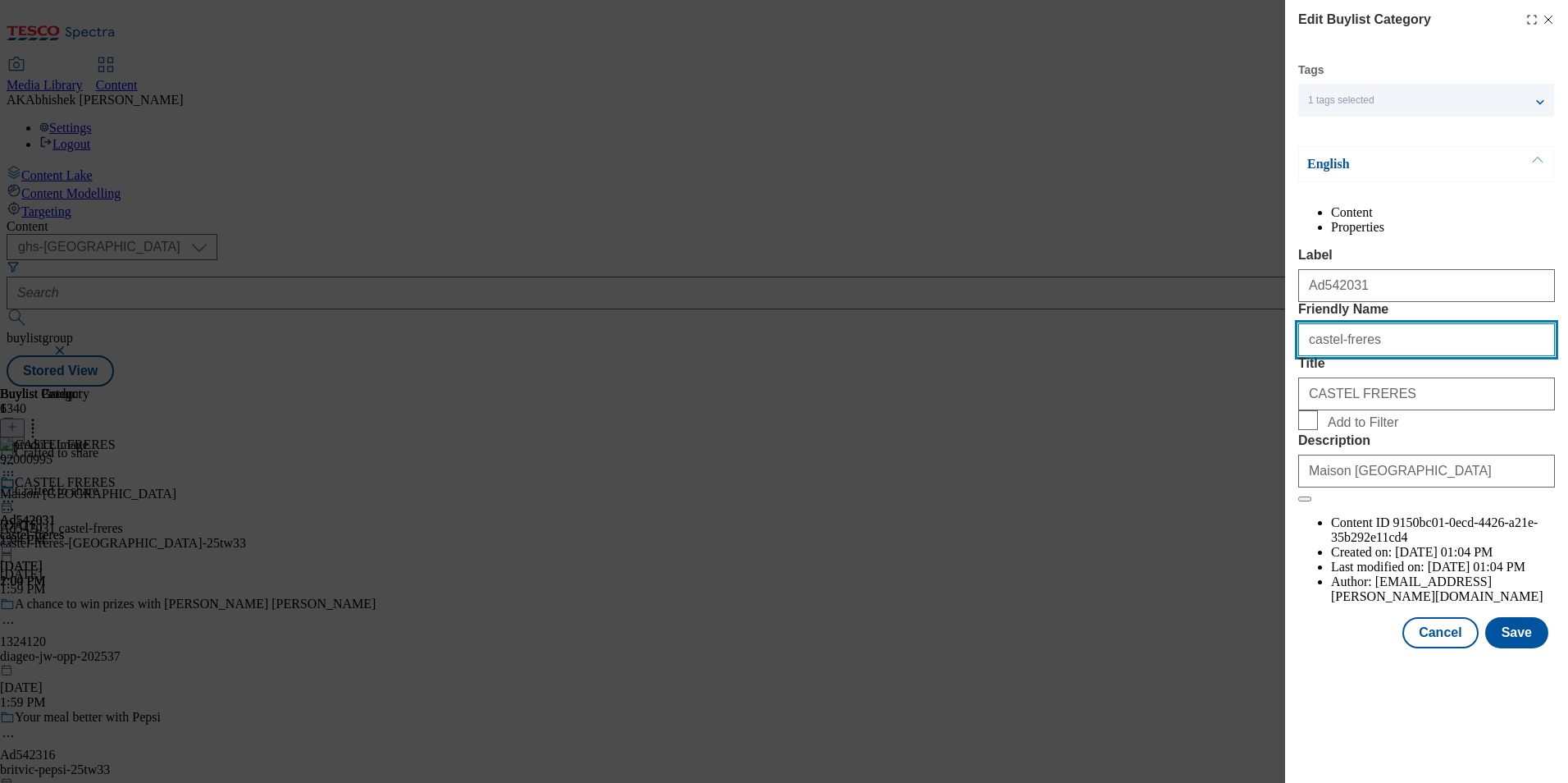
drag, startPoint x: 1388, startPoint y: 392, endPoint x: 947, endPoint y: 367, distance: 441.7
click at [951, 368] on div "Edit Buylist Category Tags 1 tags selected buylist category English Content Pro…" at bounding box center [784, 391] width 1568 height 783
paste input "-cotes-du-rhone-25tw33"
type input "castel-freres-[GEOGRAPHIC_DATA]"
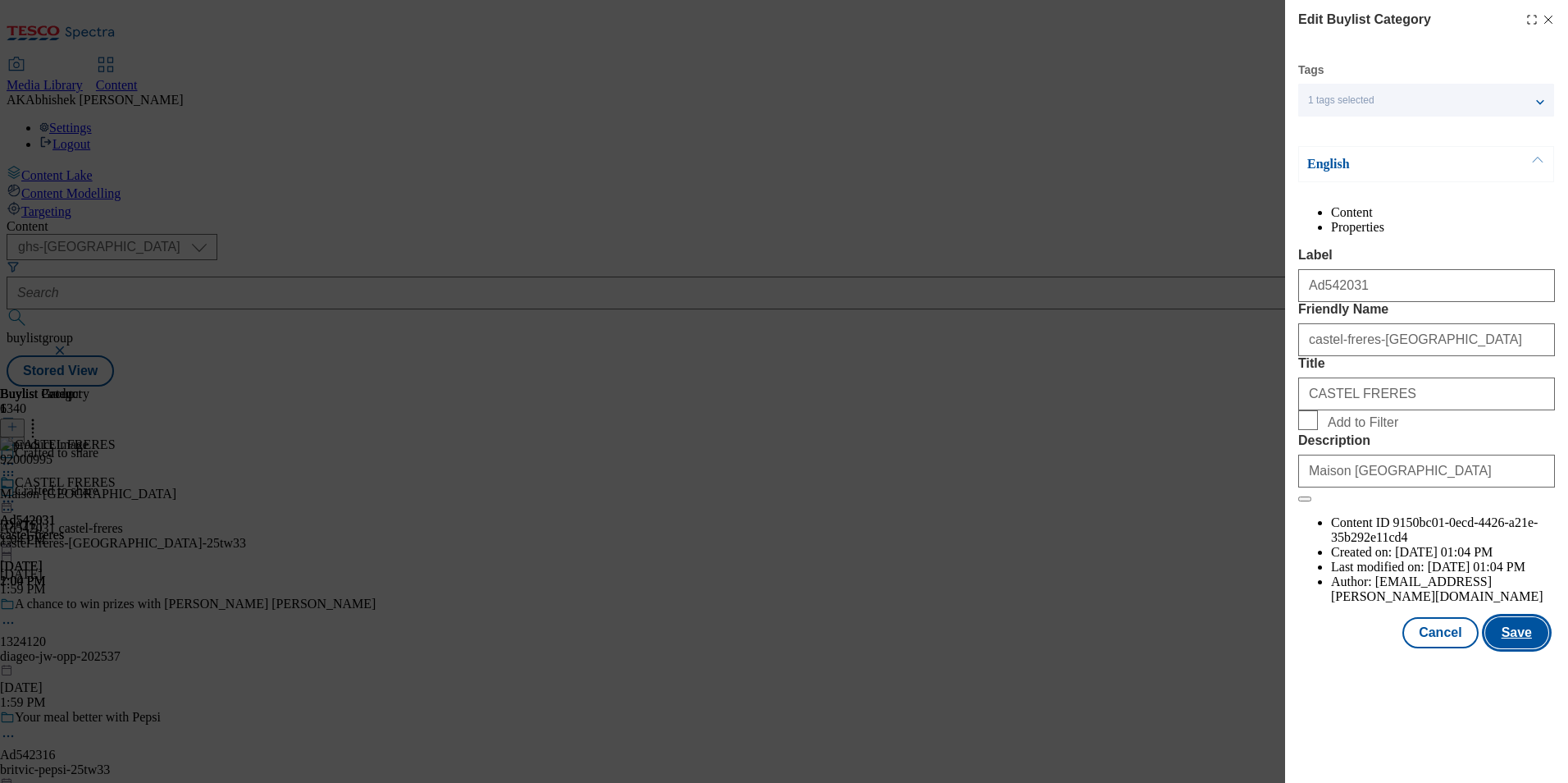
click at [1525, 648] on button "Save" at bounding box center [1517, 632] width 63 height 31
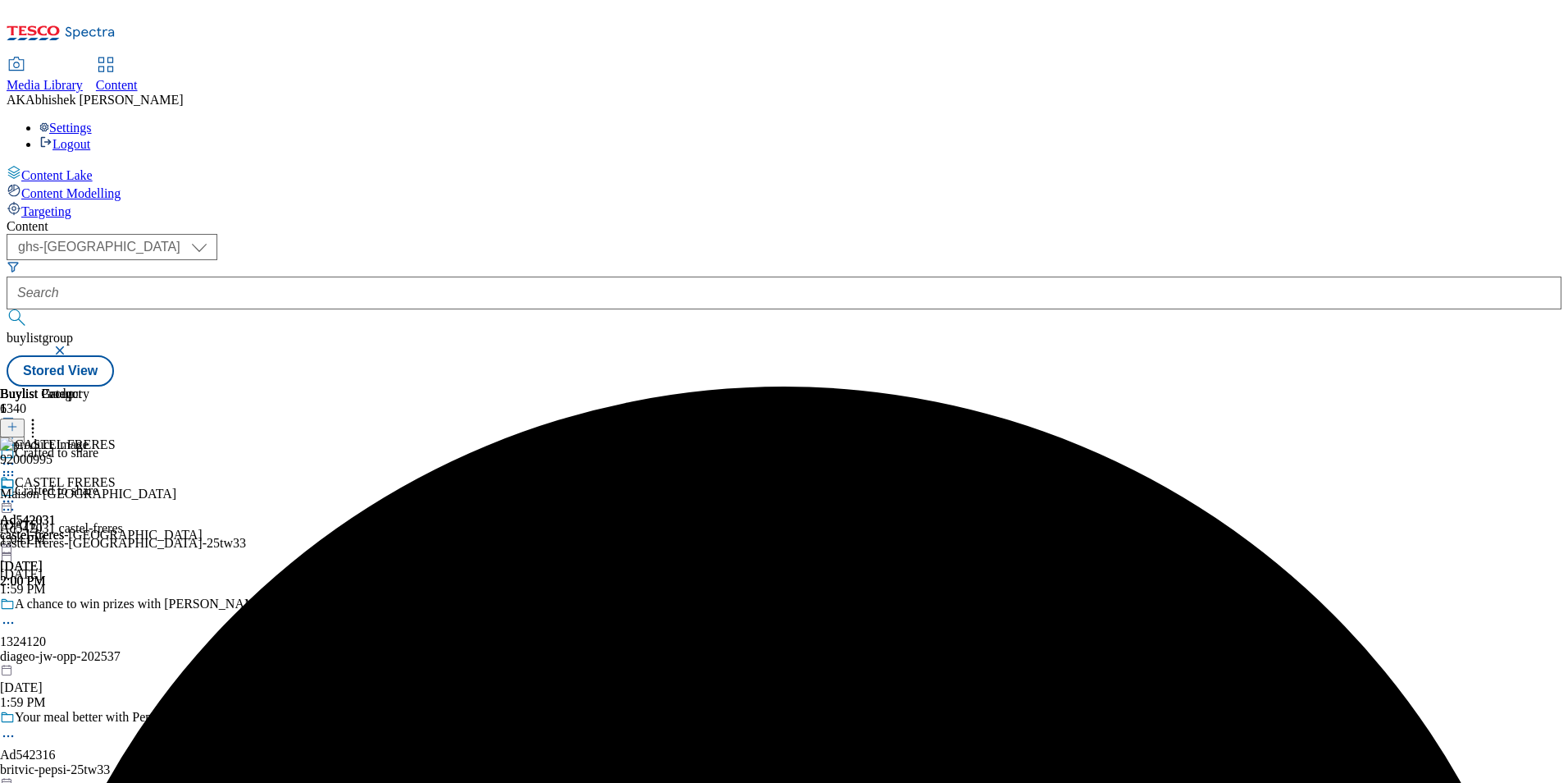
click at [16, 494] on icon at bounding box center [8, 502] width 16 height 16
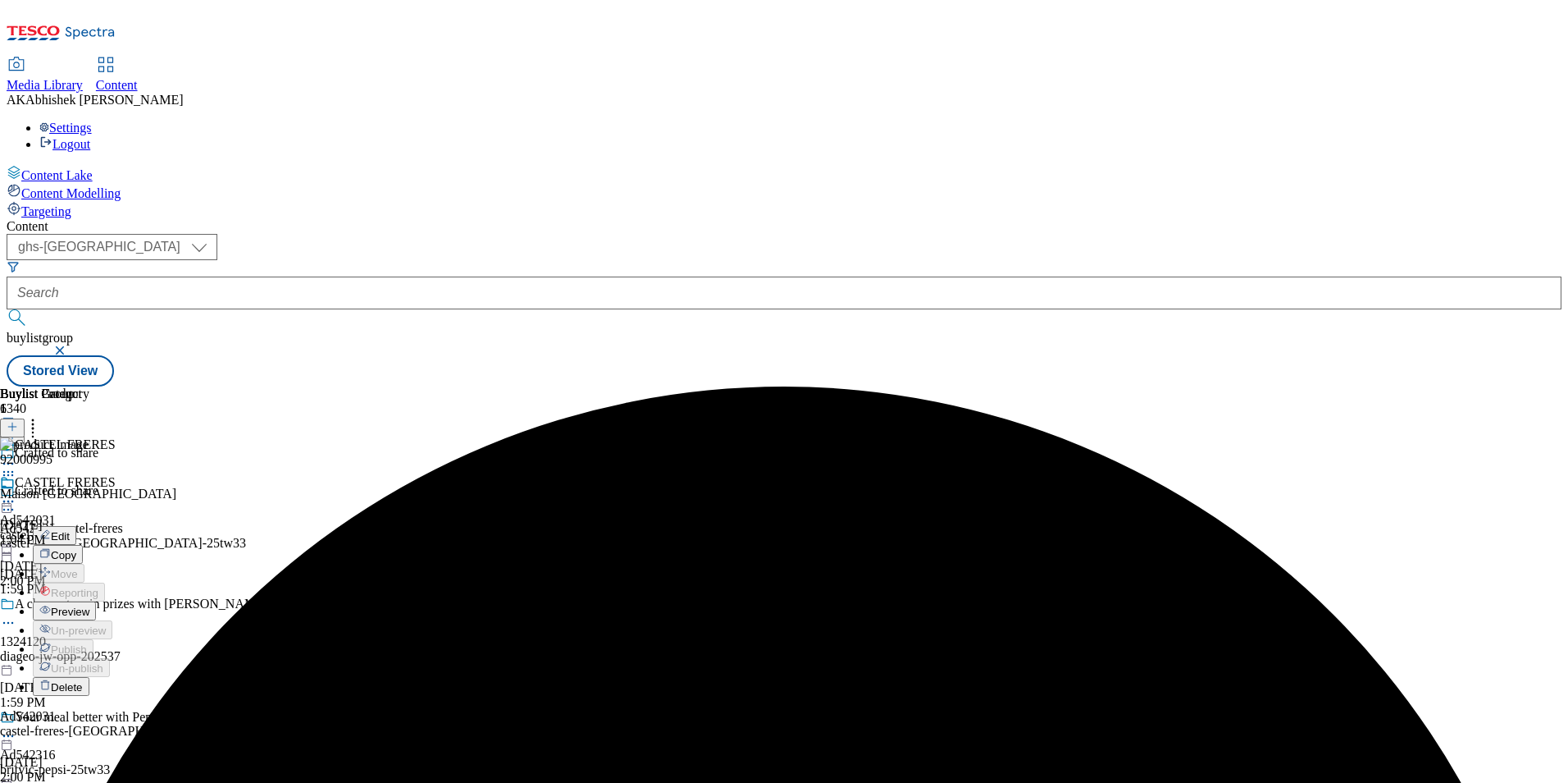
click at [89, 606] on span "Preview" at bounding box center [70, 612] width 39 height 13
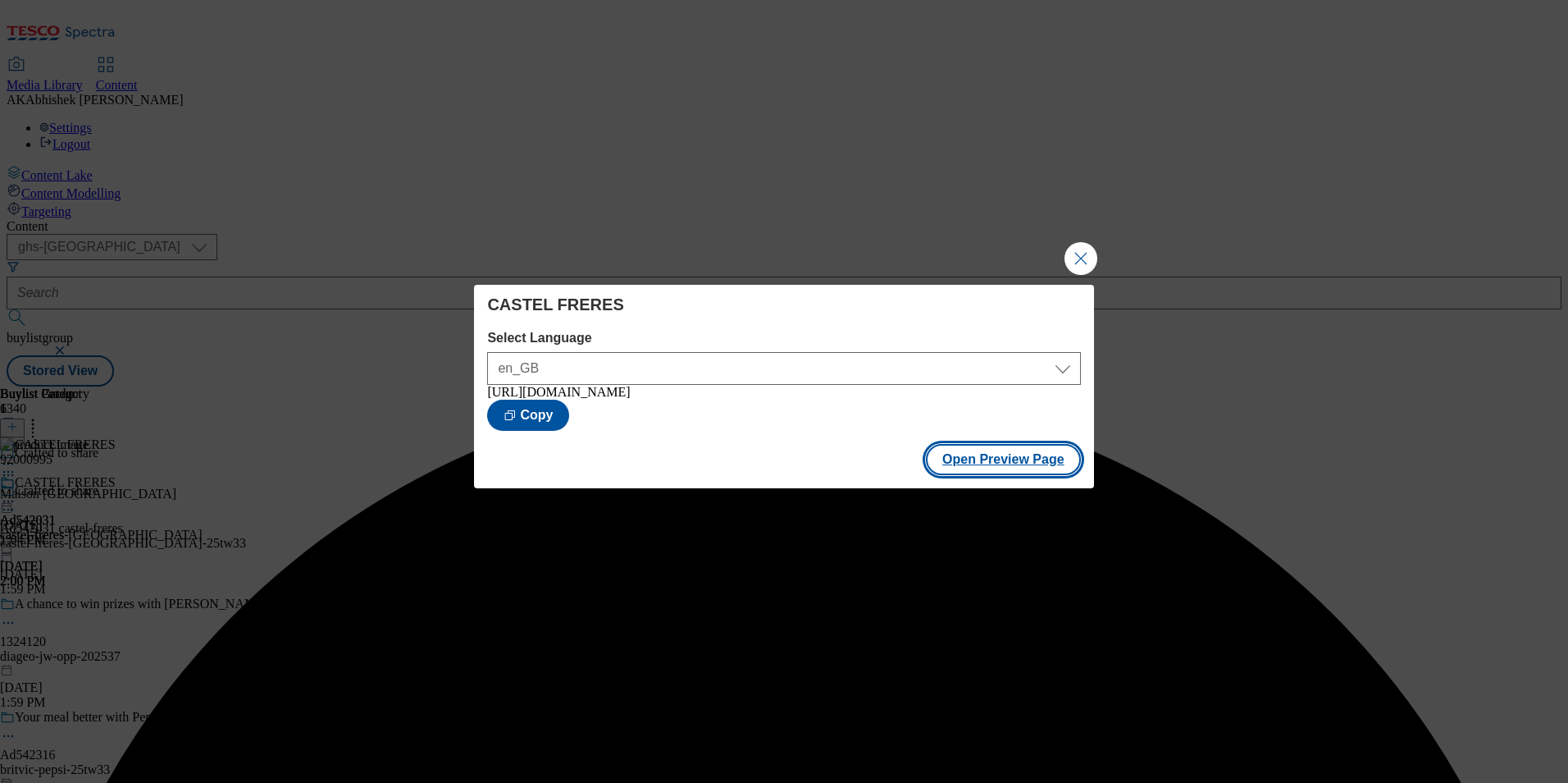
click at [1007, 458] on button "Open Preview Page" at bounding box center [1003, 459] width 155 height 31
click at [1074, 266] on button "Close Modal" at bounding box center [1081, 258] width 33 height 33
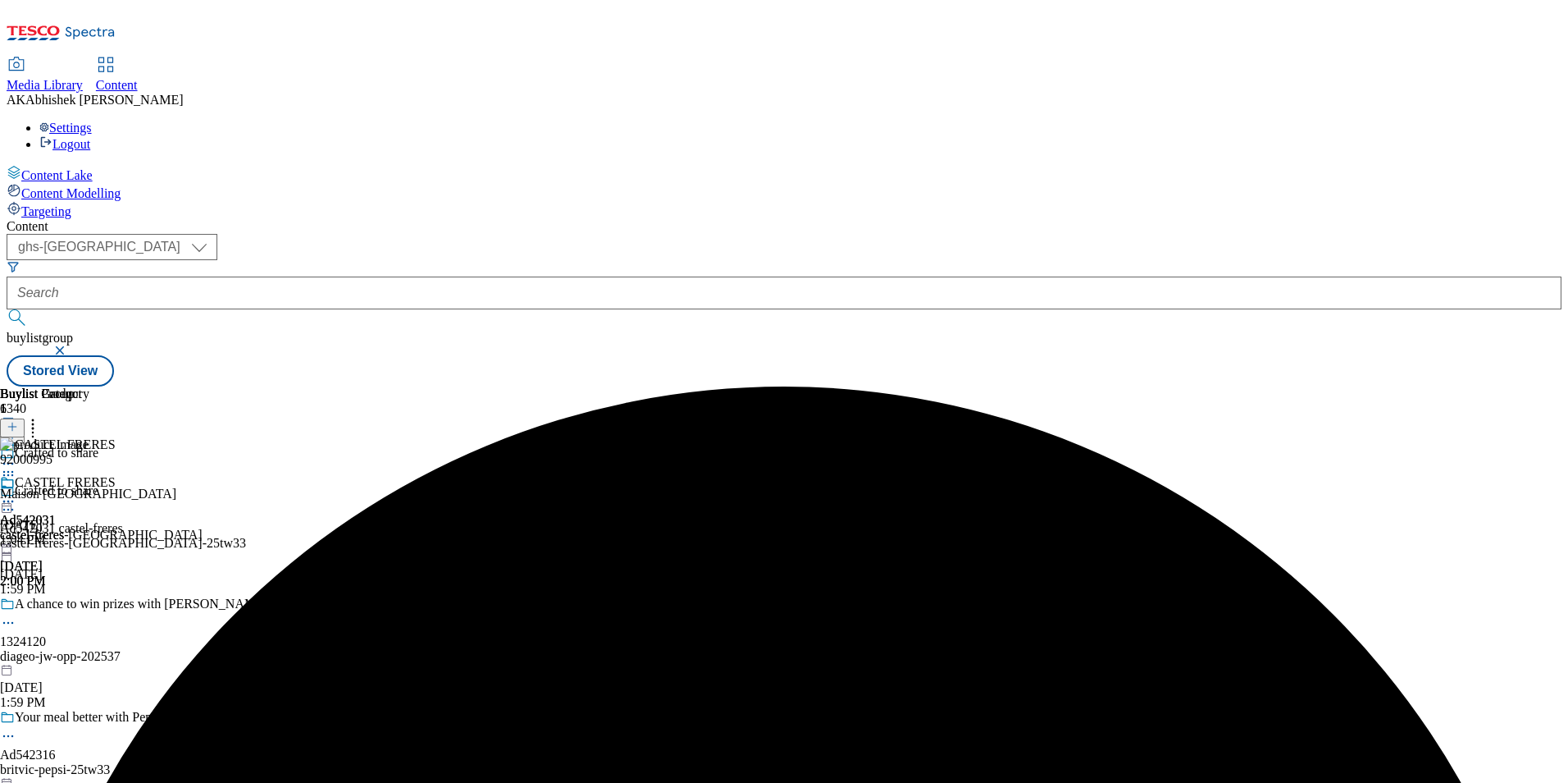
click at [16, 494] on icon at bounding box center [8, 502] width 16 height 16
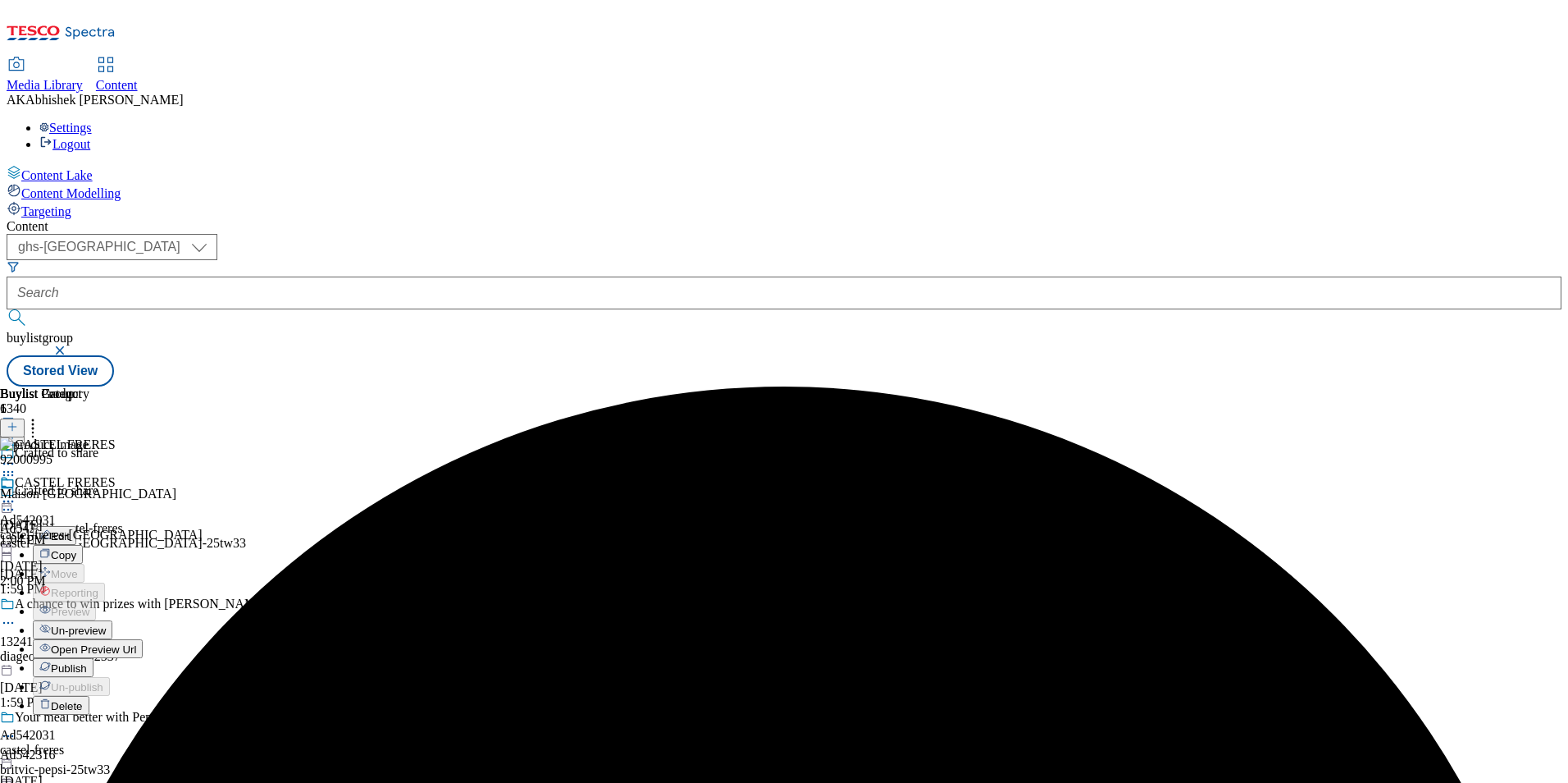
click at [87, 663] on span "Publish" at bounding box center [69, 669] width 36 height 13
